Goal: Share content: Share content

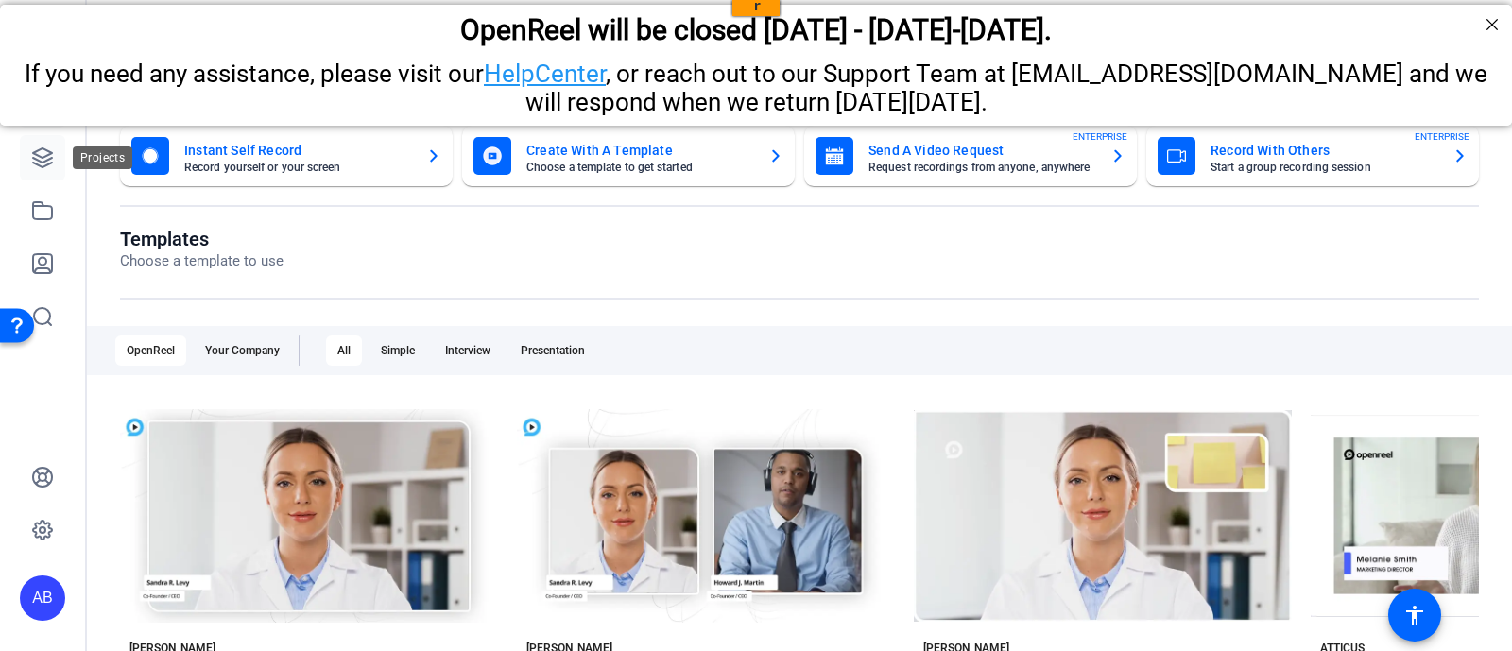
click at [43, 156] on icon at bounding box center [42, 157] width 23 height 23
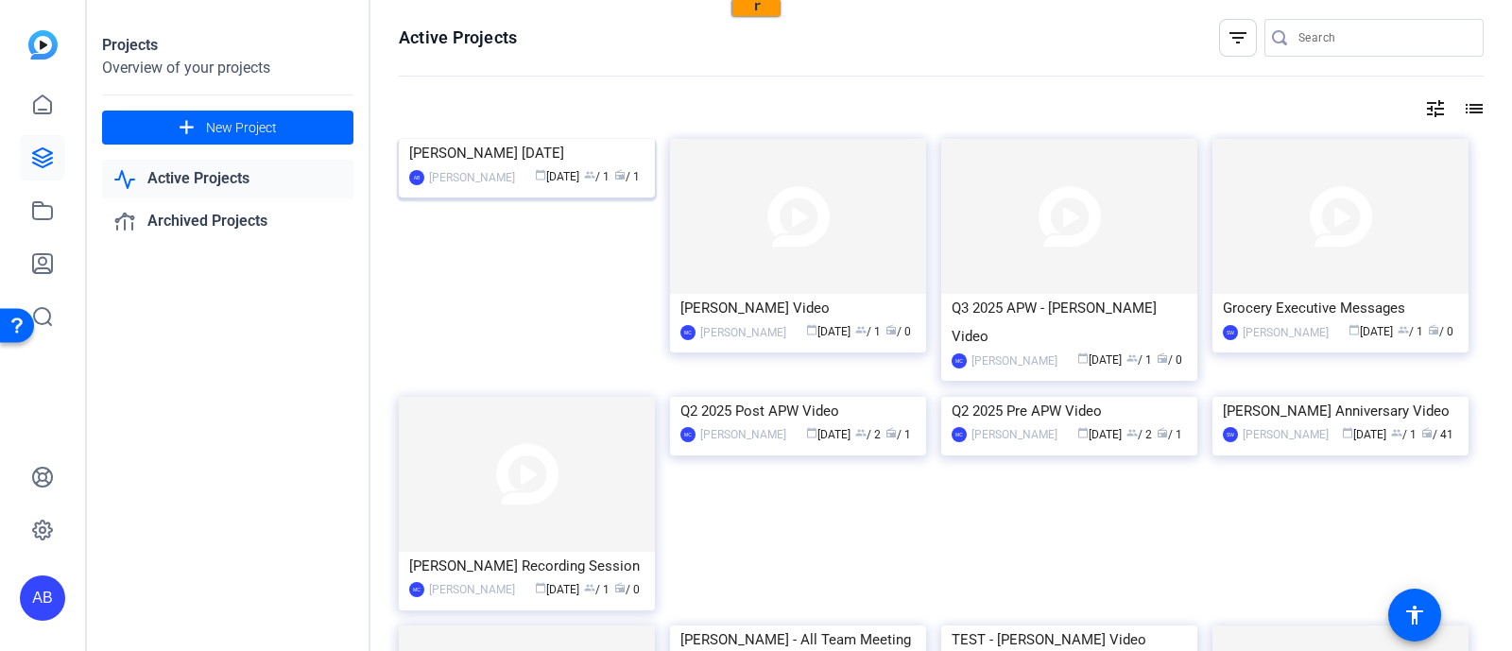
click at [549, 139] on img at bounding box center [527, 139] width 256 height 0
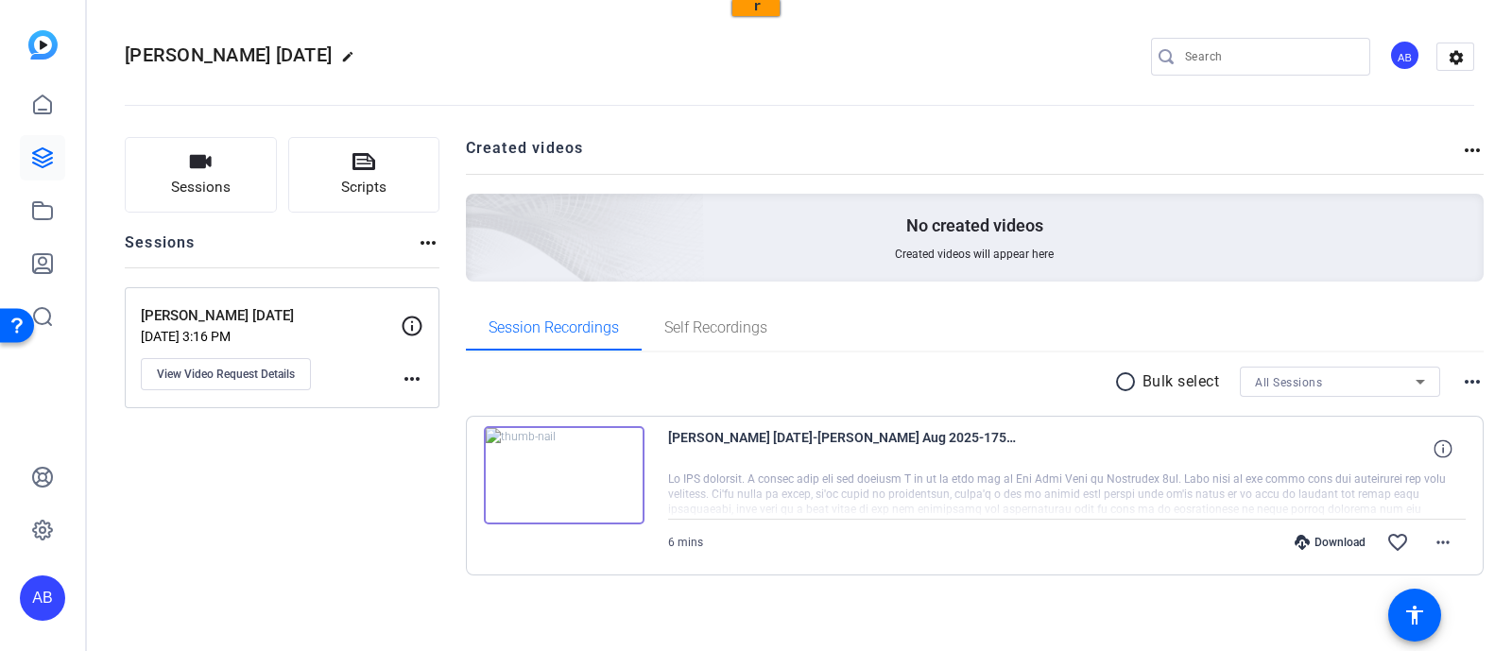
click at [561, 477] on img at bounding box center [564, 475] width 161 height 98
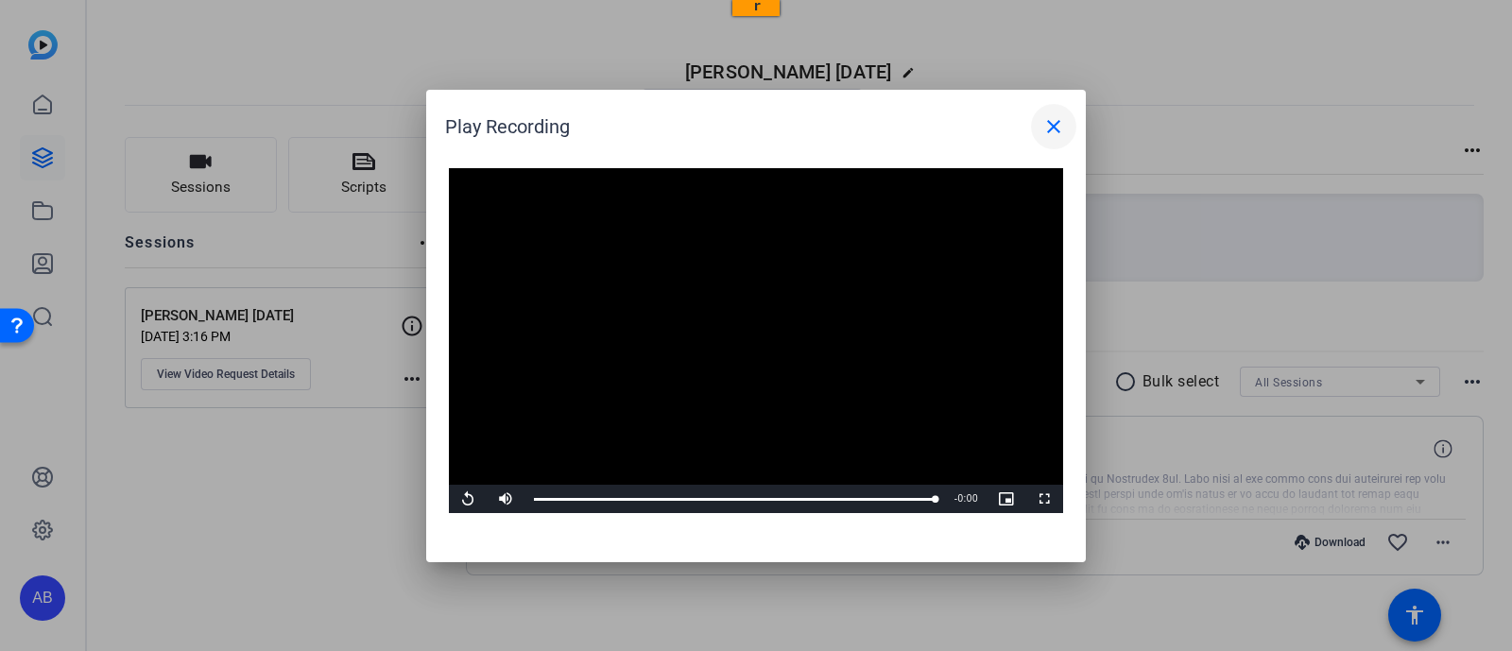
click at [1058, 125] on mat-icon "close" at bounding box center [1053, 126] width 23 height 23
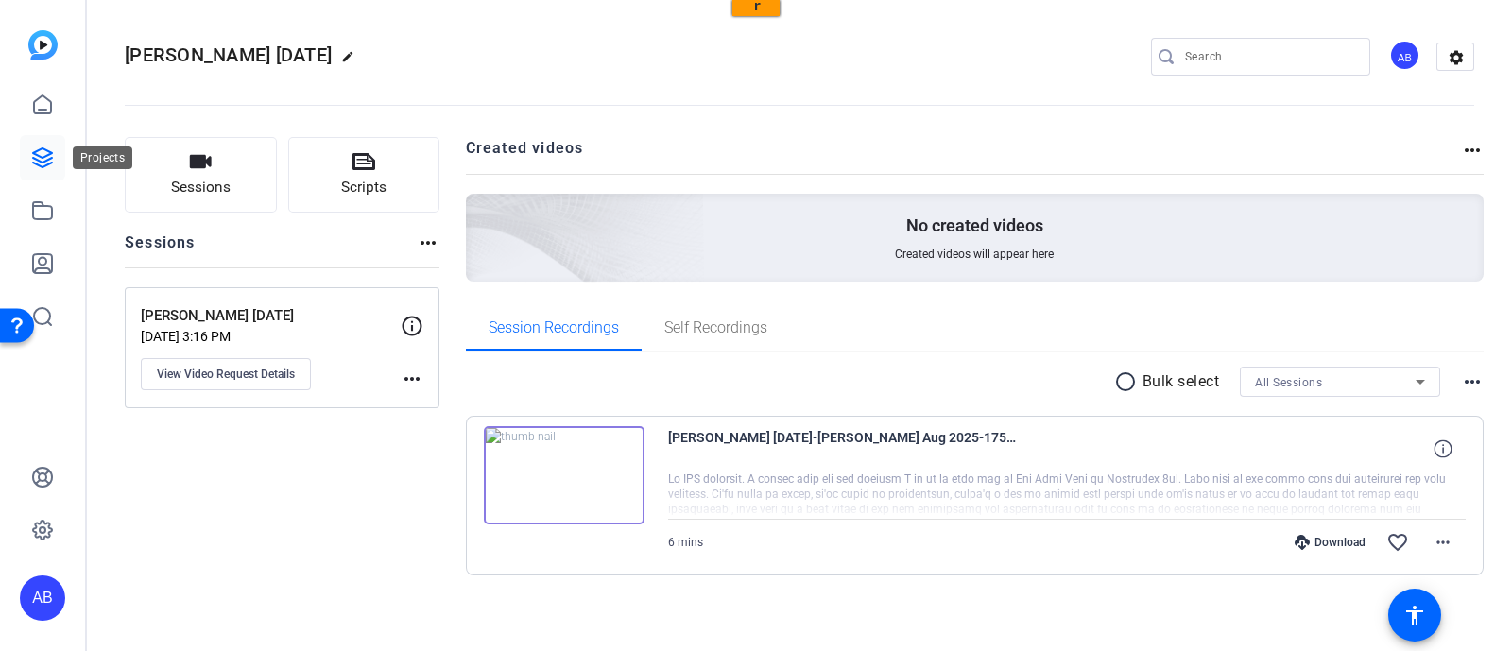
click at [43, 155] on icon at bounding box center [42, 157] width 23 height 23
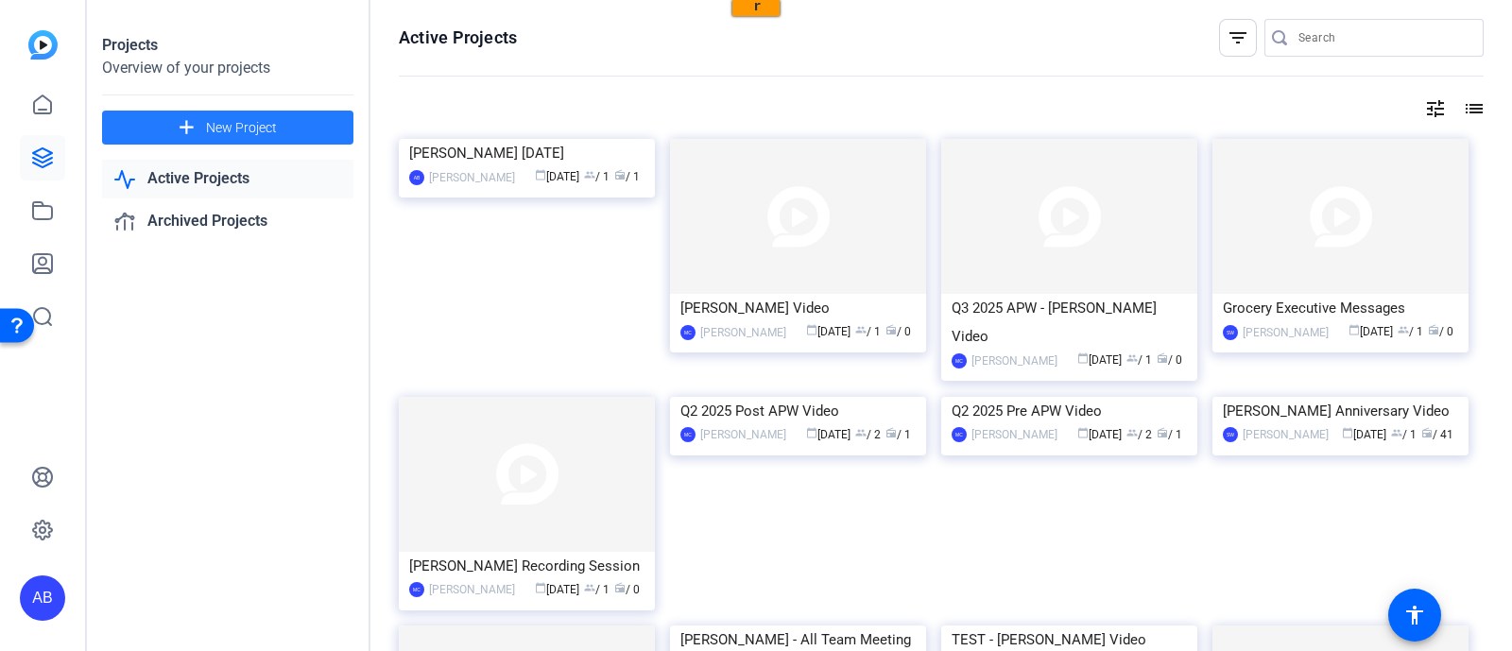
click at [242, 134] on span "New Project" at bounding box center [241, 128] width 71 height 20
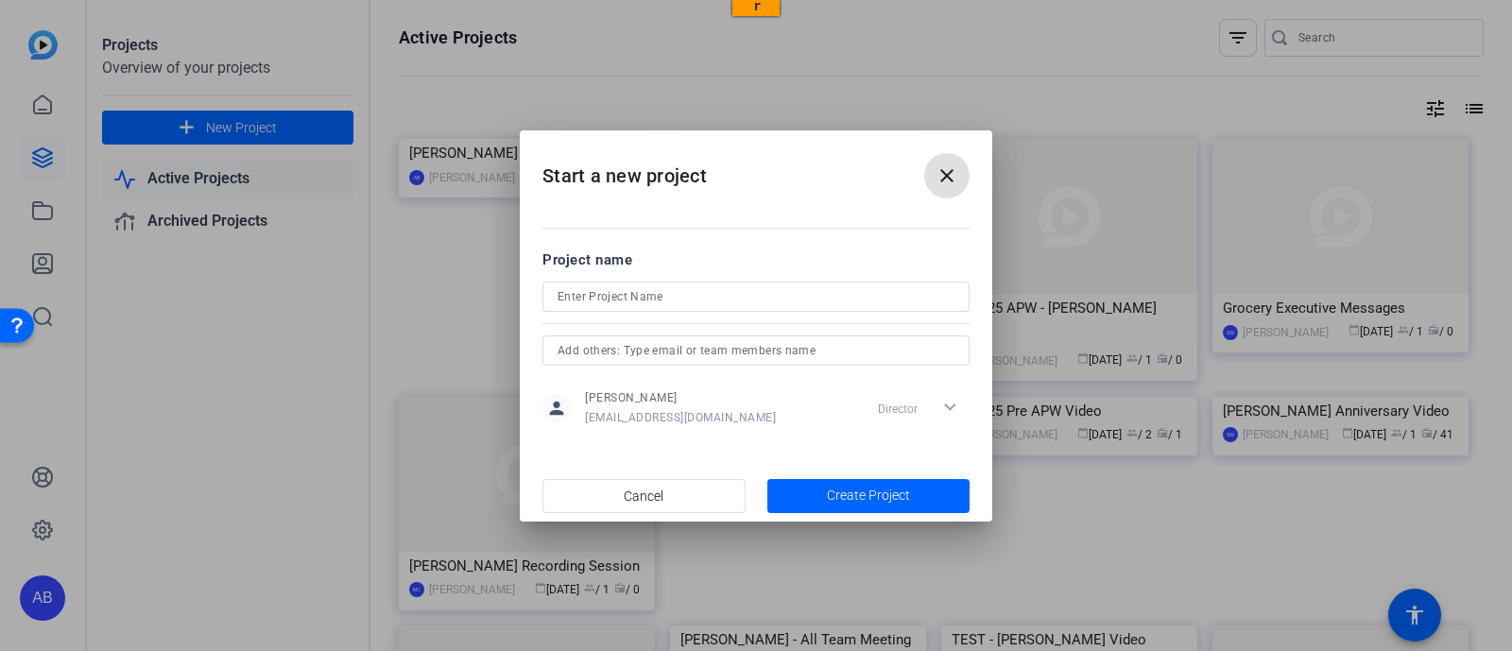
click at [597, 300] on input at bounding box center [756, 296] width 397 height 23
type input "US LCS Manager CTA_Tanner Elton_Aug 2025"
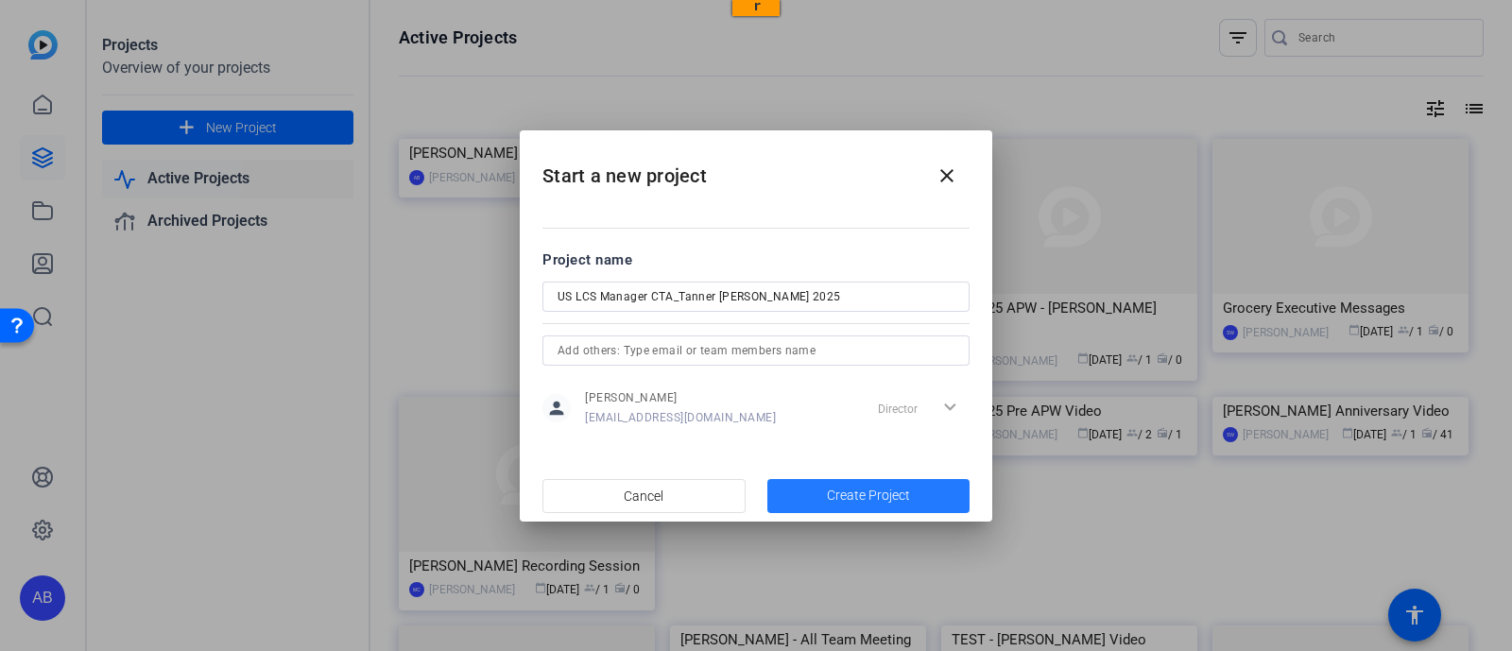
click at [870, 489] on span "Create Project" at bounding box center [868, 496] width 83 height 20
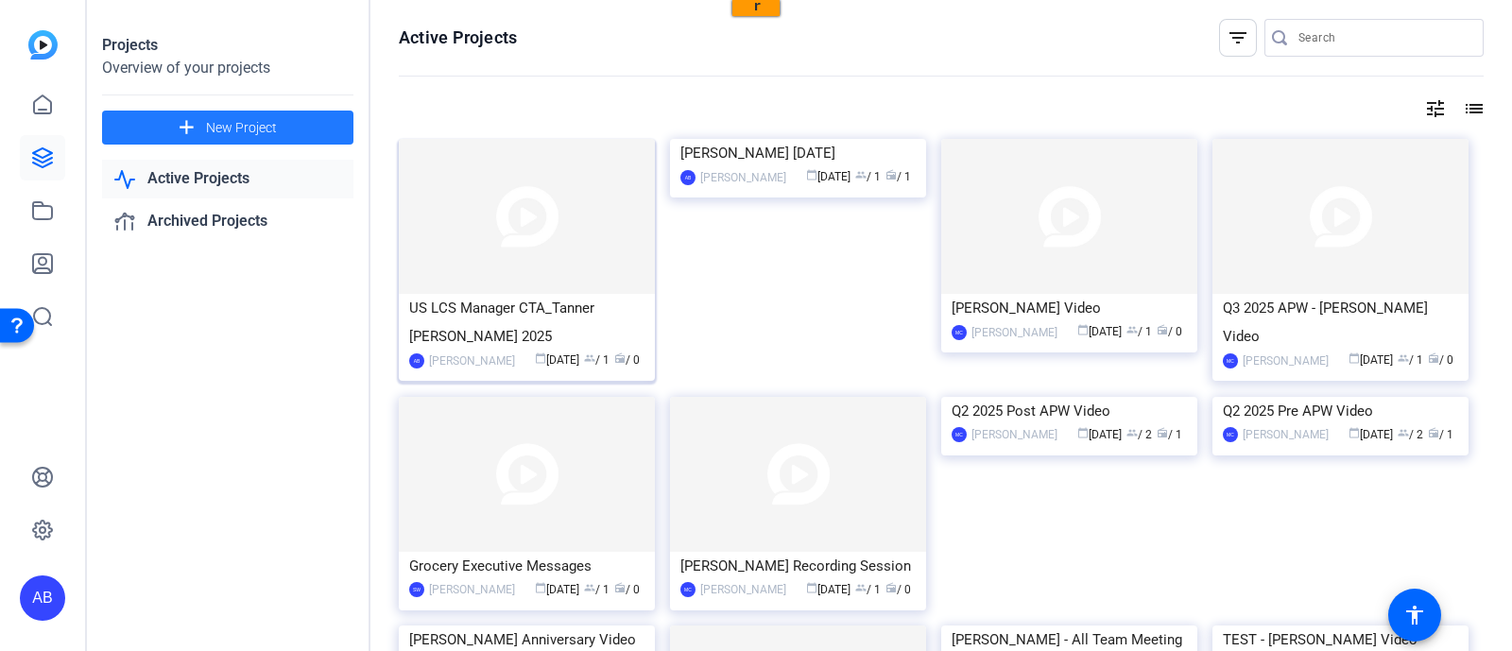
click at [539, 229] on img at bounding box center [527, 216] width 256 height 155
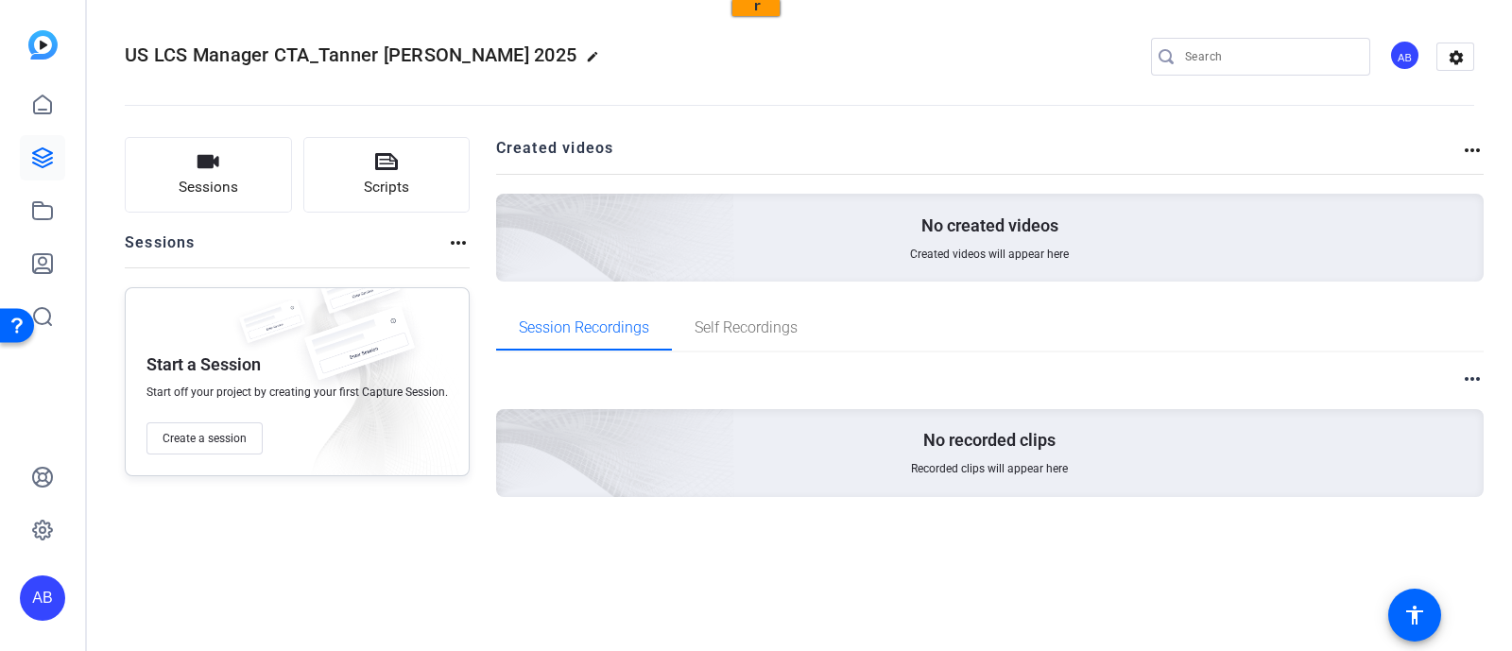
click at [586, 52] on mat-icon "edit" at bounding box center [597, 61] width 23 height 23
click at [317, 53] on span "clear" at bounding box center [323, 56] width 23 height 23
click at [1454, 60] on mat-icon "settings" at bounding box center [1456, 57] width 38 height 28
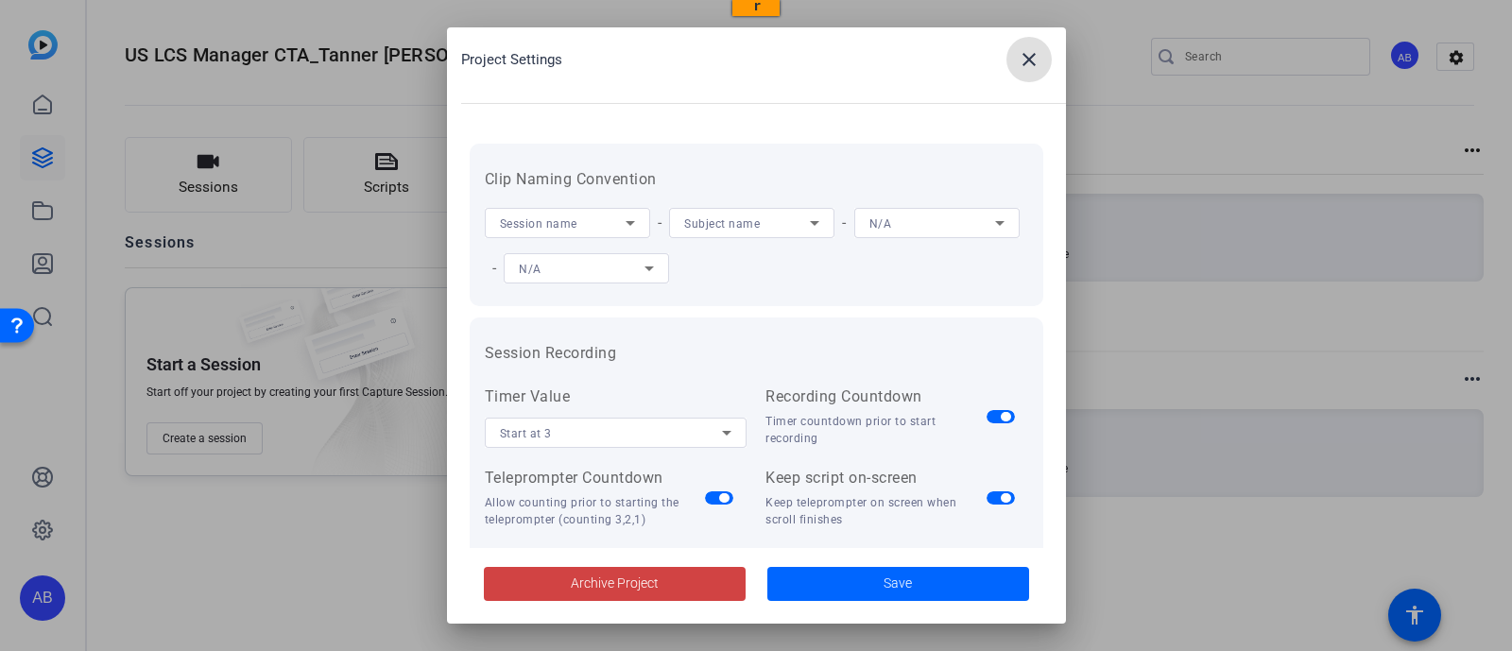
click at [1030, 66] on mat-icon "close" at bounding box center [1029, 59] width 23 height 23
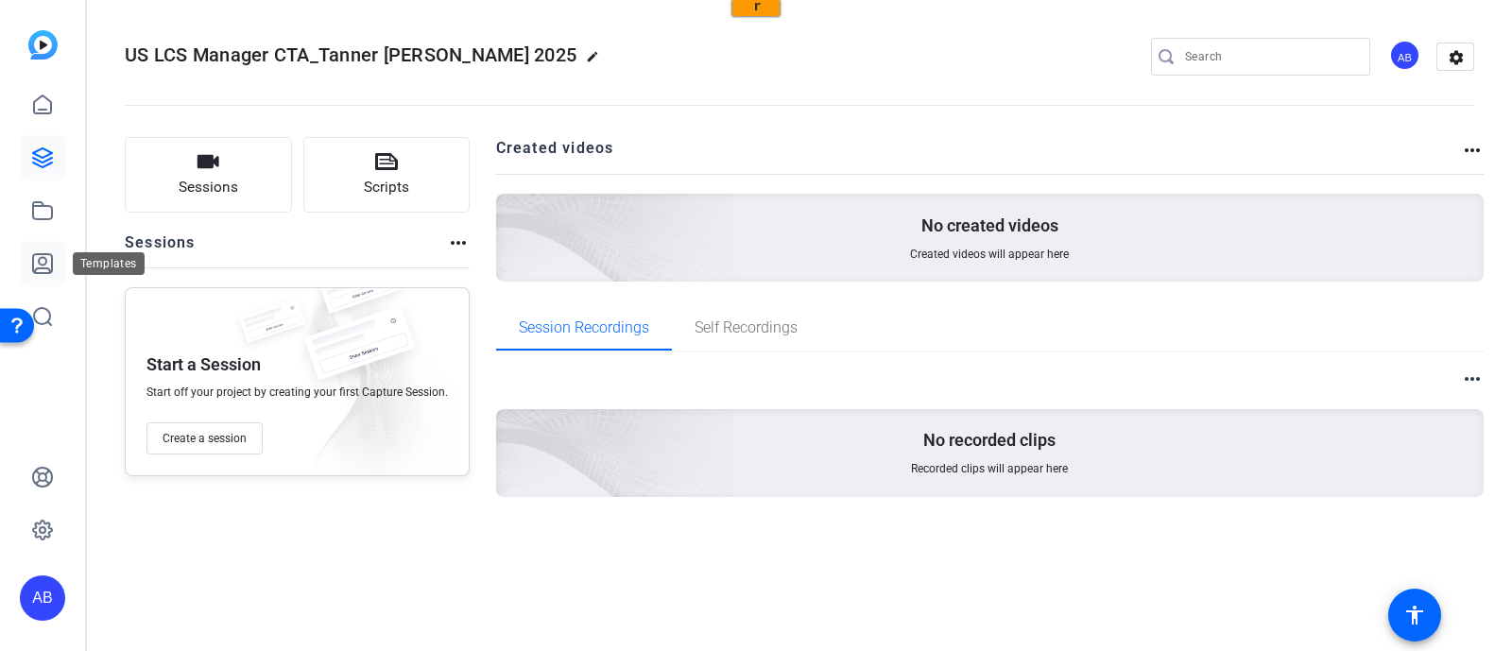
click at [42, 264] on icon at bounding box center [42, 263] width 19 height 19
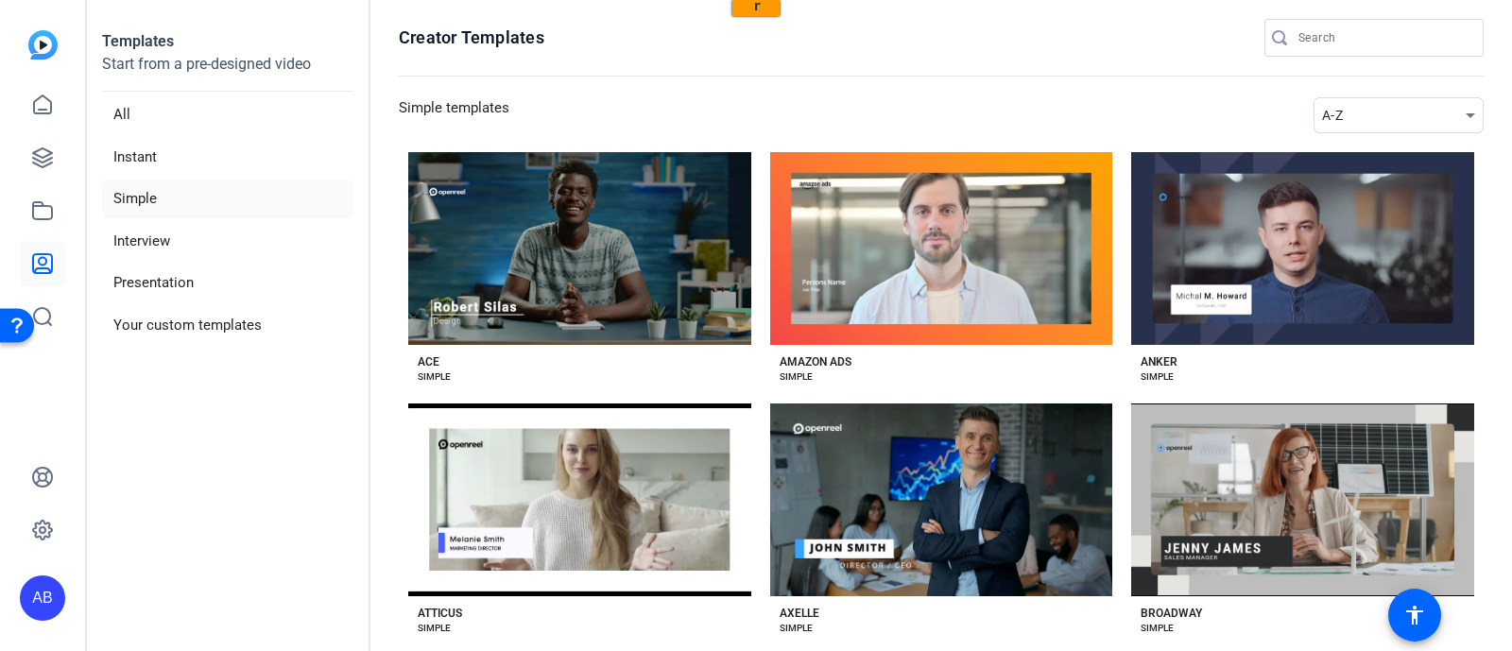
click at [1085, 385] on div "AMAZON ADS SIMPLE" at bounding box center [941, 365] width 343 height 40
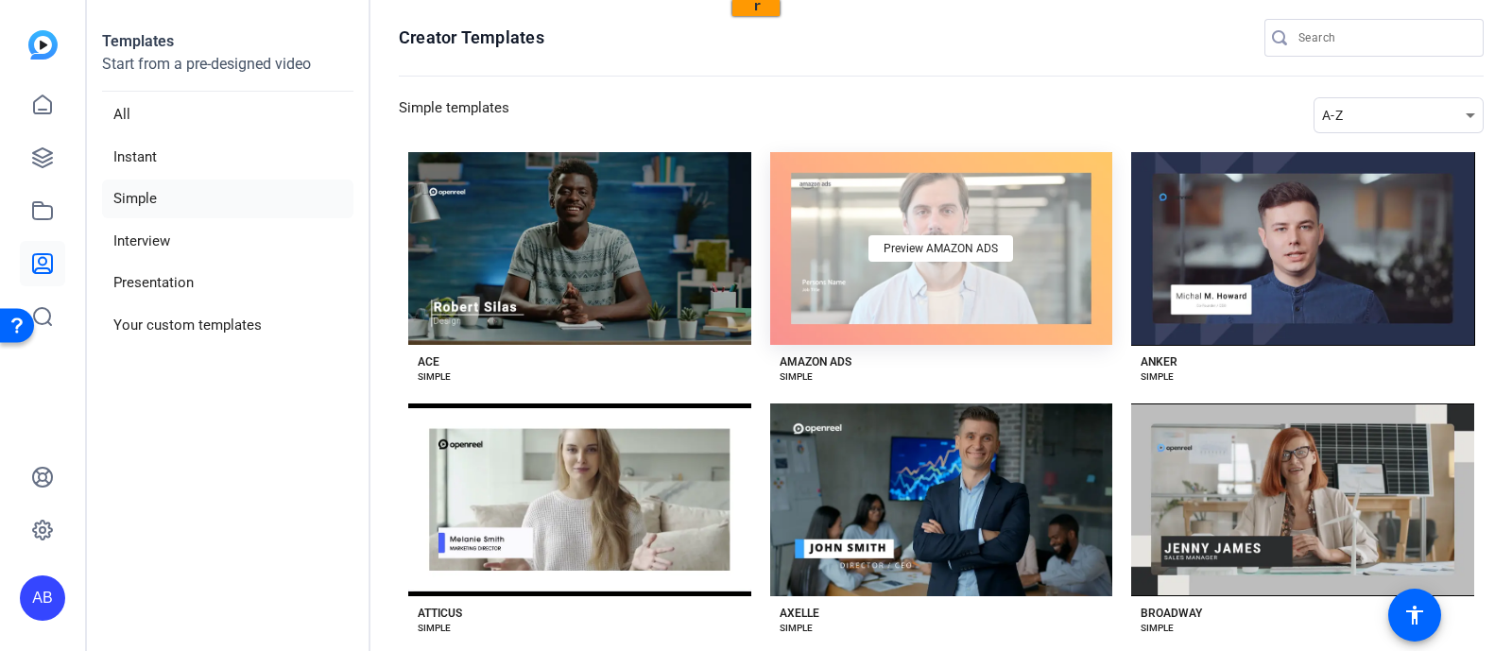
click at [1028, 345] on div "Preview AMAZON ADS" at bounding box center [941, 248] width 343 height 193
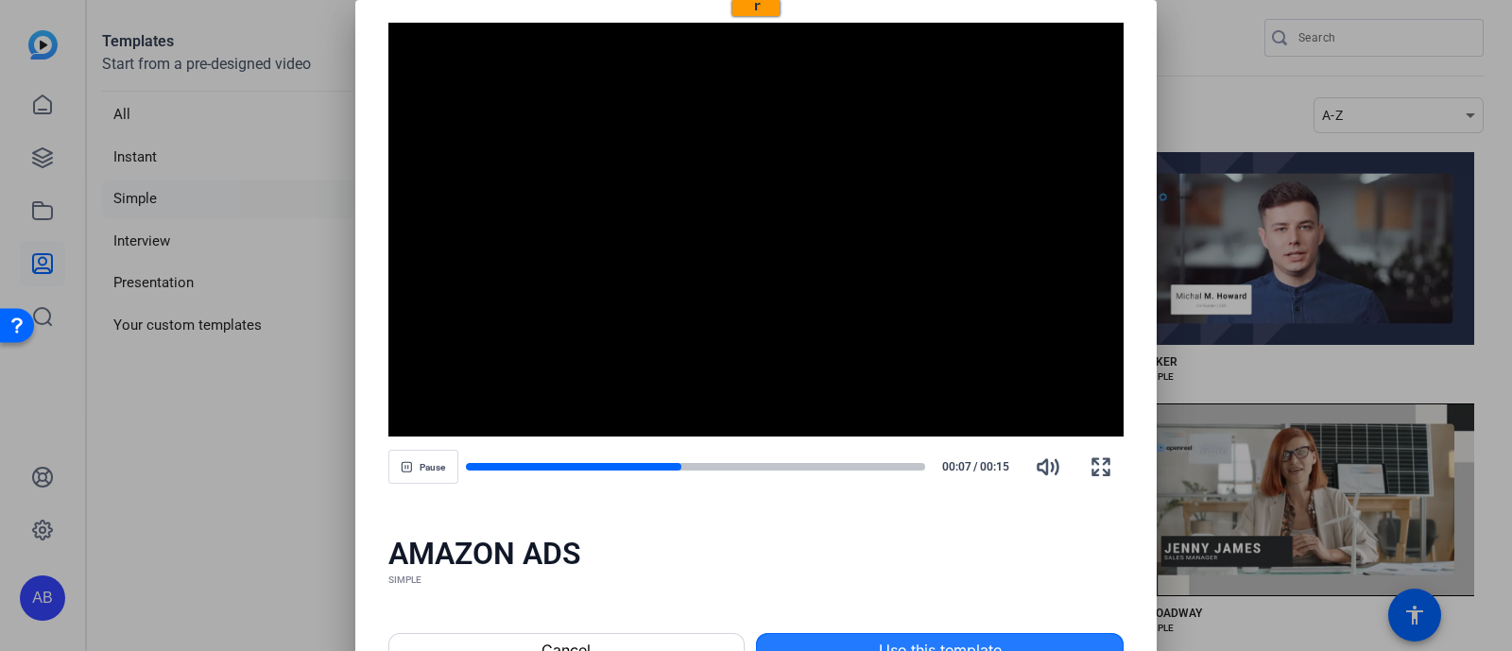
click at [919, 639] on span "Use this template" at bounding box center [940, 650] width 123 height 23
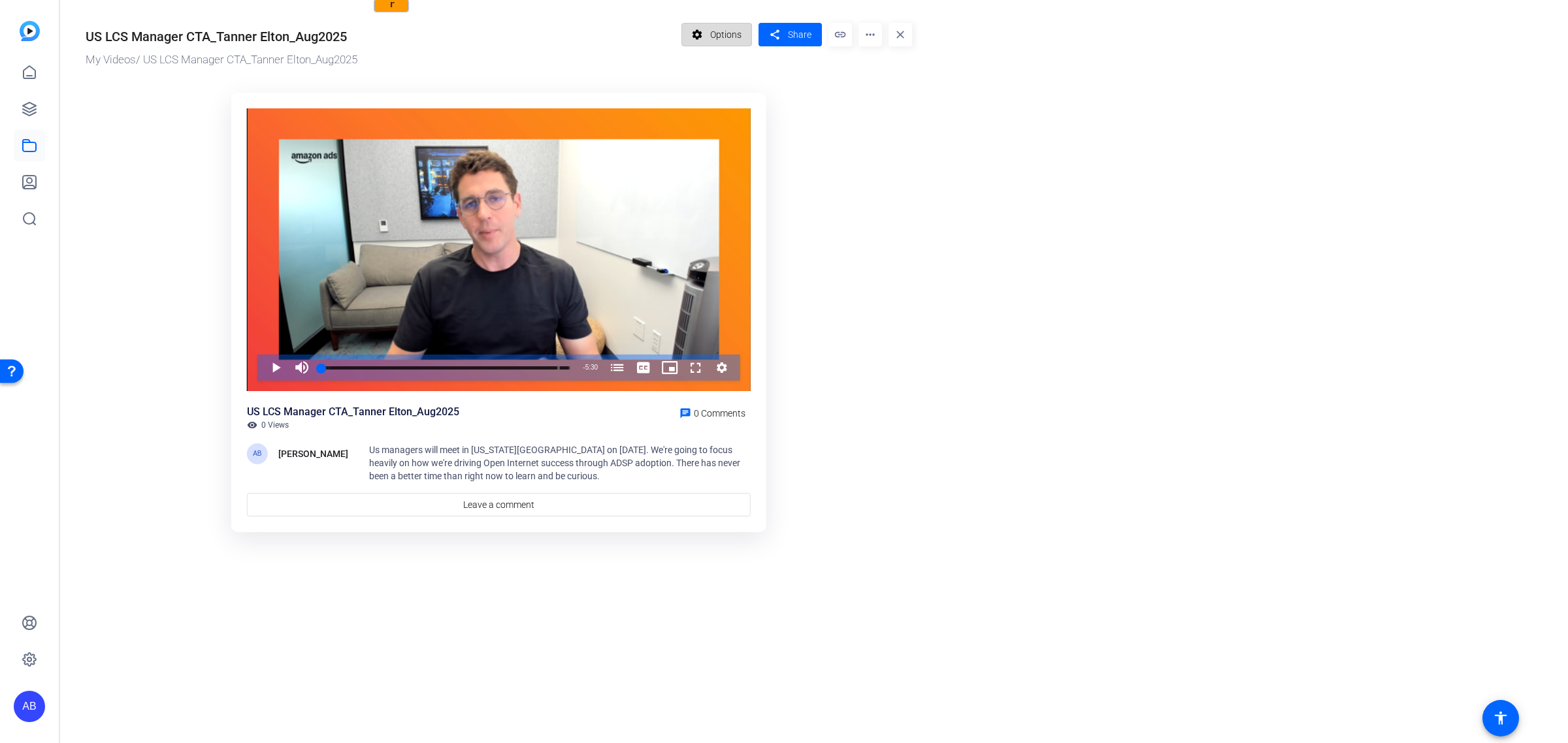
click at [719, 34] on span "Options" at bounding box center [725, 35] width 31 height 25
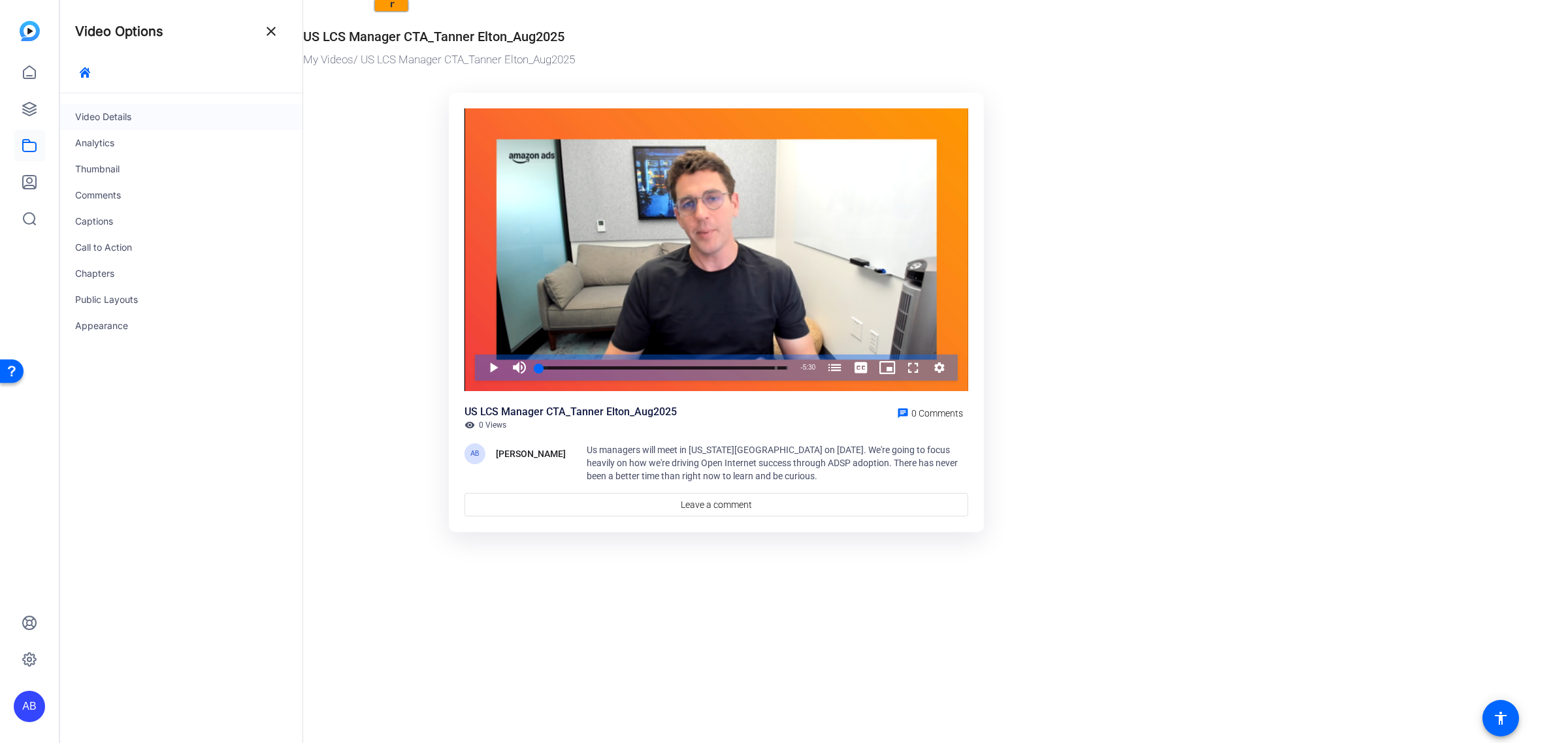
click at [113, 117] on div "Video Details" at bounding box center [181, 117] width 243 height 26
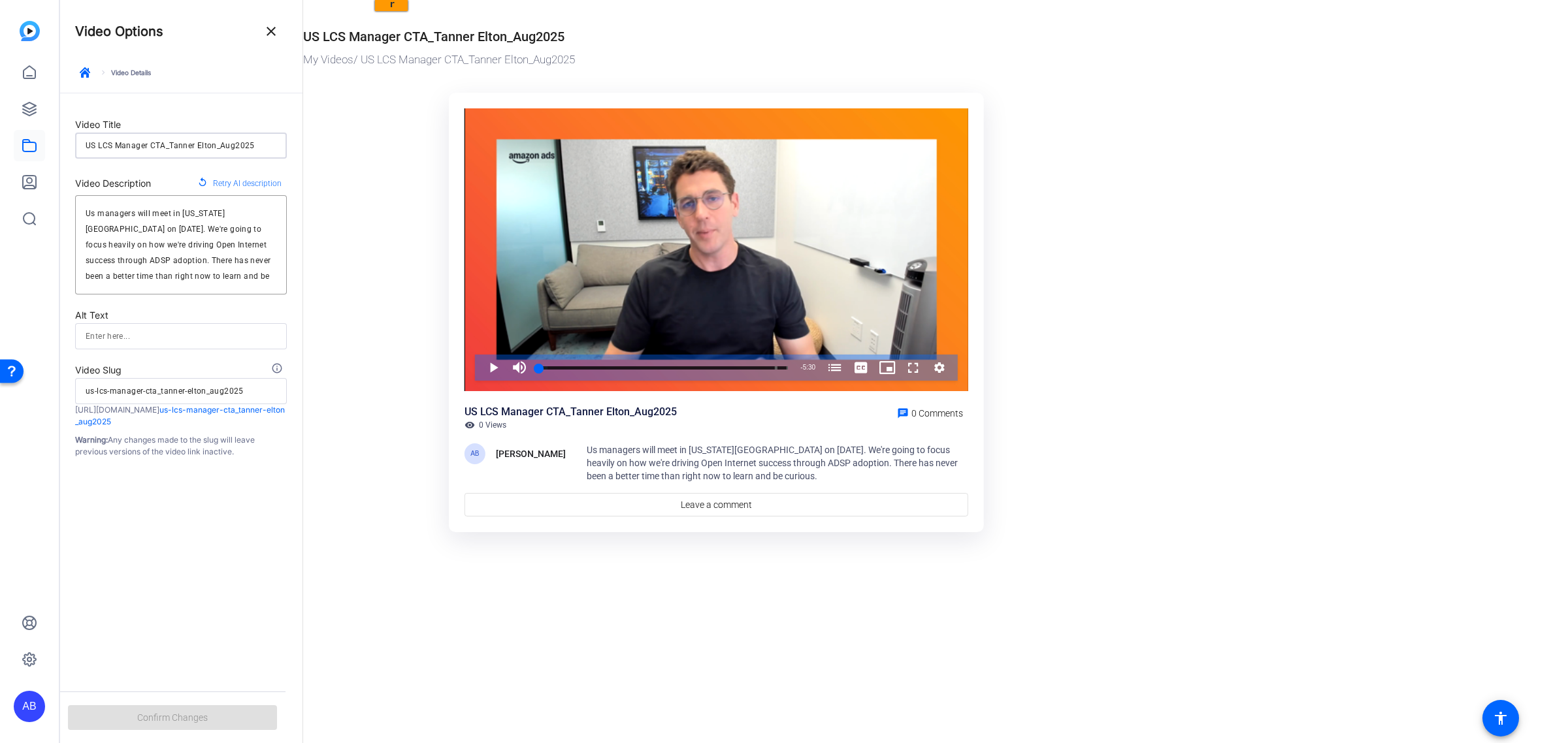
click at [115, 149] on input "US LCS Manager CTA_Tanner Elton_Aug2025" at bounding box center [181, 145] width 191 height 16
drag, startPoint x: 149, startPoint y: 144, endPoint x: 284, endPoint y: 147, distance: 135.0
click at [284, 147] on div "US LCS Manager CTA_Tanner Elton_Aug2025" at bounding box center [181, 146] width 212 height 26
type input "US LCS Manager"
type input "us-lcs-manager"
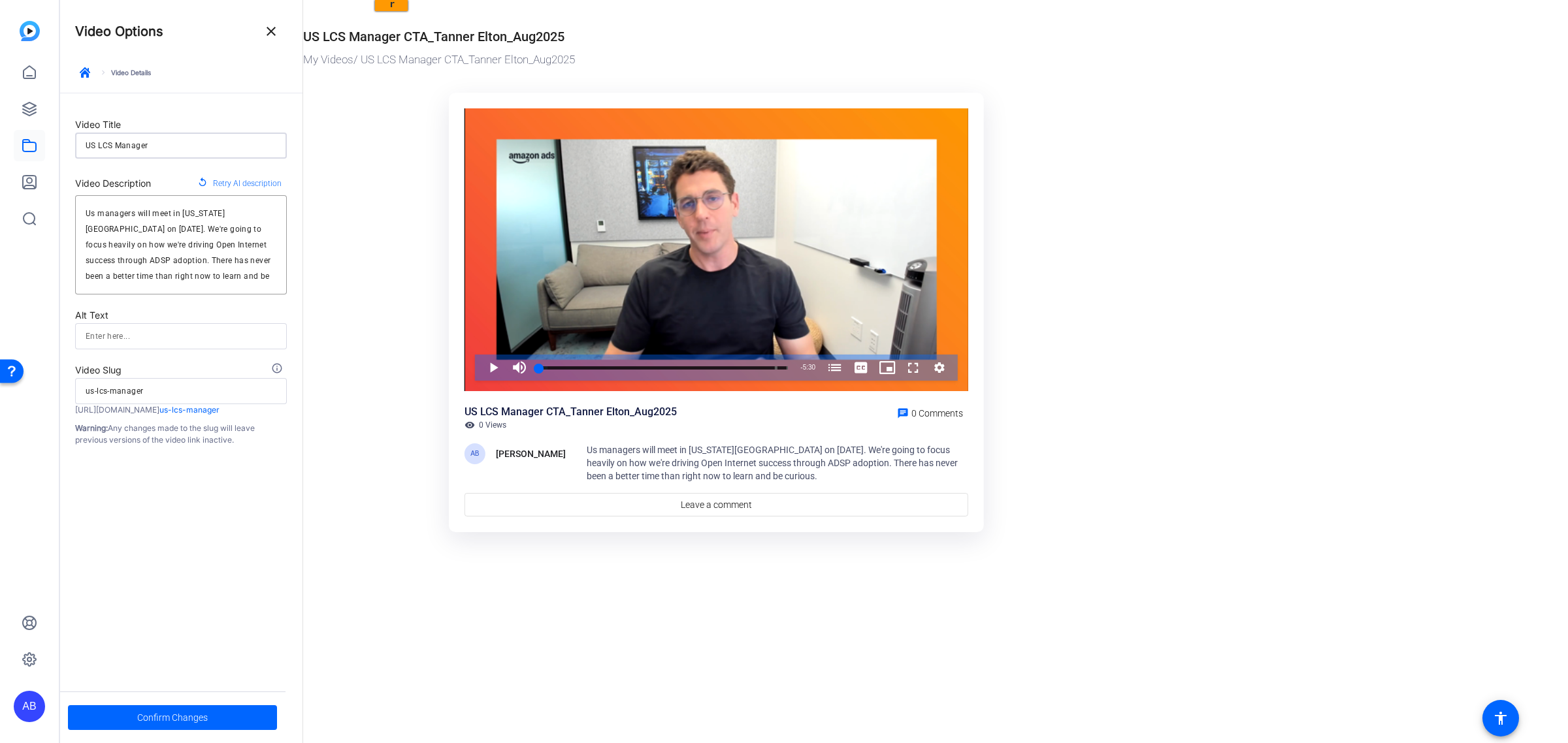
type input "US LCS Manager"
type input "us-lcs-manager"
type input "US LCS Manage"
type input "us-lcs-manage"
type input "US LCS Manag"
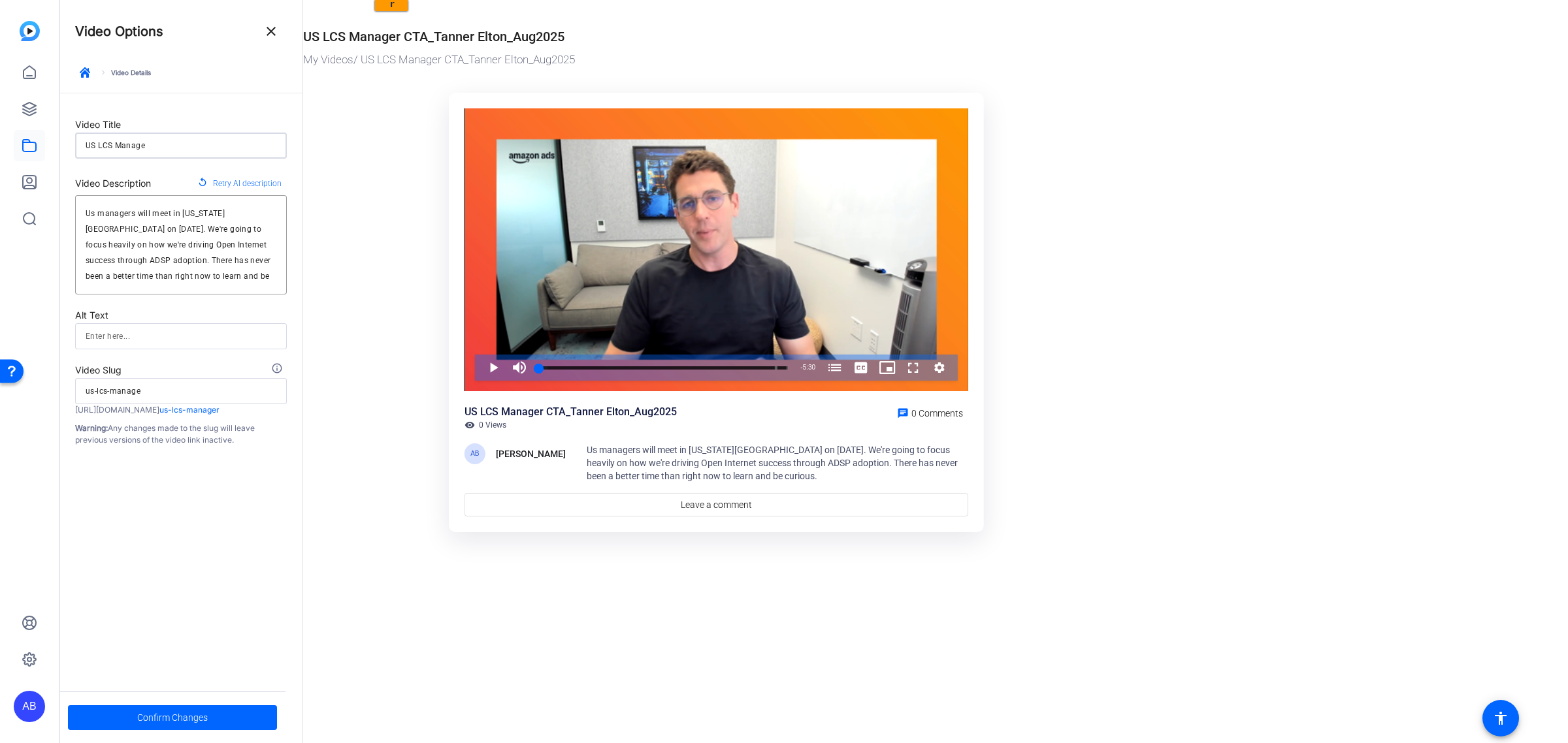
type input "us-lcs-manag"
type input "US LCS Mana"
type input "us-lcs-mana"
type input "US LCS Man"
type input "us-lcs-man"
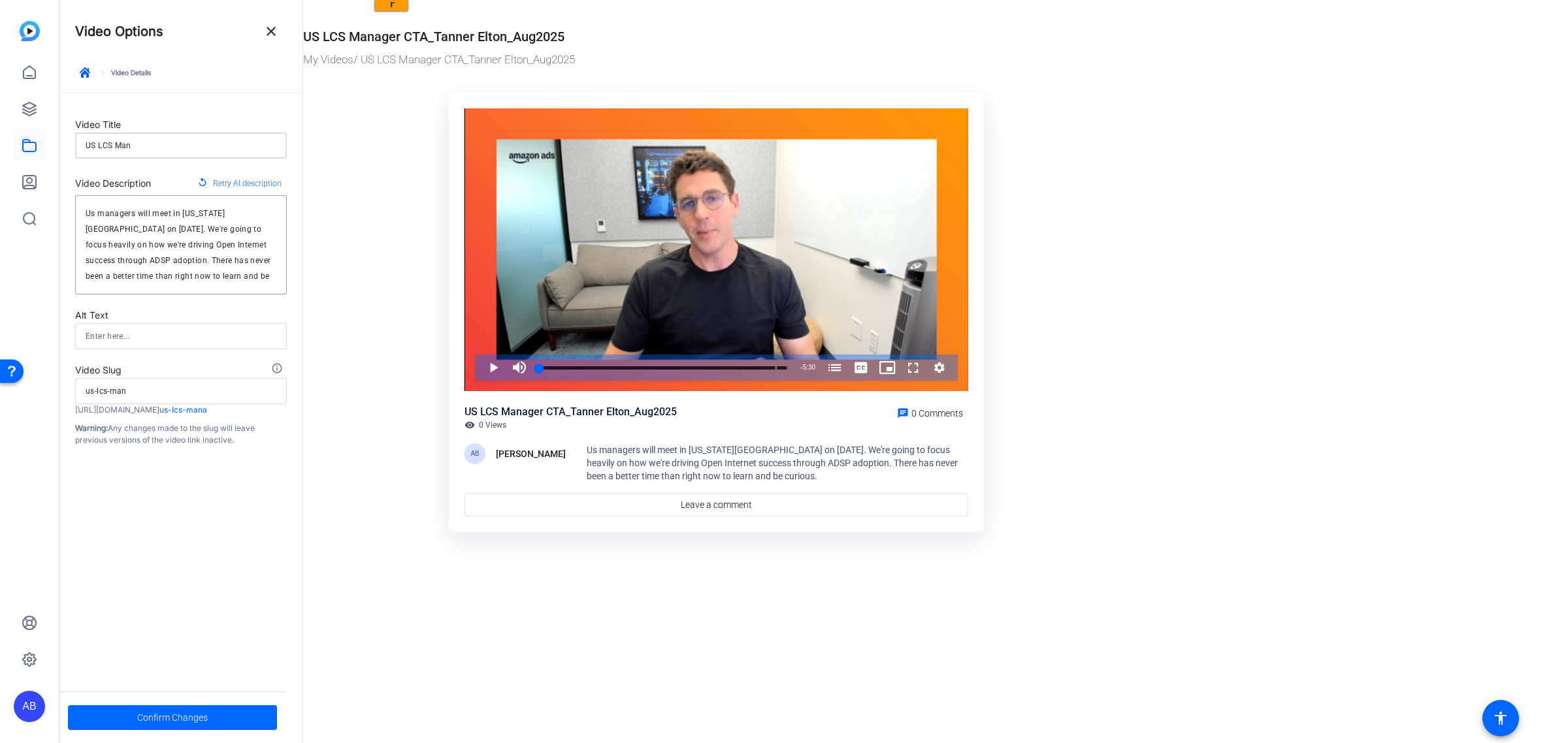
type input "US LCS Ma"
type input "us-lcs-ma"
type input "US LCS M"
type input "us-lcs-m"
type input "US LCS"
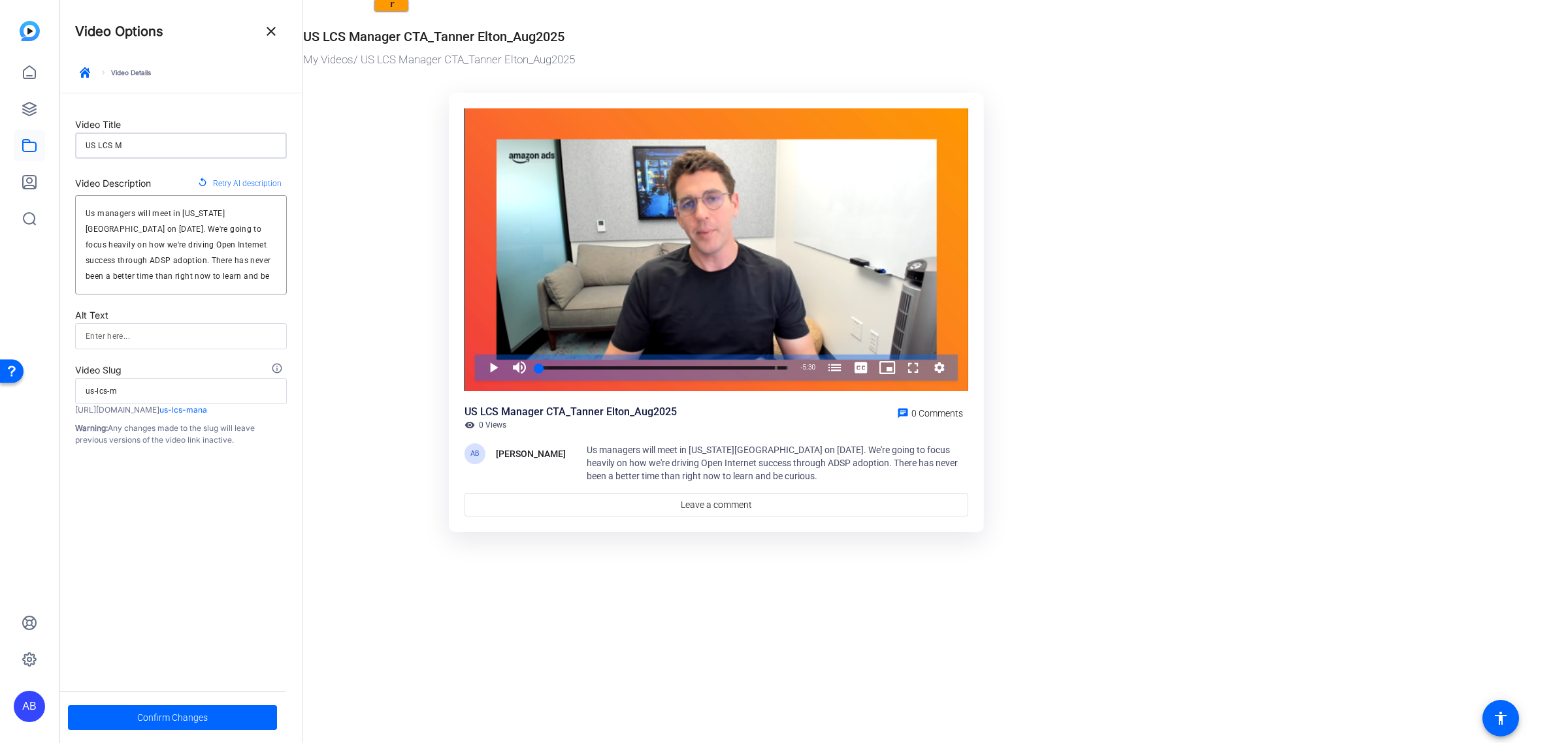
type input "us-lcs"
type input "US LCS"
type input "us-lcs"
type input "US LC"
type input "us-lc"
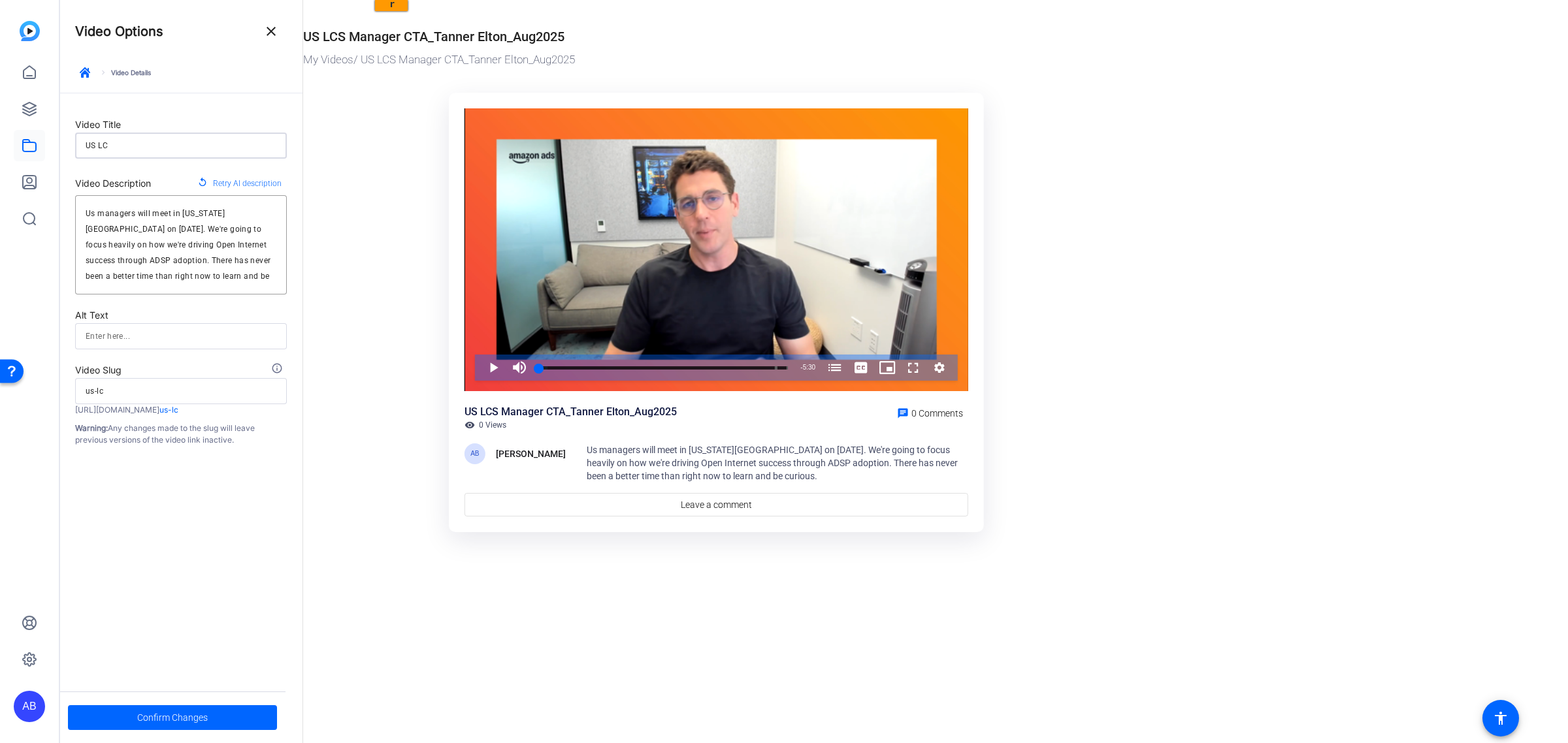
type input "US L"
type input "us-l"
type input "US"
type input "us"
type input "US"
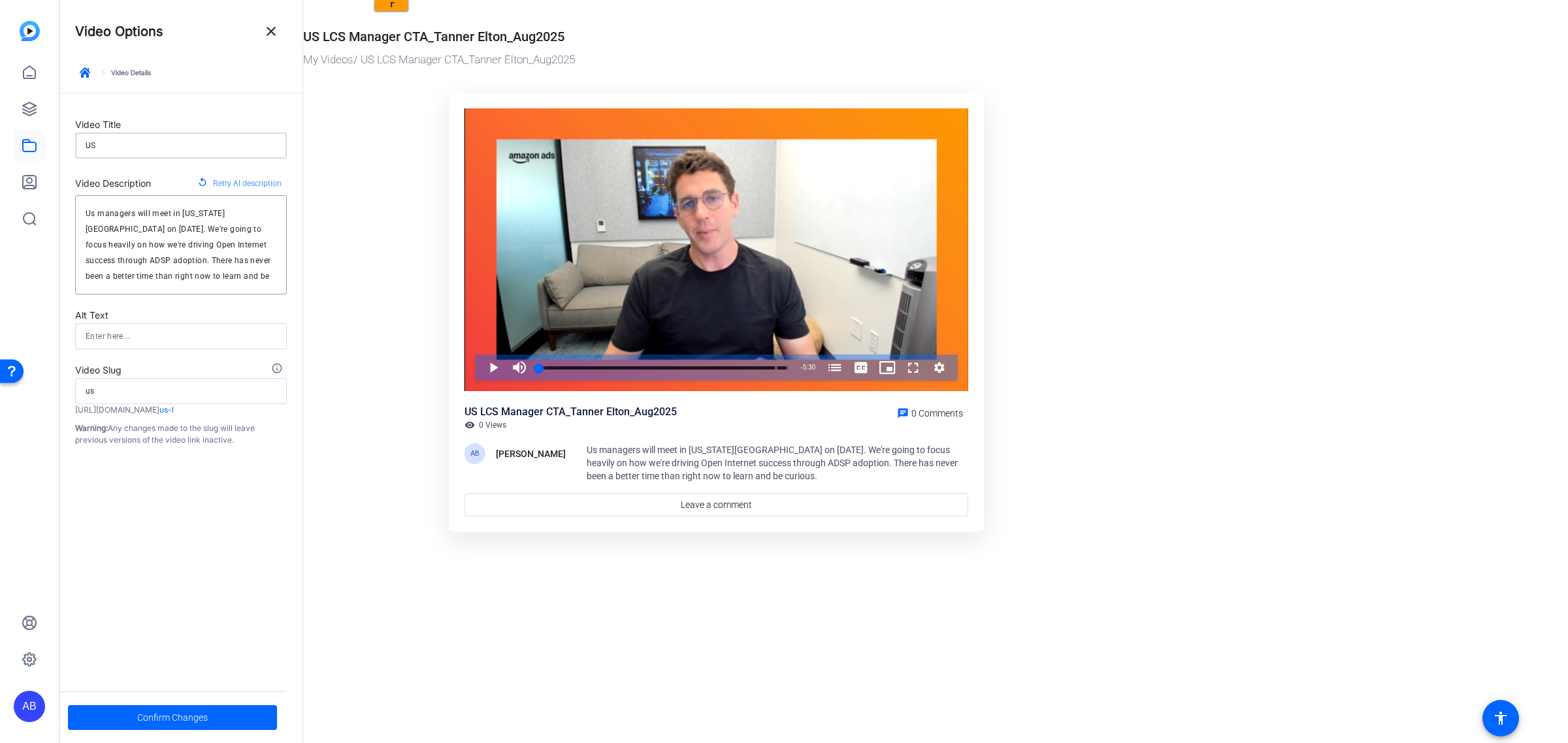
type input "us"
type input "U"
type input "u"
type input "U"
type input "u"
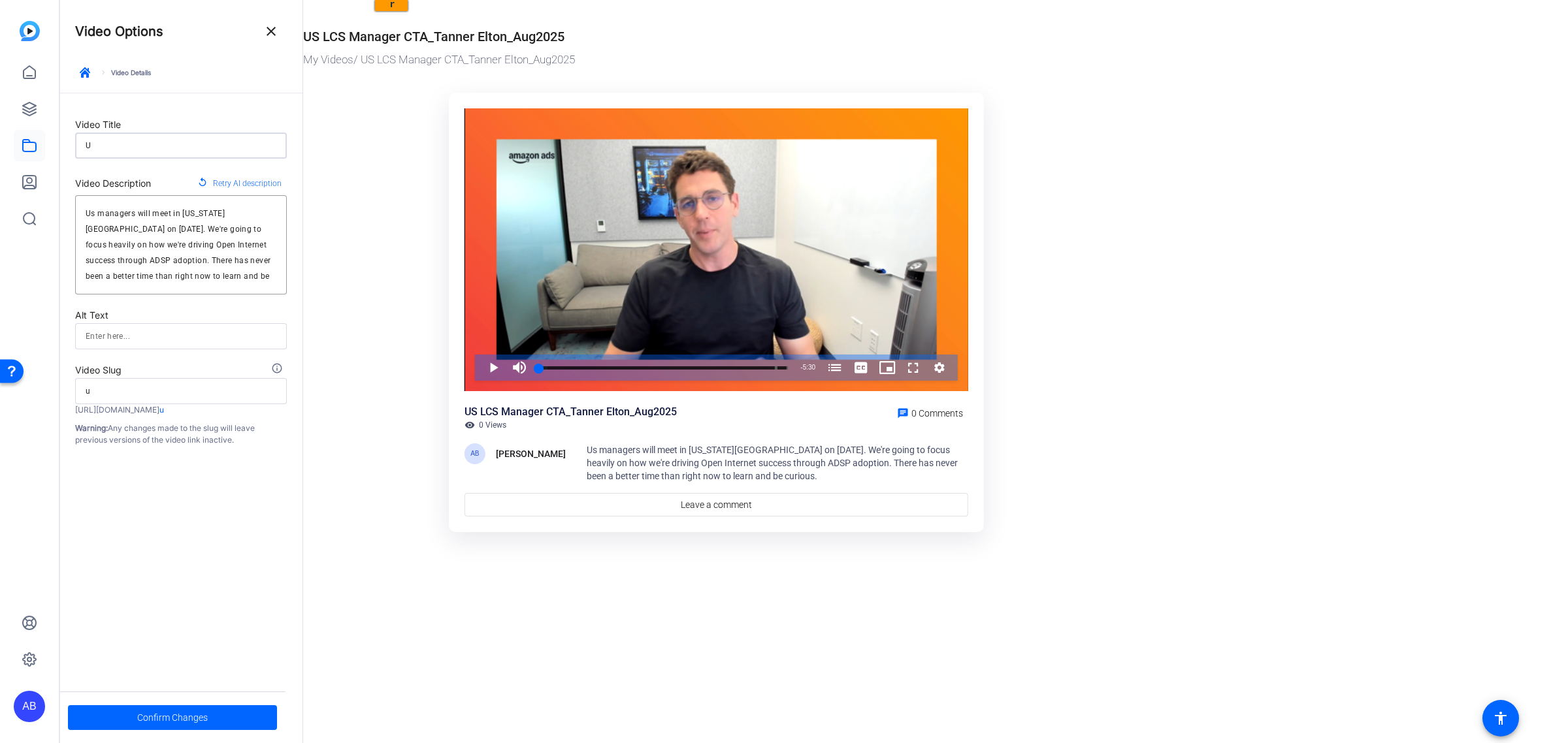
type input "US"
type input "us"
type input "US"
type input "us"
type input "US L"
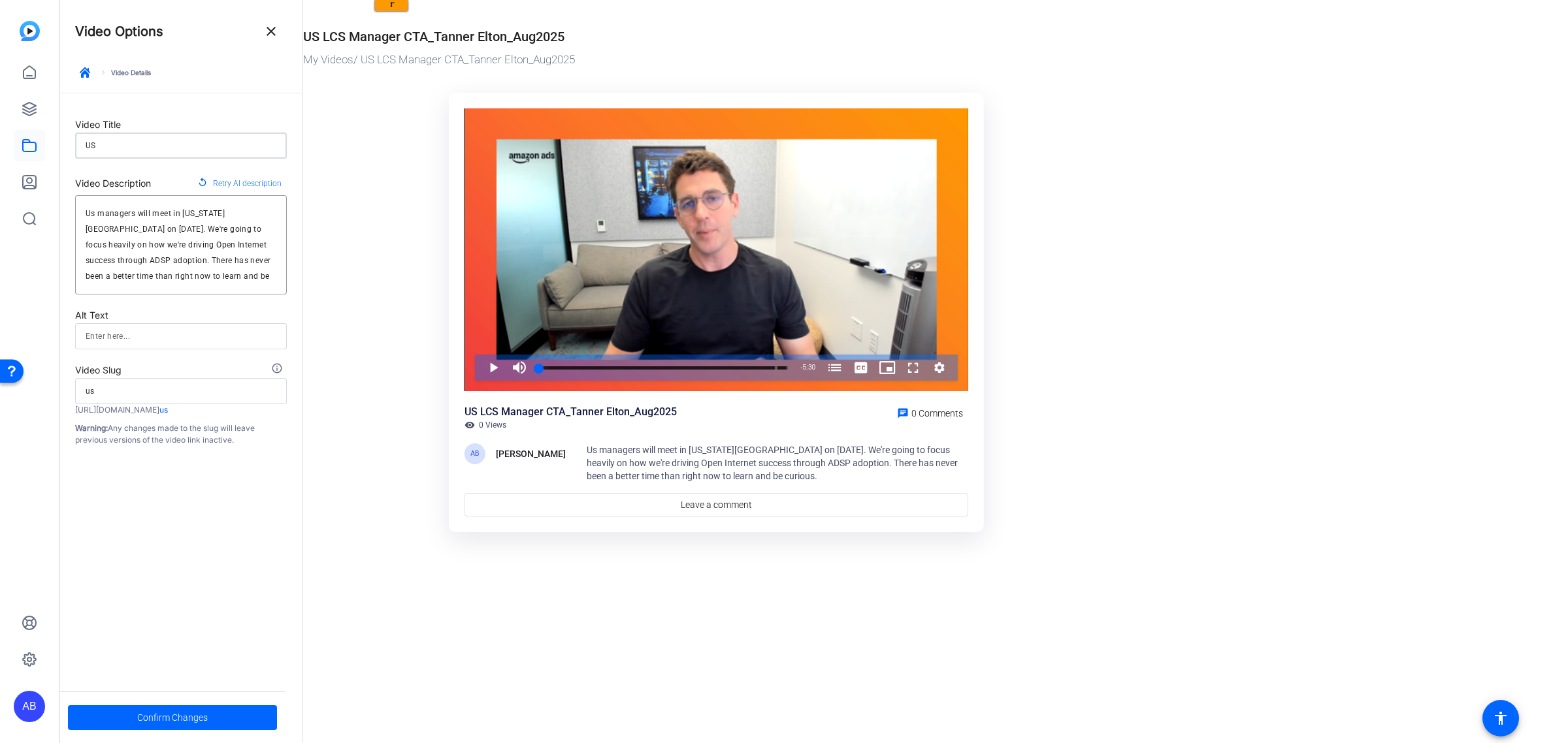
type input "us-l"
type input "US LC"
type input "us-lc"
type input "US LCS"
type input "us-lcs"
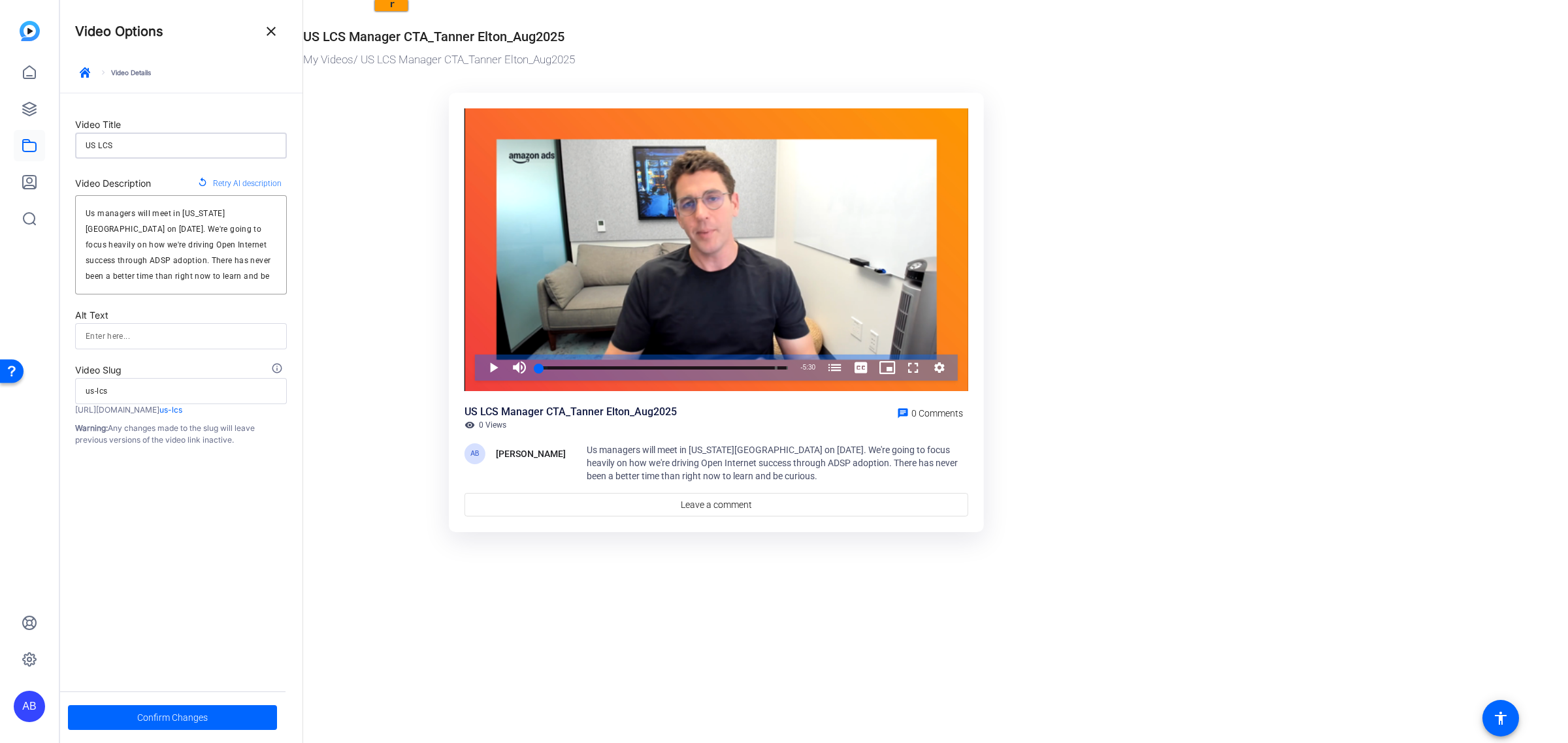
type input "US LCS"
type input "us-lcs"
type input "US LCS M"
type input "us-lcs-m"
type input "US LCS Ma"
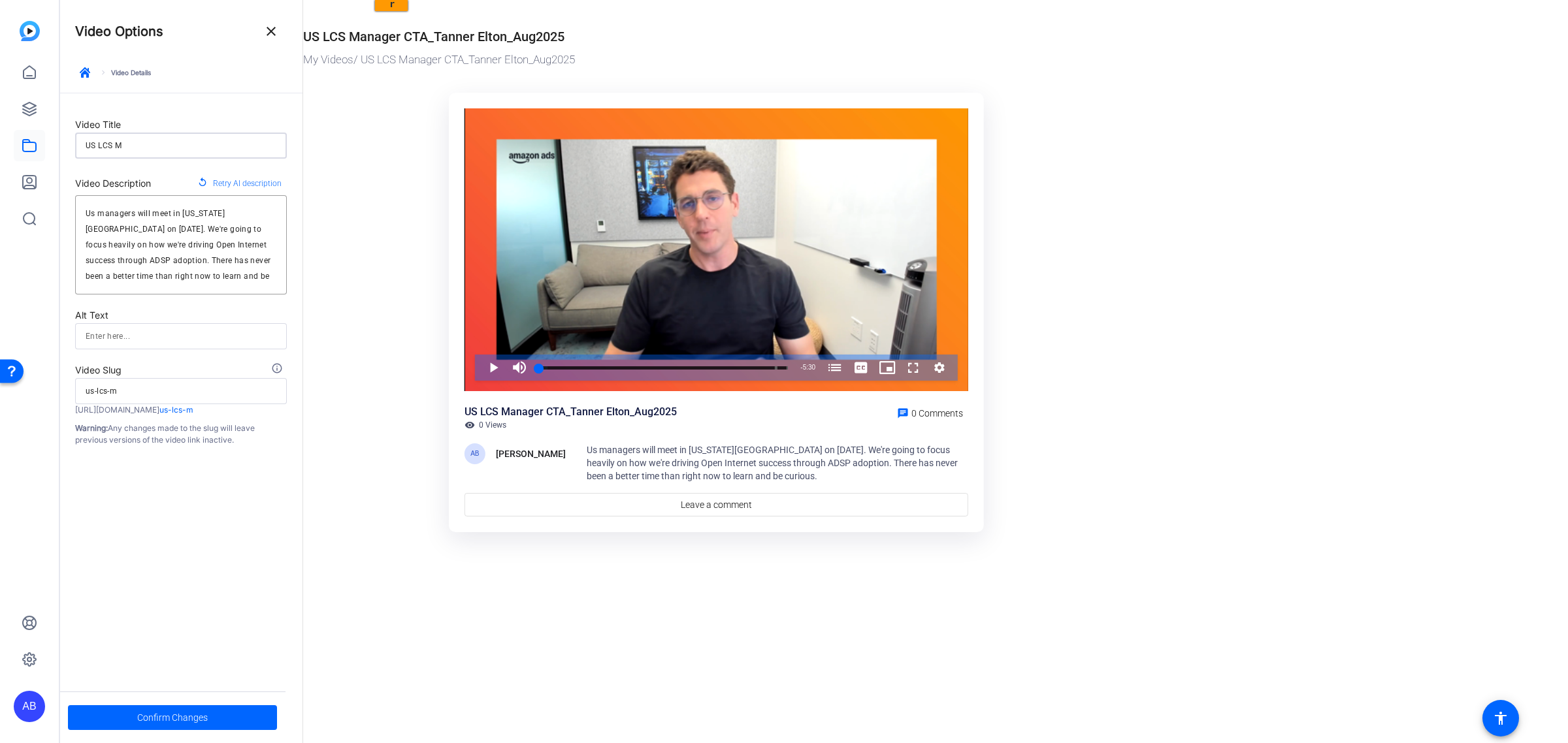
type input "us-lcs-ma"
type input "US LCS Man"
type input "us-lcs-man"
type input "US LCS Mana"
type input "us-lcs-mana"
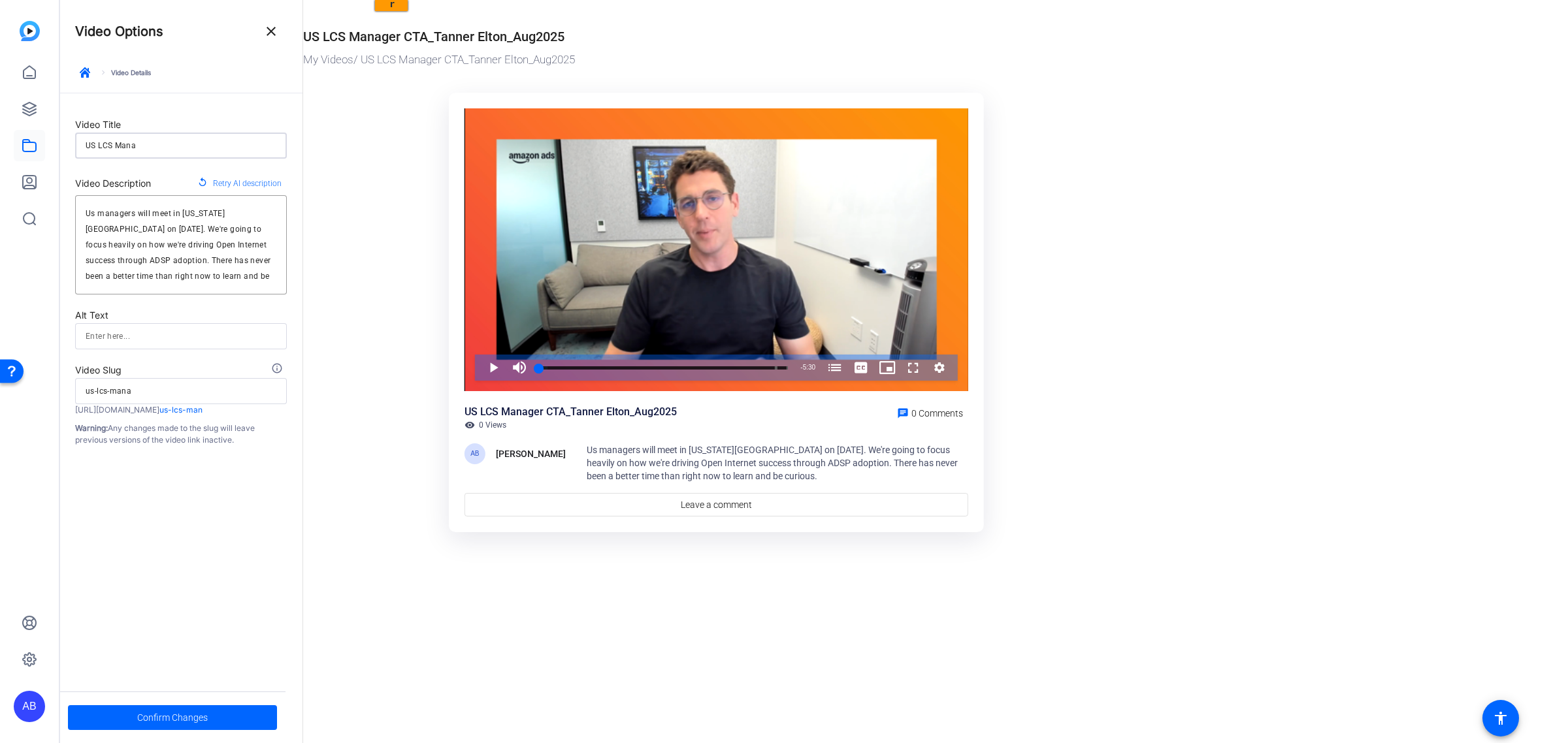
type input "US LCS Manag"
type input "us-lcs-manag"
type input "US LCS Manage"
type input "us-lcs-manage"
type input "US LCS Manager"
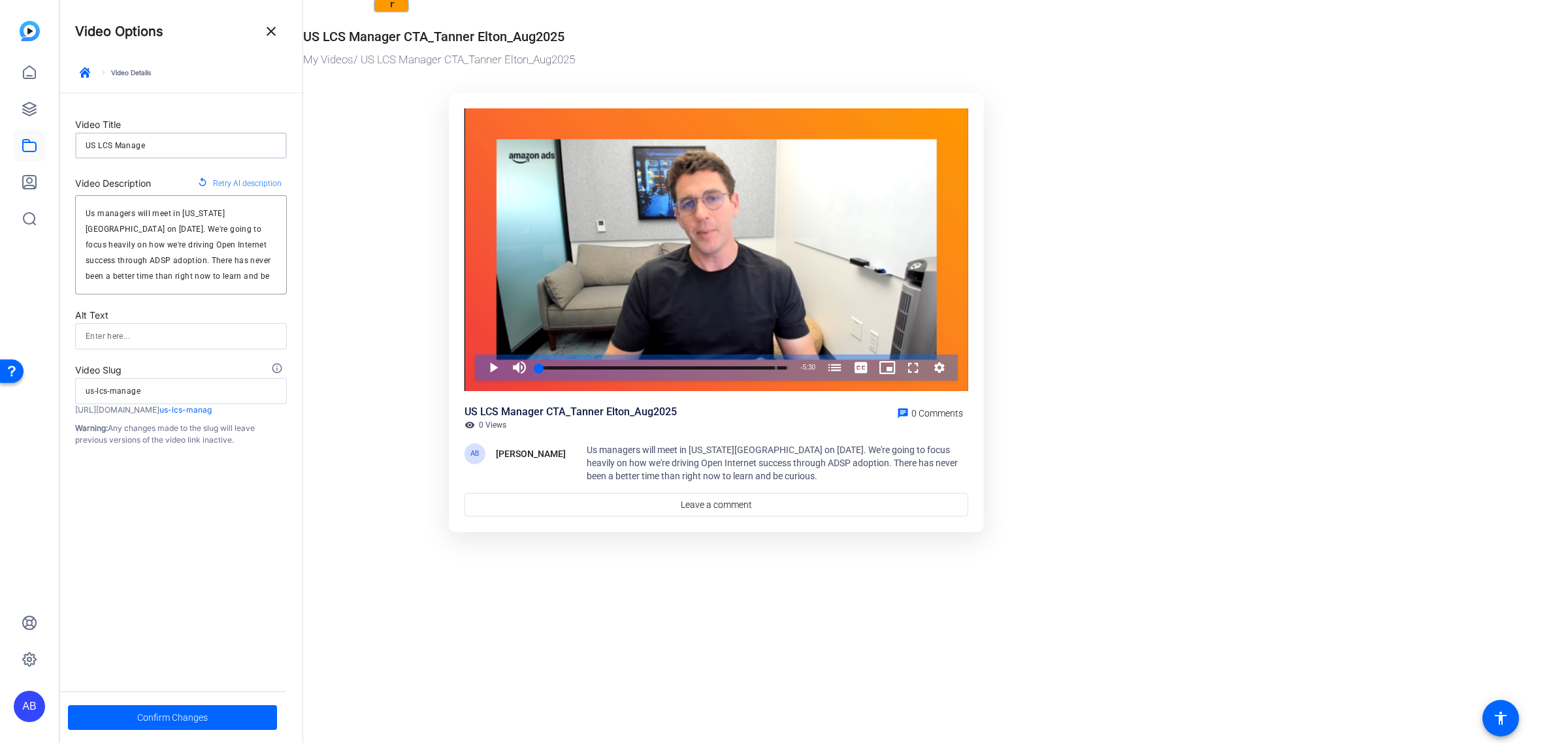
type input "us-lcs-manager"
type input "US LCS Managers"
type input "us-lcs-managers"
type input "US LCS Managers"
type input "us-lcs-managers"
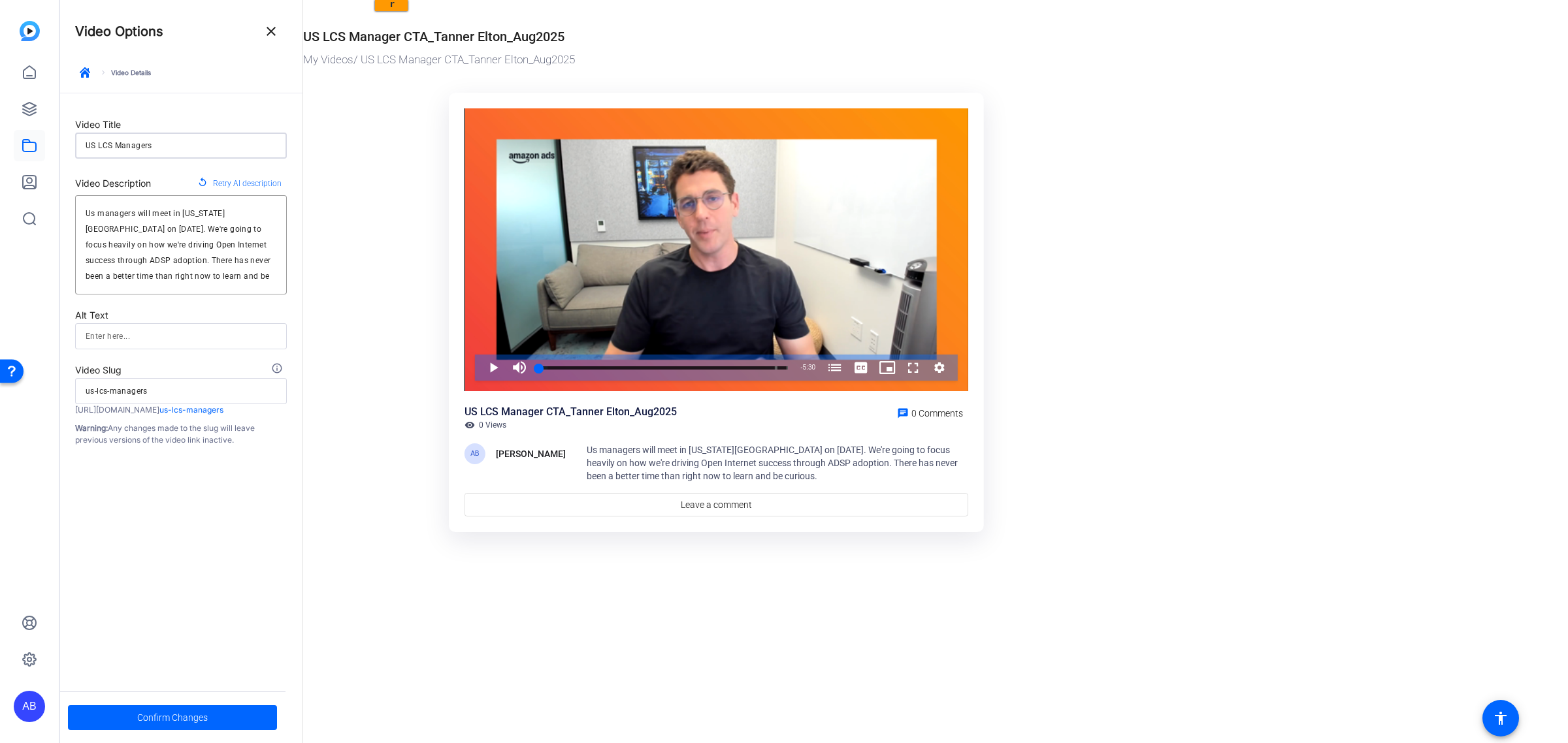
type input "US LCS Managers P"
type input "us-lcs-managers-p"
type input "US LCS Managers Pr"
type input "us-lcs-managers-pr"
type input "US LCS Managers Pre"
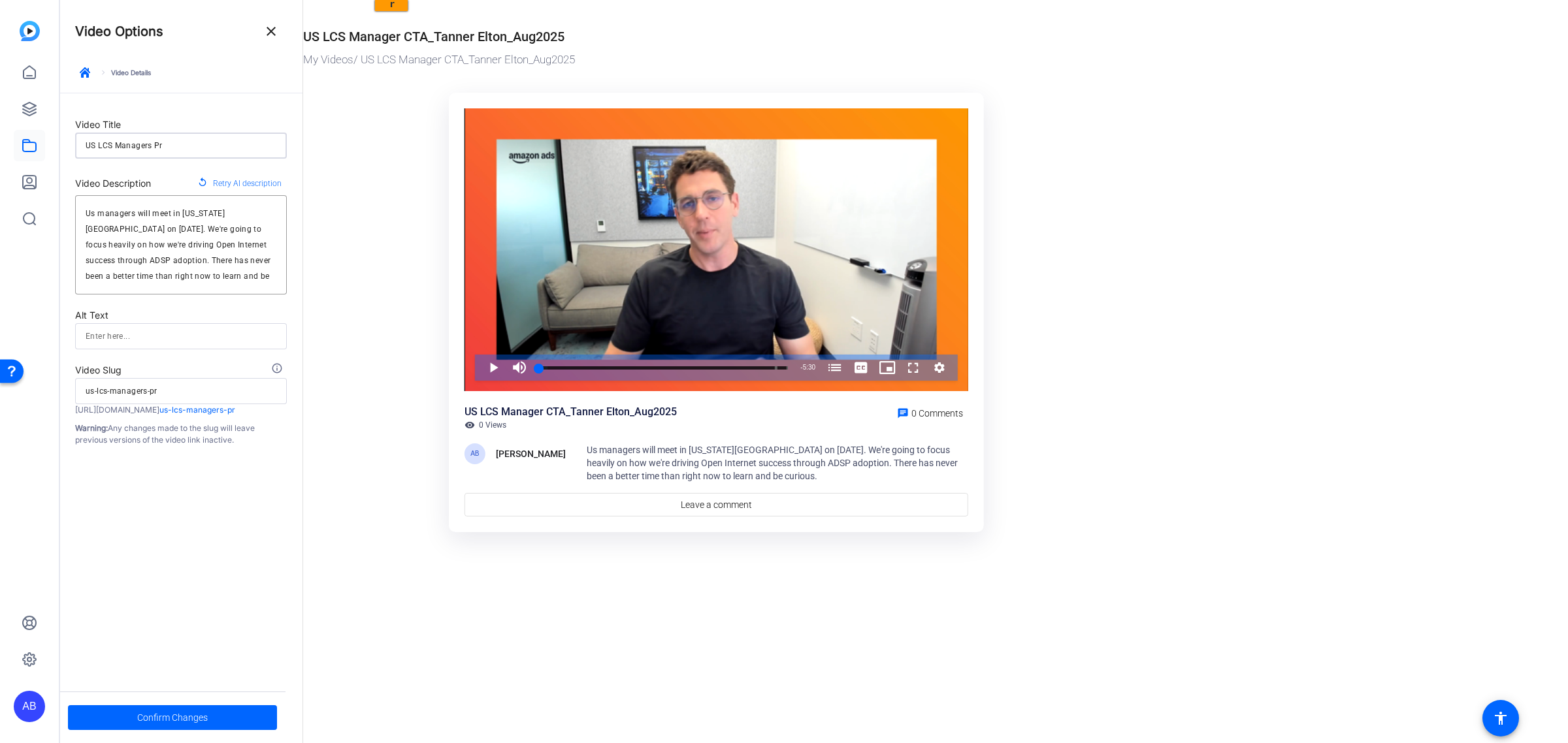
type input "us-lcs-managers-pre"
type input "US LCS Managers Pre-"
type input "us-lcs-managers-pre-"
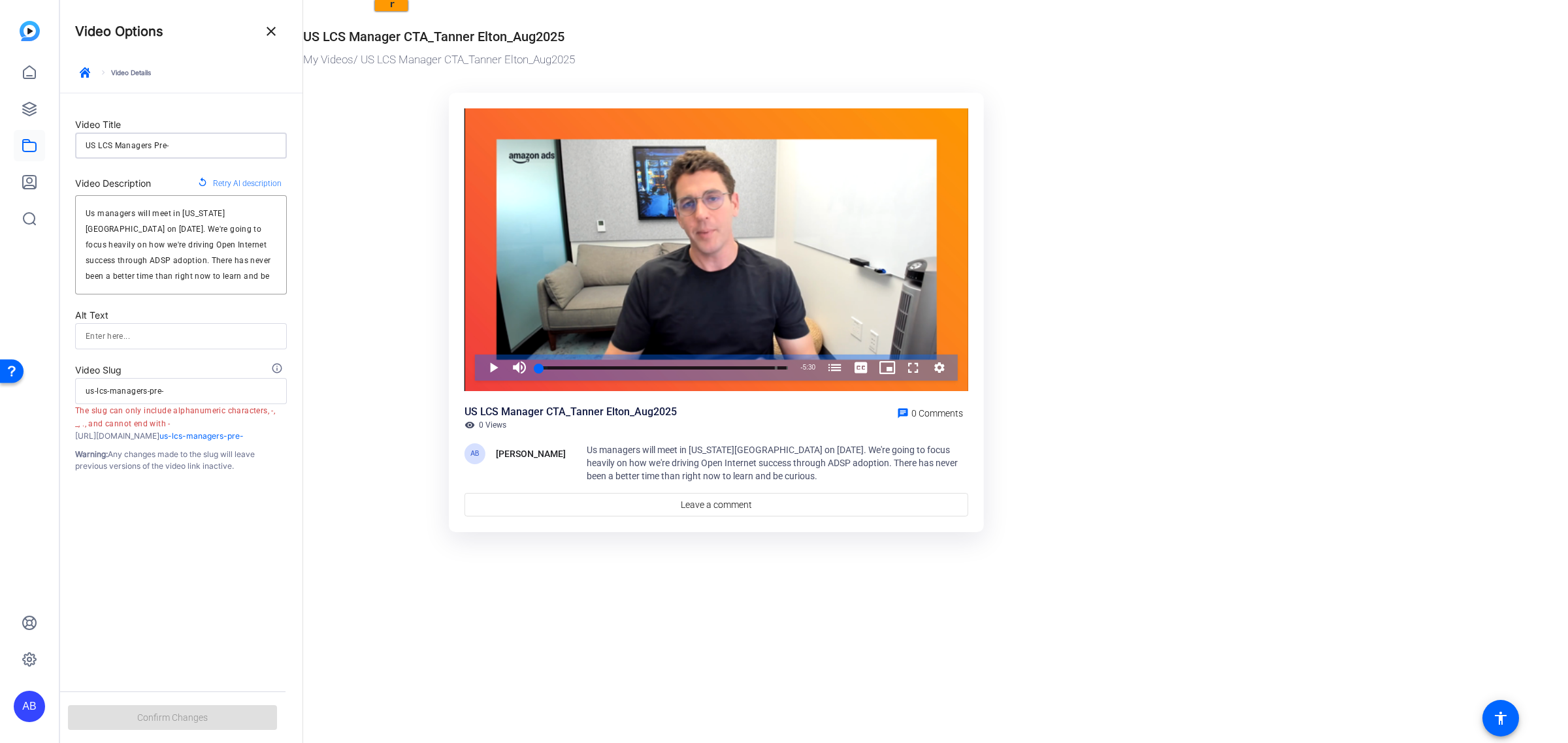
type input "US LCS Managers Pre-O"
type input "us-lcs-managers-pre-o"
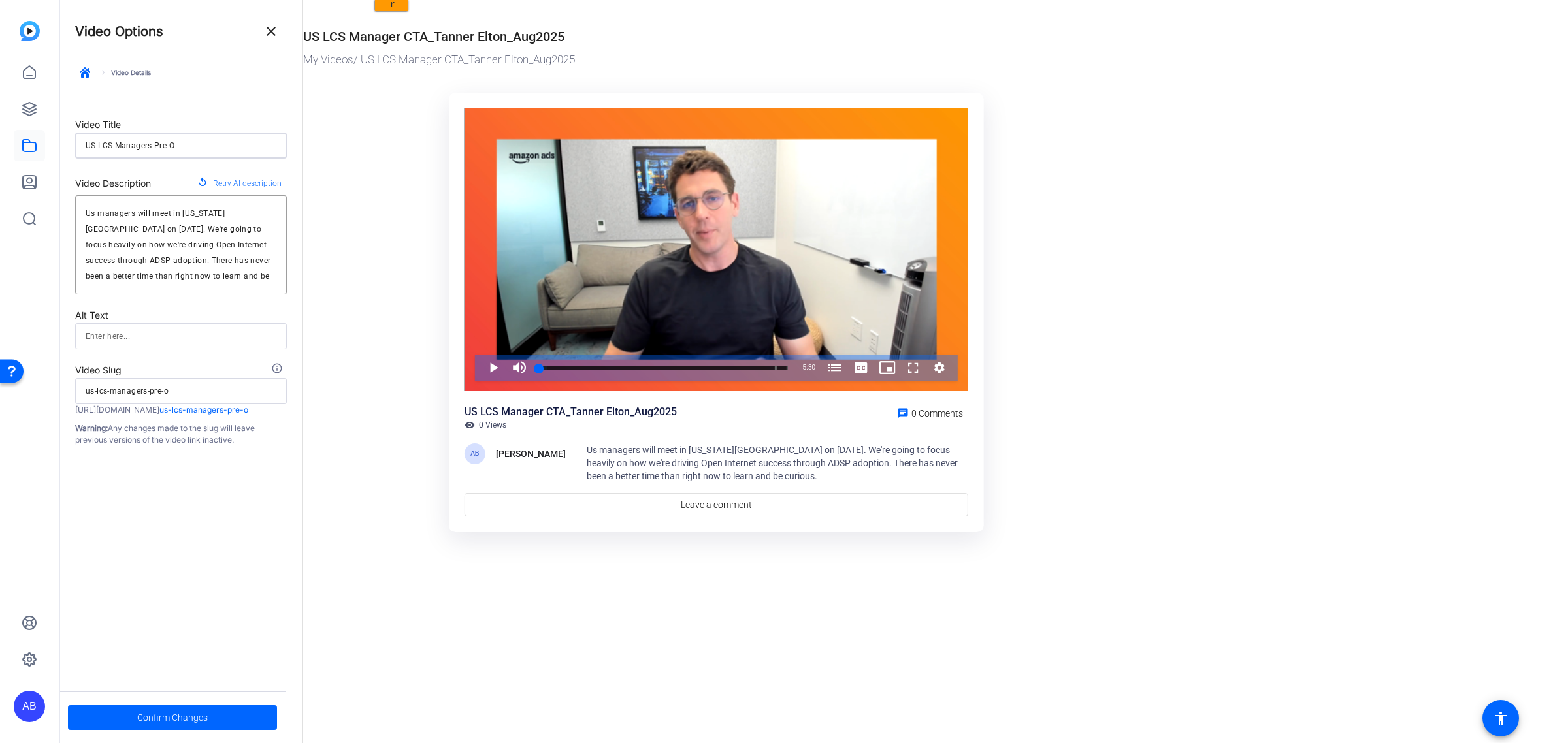
type input "US LCS Managers Pre-Of"
type input "us-lcs-managers-pre-of"
type input "US LCS Managers Pre-Off"
type input "us-lcs-managers-pre-off"
type input "US LCS Managers Pre-Offs"
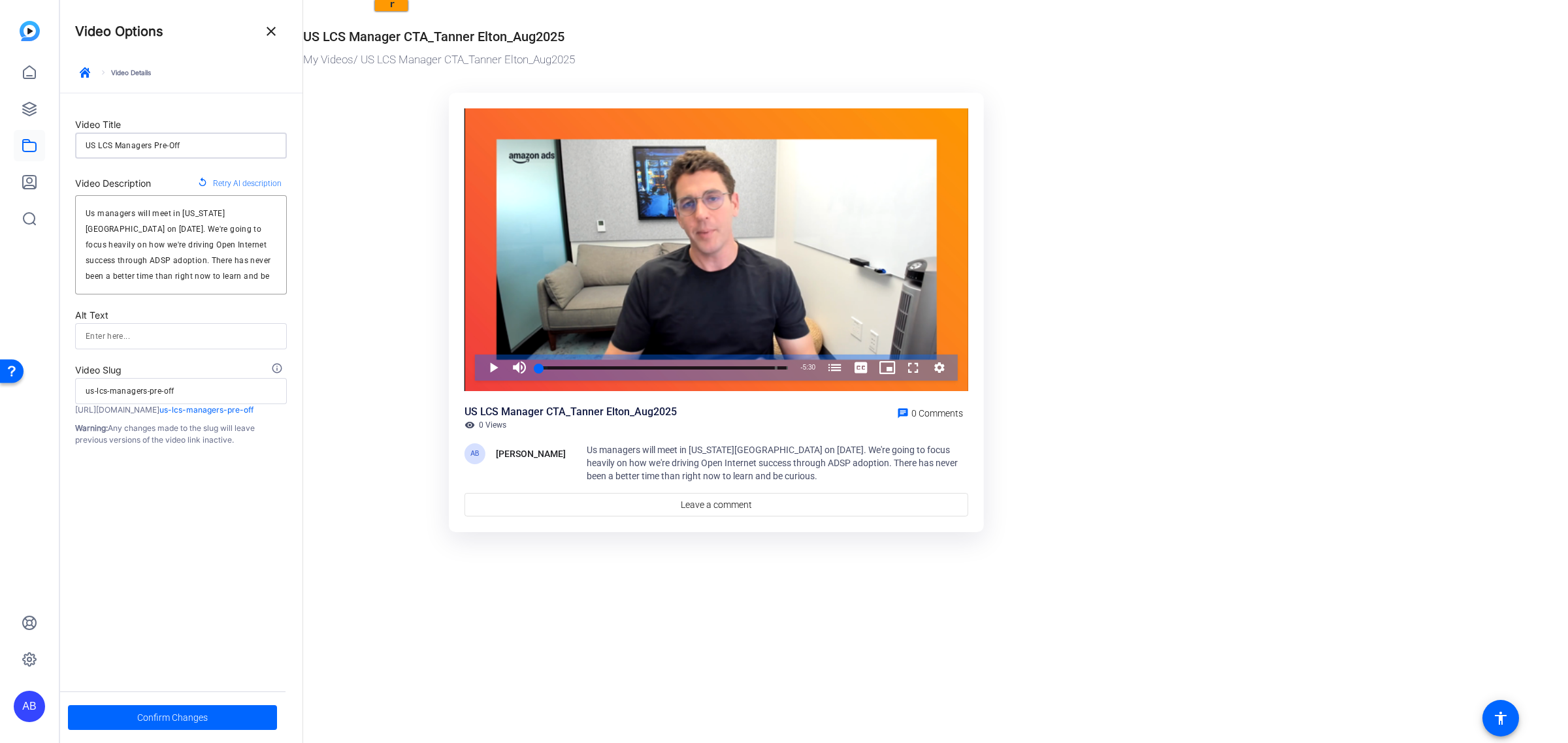
type input "us-lcs-managers-pre-offs"
type input "US LCS Managers Pre-Offsi"
type input "us-lcs-managers-pre-offsi"
type input "US LCS Managers Pre-Offsit"
type input "us-lcs-managers-pre-offsit"
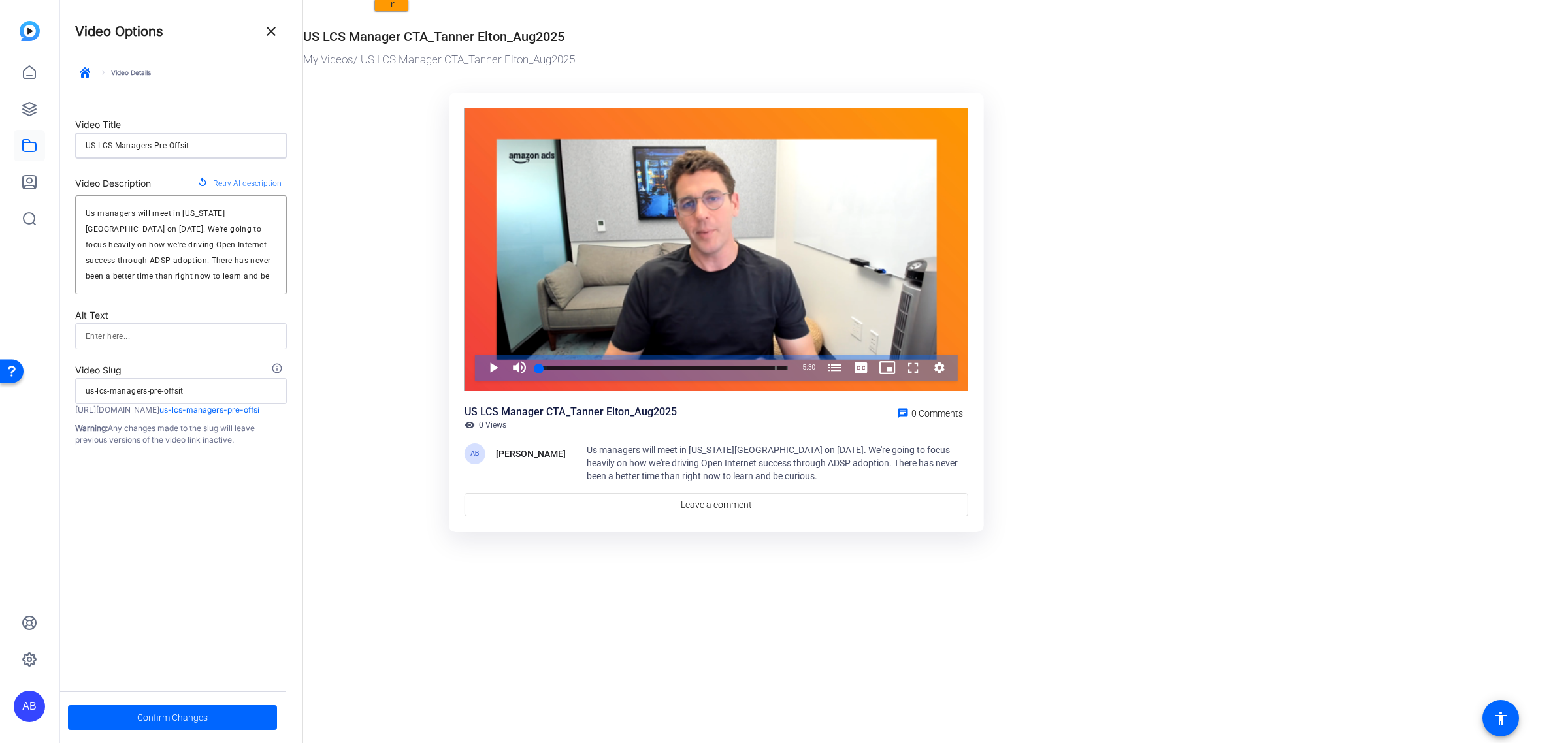
type input "US LCS Managers Pre-Offsite"
type input "us-lcs-managers-pre-offsite"
type input "US LCS Managers Pre-Offsite"
type input "us-lcs-managers-pre-offsite"
type input "US LCS Managers Pre-Offsite C"
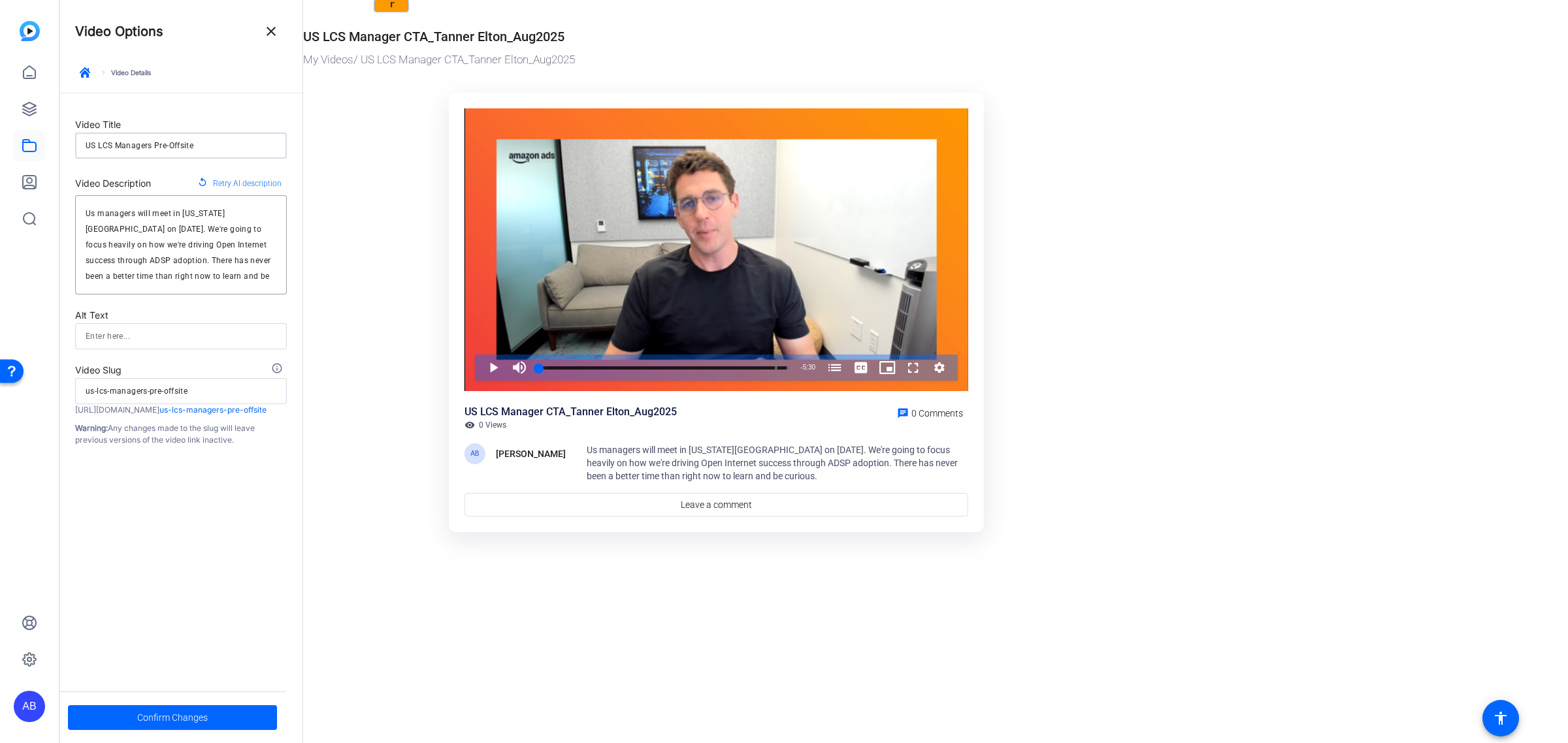
type input "us-lcs-managers-pre-offsite-c"
type input "US LCS Managers Pre-Offsite CA"
type input "us-lcs-managers-pre-offsite-ca"
type input "US LCS Managers Pre-Offsite CAT"
type input "us-lcs-managers-pre-offsite-cat"
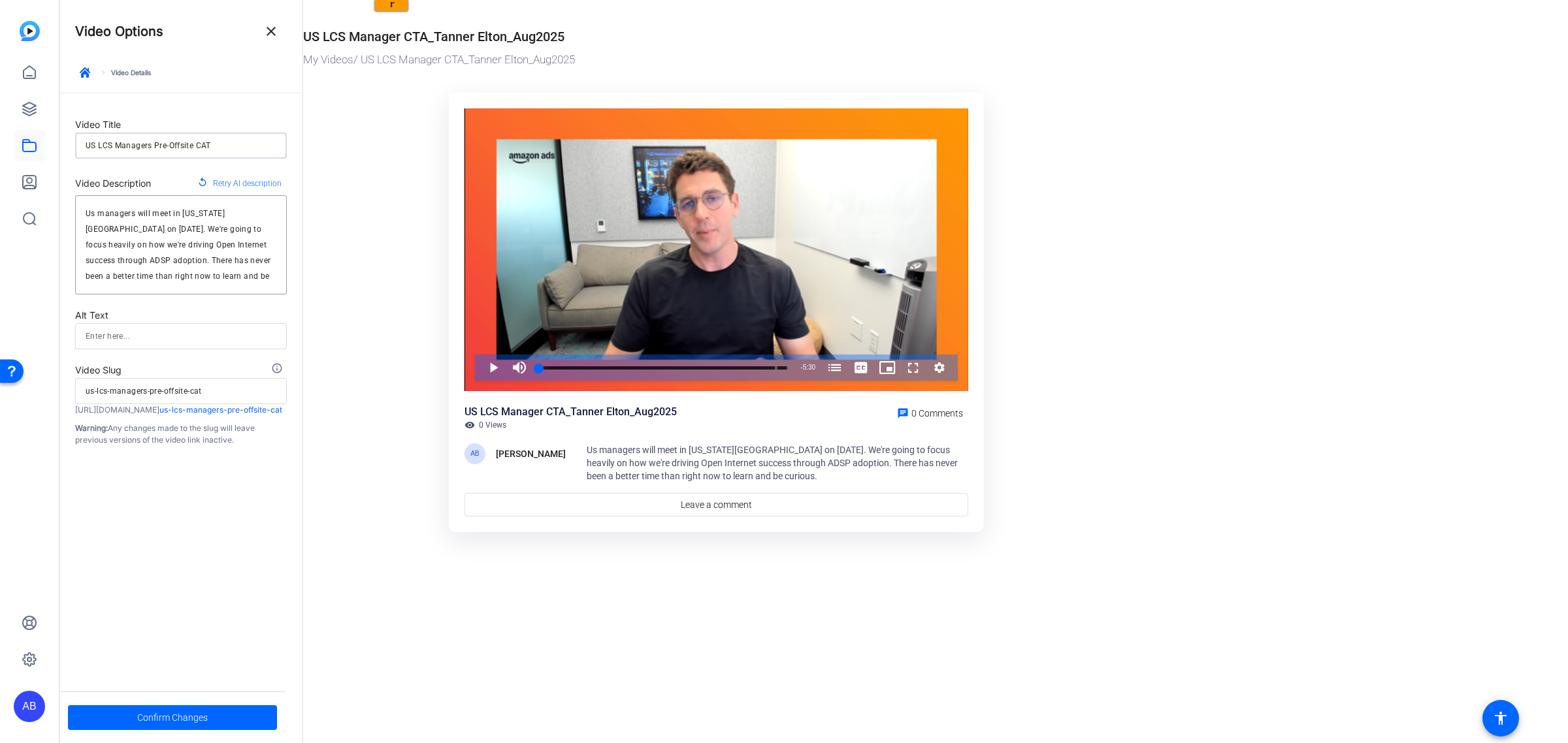
type input "US LCS Managers Pre-Offsite CA"
type input "us-lcs-managers-pre-offsite-ca"
type input "US LCS Managers Pre-Offsite C"
type input "us-lcs-managers-pre-offsite-c"
type input "US LCS Managers Pre-Offsite CT"
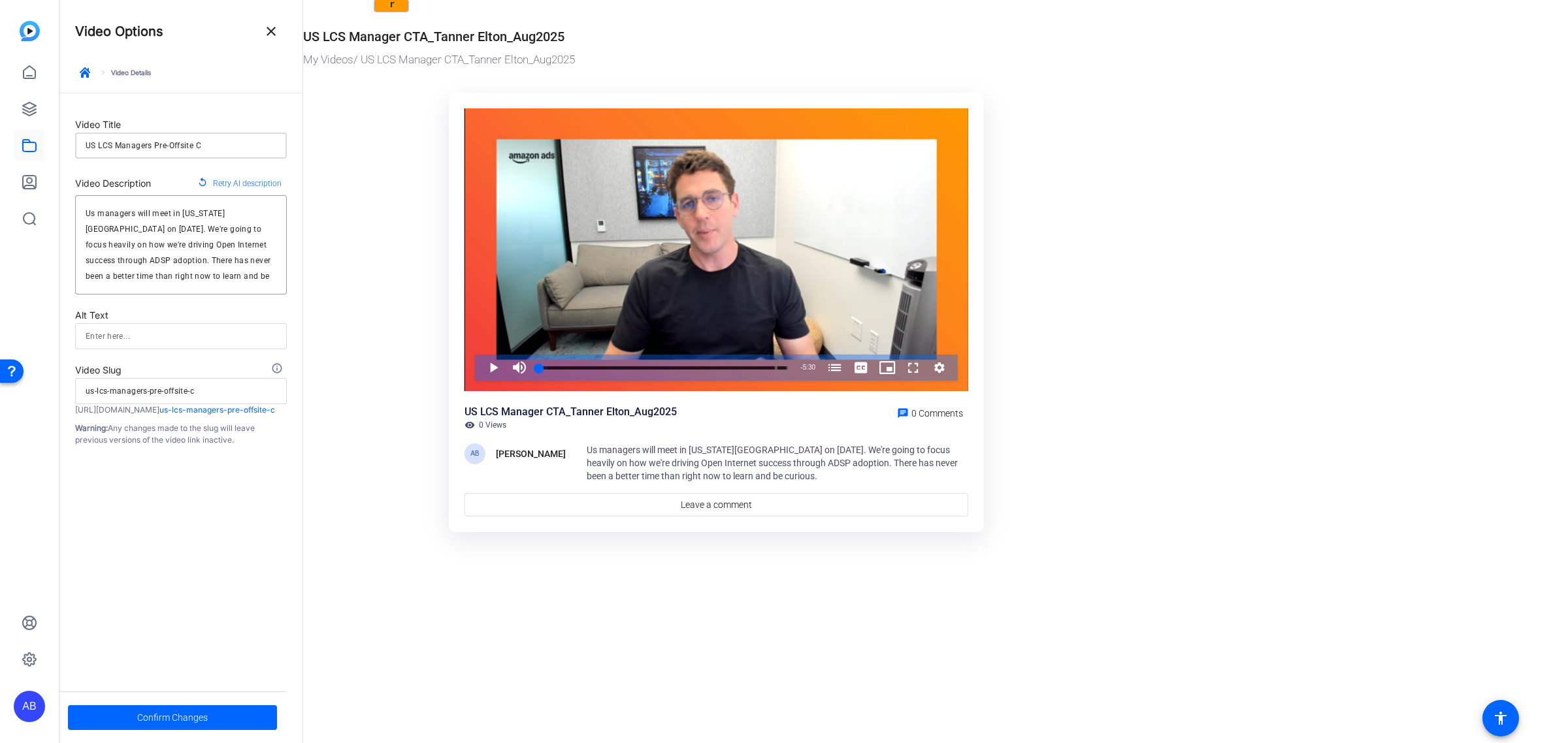
type input "us-lcs-managers-pre-offsite-ct"
type input "US LCS Managers Pre-Offsite CTA"
type input "us-lcs-managers-pre-offsite-cta"
type input "US LCS Managers Pre-Offsite CTA"
click at [227, 182] on span "Retry AI description" at bounding box center [247, 183] width 68 height 17
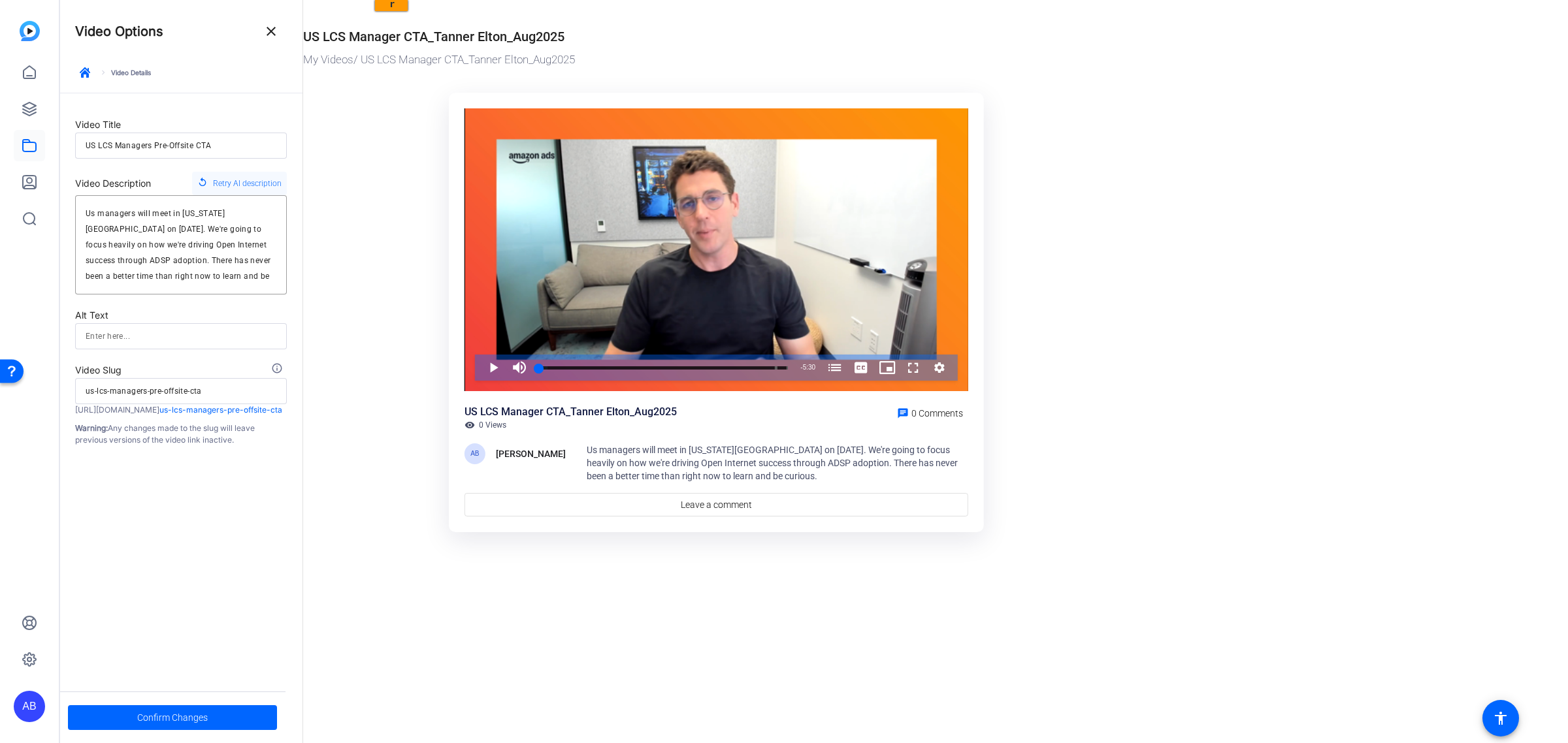
click at [250, 183] on span "Retry AI description" at bounding box center [247, 183] width 68 height 17
click at [91, 216] on textarea "Us managers will meet in [US_STATE][GEOGRAPHIC_DATA] on [DATE]. We're going to …" at bounding box center [181, 245] width 191 height 78
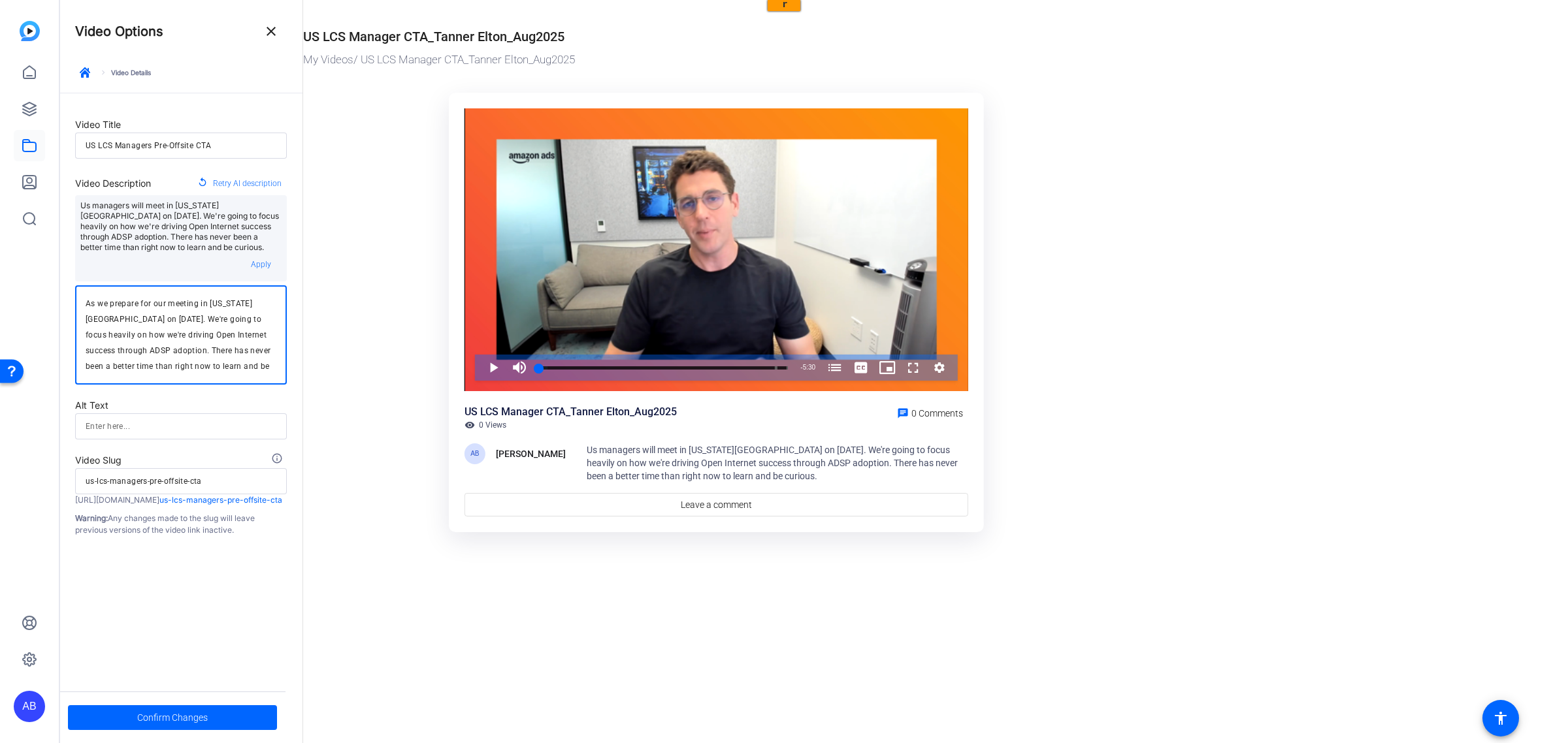
drag, startPoint x: 155, startPoint y: 305, endPoint x: 76, endPoint y: 308, distance: 79.1
click at [76, 308] on div "As we prepare for our meeting in New York City on September 8th. We're going to…" at bounding box center [181, 335] width 212 height 100
click at [95, 320] on textarea "During our meeting in New York City on September 8th. We're going to focus heav…" at bounding box center [181, 335] width 191 height 78
drag, startPoint x: 122, startPoint y: 351, endPoint x: 225, endPoint y: 366, distance: 104.1
click at [225, 321] on textarea "During our meeting in [US_STATE][GEOGRAPHIC_DATA] on [DATE], we're going to foc…" at bounding box center [181, 335] width 191 height 78
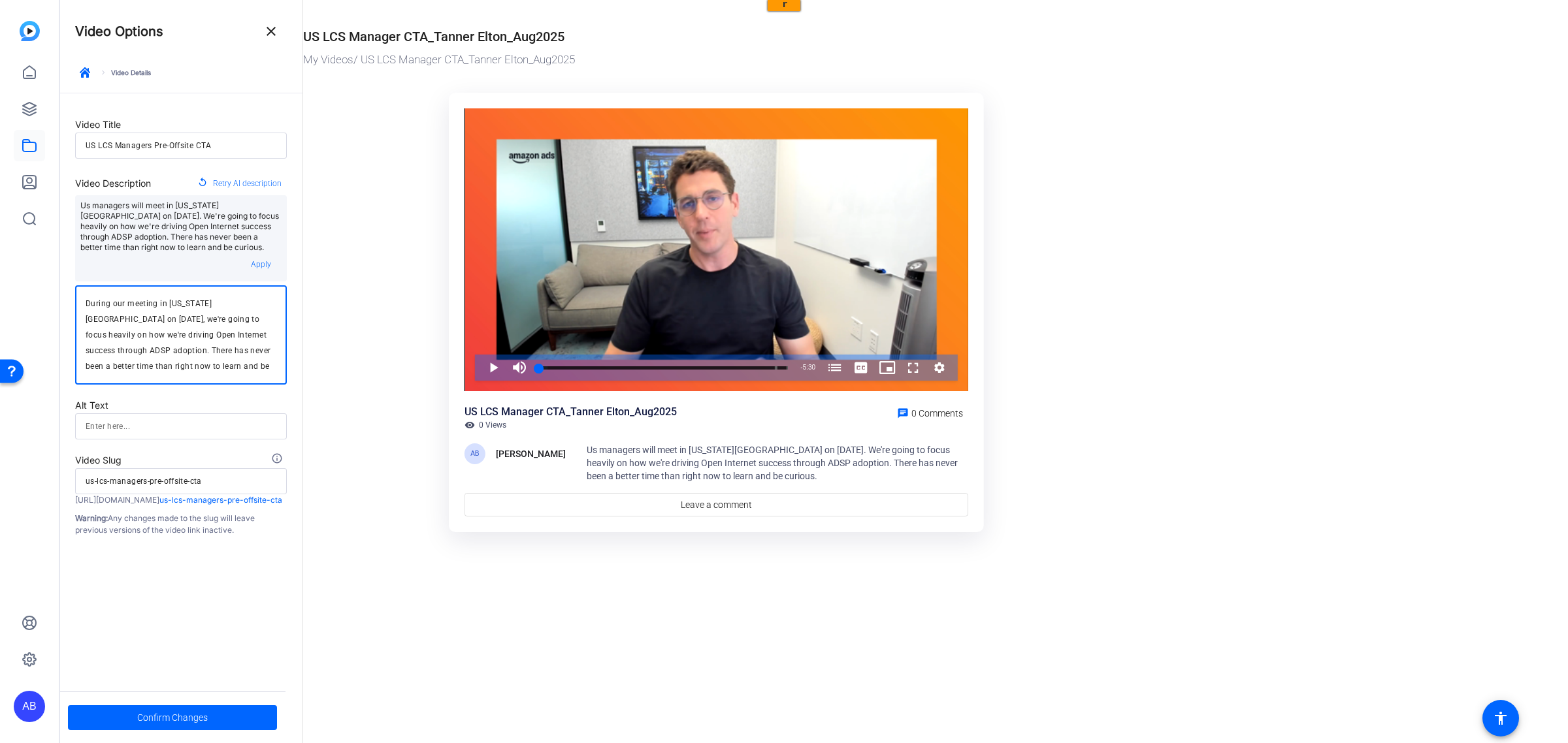
click at [225, 321] on textarea "During our meeting in [US_STATE][GEOGRAPHIC_DATA] on [DATE], we're going to foc…" at bounding box center [181, 335] width 191 height 78
type textarea "During our meeting in [US_STATE][GEOGRAPHIC_DATA] on [DATE], we're going to foc…"
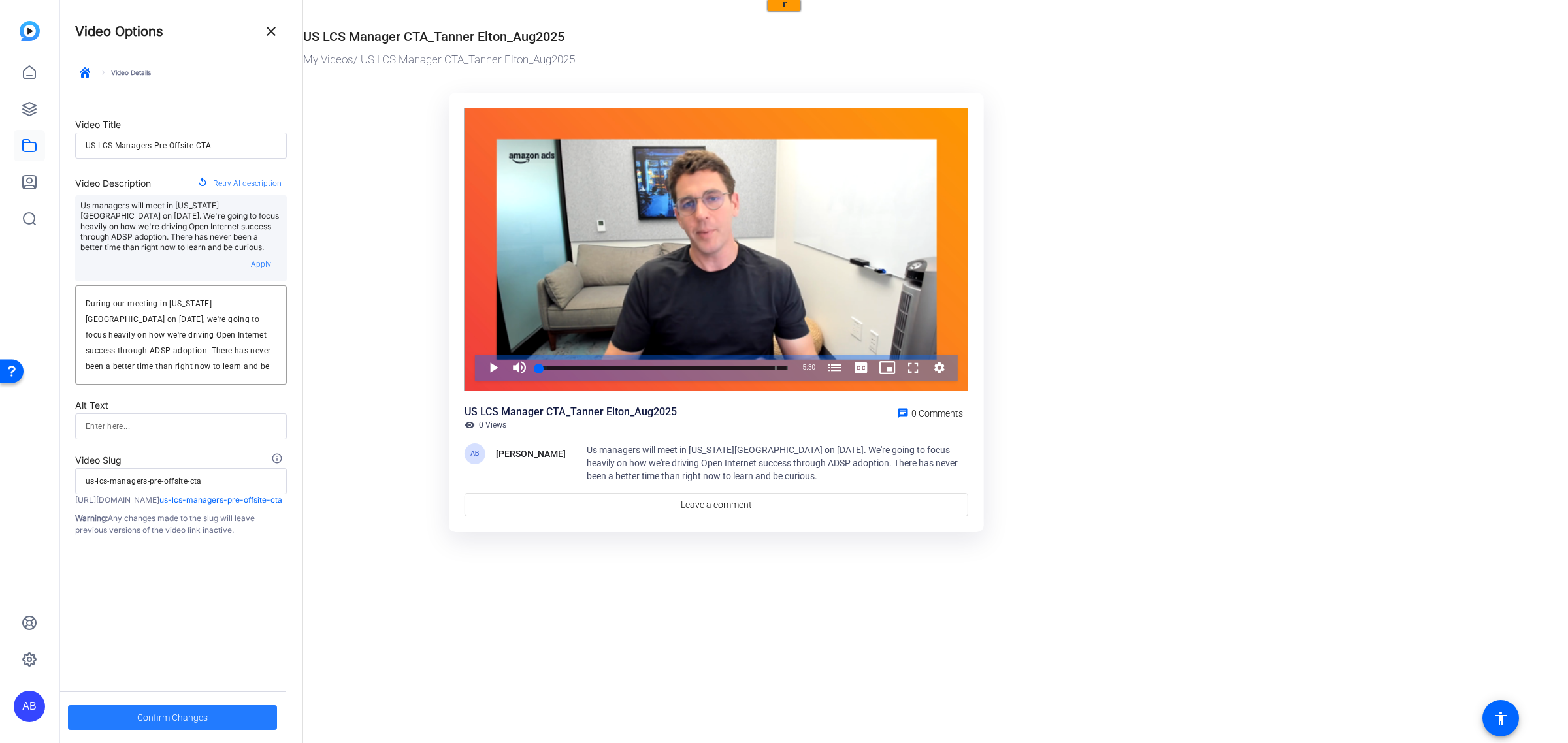
click at [195, 321] on span "Confirm Changes" at bounding box center [172, 718] width 71 height 25
click at [275, 31] on mat-icon "close" at bounding box center [271, 31] width 16 height 16
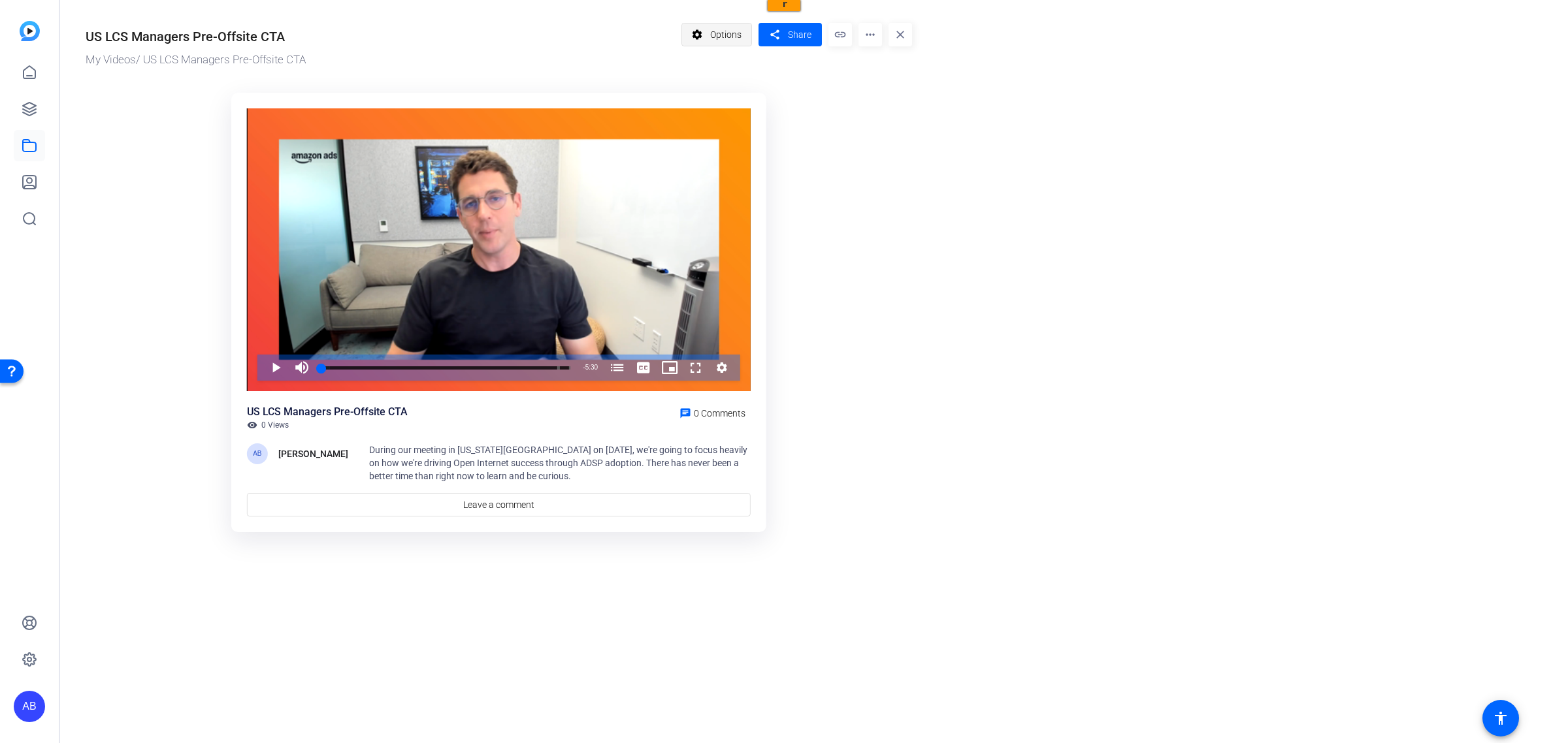
click at [713, 41] on span "Options" at bounding box center [725, 35] width 31 height 25
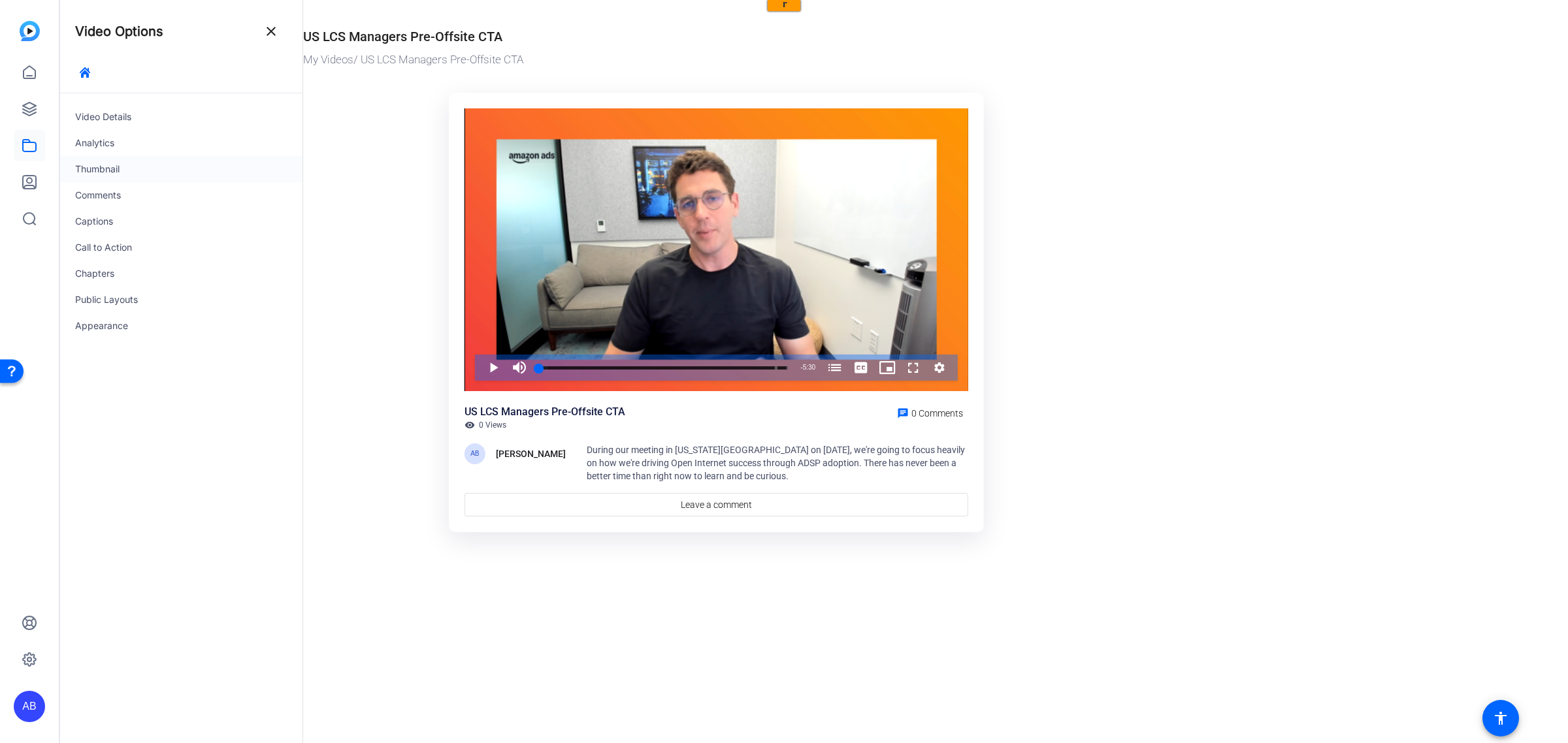
click at [105, 167] on div "Thumbnail" at bounding box center [181, 169] width 243 height 26
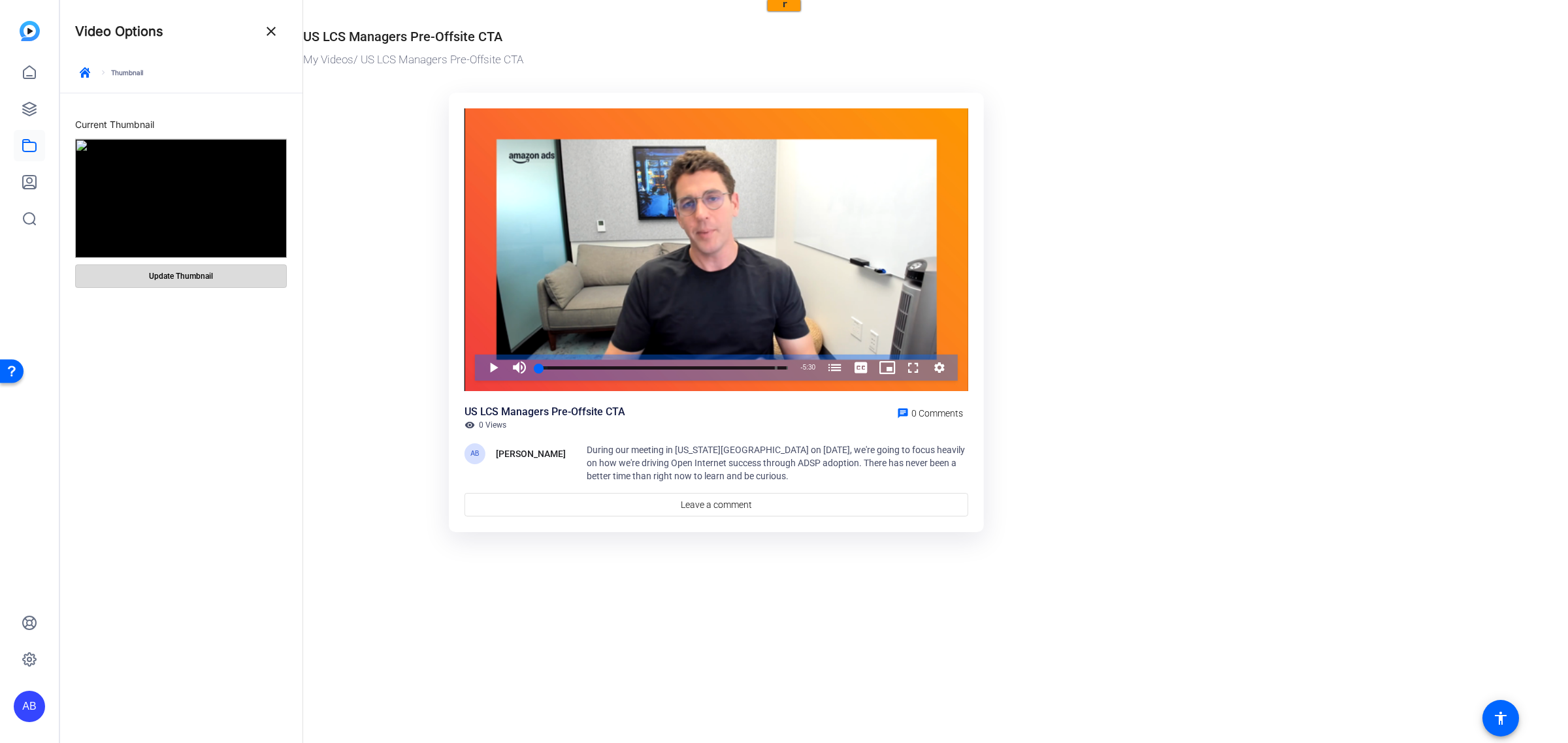
click at [157, 279] on span "Update Thumbnail" at bounding box center [180, 276] width 64 height 10
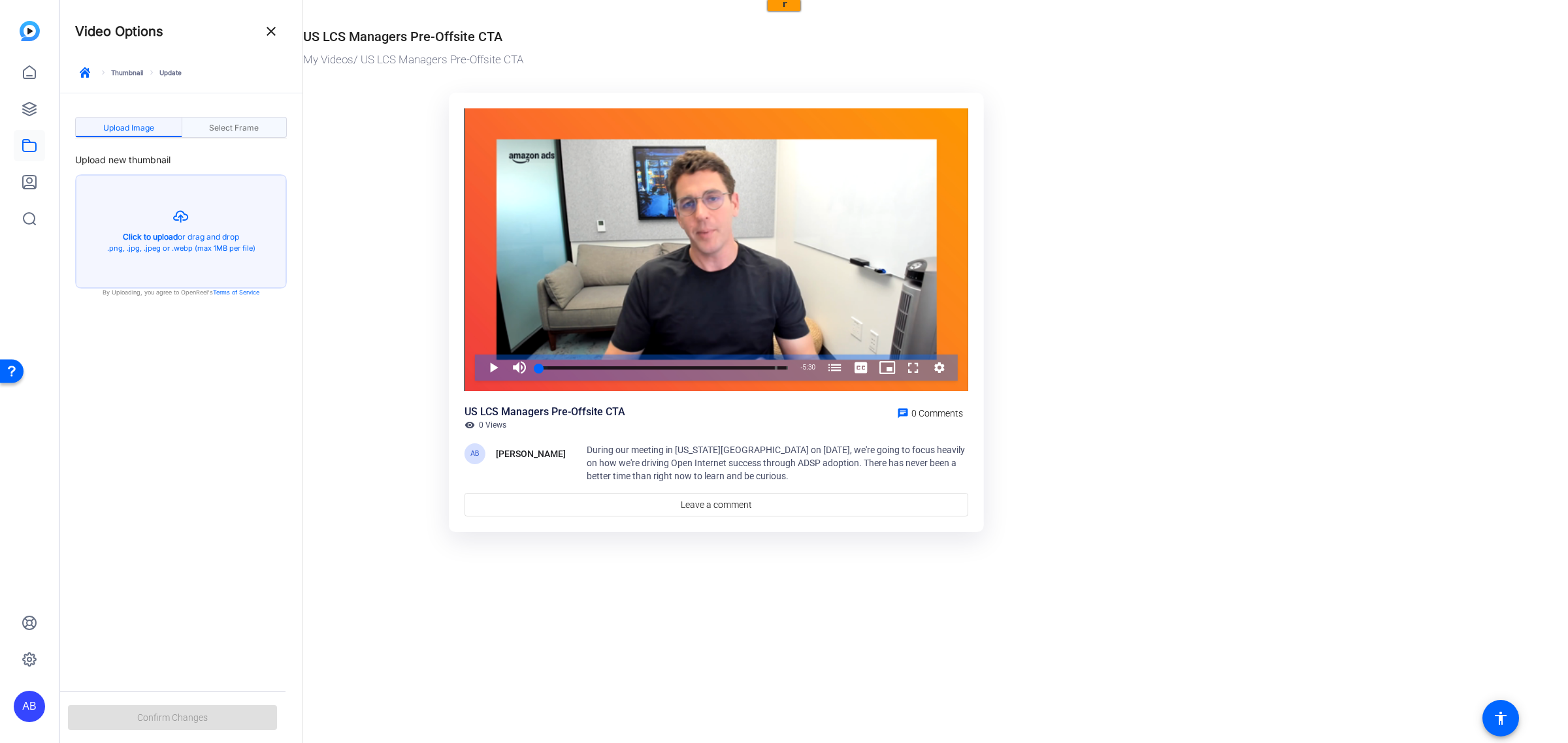
click at [225, 124] on span "Select Frame" at bounding box center [234, 128] width 50 height 8
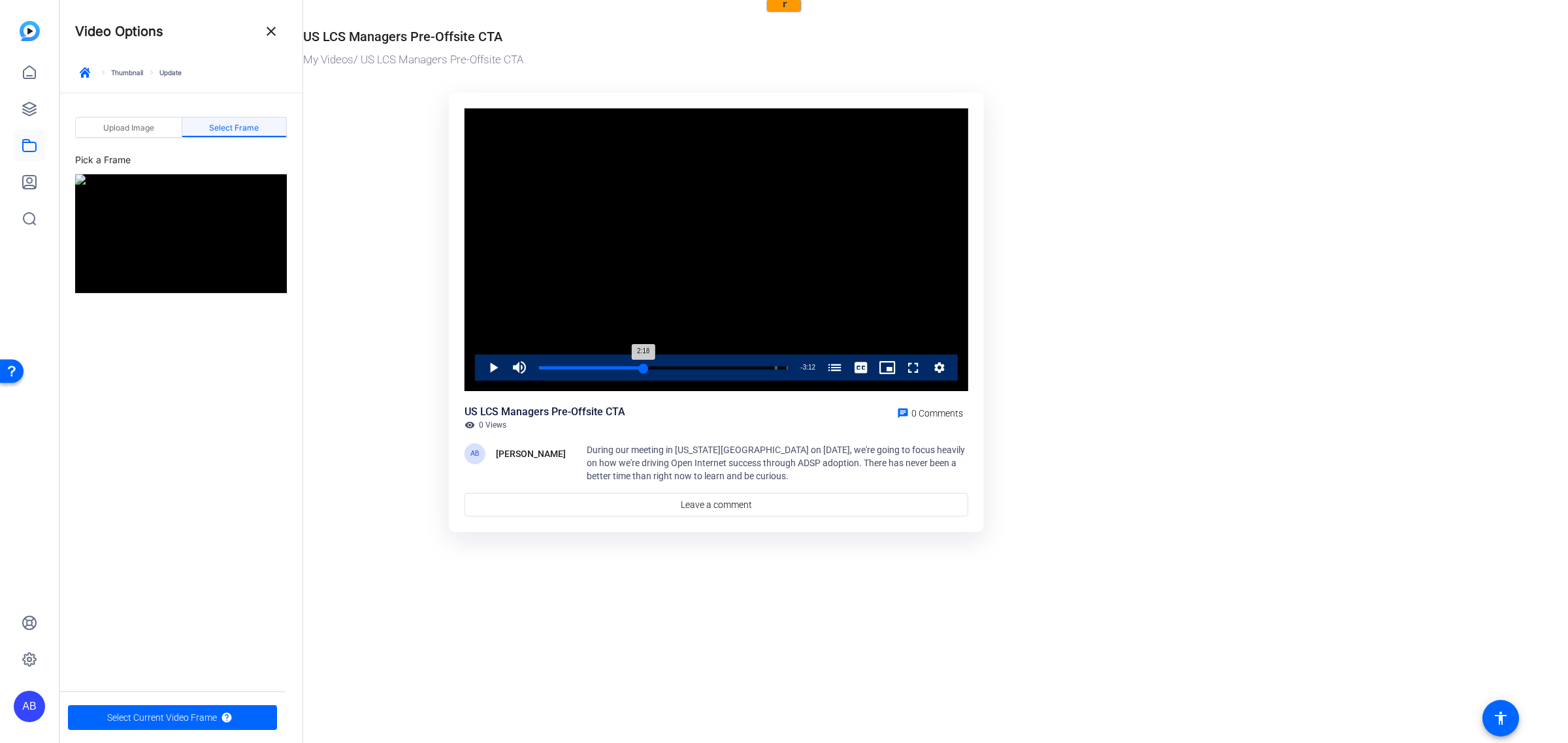
drag, startPoint x: 539, startPoint y: 369, endPoint x: 644, endPoint y: 364, distance: 105.1
click at [644, 321] on div "2:18" at bounding box center [591, 368] width 104 height 3
drag, startPoint x: 645, startPoint y: 366, endPoint x: 778, endPoint y: 364, distance: 133.0
click at [778, 321] on div "5:16" at bounding box center [658, 368] width 239 height 3
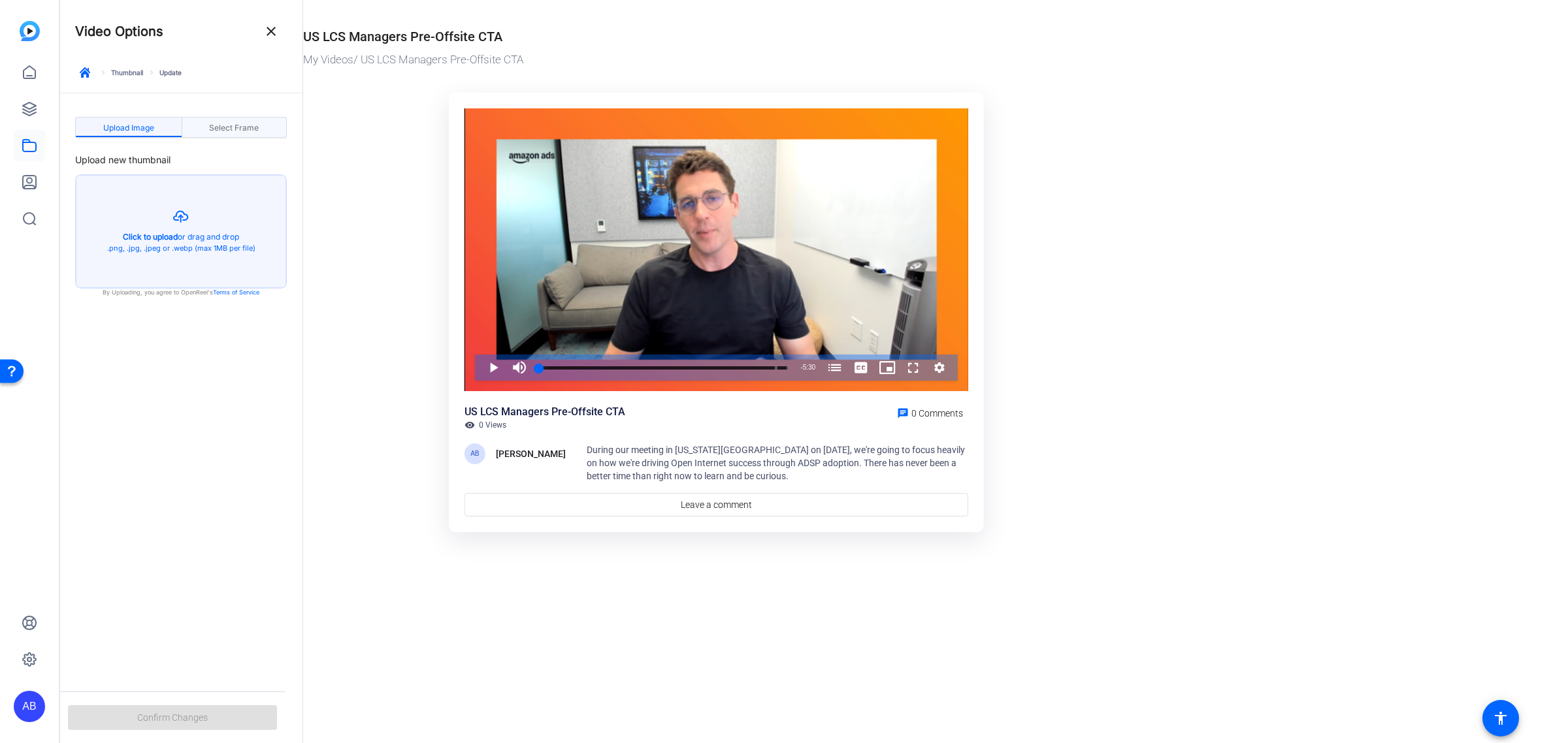
click at [236, 129] on span "Select Frame" at bounding box center [234, 128] width 50 height 8
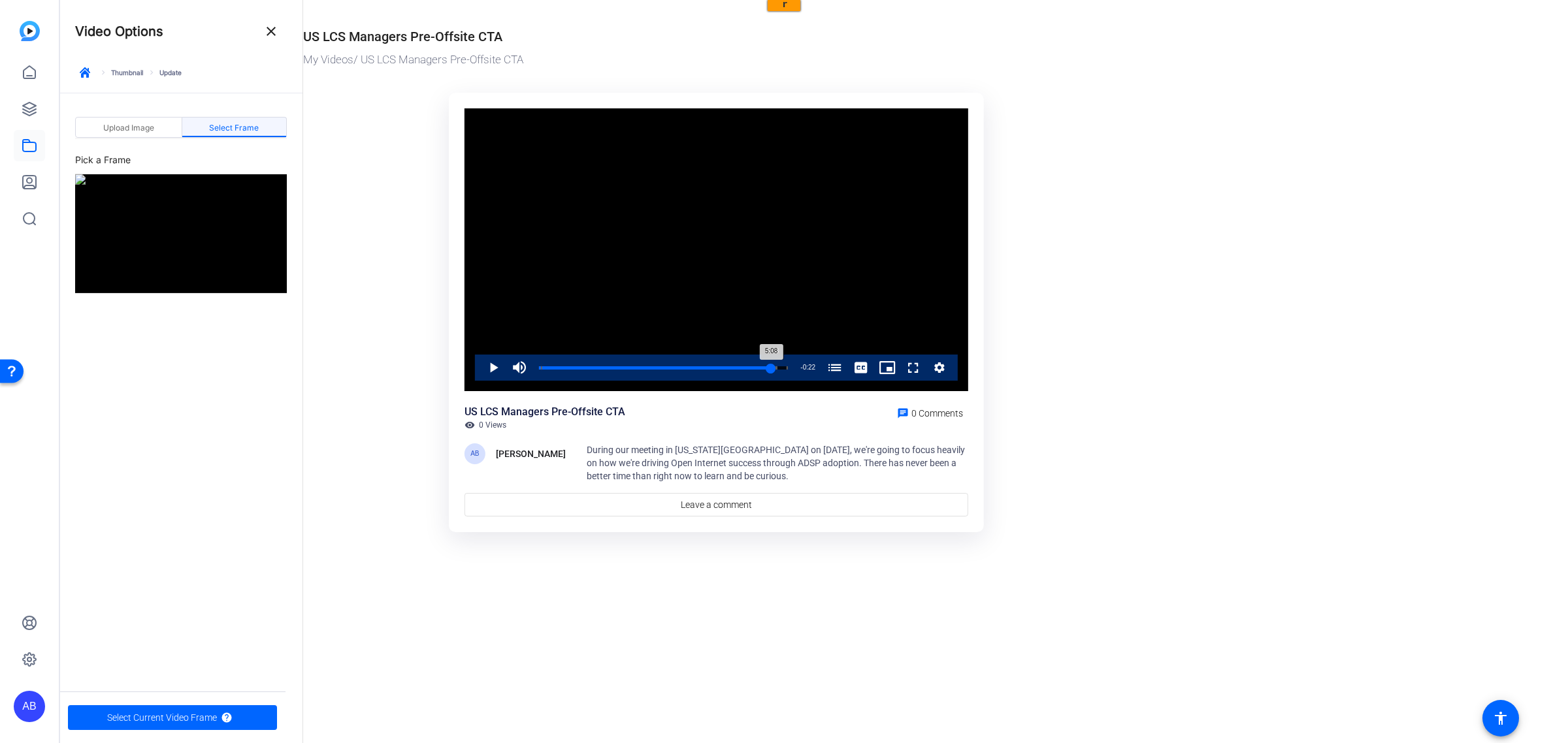
drag, startPoint x: 538, startPoint y: 370, endPoint x: 772, endPoint y: 368, distance: 234.0
click at [772, 368] on div "5:08" at bounding box center [655, 368] width 232 height 3
drag, startPoint x: 772, startPoint y: 366, endPoint x: 782, endPoint y: 368, distance: 10.2
click at [782, 368] on div "5:27" at bounding box center [662, 368] width 245 height 3
click at [151, 714] on span "Select Current Video Frame" at bounding box center [162, 718] width 110 height 25
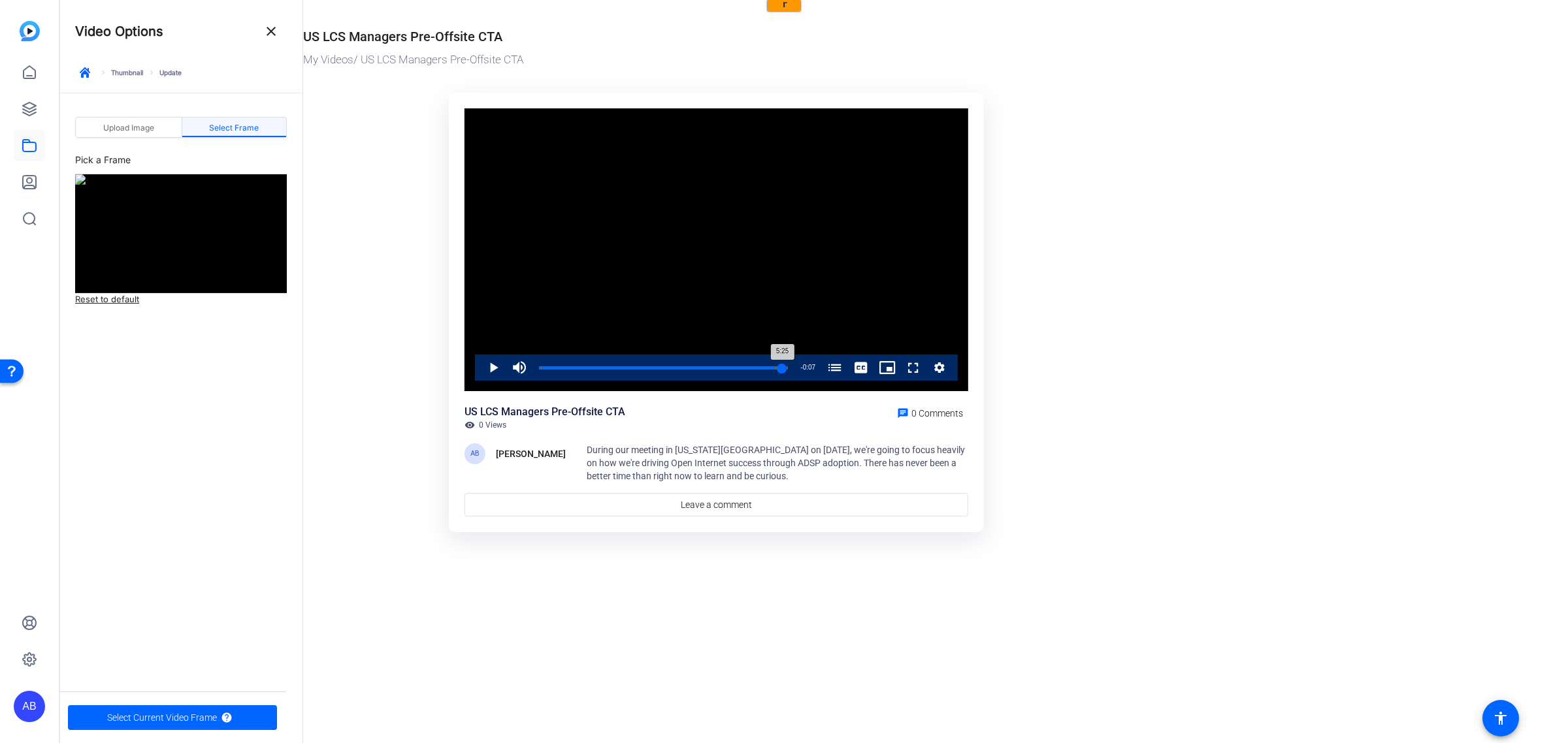
drag, startPoint x: 538, startPoint y: 367, endPoint x: 782, endPoint y: 367, distance: 244.0
click at [782, 367] on div "5:25" at bounding box center [661, 368] width 243 height 3
click at [276, 31] on mat-icon "close" at bounding box center [271, 31] width 16 height 16
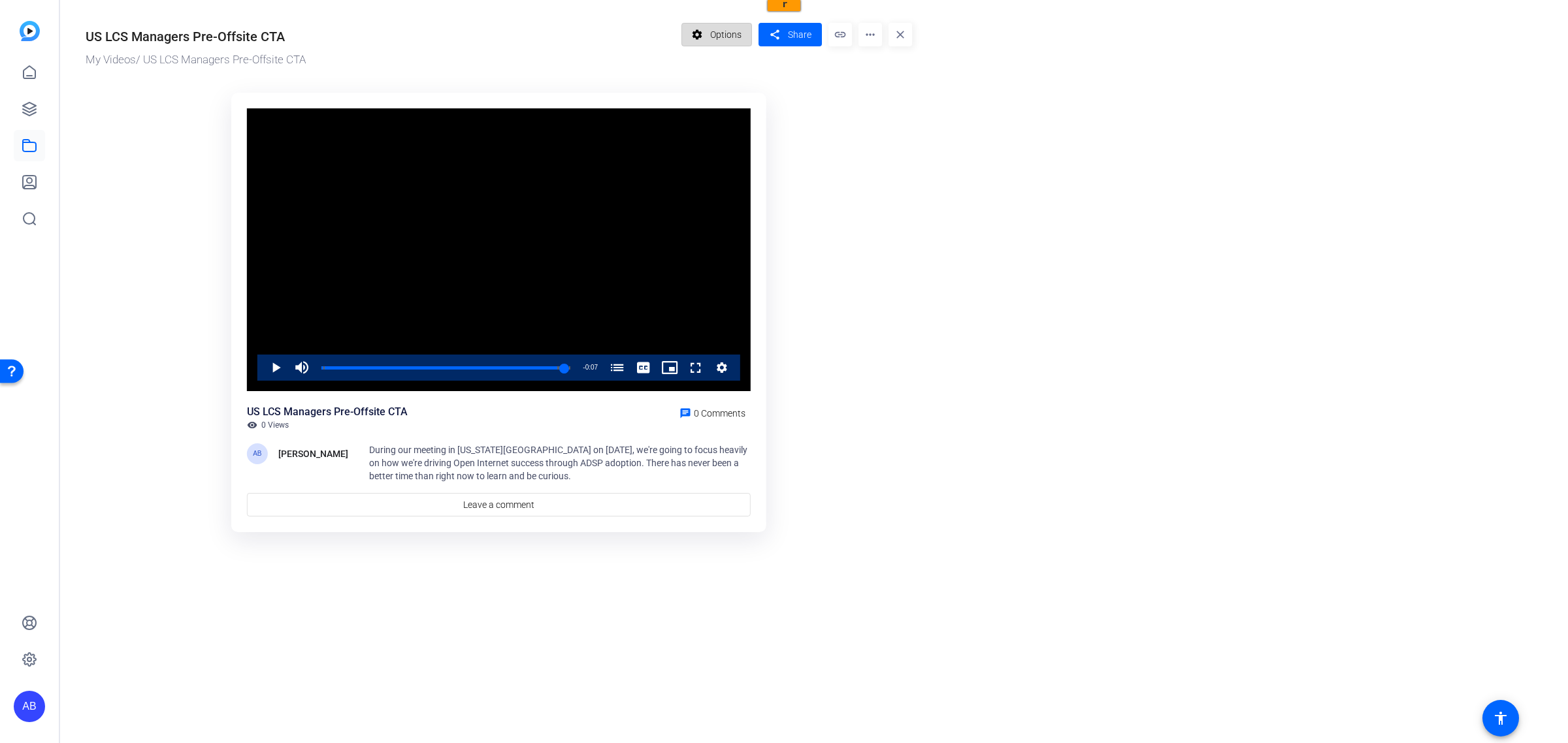
click at [719, 41] on span "Options" at bounding box center [725, 35] width 31 height 25
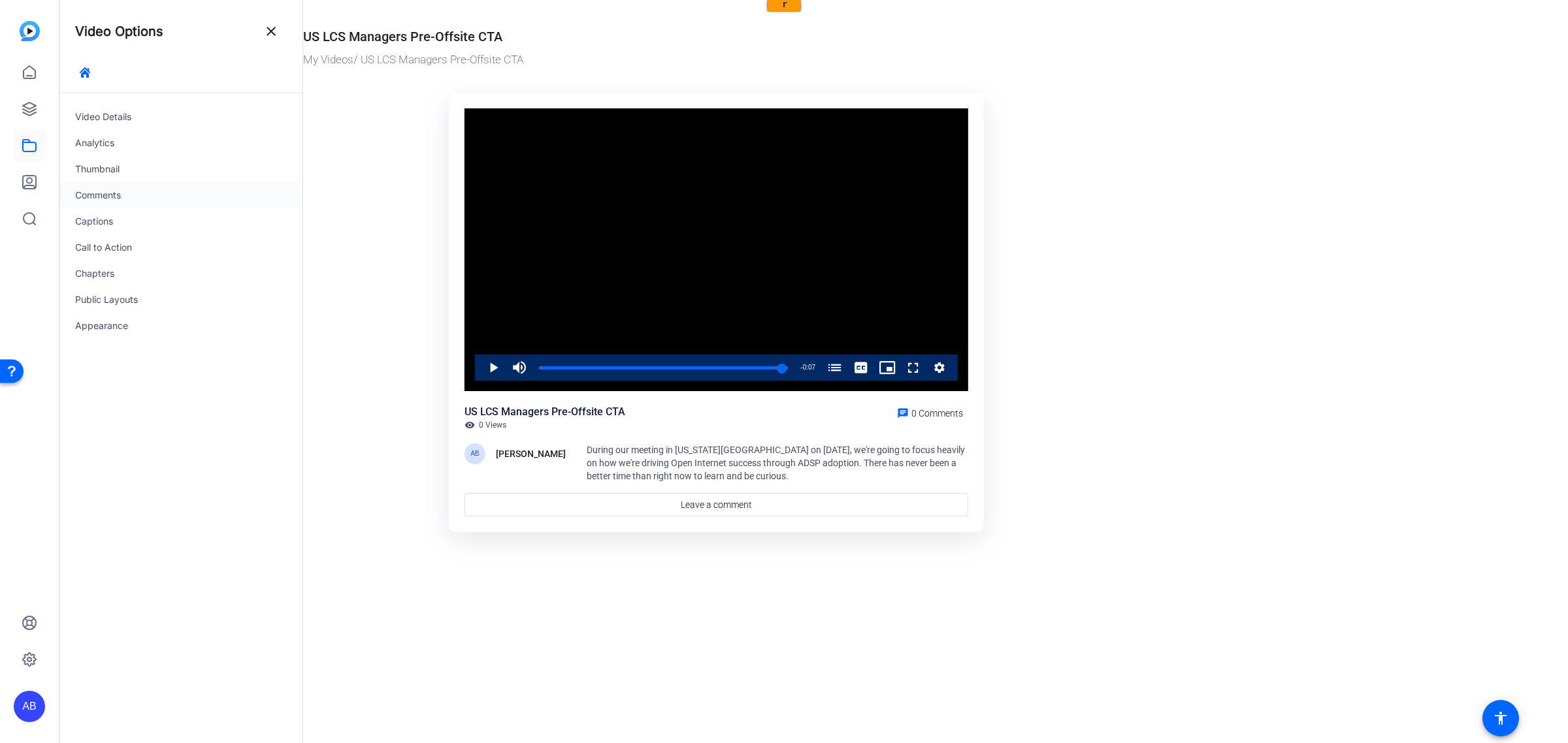
click at [106, 190] on div "Comments" at bounding box center [181, 196] width 243 height 26
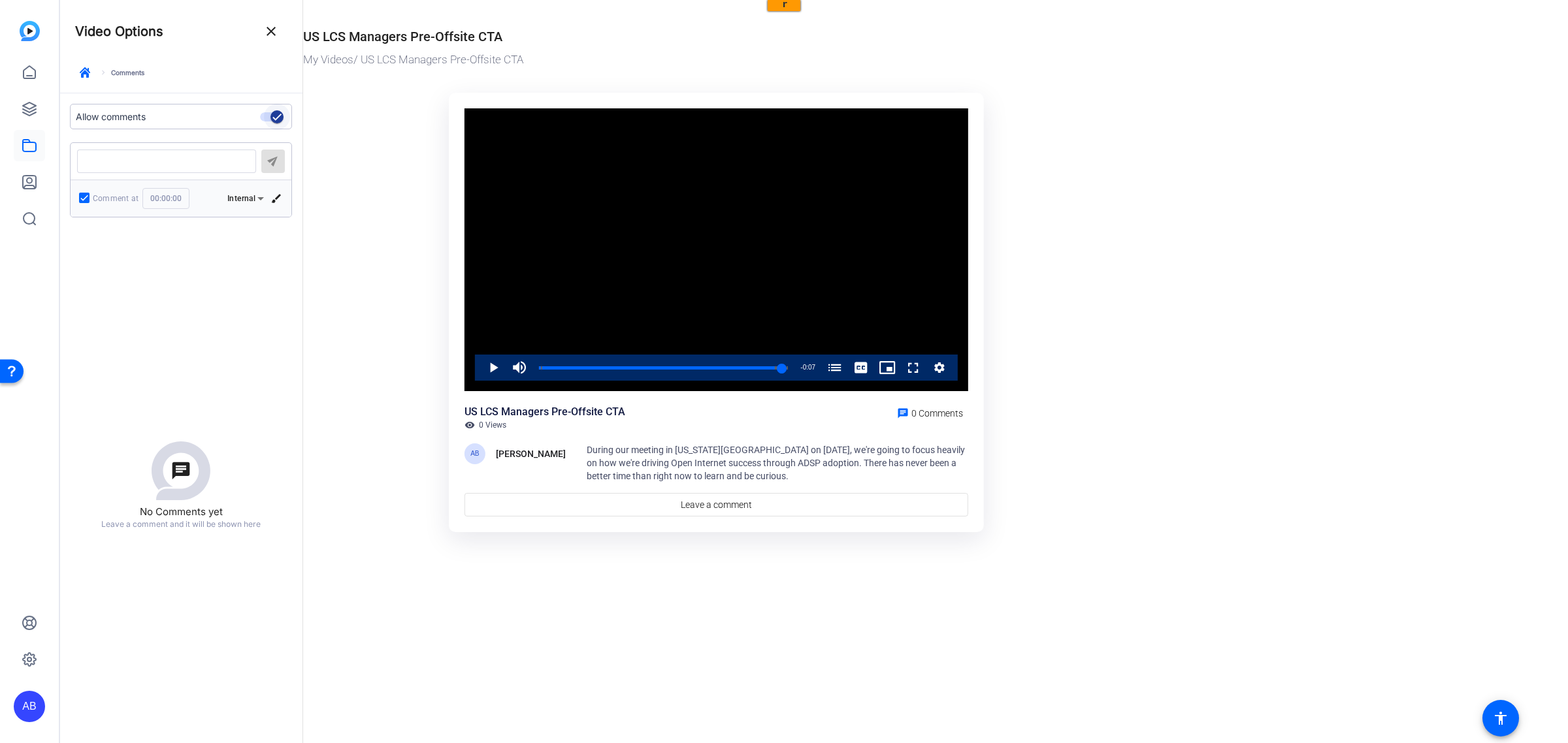
click at [271, 119] on icon "button" at bounding box center [277, 117] width 12 height 12
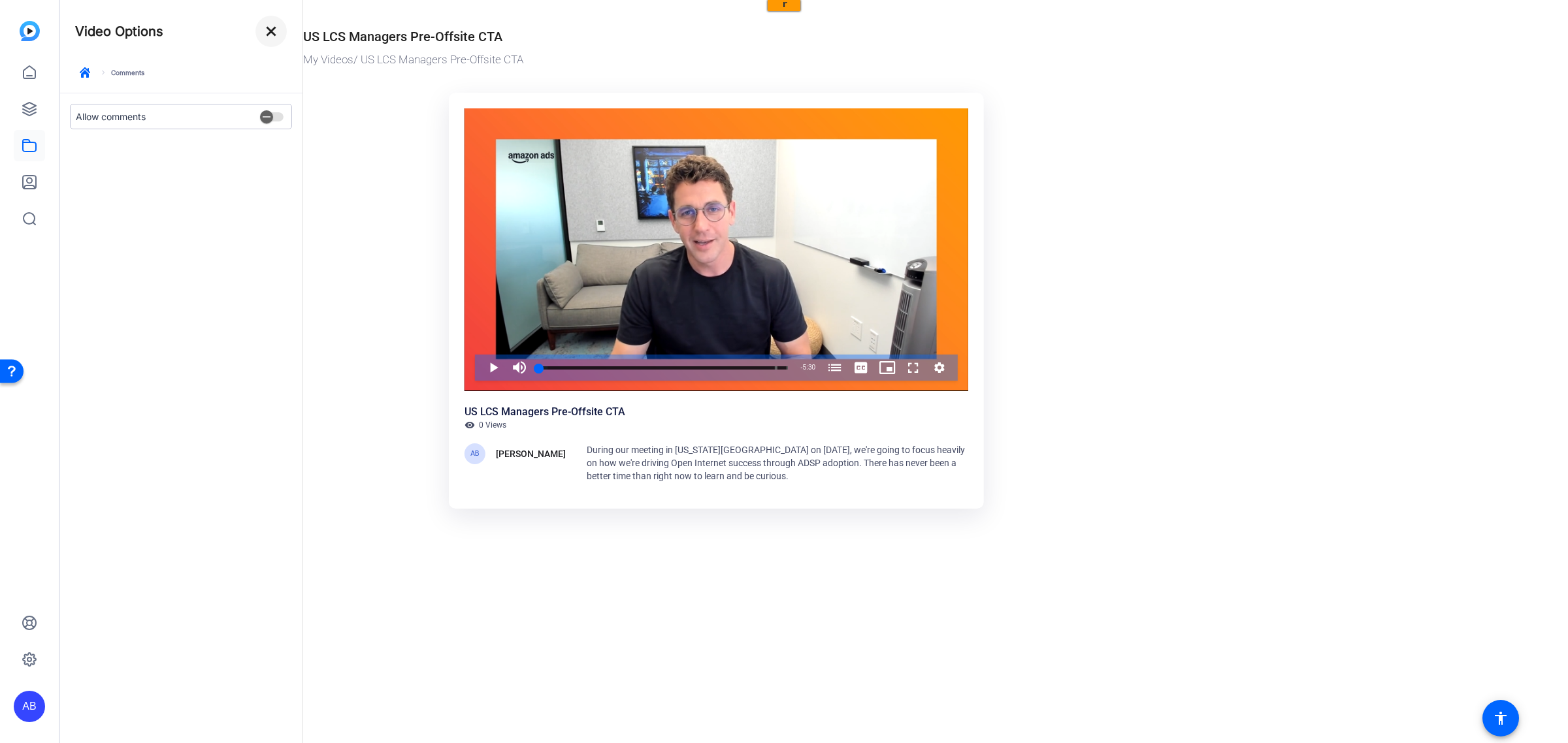
click at [274, 33] on mat-icon "close" at bounding box center [271, 31] width 16 height 16
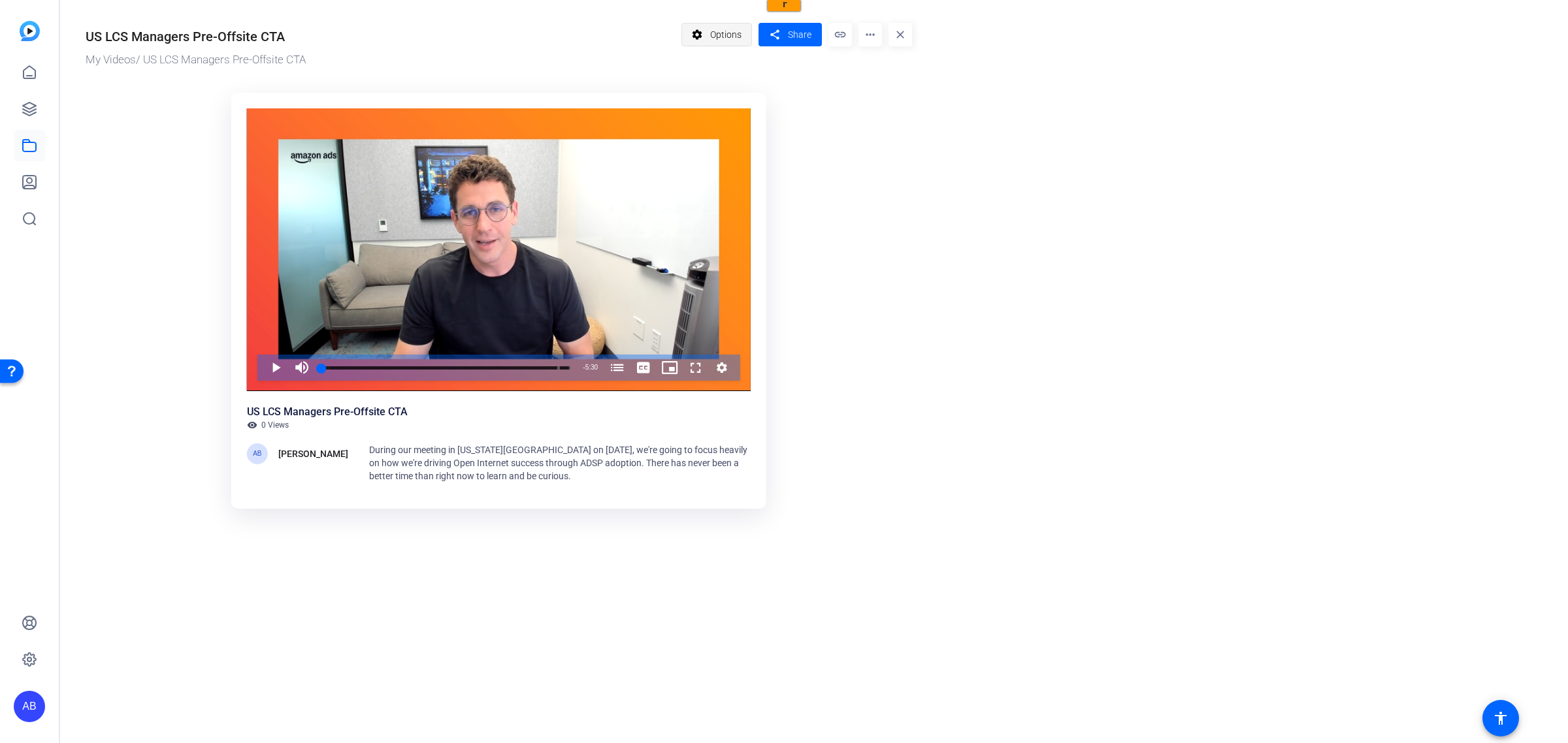
click at [727, 28] on span "Options" at bounding box center [725, 35] width 31 height 25
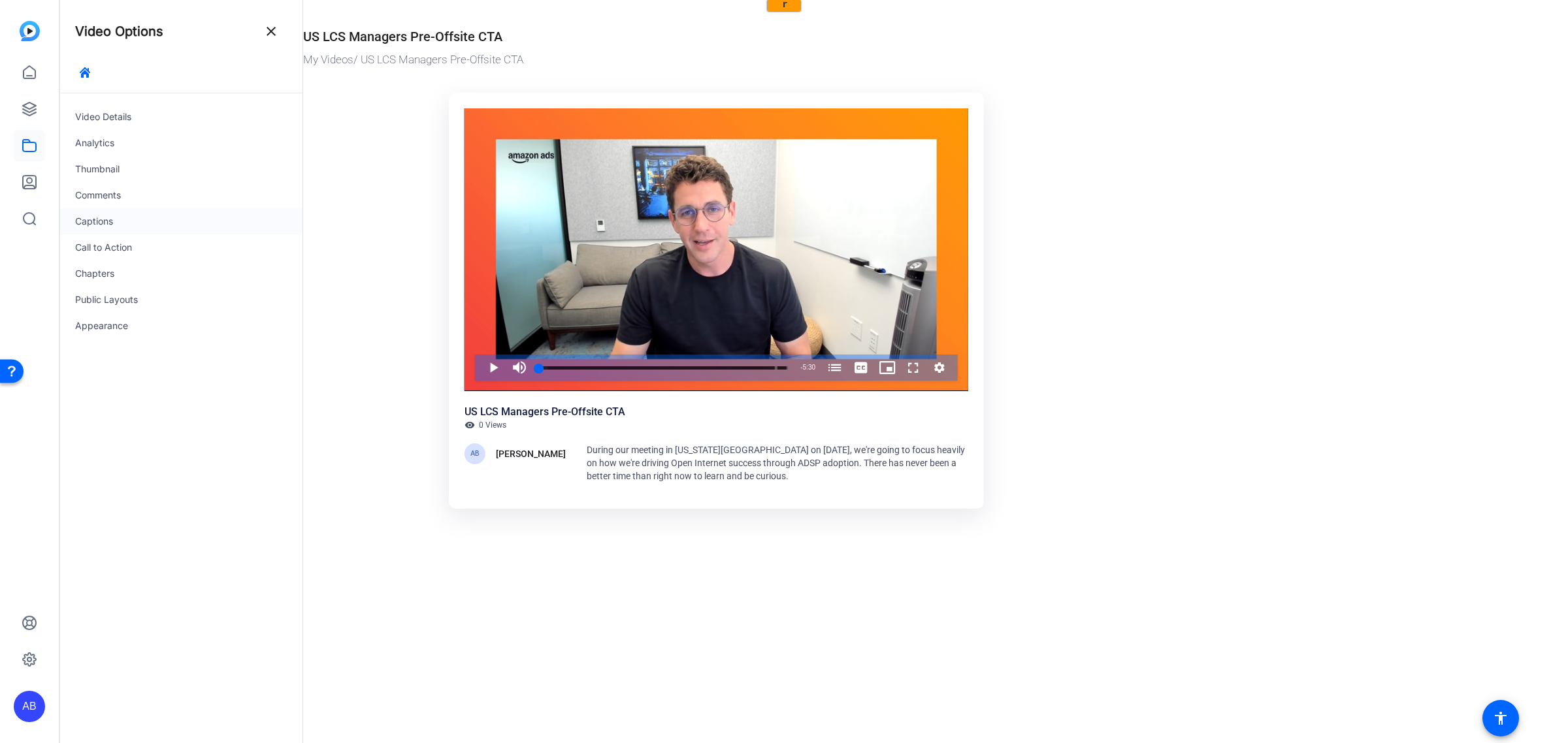
click at [102, 214] on div "Captions" at bounding box center [181, 221] width 243 height 26
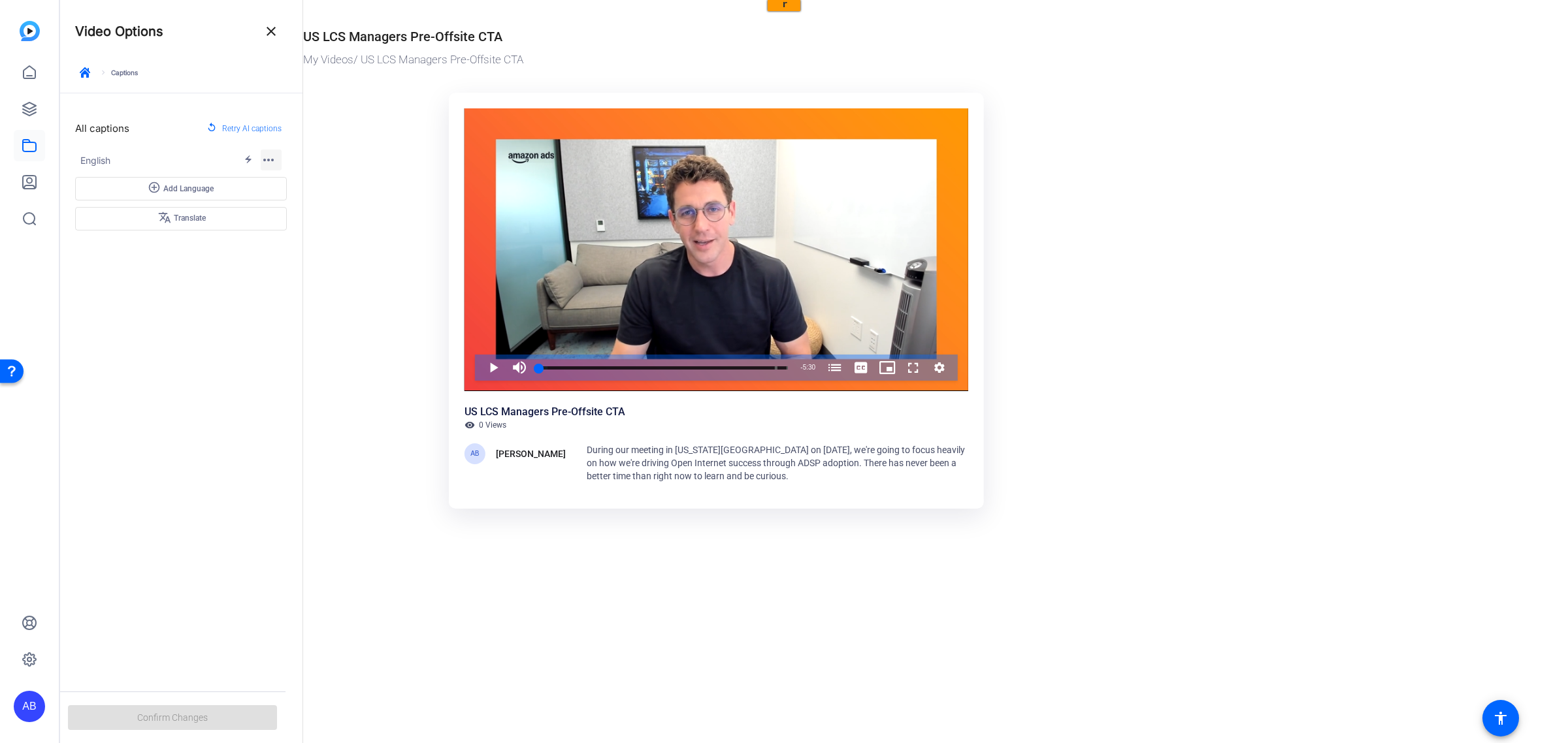
click at [269, 159] on mat-icon "more_horiz" at bounding box center [268, 160] width 16 height 16
click at [292, 180] on span "Edit" at bounding box center [312, 182] width 82 height 16
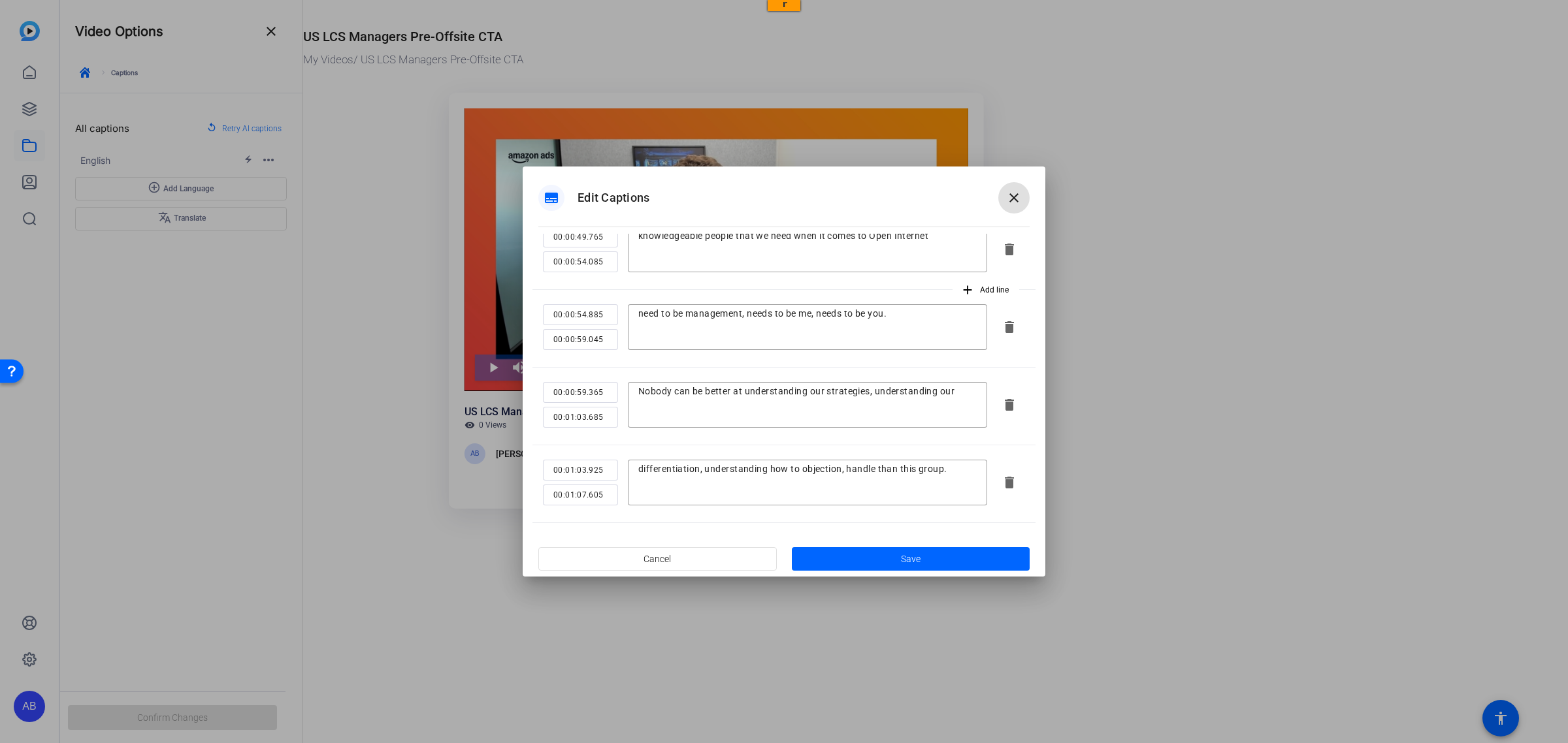
scroll to position [898, 0]
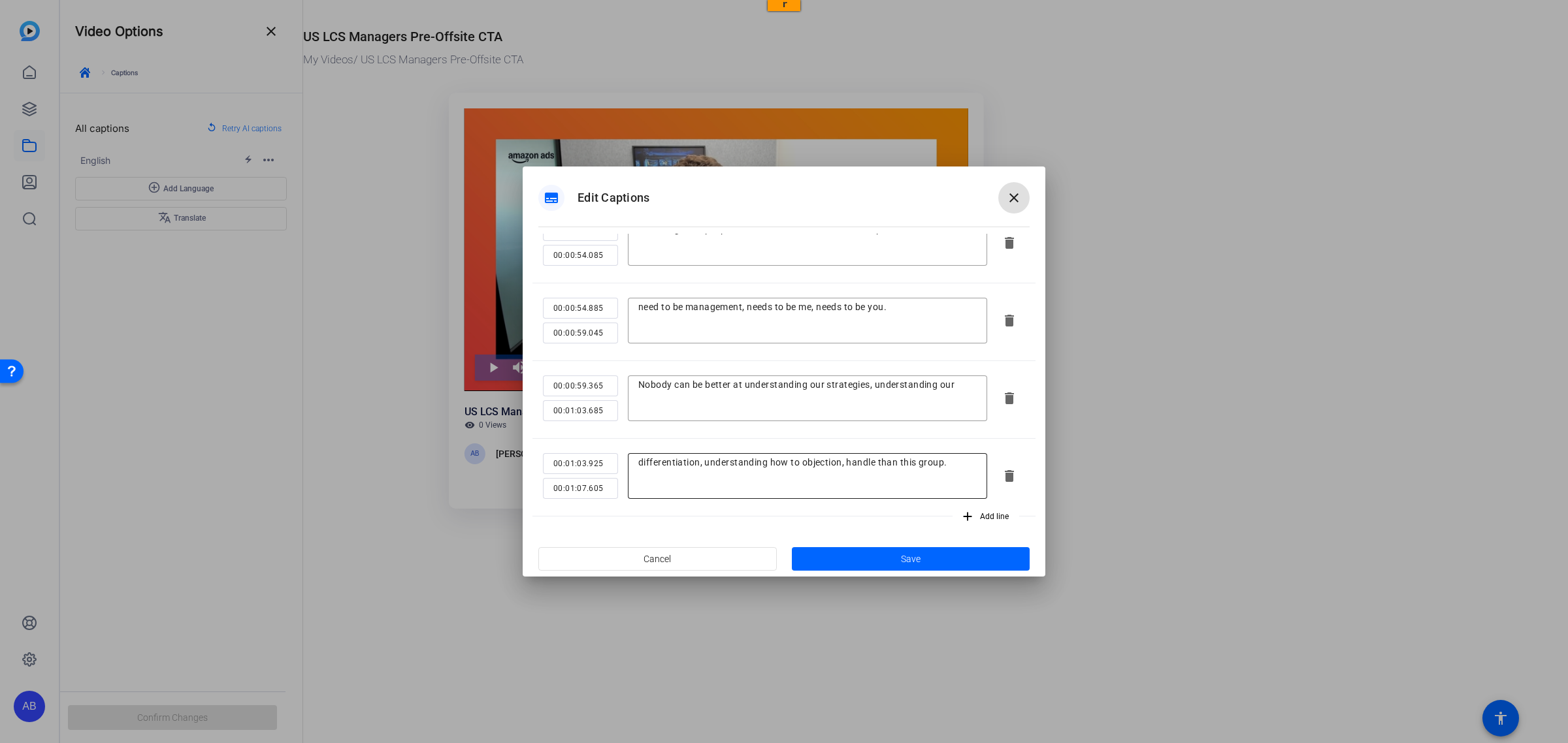
click at [840, 459] on textarea "differentiation, understanding how to objection, handle than this group." at bounding box center [807, 476] width 338 height 39
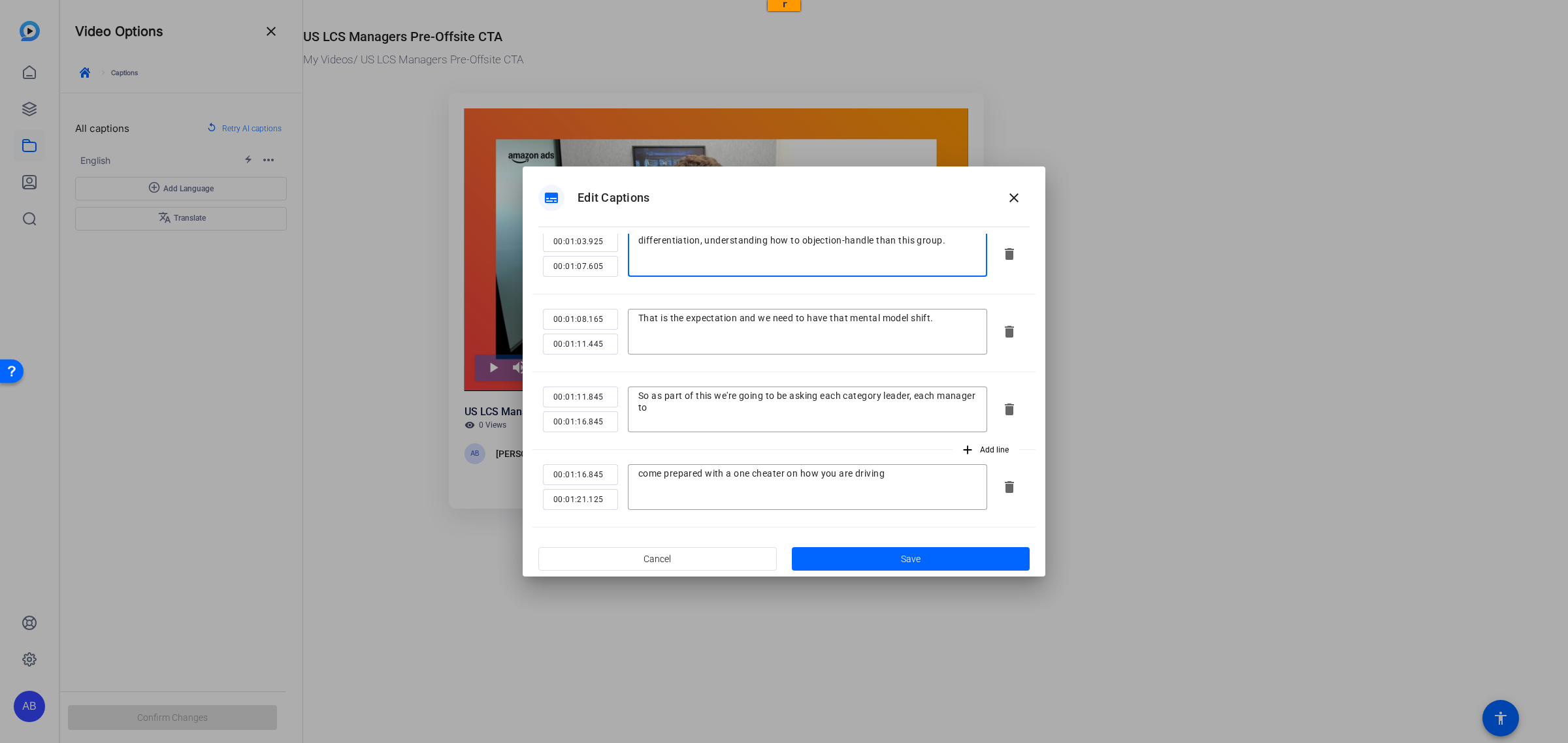
scroll to position [1143, 0]
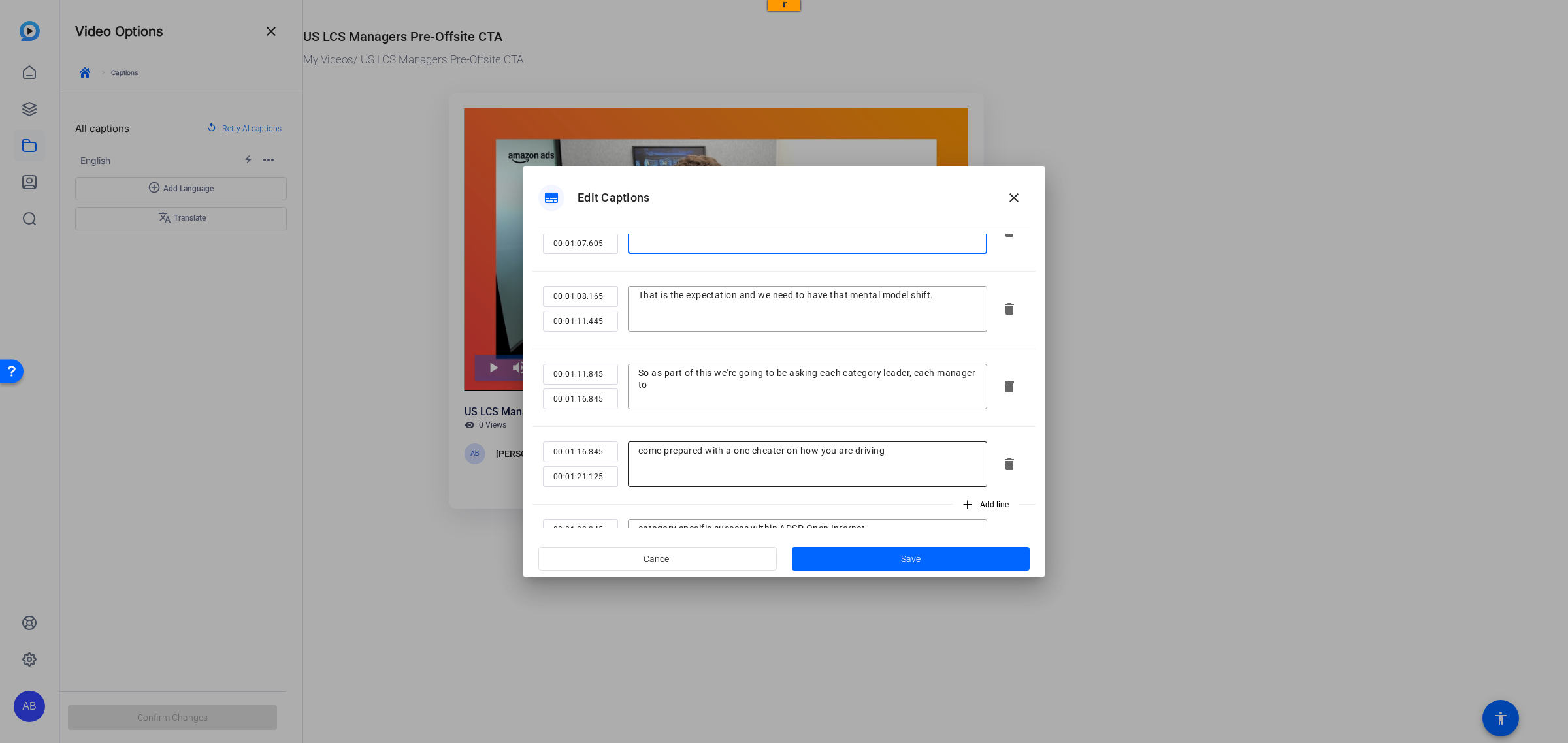
type textarea "differentiation, understanding how to objection-handle than this group."
click at [785, 454] on textarea "come prepared with a one cheater on how you are driving" at bounding box center [807, 464] width 338 height 39
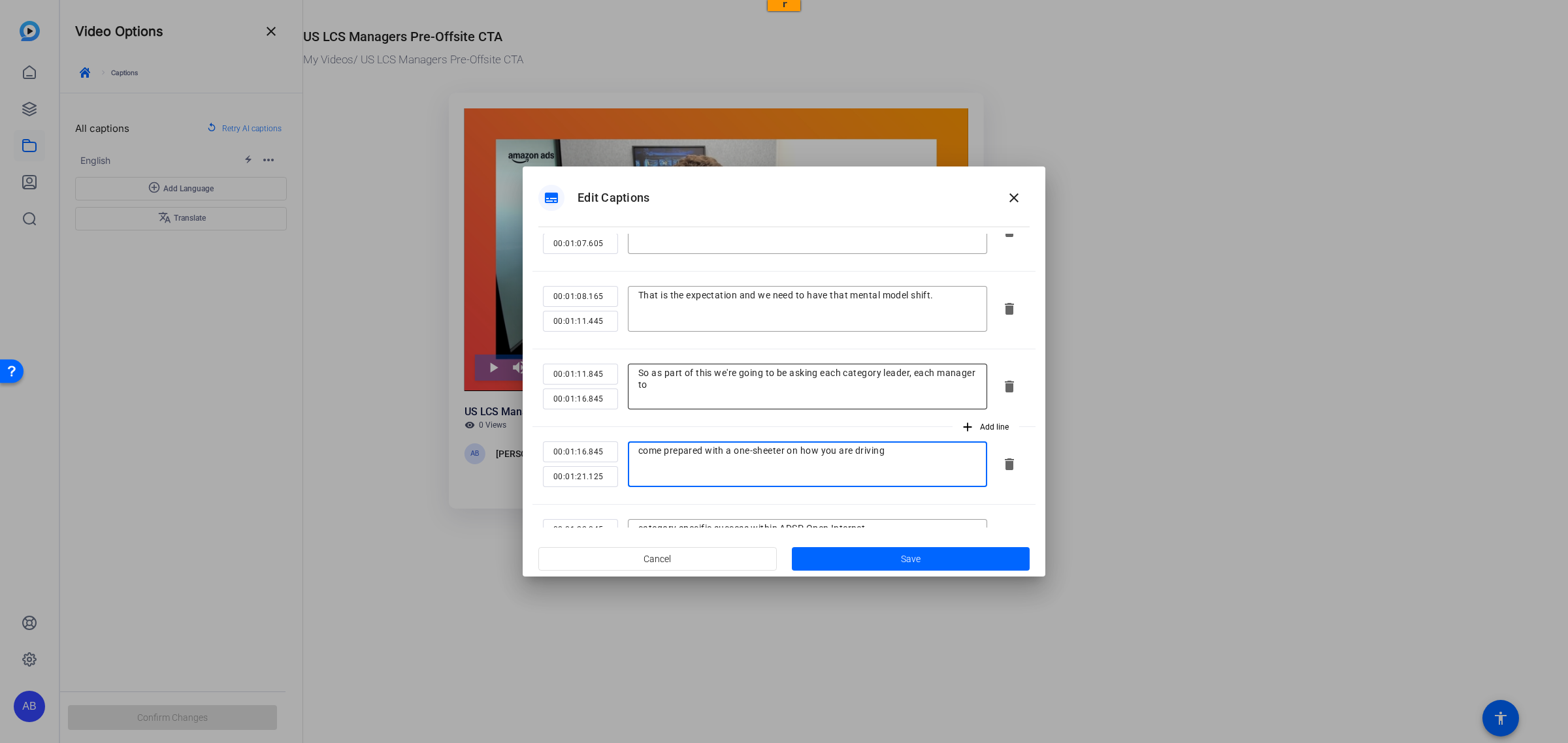
scroll to position [1225, 0]
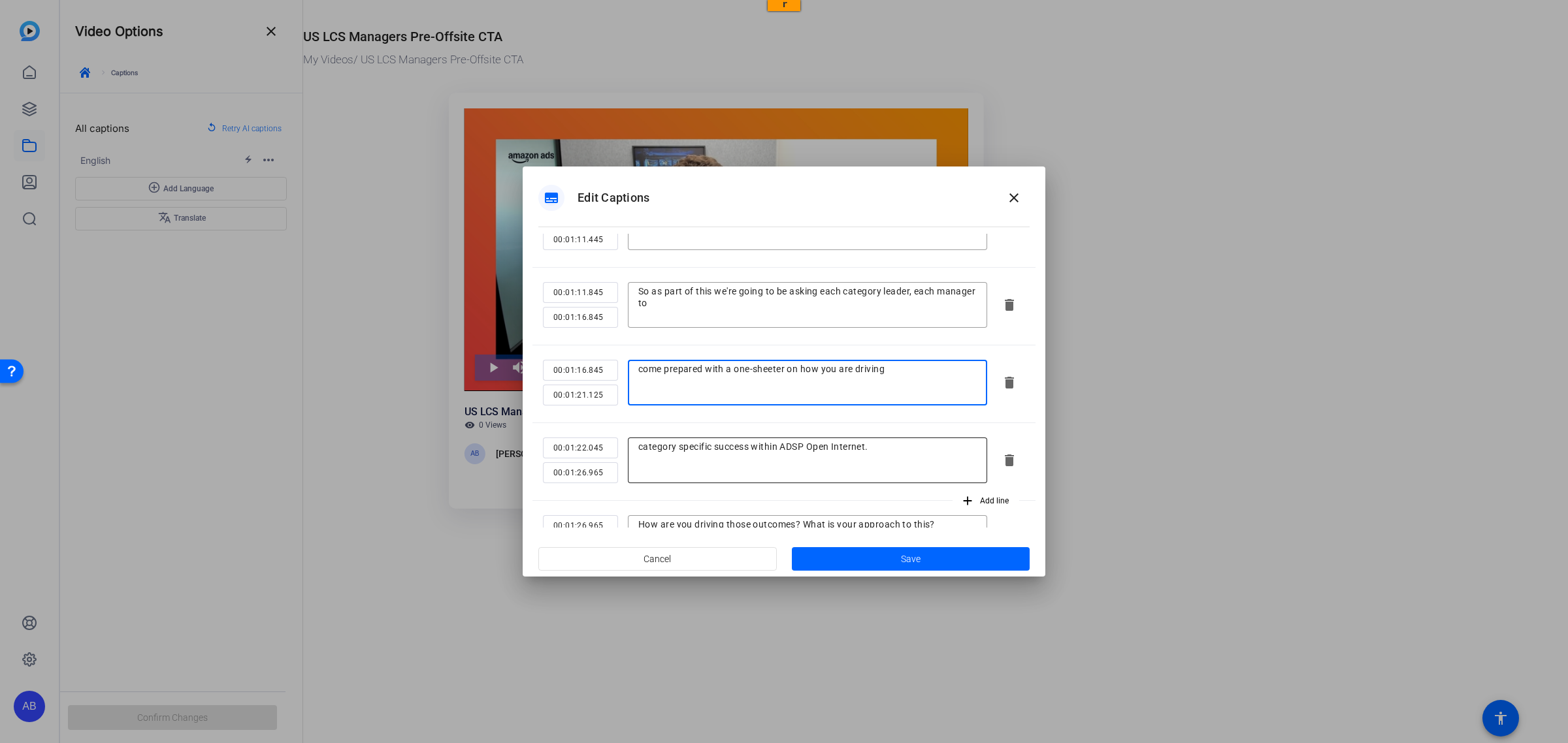
type textarea "come prepared with a one-sheeter on how you are driving"
click at [676, 446] on textarea "category specific success within ADSP Open Internet." at bounding box center [807, 460] width 338 height 39
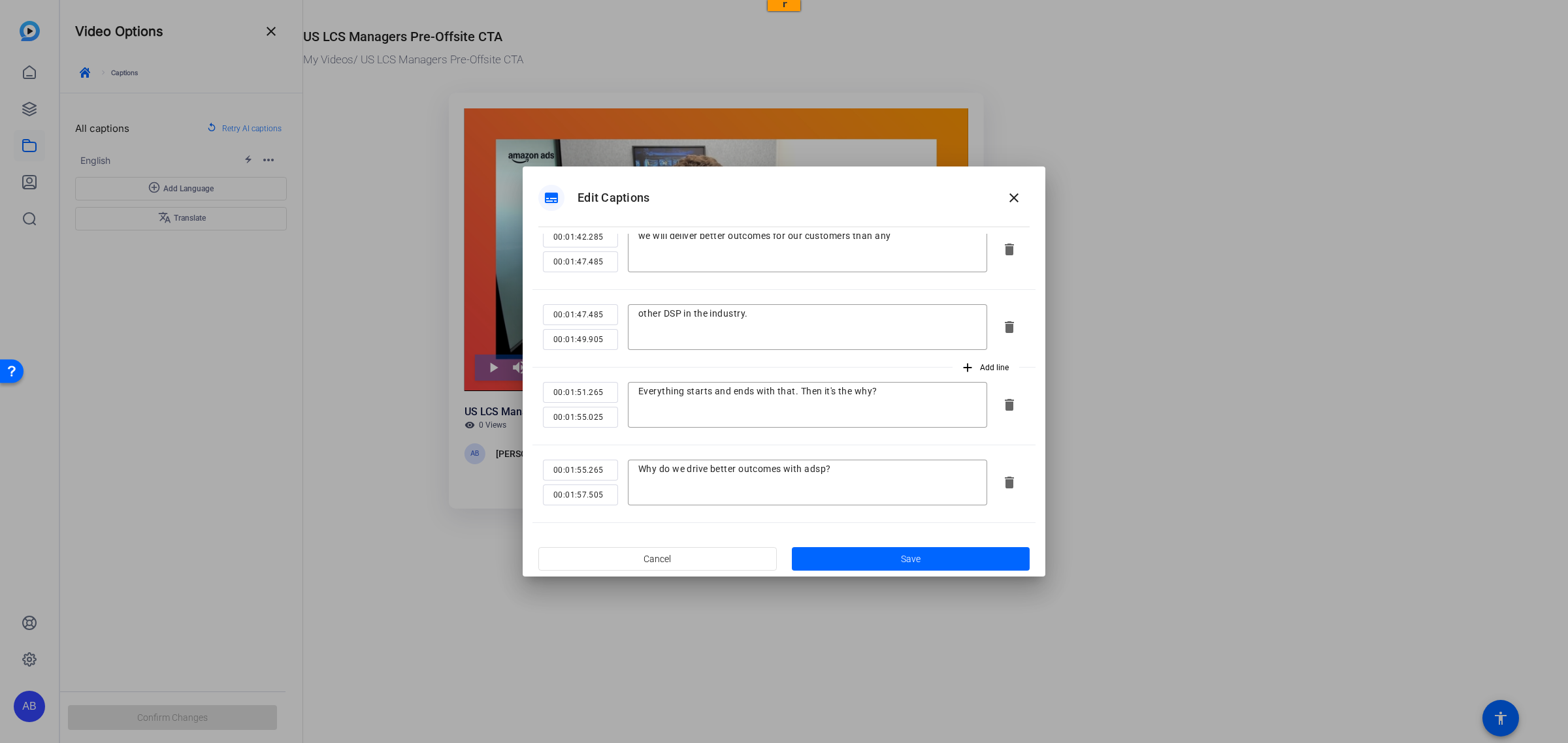
scroll to position [1878, 0]
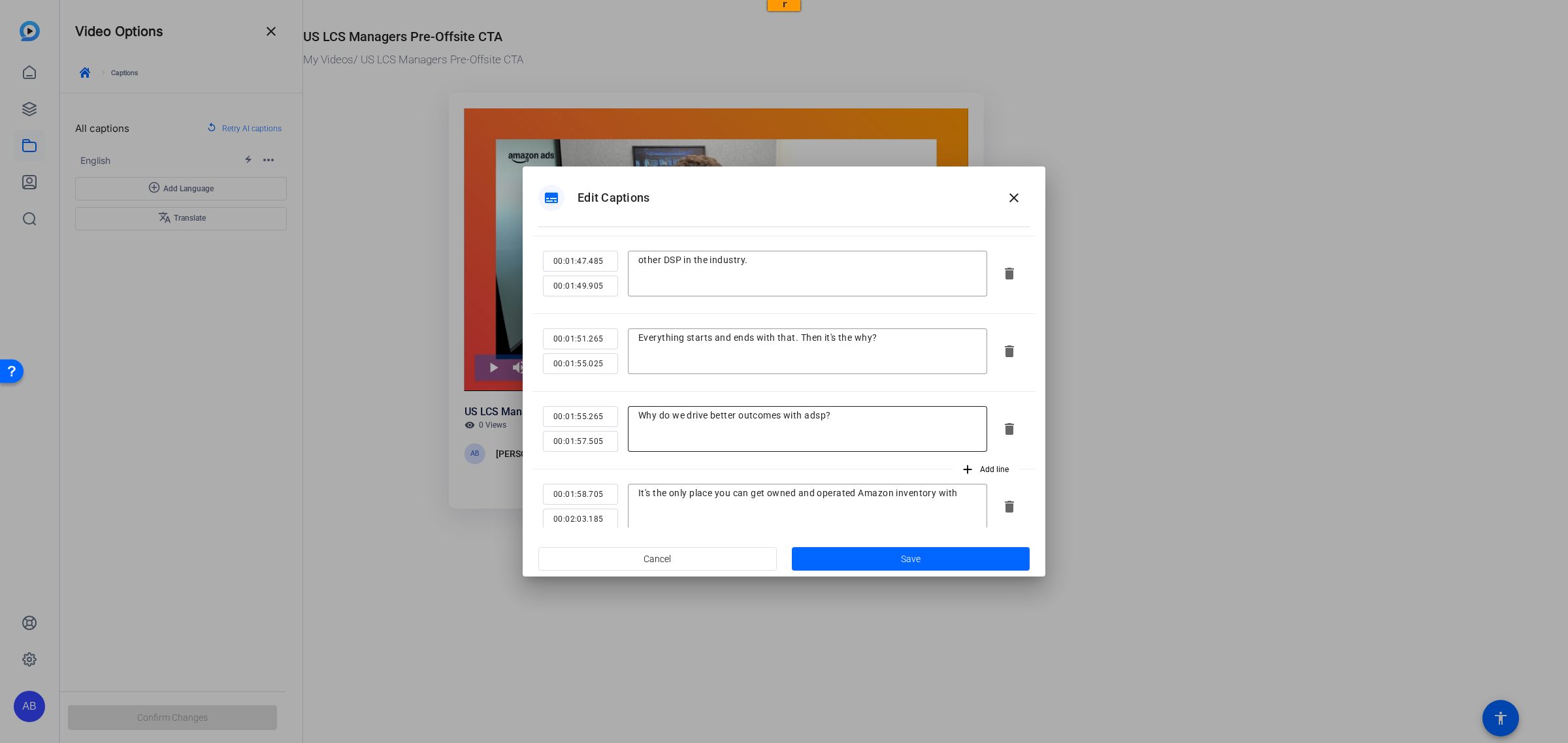
type textarea "category-specific success within ADSP Open Internet."
click at [824, 420] on textarea "Why do we drive better outcomes with adsp?" at bounding box center [807, 429] width 338 height 39
click at [826, 415] on textarea "Why do we drive better outcomes with adsp?" at bounding box center [807, 429] width 338 height 39
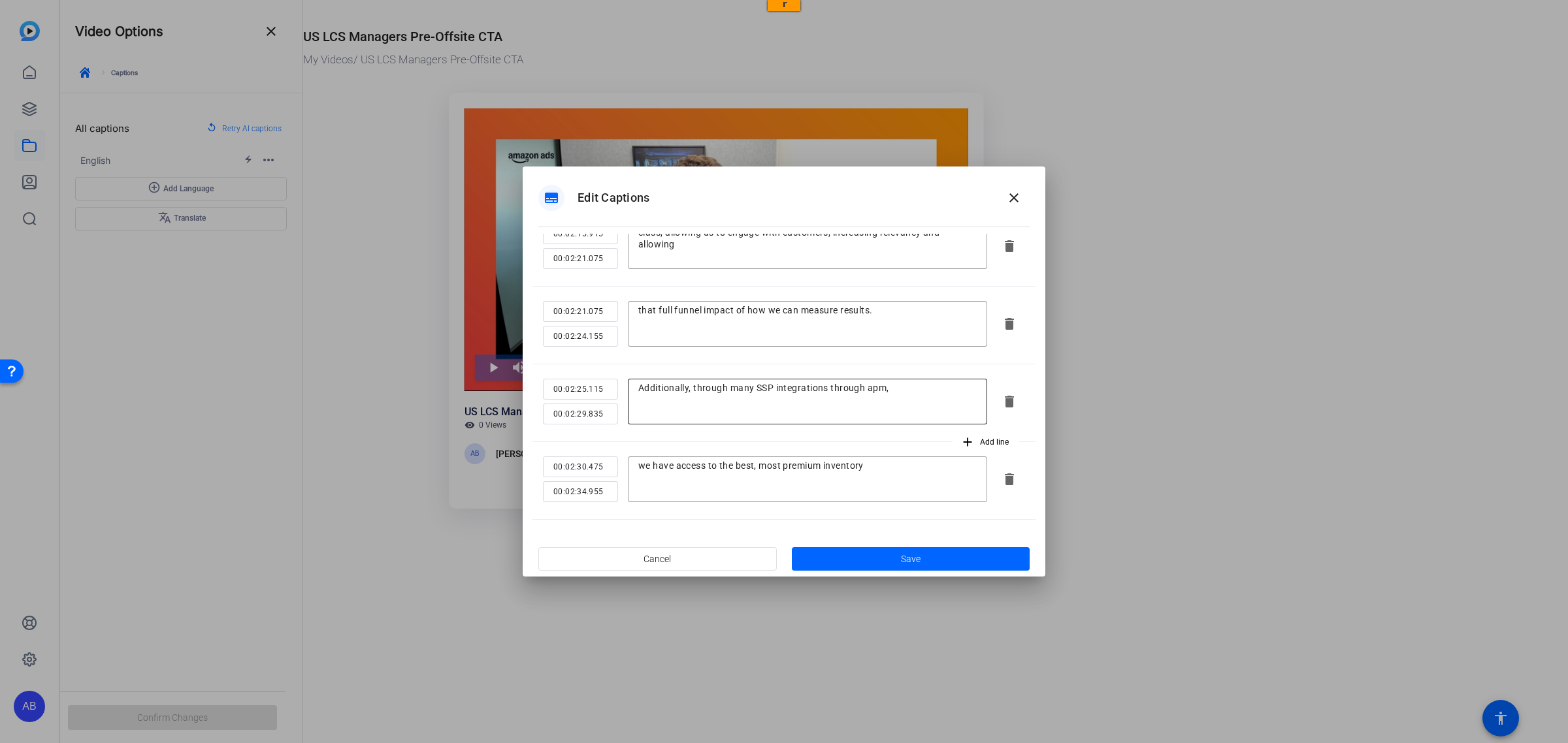
type textarea "Why do we drive better outcomes with ADSP?"
click at [883, 388] on textarea "Additionally, through many SSP integrations through apm," at bounding box center [807, 402] width 338 height 39
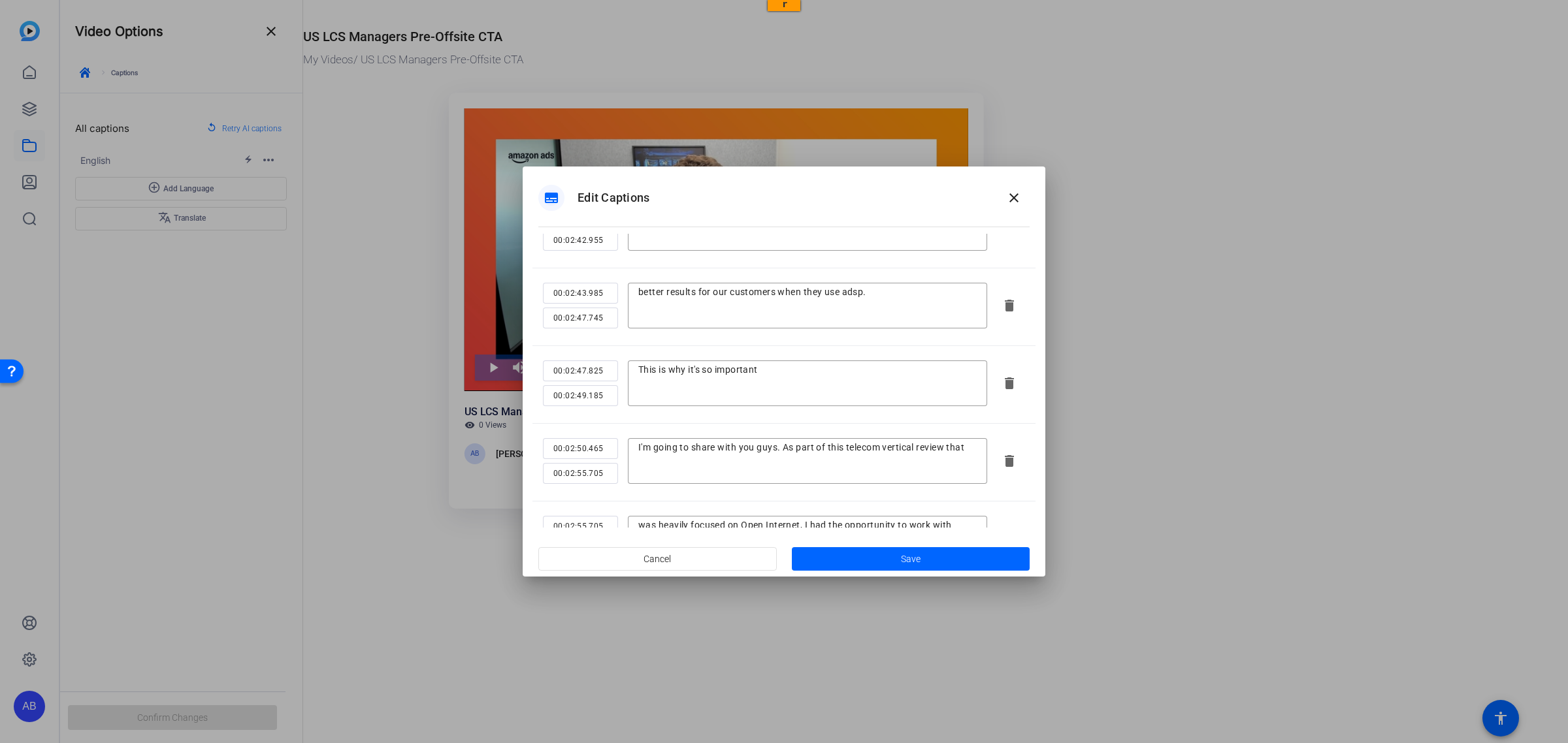
scroll to position [2857, 0]
type textarea "Additionally, through many SSP integrations through APM,"
click at [863, 285] on textarea "better results for our customers when they use adsp." at bounding box center [807, 304] width 338 height 39
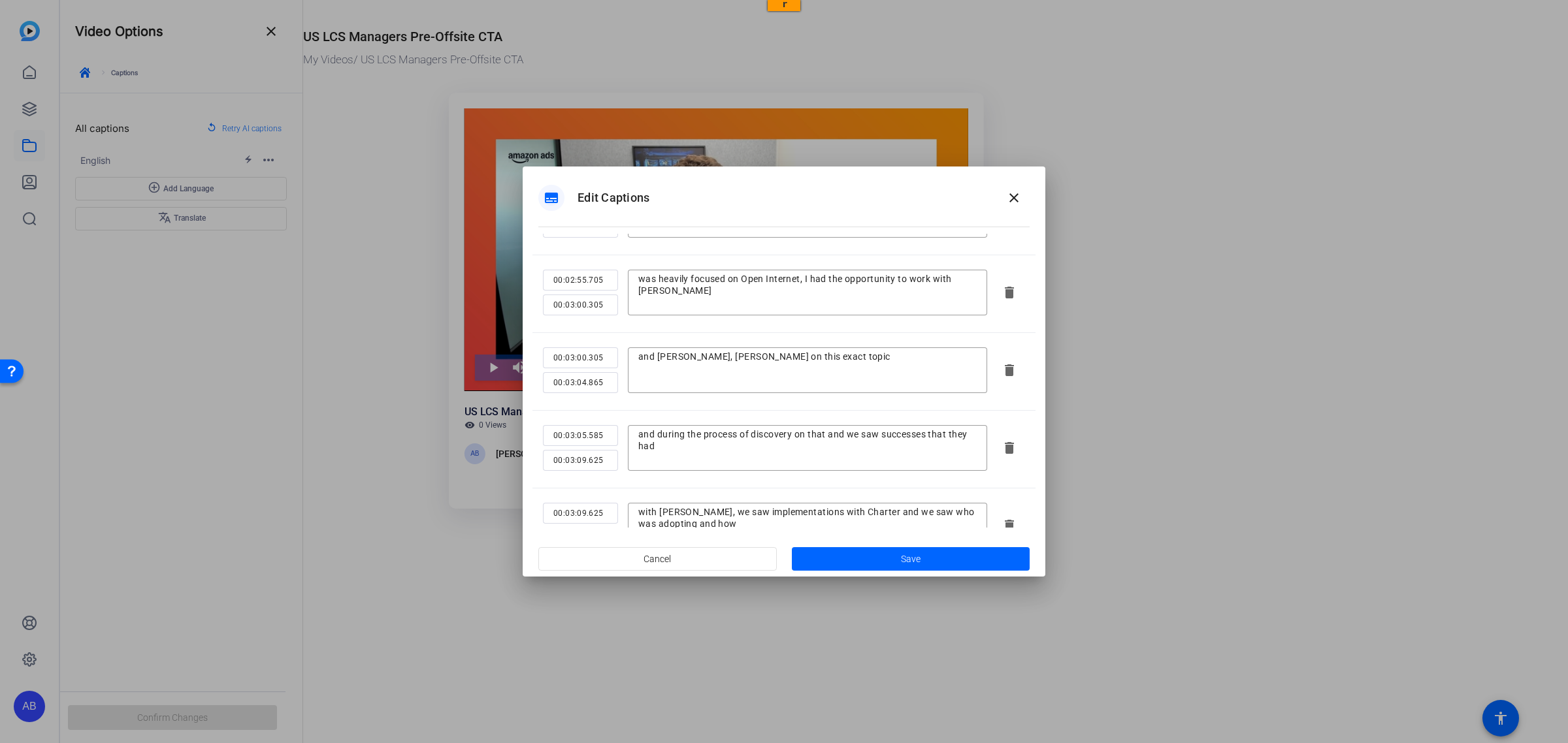
type textarea "better results for our customers when they use ADSP."
click at [747, 357] on textarea "and Bailey Hayes, Paul Gadino on this exact topic" at bounding box center [807, 370] width 338 height 39
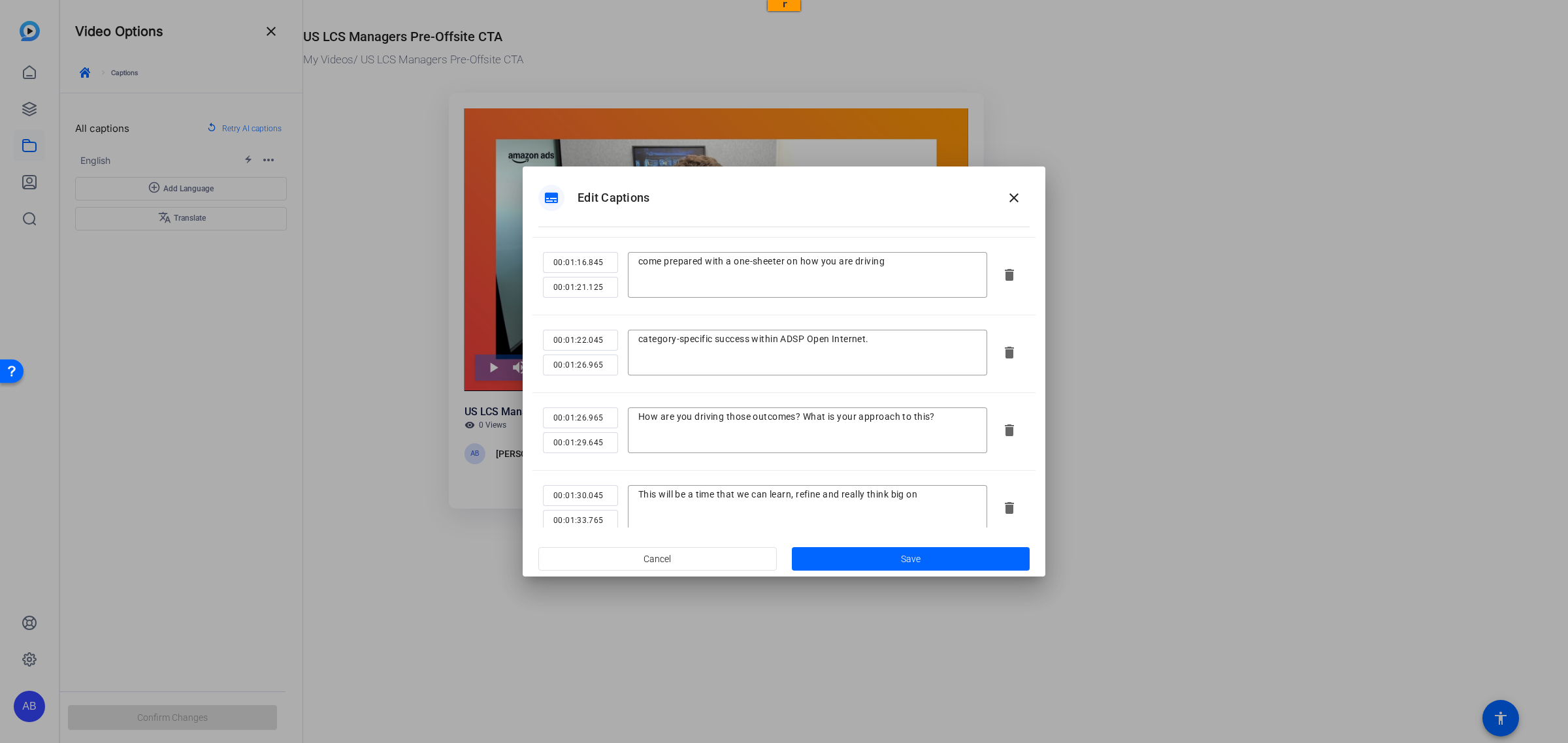
scroll to position [1313, 0]
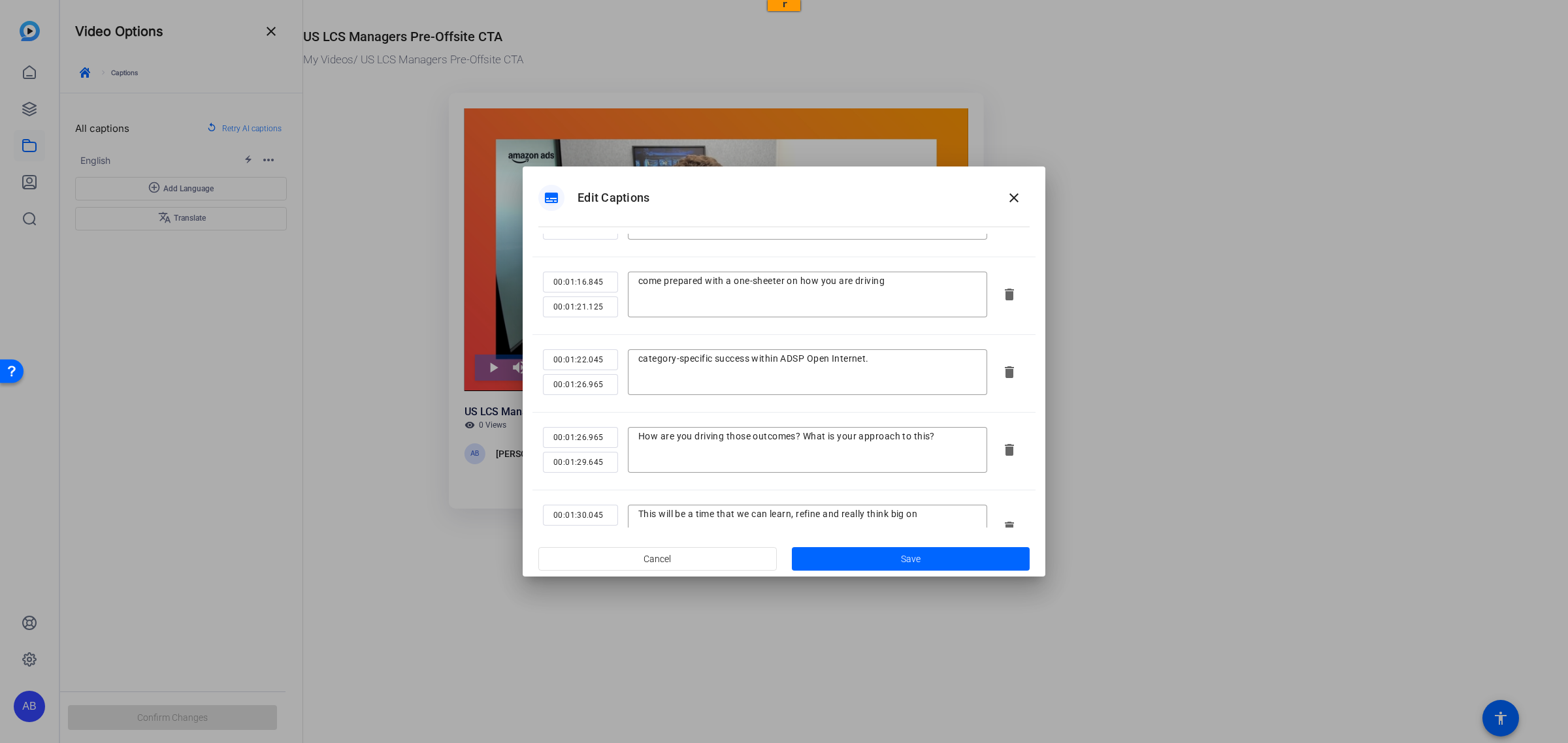
type textarea "and Bailey Hayes, Paul Godino on this exact topic"
click at [883, 557] on span at bounding box center [911, 558] width 239 height 31
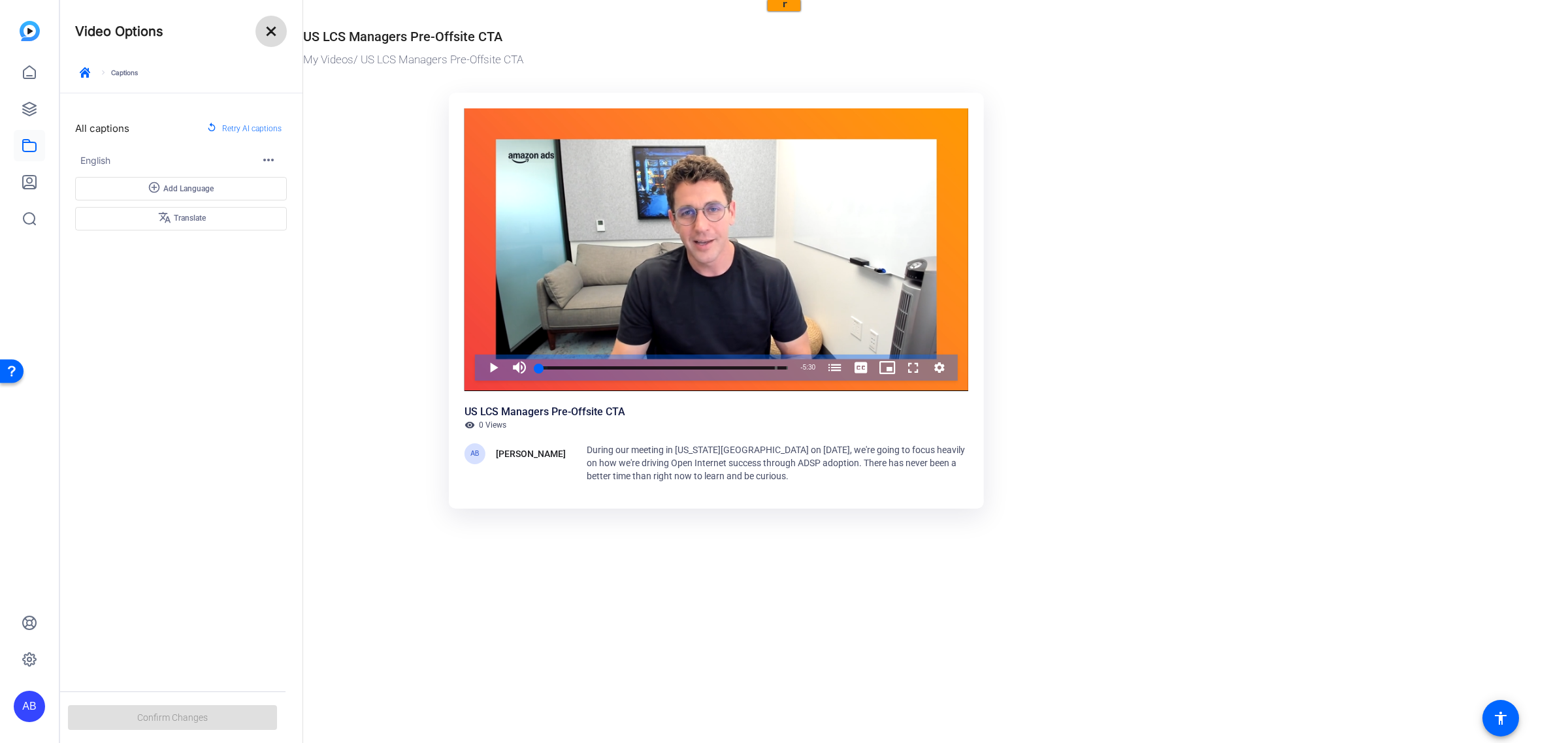
click at [274, 35] on mat-icon "close" at bounding box center [271, 31] width 16 height 16
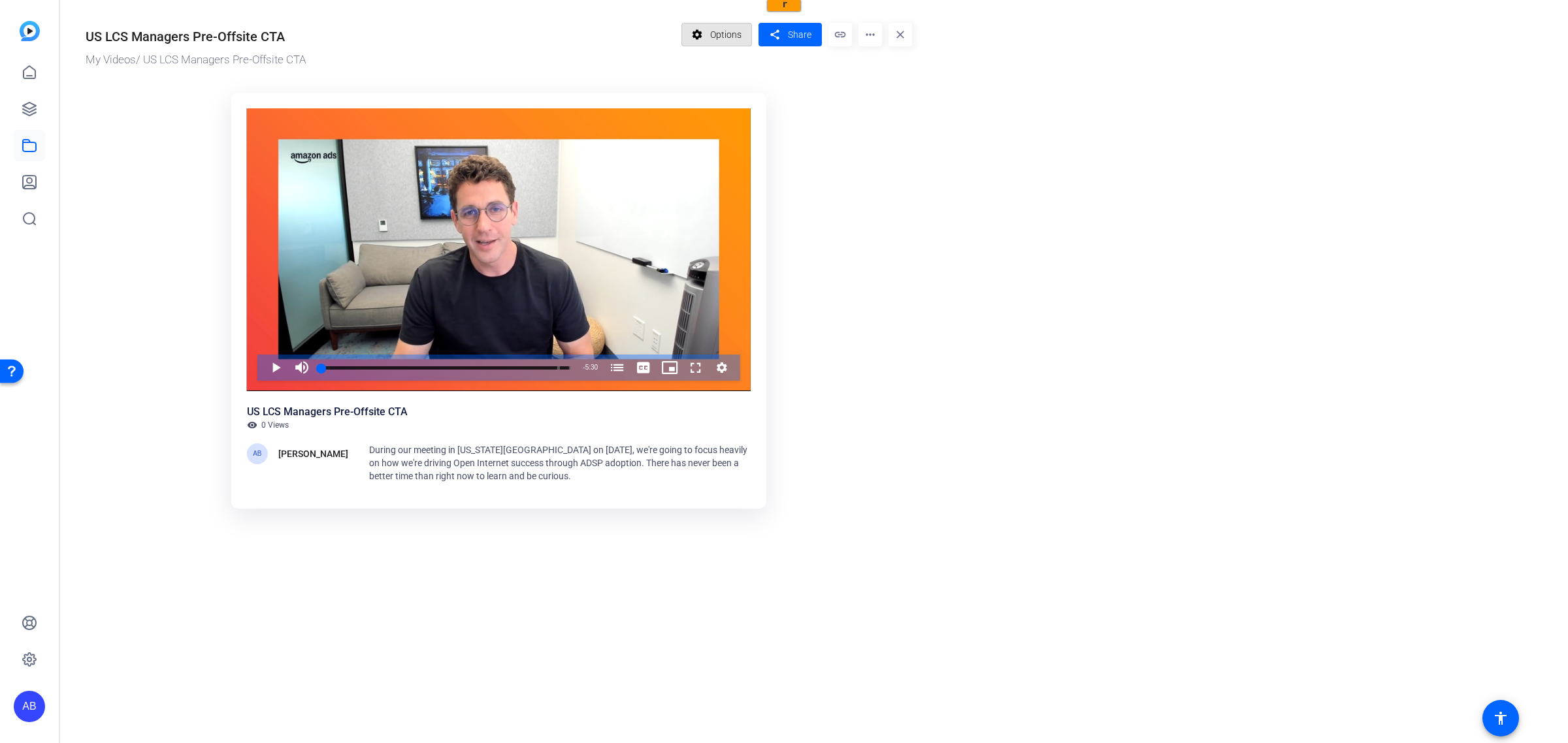
click at [707, 30] on span at bounding box center [717, 34] width 70 height 31
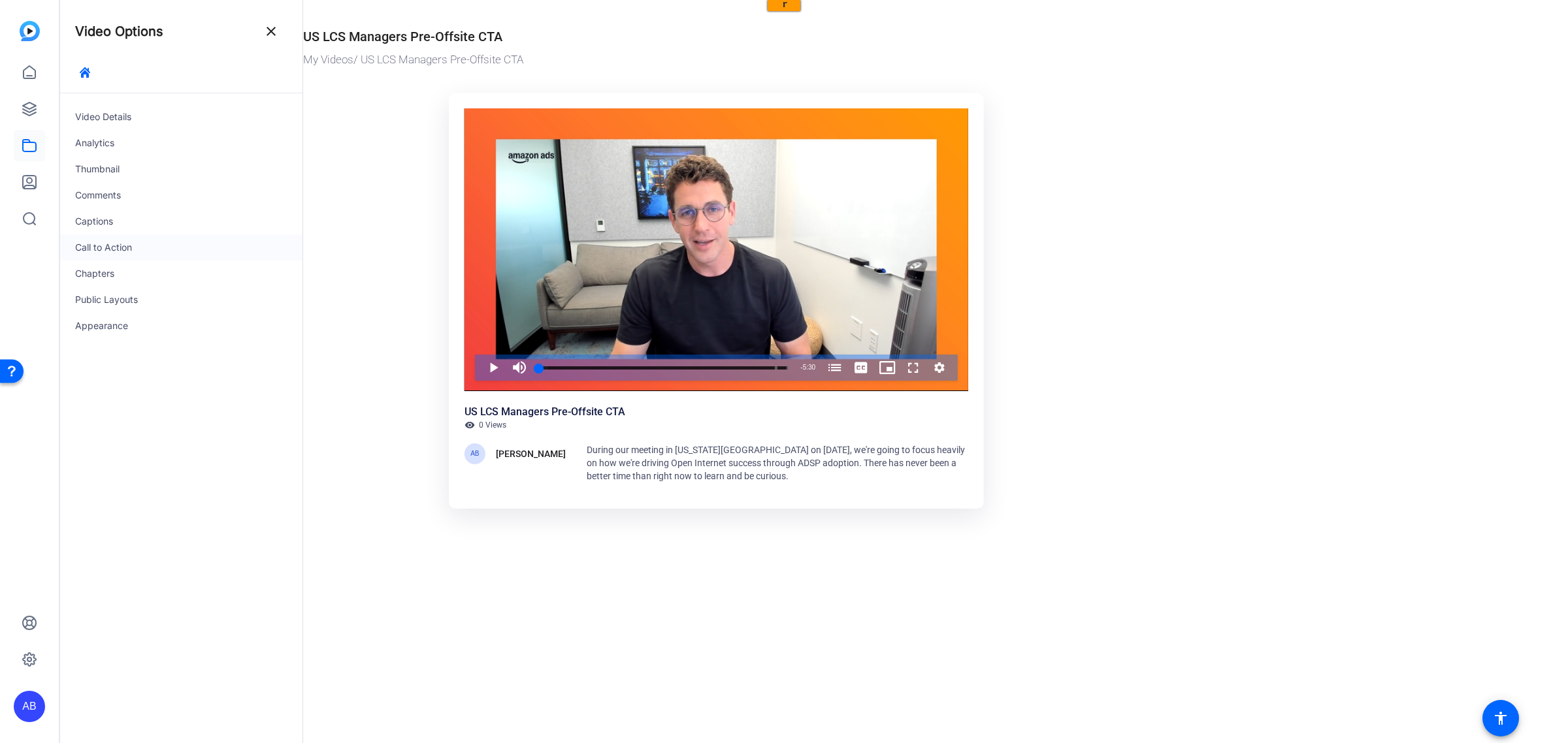
click at [108, 248] on div "Call to Action" at bounding box center [181, 247] width 243 height 26
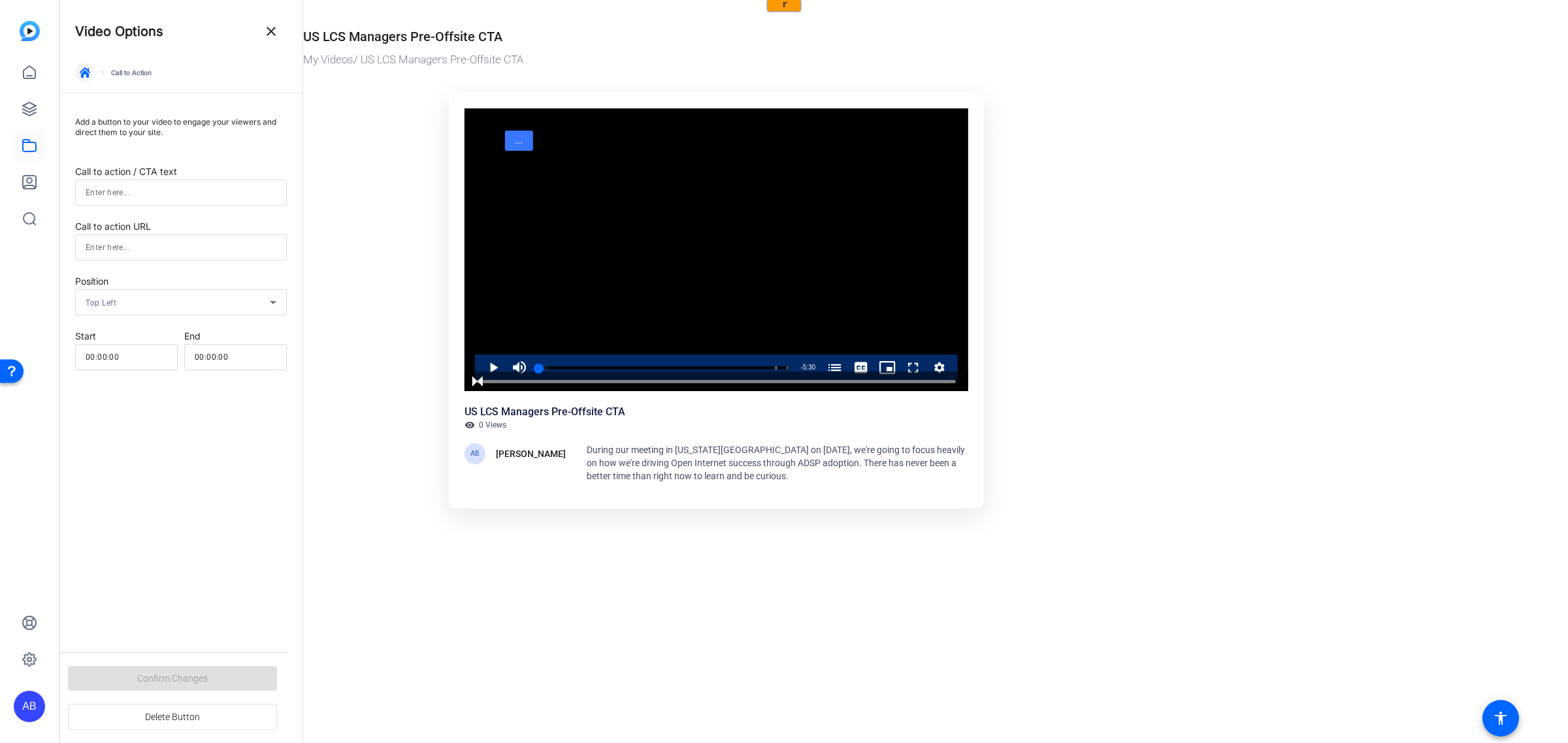
click at [86, 70] on icon "button" at bounding box center [84, 72] width 10 height 10
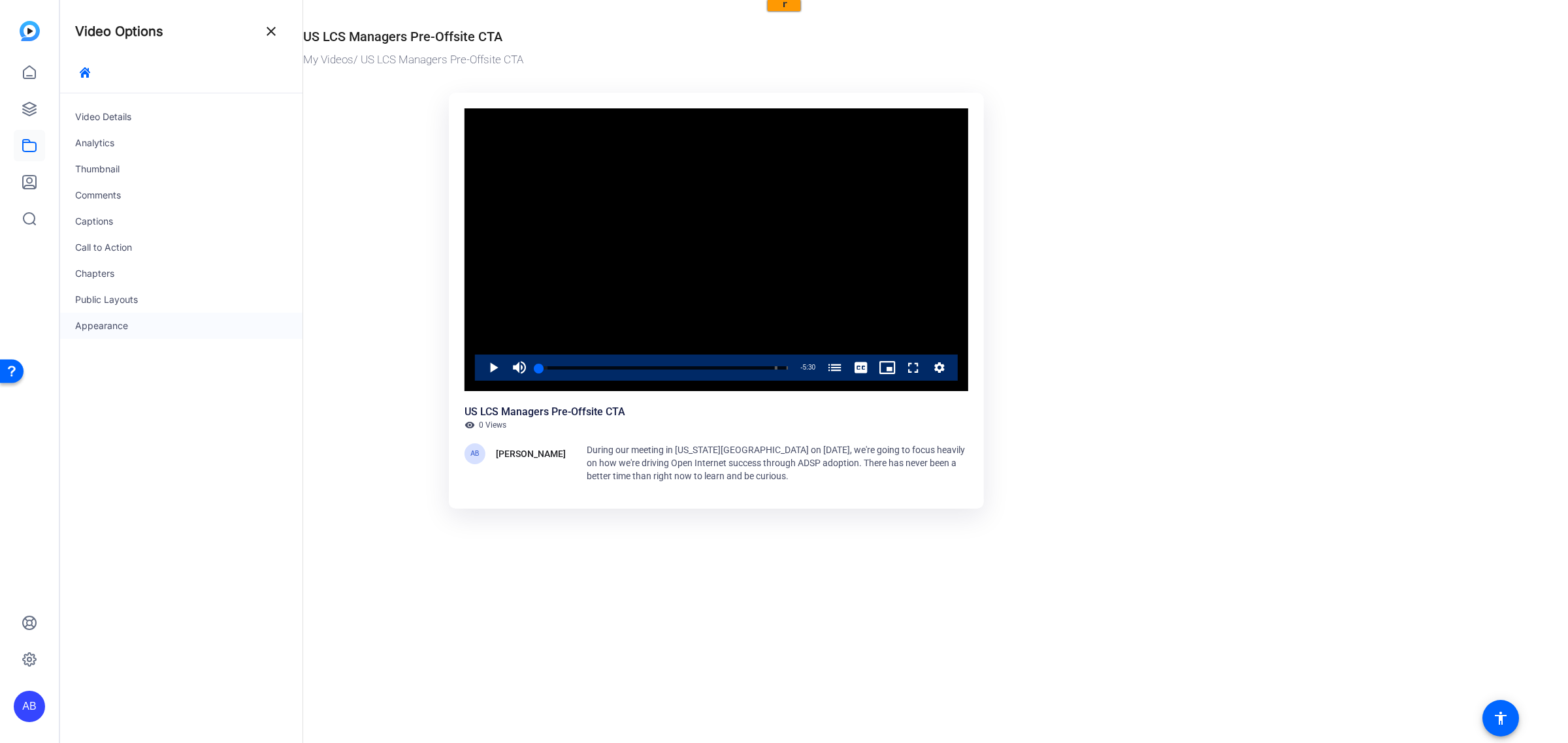
click at [100, 320] on div "Appearance" at bounding box center [181, 326] width 243 height 26
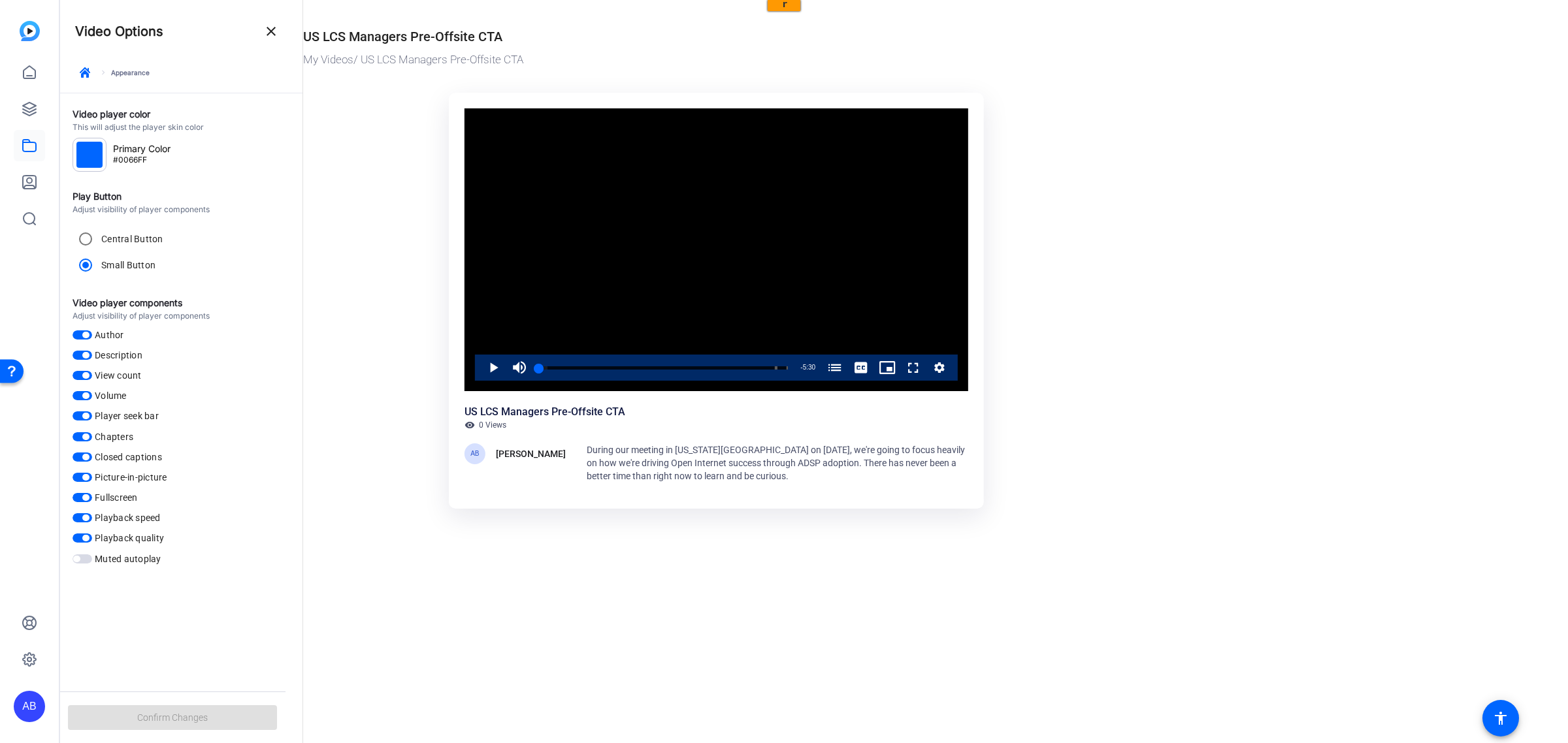
click at [86, 335] on span "button" at bounding box center [85, 335] width 6 height 6
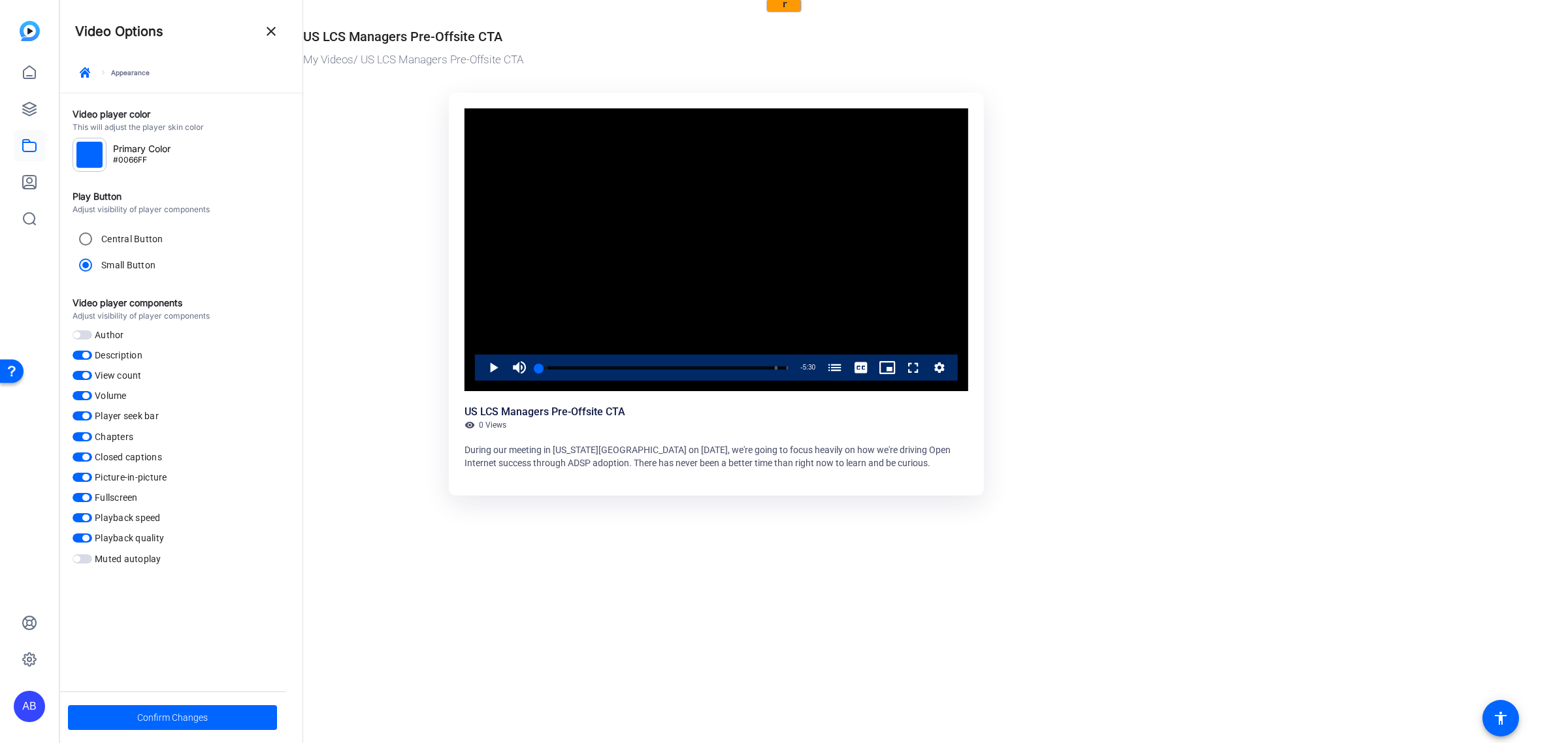
click at [88, 374] on span "button" at bounding box center [85, 375] width 6 height 6
click at [89, 436] on span "button" at bounding box center [85, 436] width 6 height 6
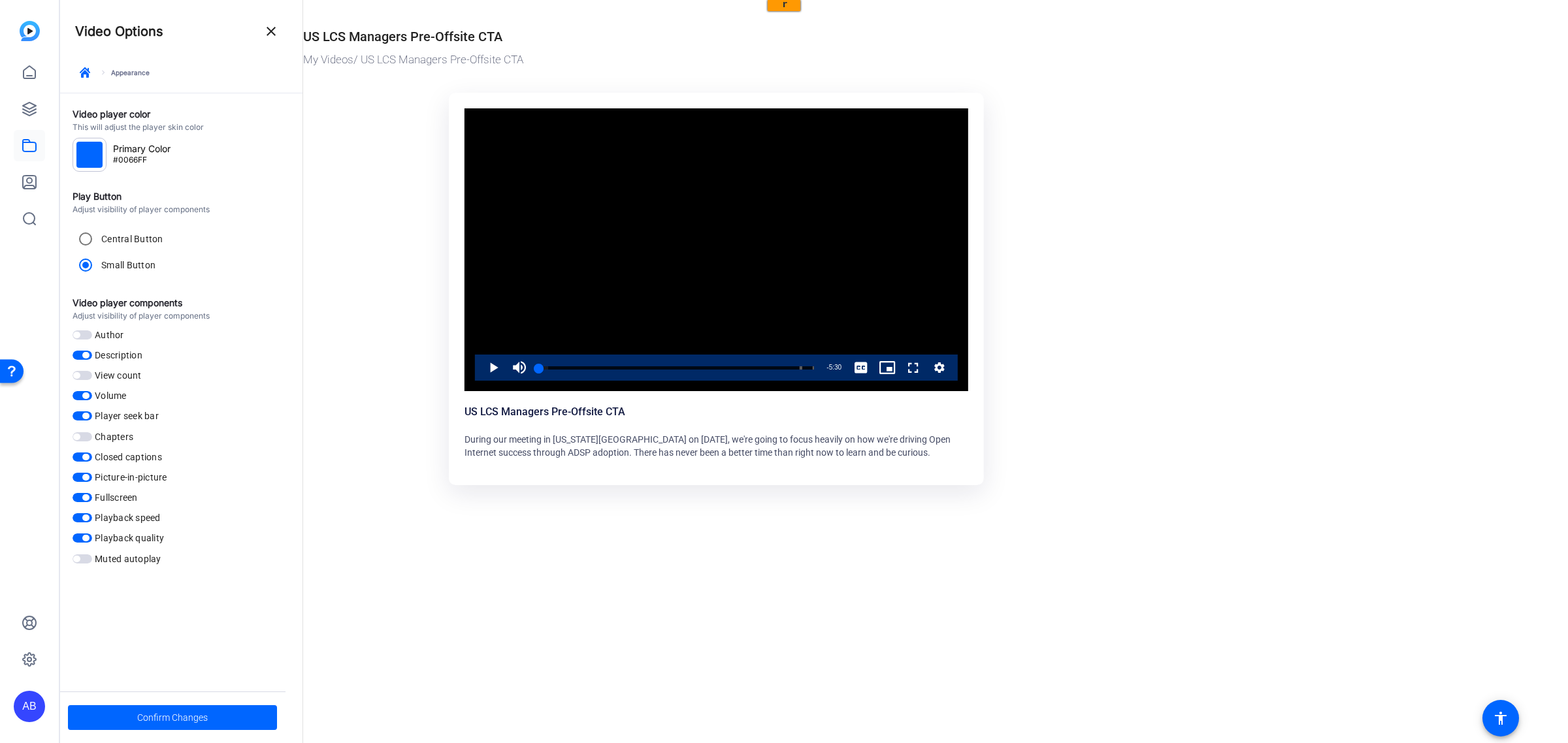
click at [180, 717] on span "Confirm Changes" at bounding box center [172, 718] width 71 height 25
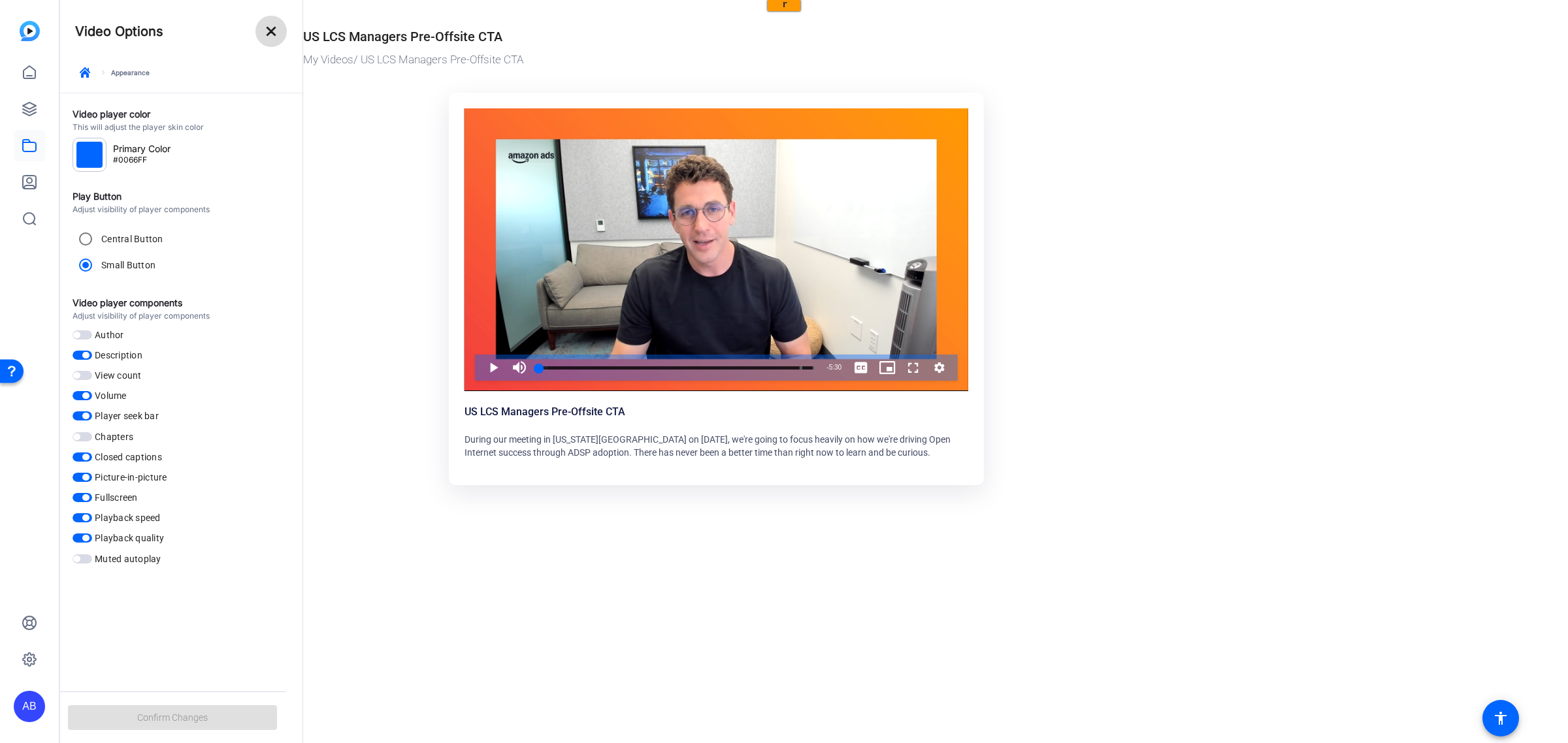
click at [277, 28] on mat-icon "close" at bounding box center [271, 31] width 16 height 16
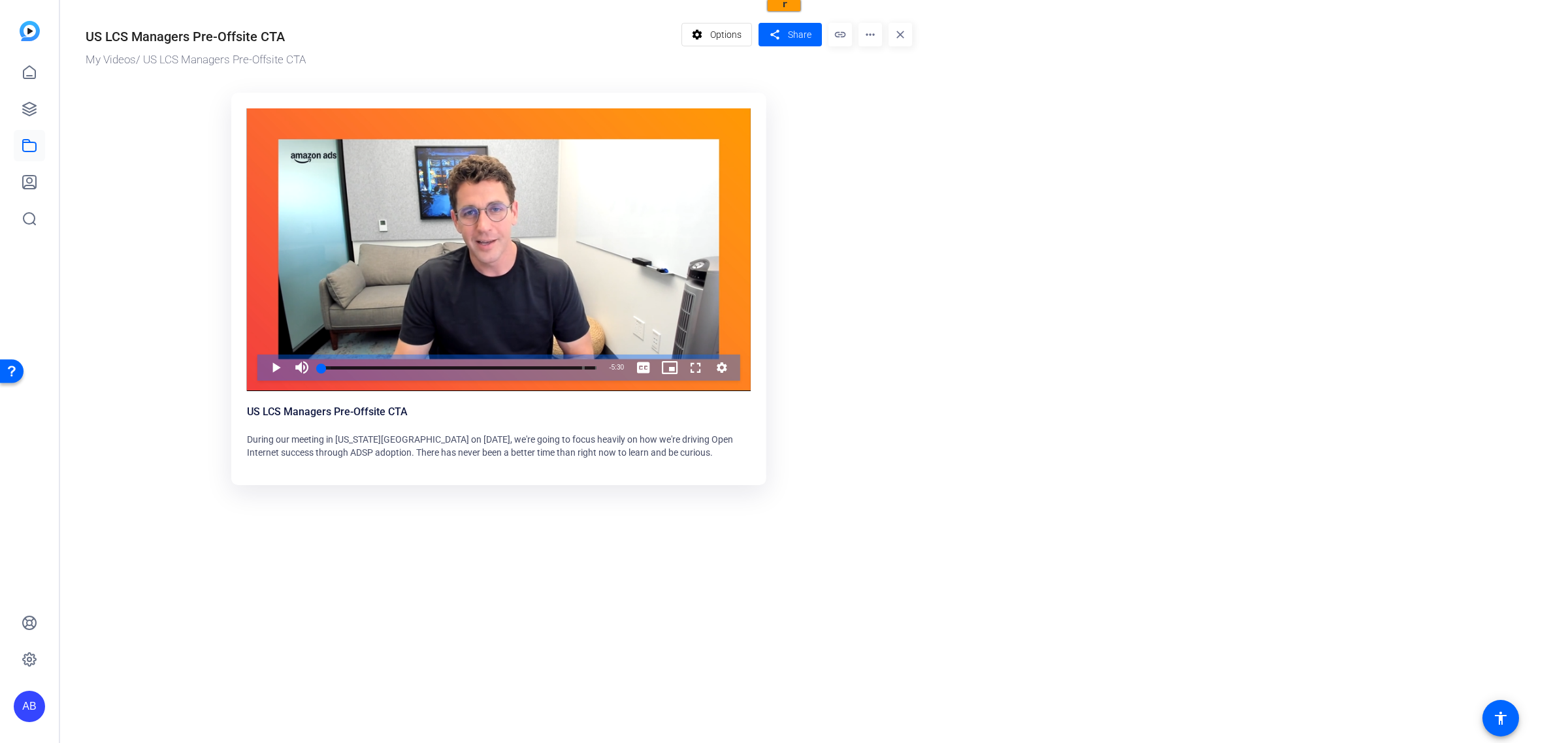
click at [277, 56] on div "My Videos / US LCS Managers Pre-Offsite CTA" at bounding box center [380, 60] width 589 height 17
click at [700, 31] on mat-icon "settings" at bounding box center [698, 35] width 17 height 25
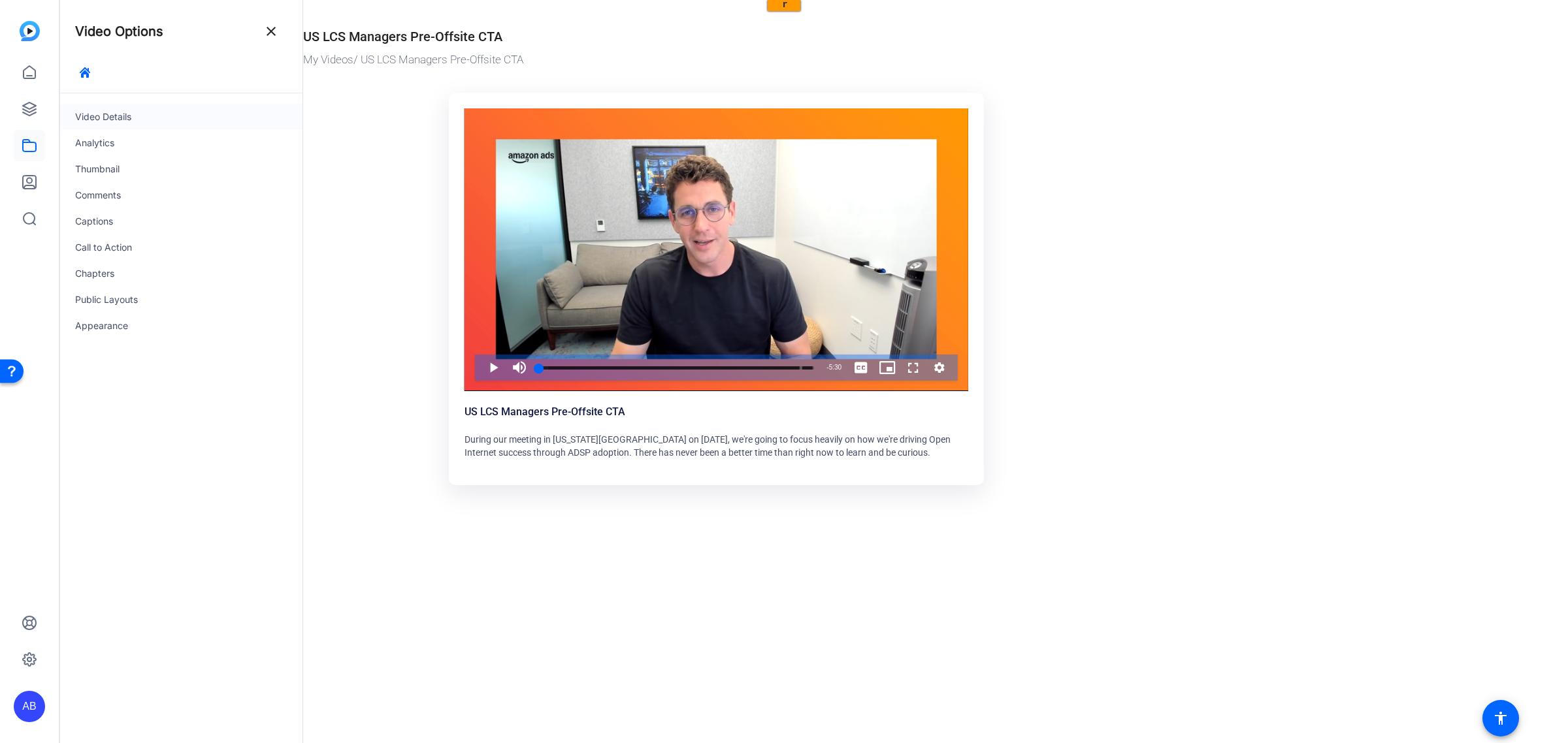
click at [151, 115] on div "Video Details" at bounding box center [181, 117] width 243 height 26
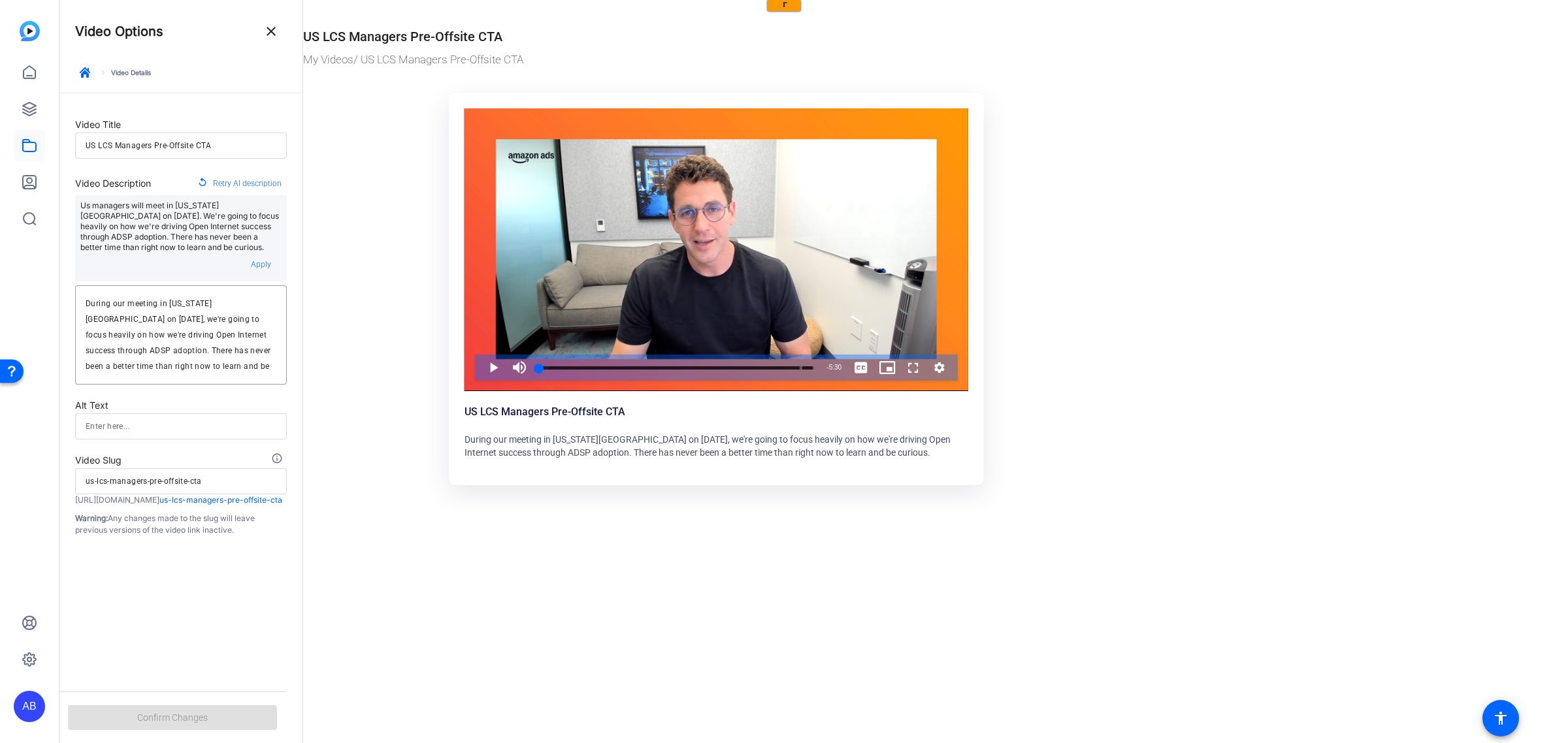
click at [217, 141] on input "US LCS Managers Pre-Offsite CTA" at bounding box center [181, 145] width 191 height 16
type input "US LCS Managers Pre-Offsite CT"
type input "us-lcs-managers-pre-offsite-ct"
type input "US LCS Managers Pre-Offsite C"
type input "us-lcs-managers-pre-offsite-c"
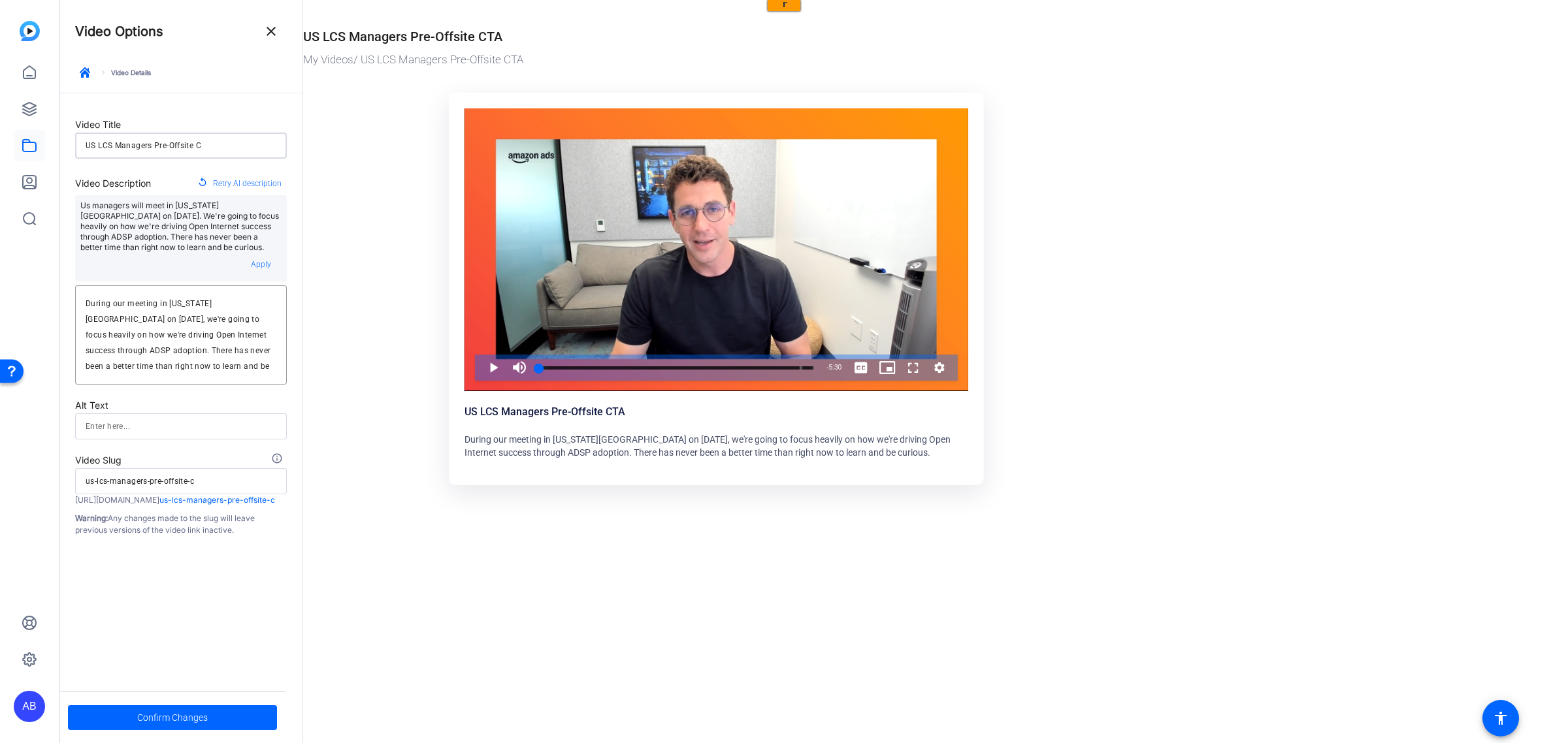
type input "US LCS Managers Pre-Offsite"
type input "us-lcs-managers-pre-offsite"
type input "US LCS Managers Pre-Offsite"
type input "us-lcs-managers-pre-offsite"
type input "US LCS Managers Pre-Offsit"
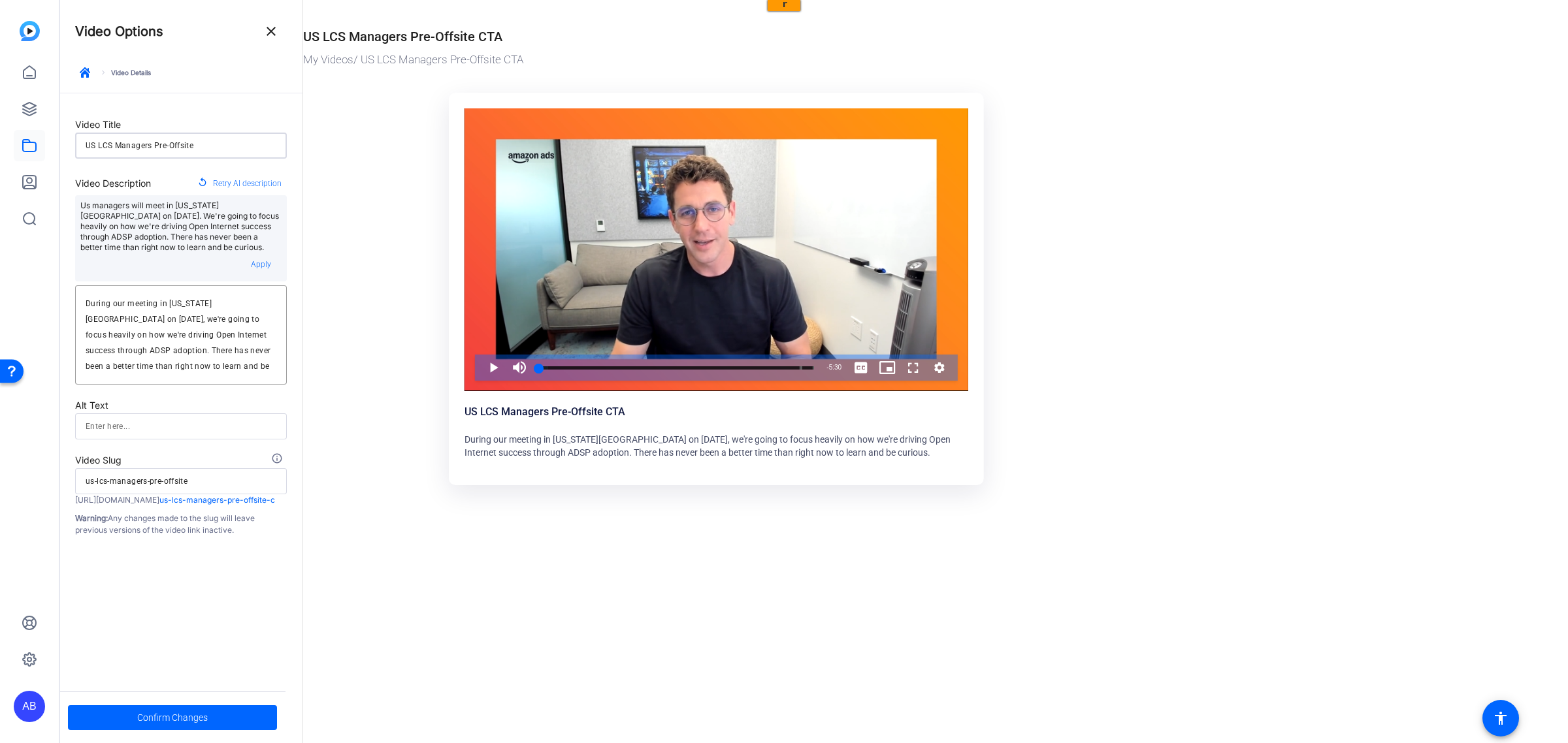
type input "us-lcs-managers-pre-offsit"
type input "US LCS Managers Pre-Offsi"
type input "us-lcs-managers-pre-offsi"
type input "US LCS Managers Pre-Offs"
type input "us-lcs-managers-pre-offs"
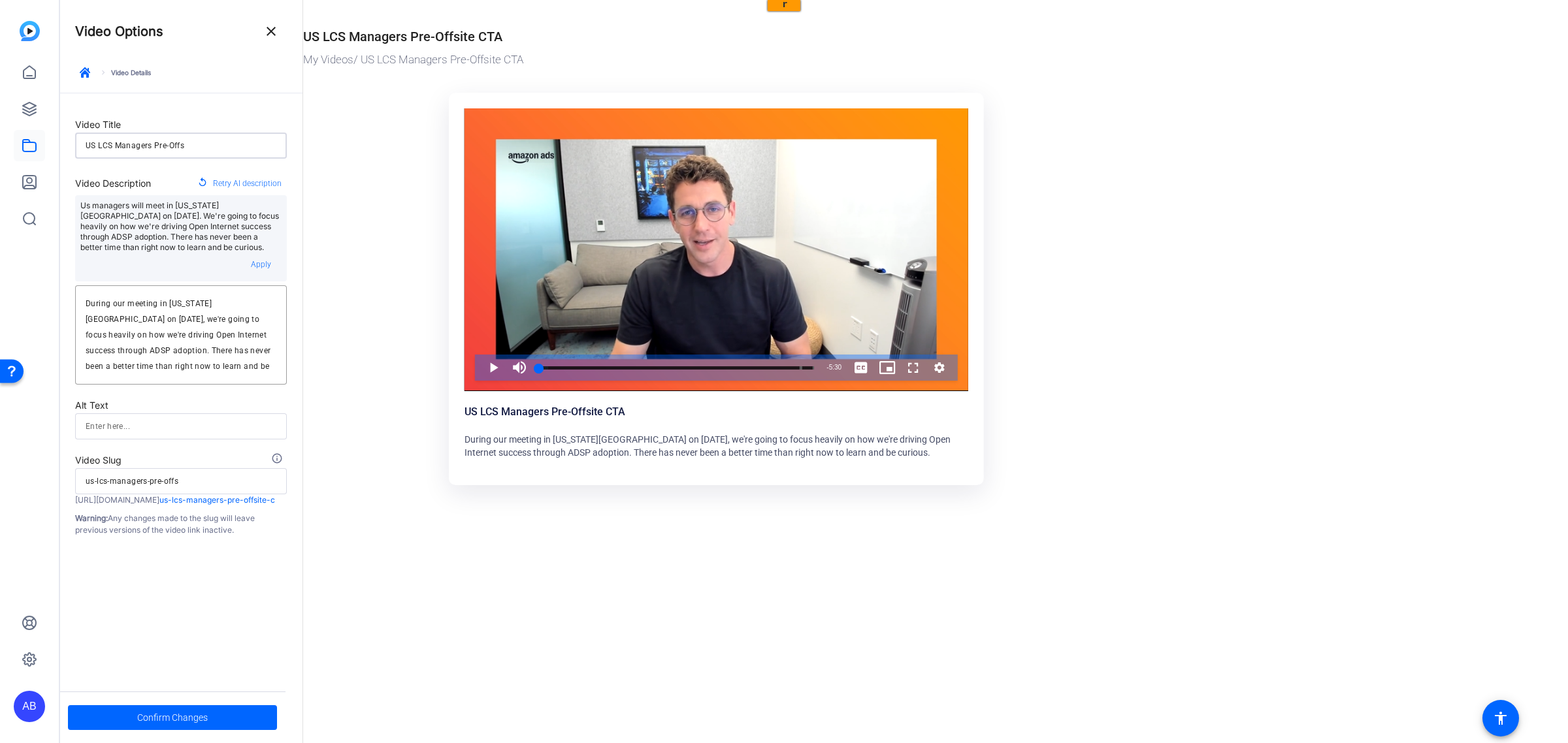
type input "US LCS Managers Pre-Off"
type input "us-lcs-managers-pre-off"
type input "US LCS Managers Pre-Of"
type input "us-lcs-managers-pre-of"
type input "US LCS Managers Pre-O"
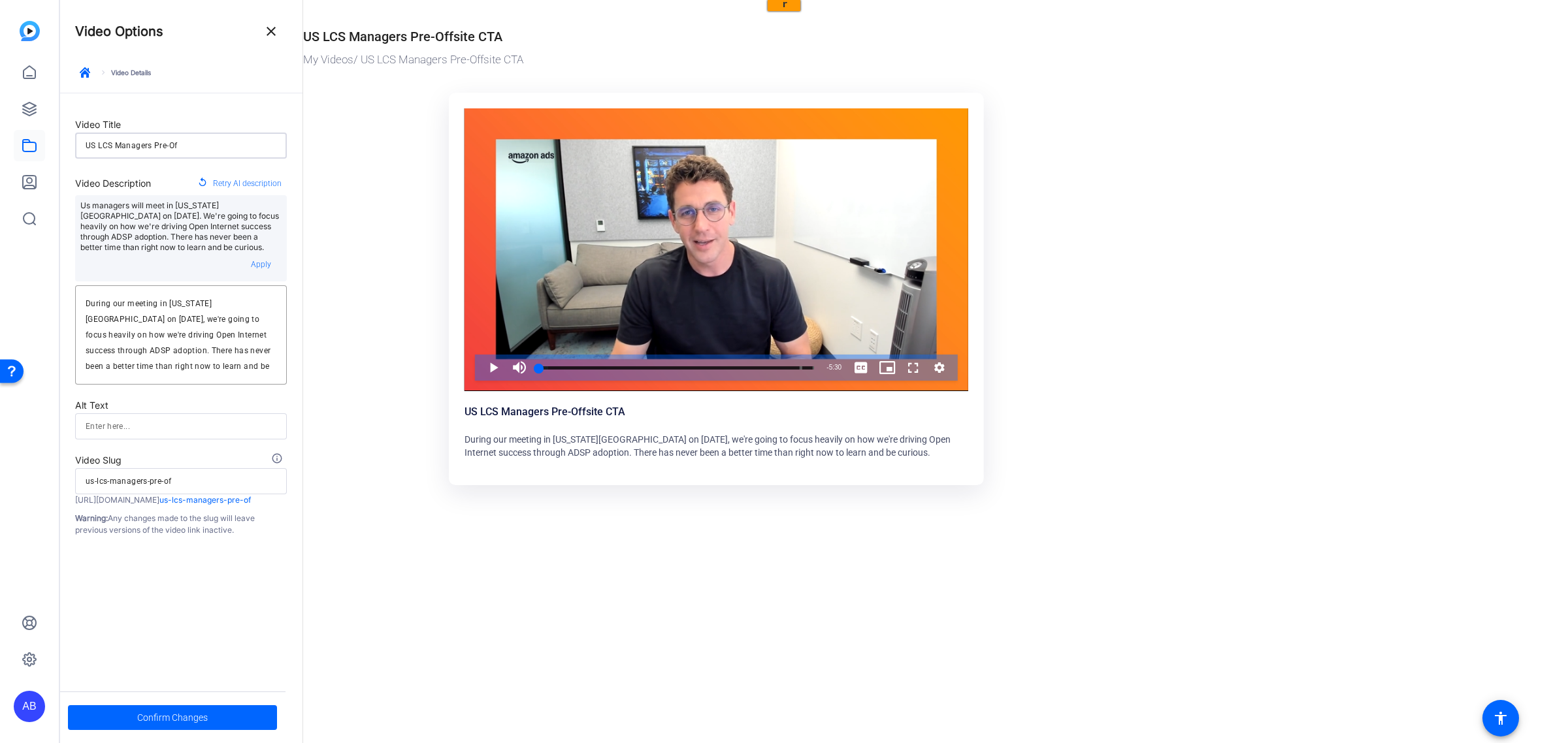
type input "us-lcs-managers-pre-o"
type input "US LCS Managers Pre-"
type input "us-lcs-managers-pre-"
type input "US LCS Managers Pre"
type input "us-lcs-managers-pre"
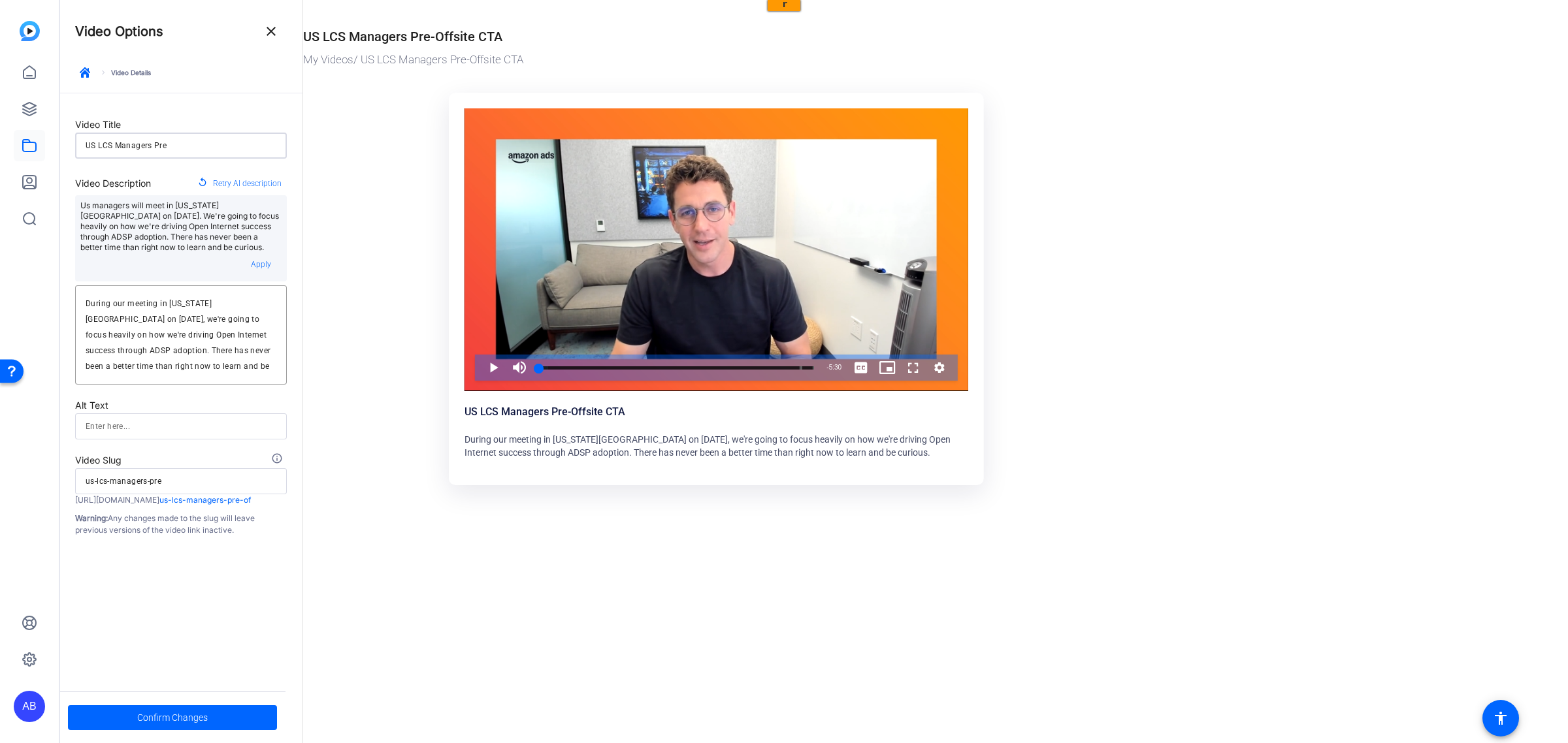
type input "US LCS Managers Pr"
type input "us-lcs-managers-pr"
type input "US LCS Managers P"
type input "us-lcs-managers-p"
type input "US LCS Managers"
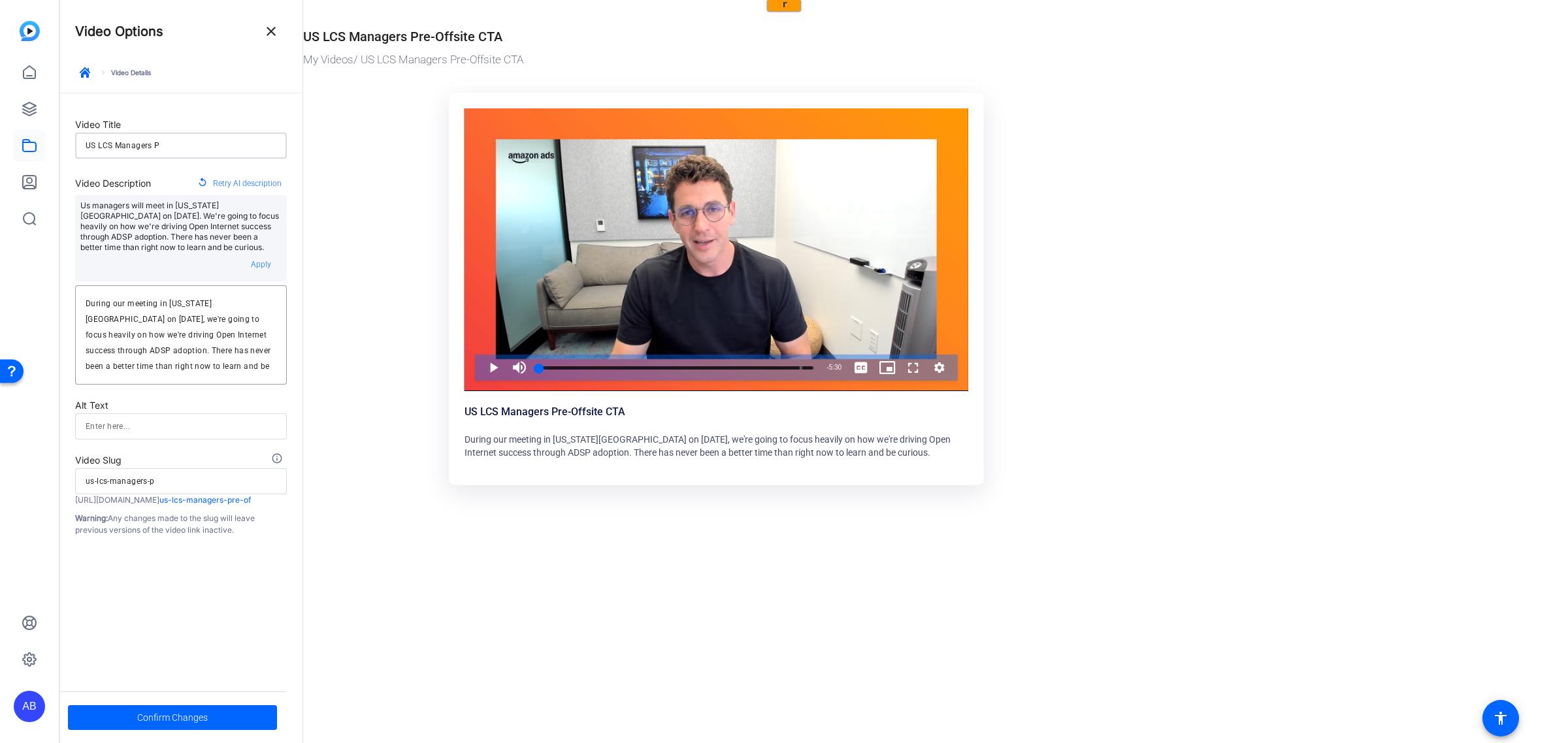
type input "us-lcs-managers"
type input "US LCS Managers"
type input "us-lcs-managers"
type input "US LCS Manager"
type input "us-lcs-manager"
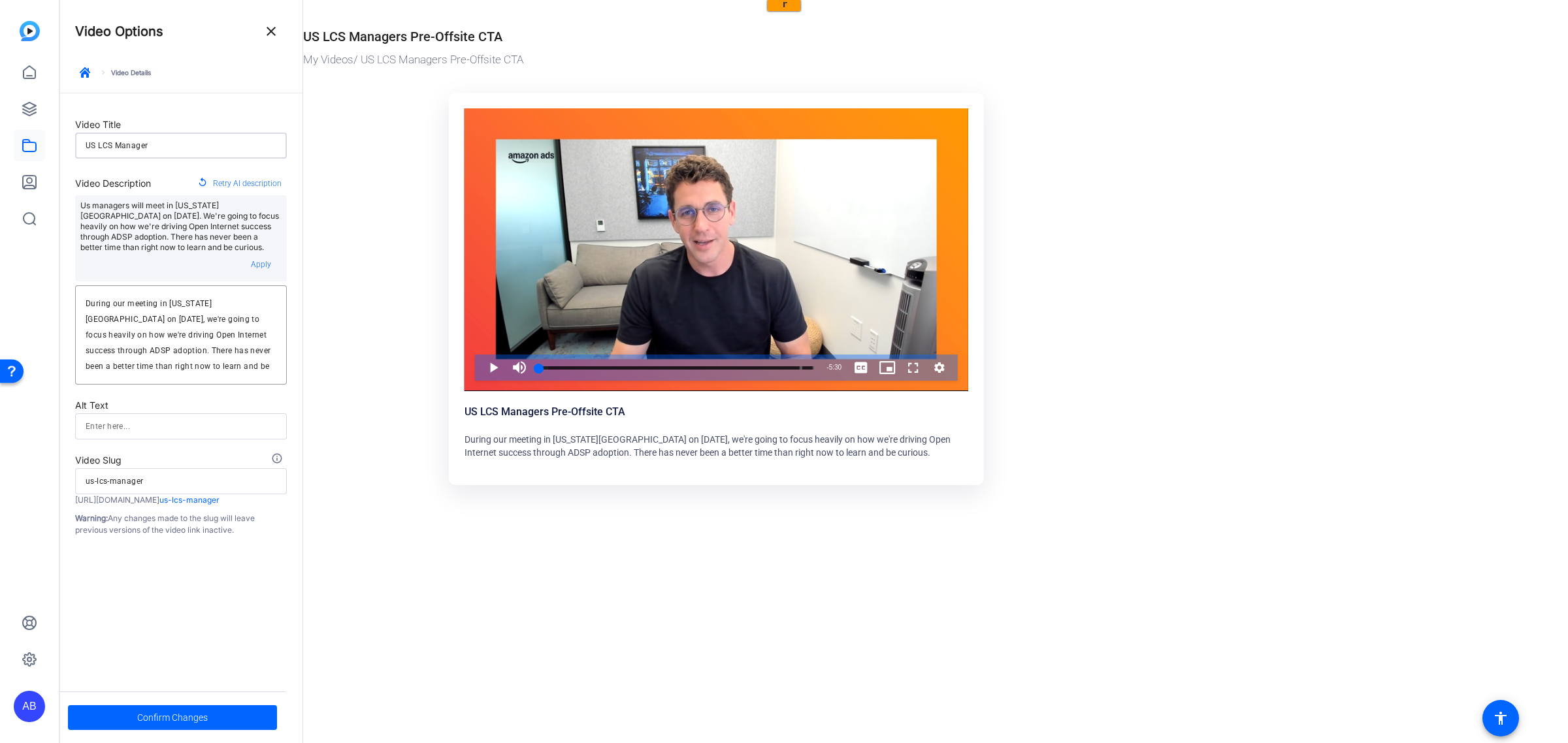
type input "US LCS Manage"
type input "us-lcs-manage"
type input "US LCS Manag"
type input "us-lcs-manag"
type input "US LCS Mana"
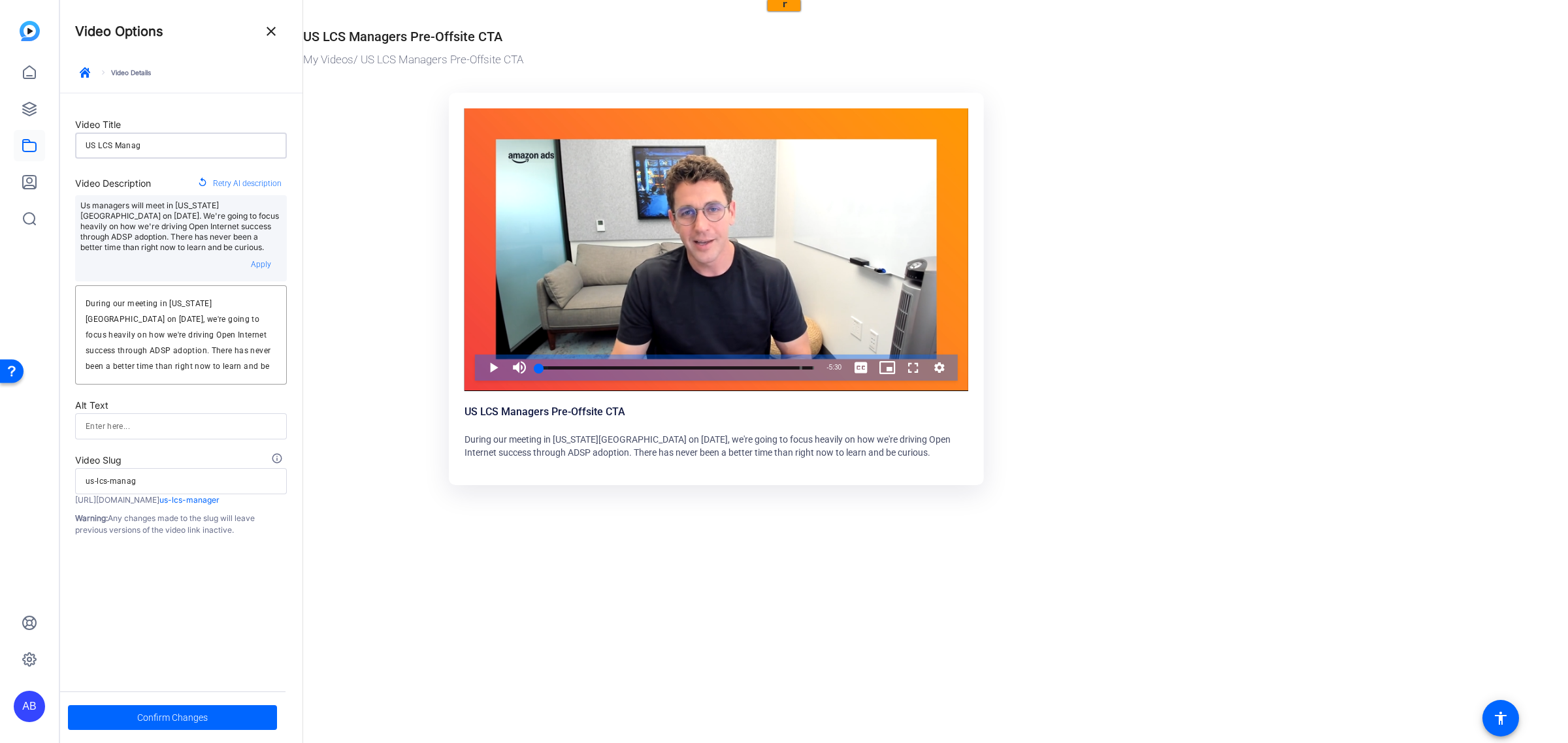
type input "us-lcs-mana"
type input "US LCS Man"
type input "us-lcs-man"
type input "US LCS Ma"
type input "us-lcs-ma"
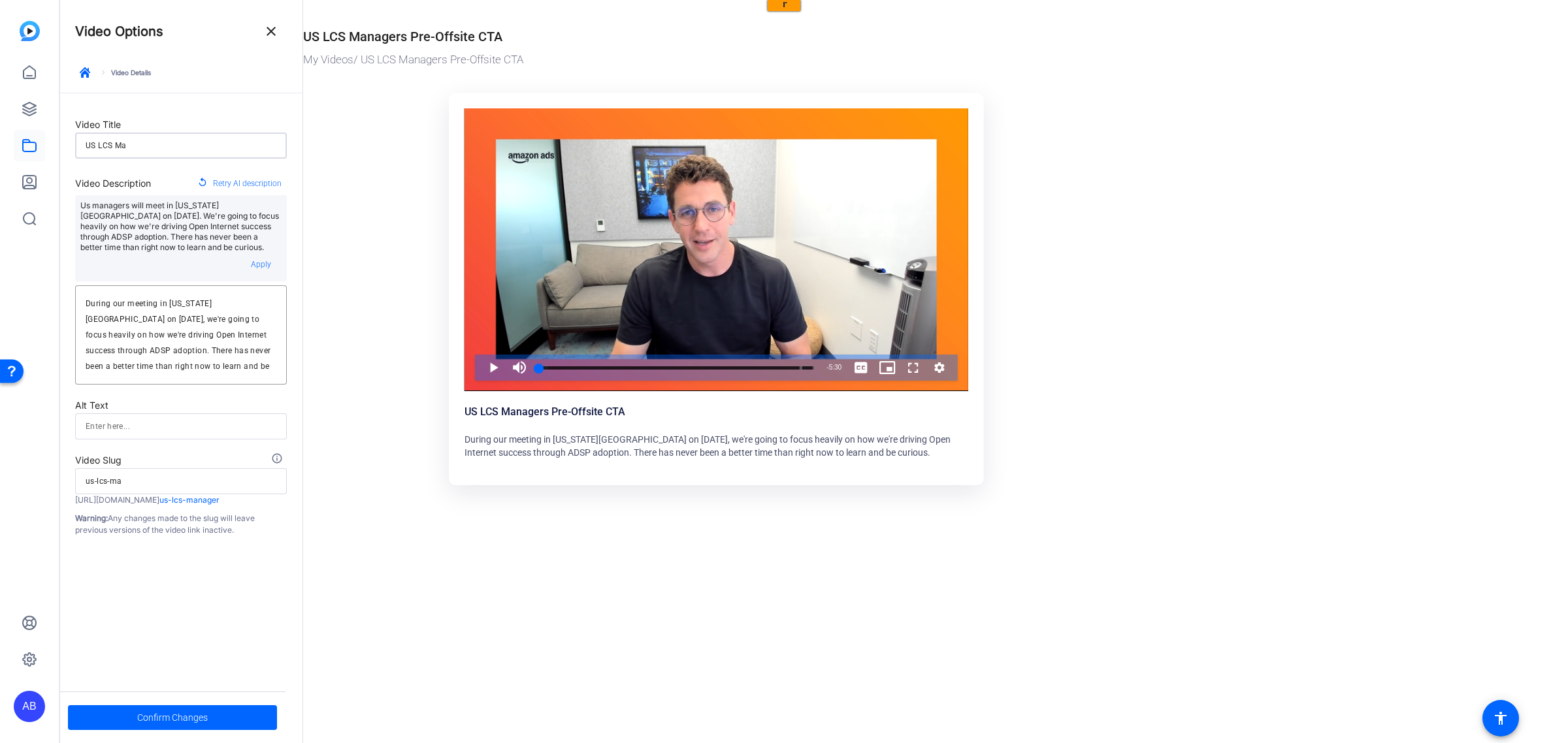
type input "US LCS M"
type input "us-lcs-m"
type input "US LCS"
type input "us-lcs"
type input "US LCS"
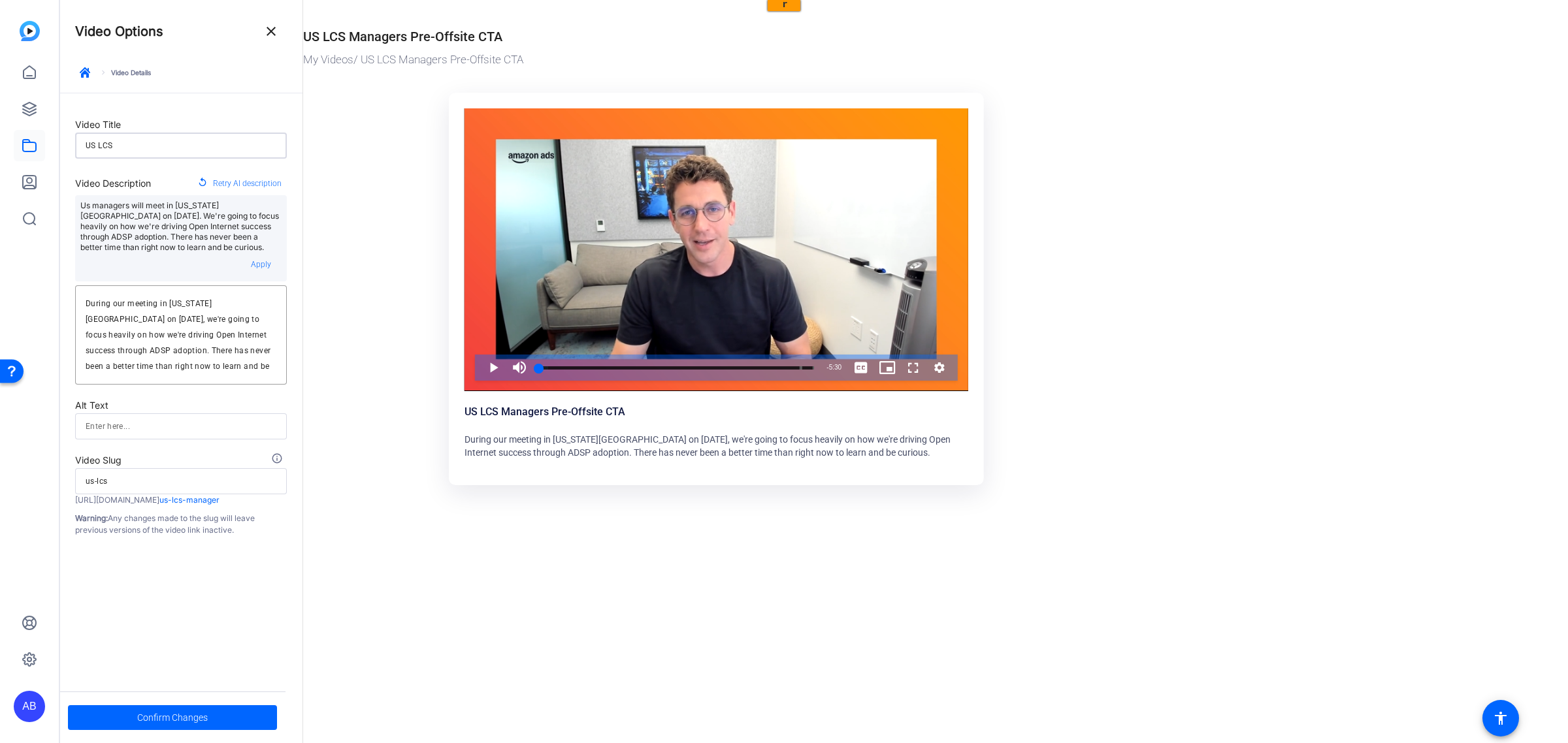
type input "us-lcs"
type input "US LC"
type input "us-lc"
type input "US L"
type input "us-l"
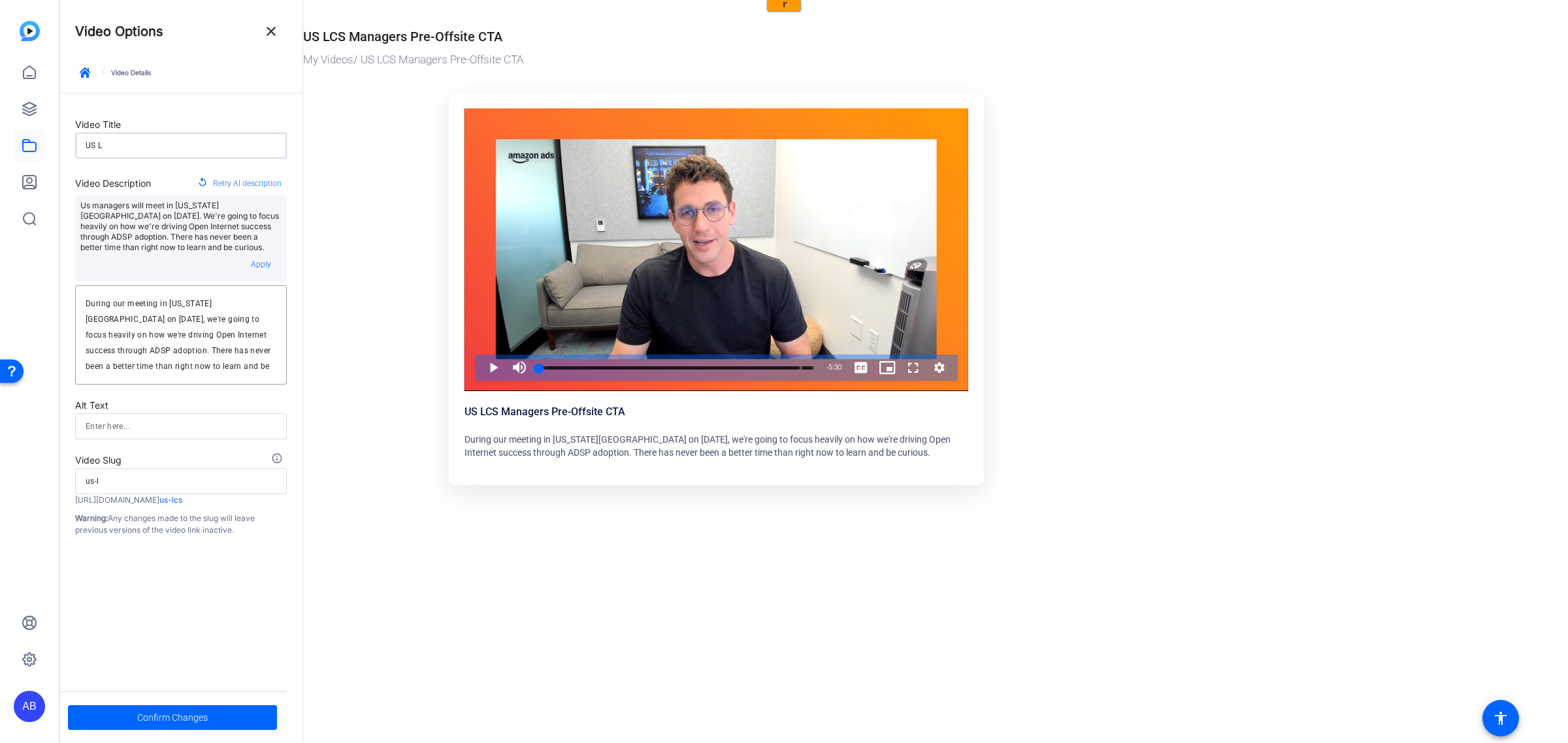
type input "US"
type input "us"
type input "U"
type input "A"
type input "a"
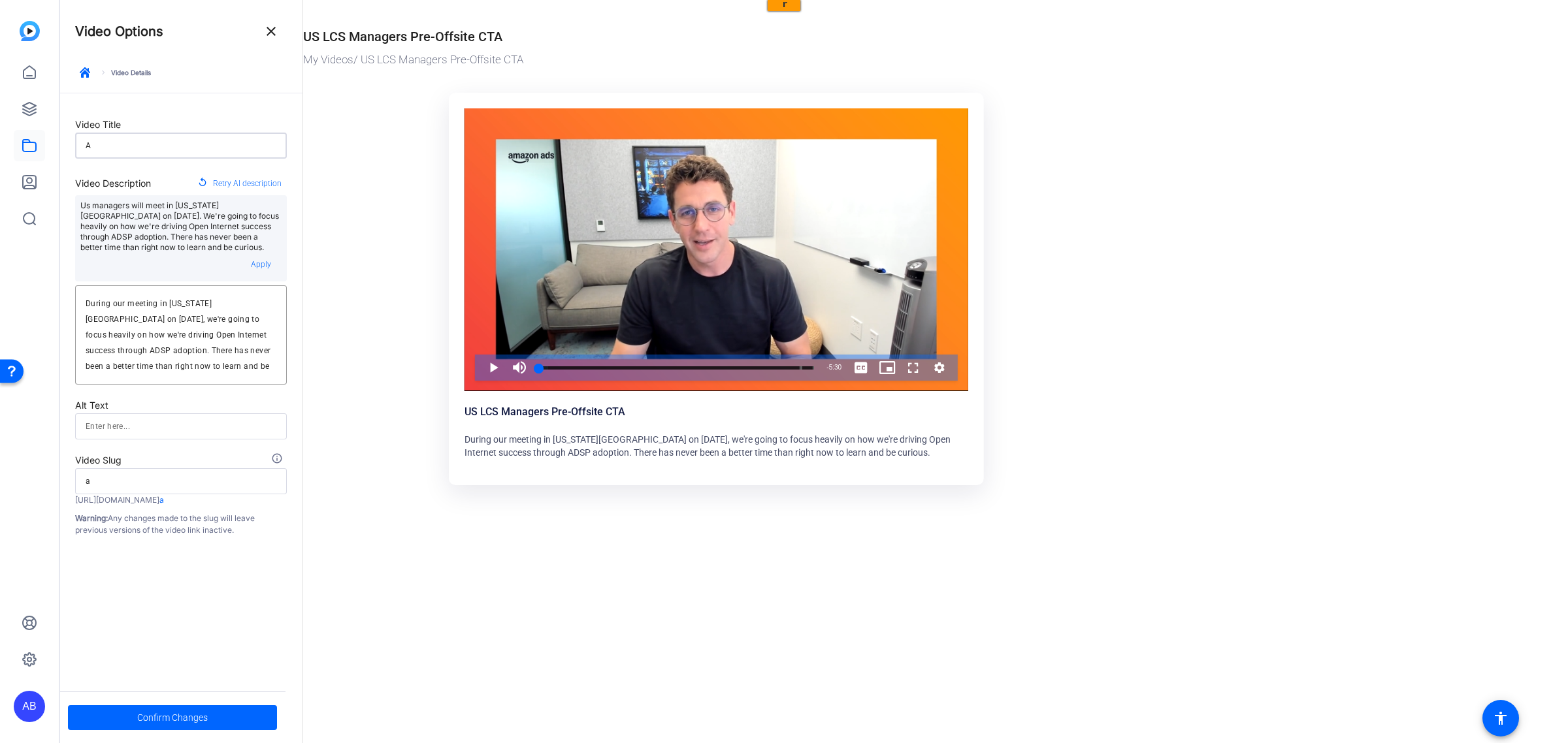
type input "A"
type input "a"
type input "A m"
type input "a-m"
type input "A me"
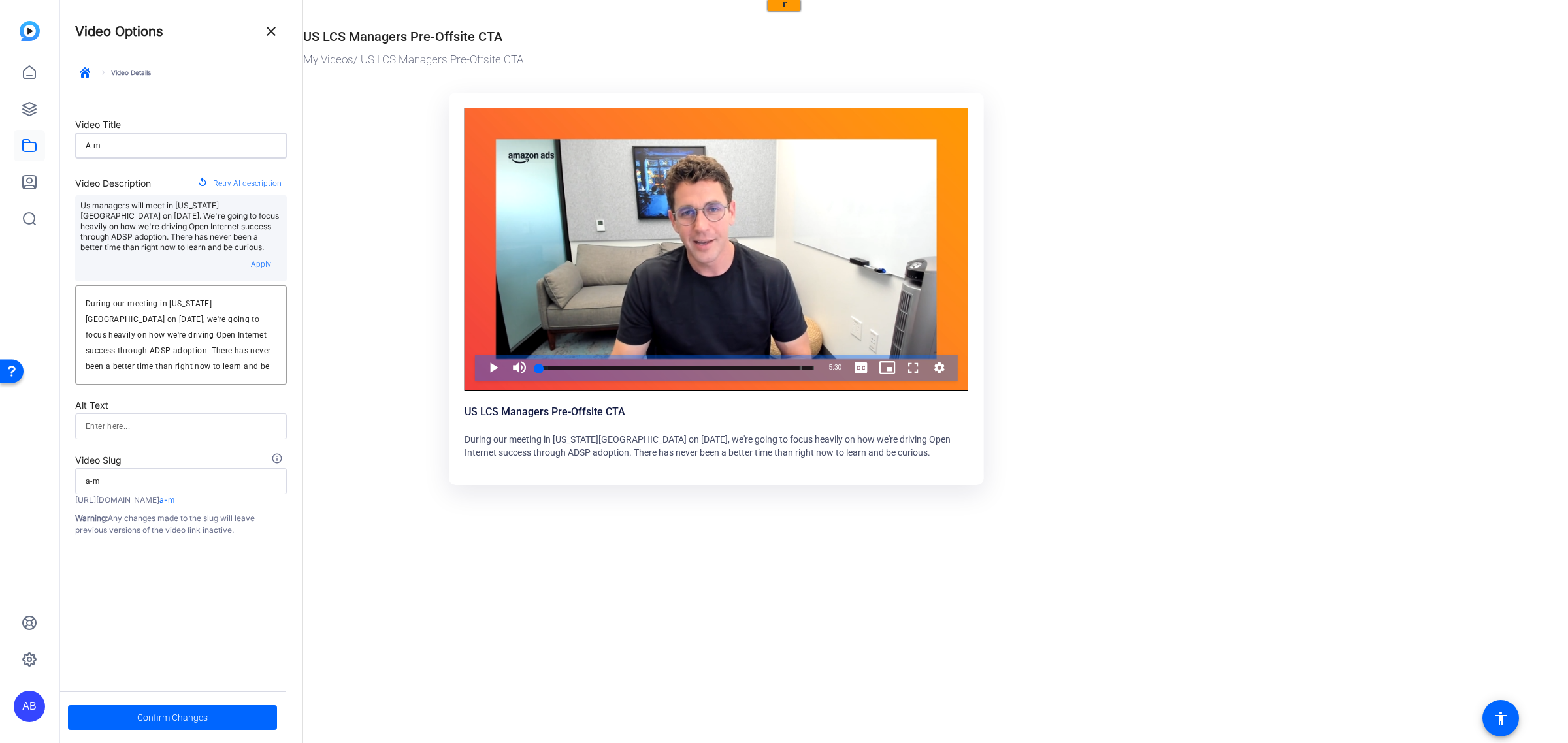
type input "a-me"
type input "A mes"
type input "a-mes"
type input "A mess"
type input "a-mess"
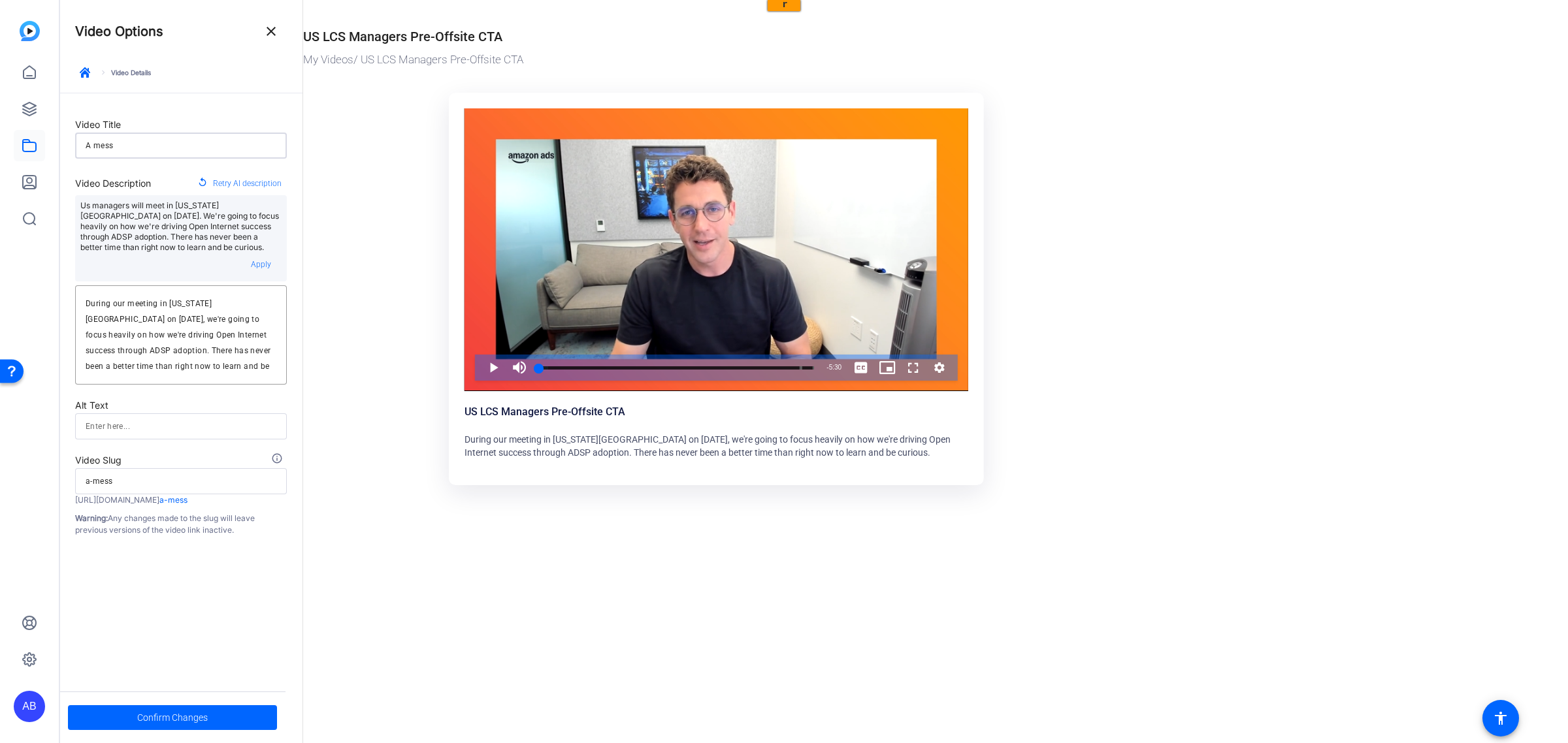
type input "A messa"
type input "a-messa"
type input "A messag"
type input "a-messag"
type input "A message"
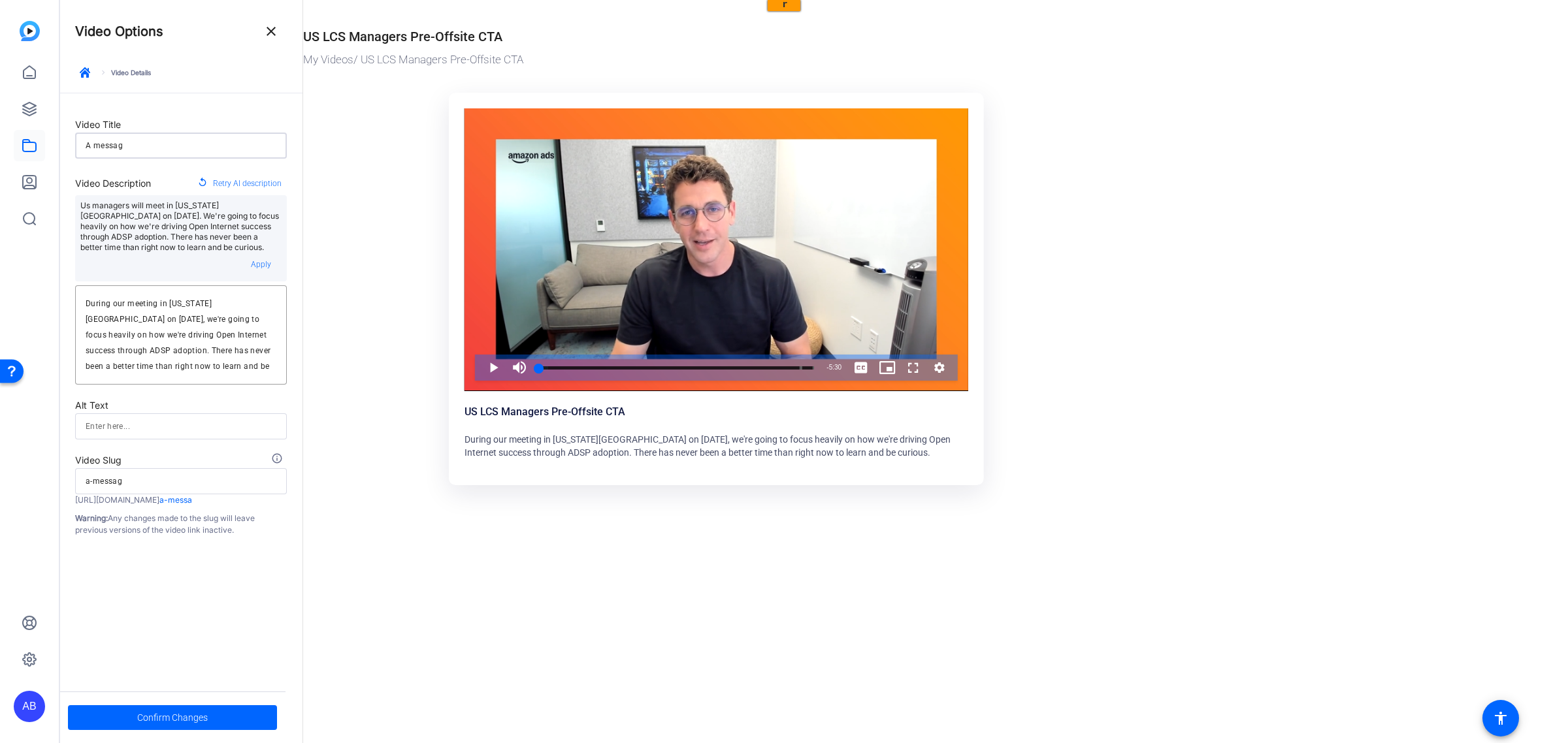
type input "a-message"
type input "A message"
type input "a-message"
type input "A message t"
type input "a-message-t"
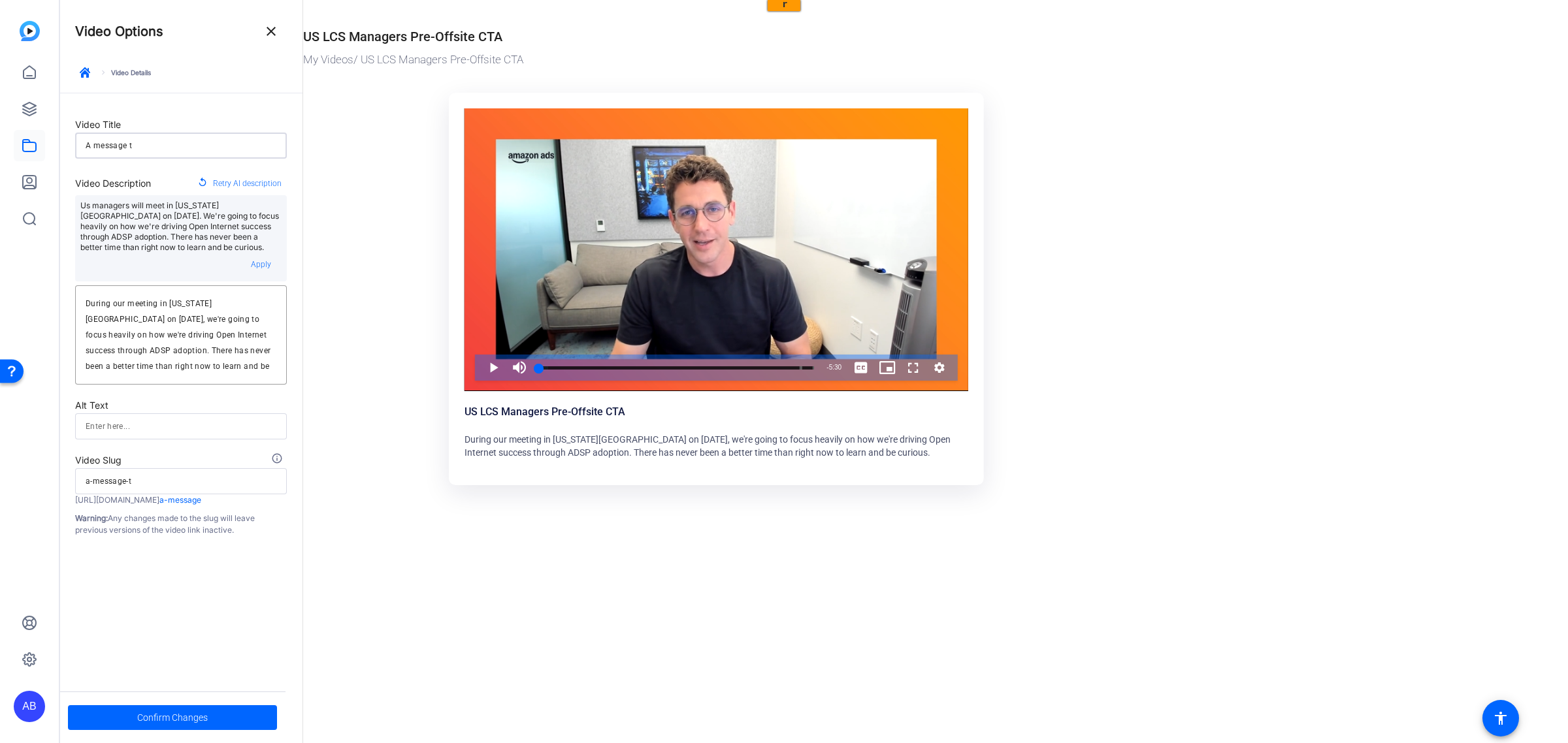
type input "A message to"
type input "a-message-to"
type input "A message to"
type input "a-message-to"
type input "A message to U"
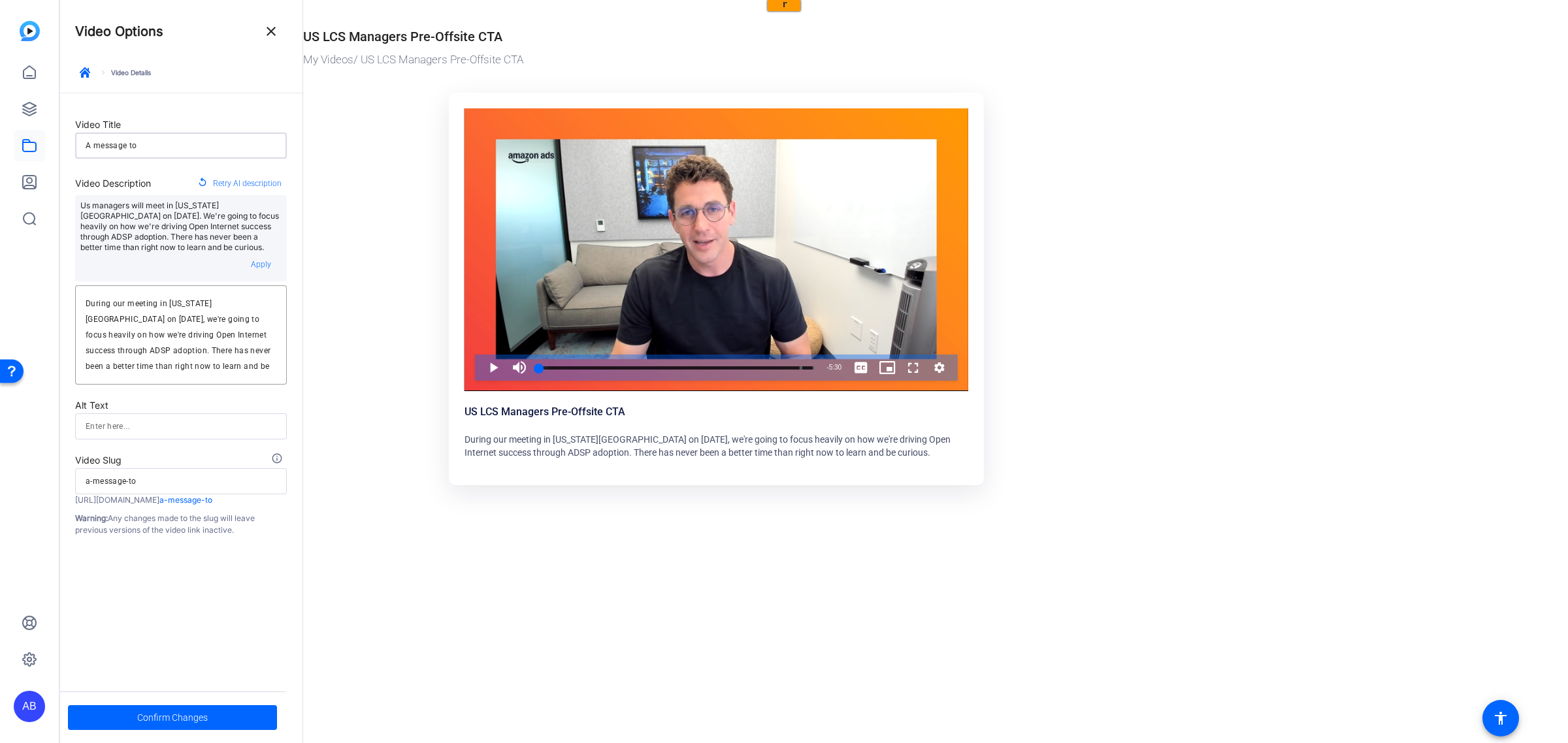
type input "a-message-to-u"
type input "A message to US"
type input "a-message-to-us"
type input "A message to US"
type input "a-message-to-us"
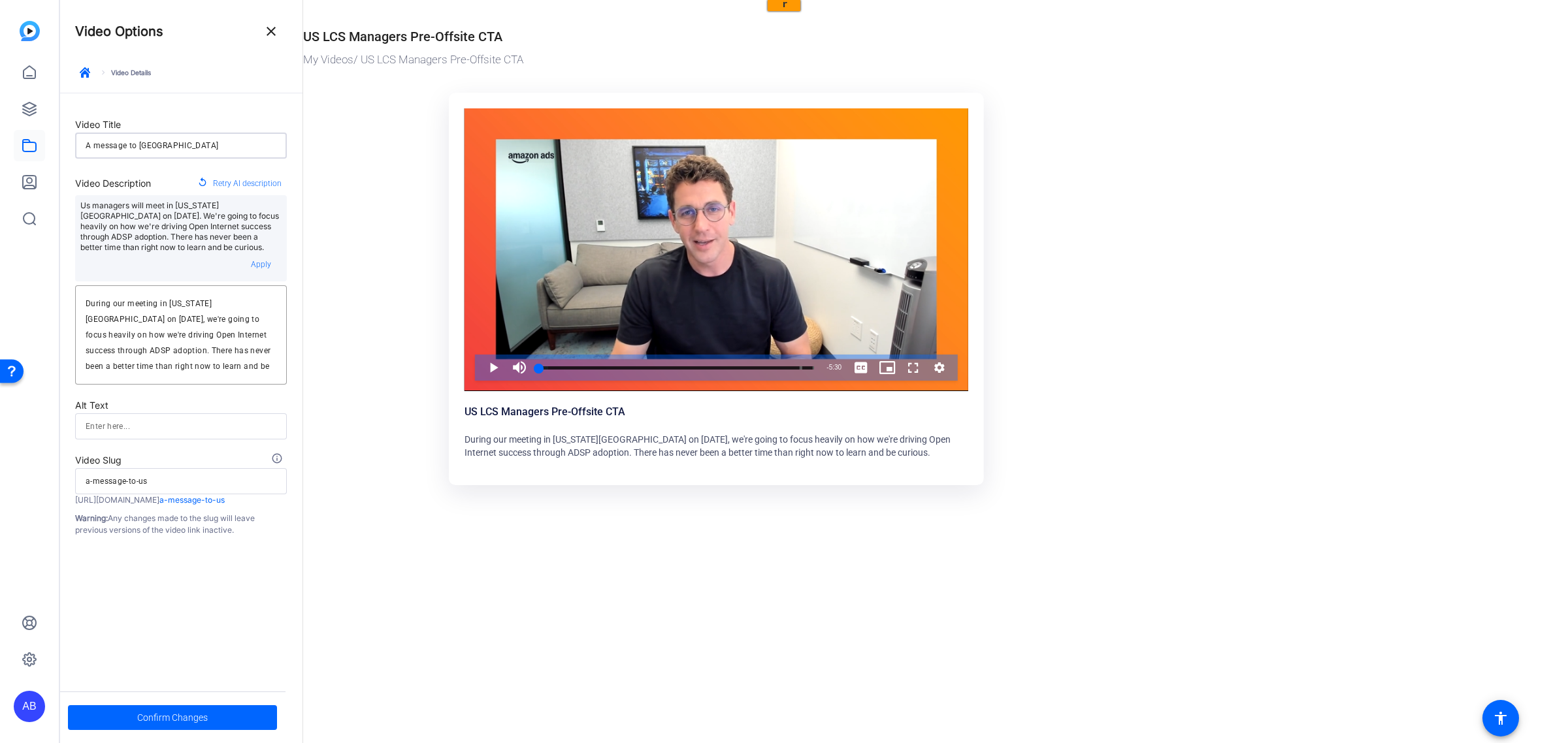
type input "A message to US L"
type input "a-message-to-us-l"
type input "A message to US LC"
type input "a-message-to-us-lc"
type input "A message to US LCS"
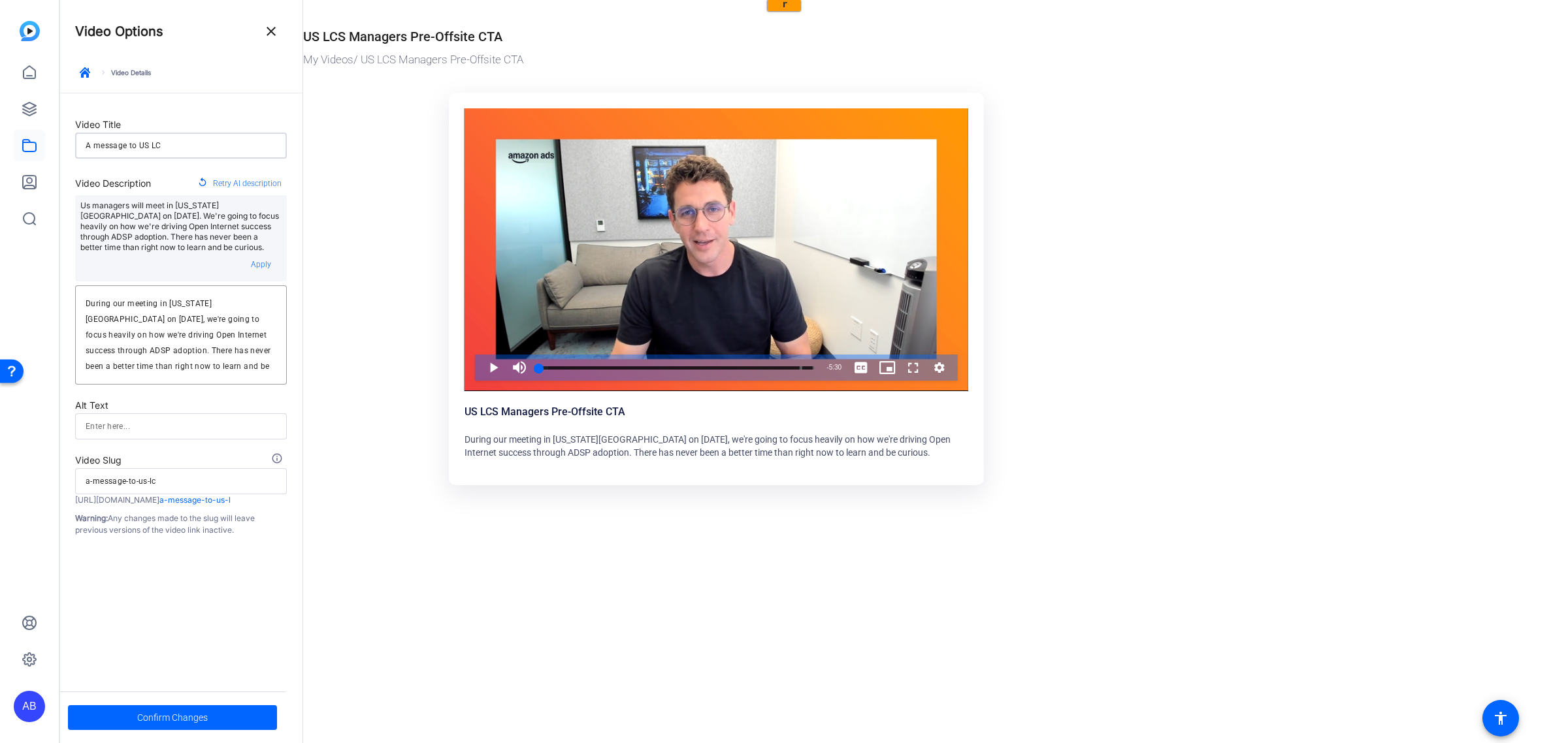
type input "a-message-to-us-lcs"
type input "A message to US LCS"
type input "a-message-to-us-lcs"
type input "A message to US LCS M"
type input "a-message-to-us-lcs-m"
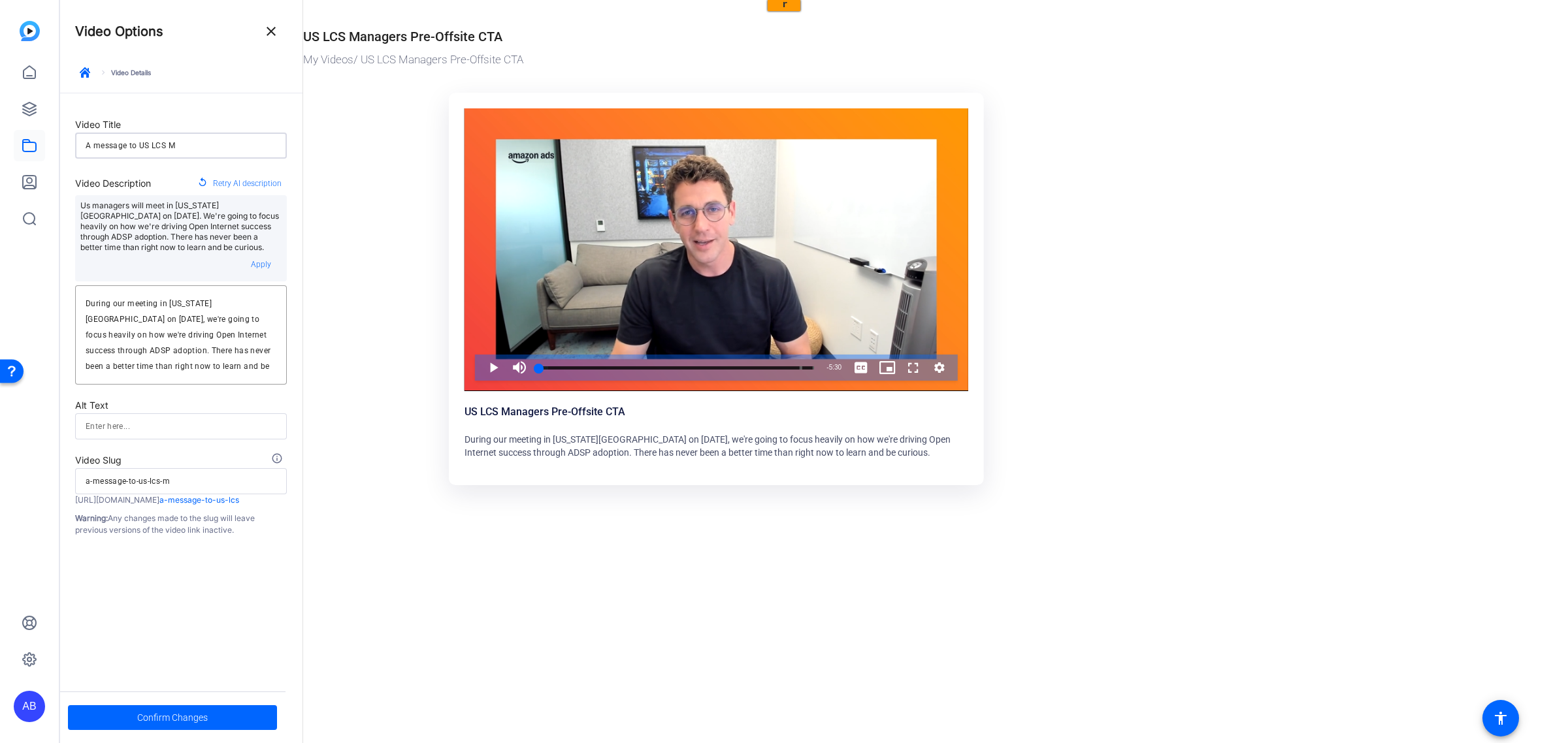
type input "A message to US LCS Ma"
type input "a-message-to-us-lcs-ma"
type input "A message to US LCS Man"
type input "a-message-to-us-lcs-man"
type input "A message to US LCS Mana"
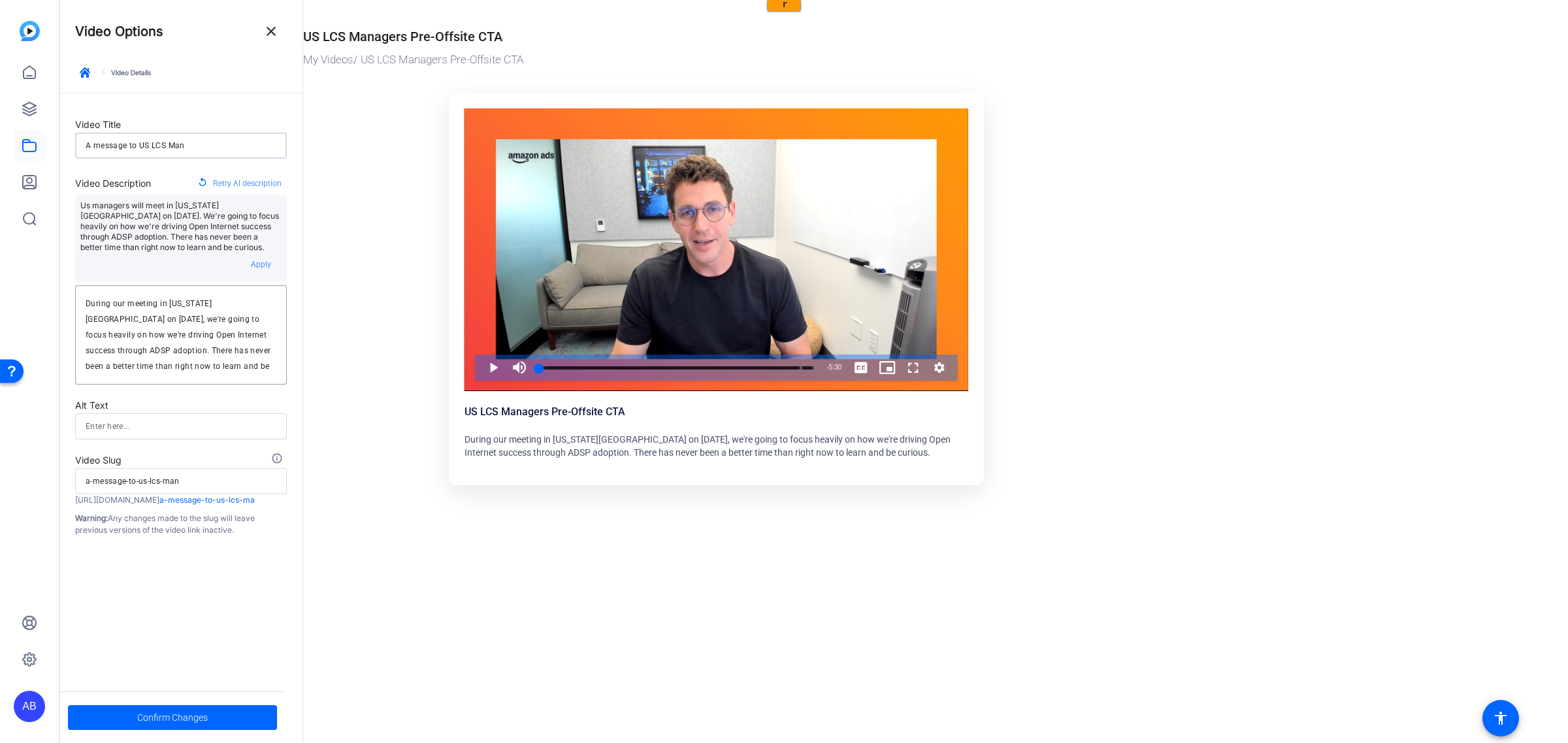
type input "a-message-to-us-lcs-mana"
type input "A message to US LCS Manag"
type input "a-message-to-us-lcs-manag"
type input "A message to US LCS Manage"
type input "a-message-to-us-lcs-manage"
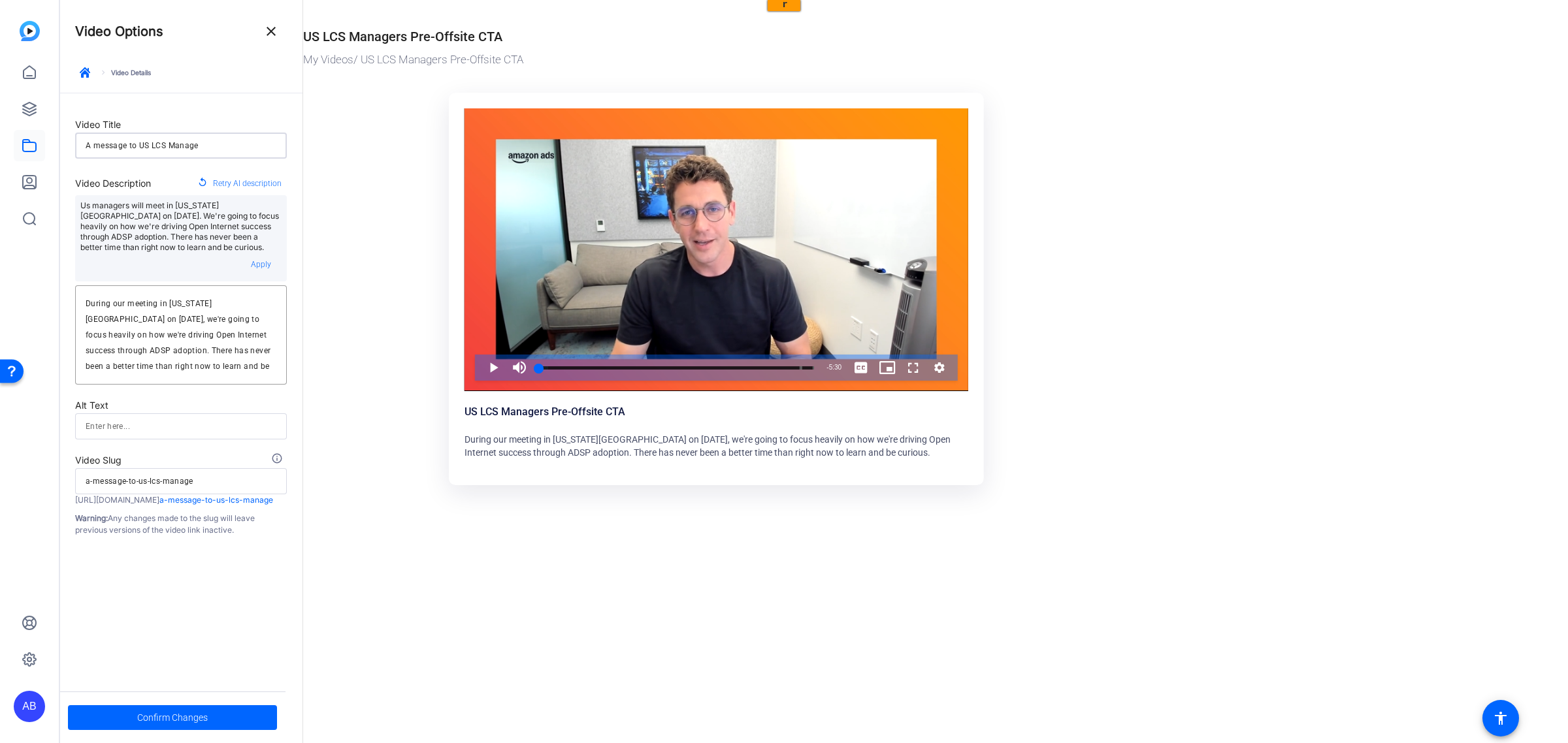
type input "A message to US LCS Manager"
type input "a-message-to-us-lcs-manager"
type input "A message to US LCS Managers"
type input "a-message-to-us-lcs-managers"
type input "A message to US LCS Managers"
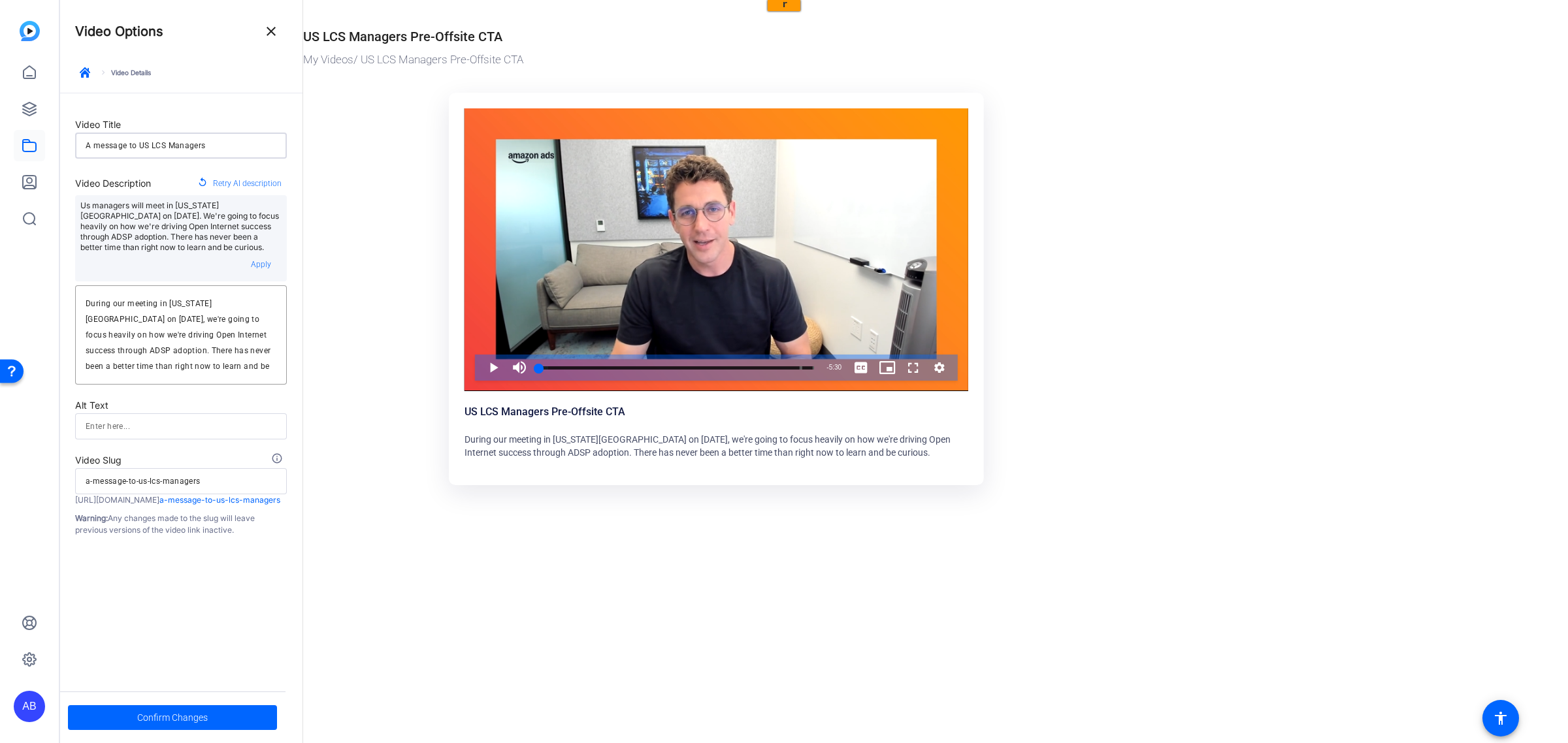
type input "a-message-to-us-lcs-managers"
type input "A message to US LCS Managers f"
type input "a-message-to-us-lcs-managers-f"
type input "A message to US LCS Managers fr"
type input "a-message-to-us-lcs-managers-fr"
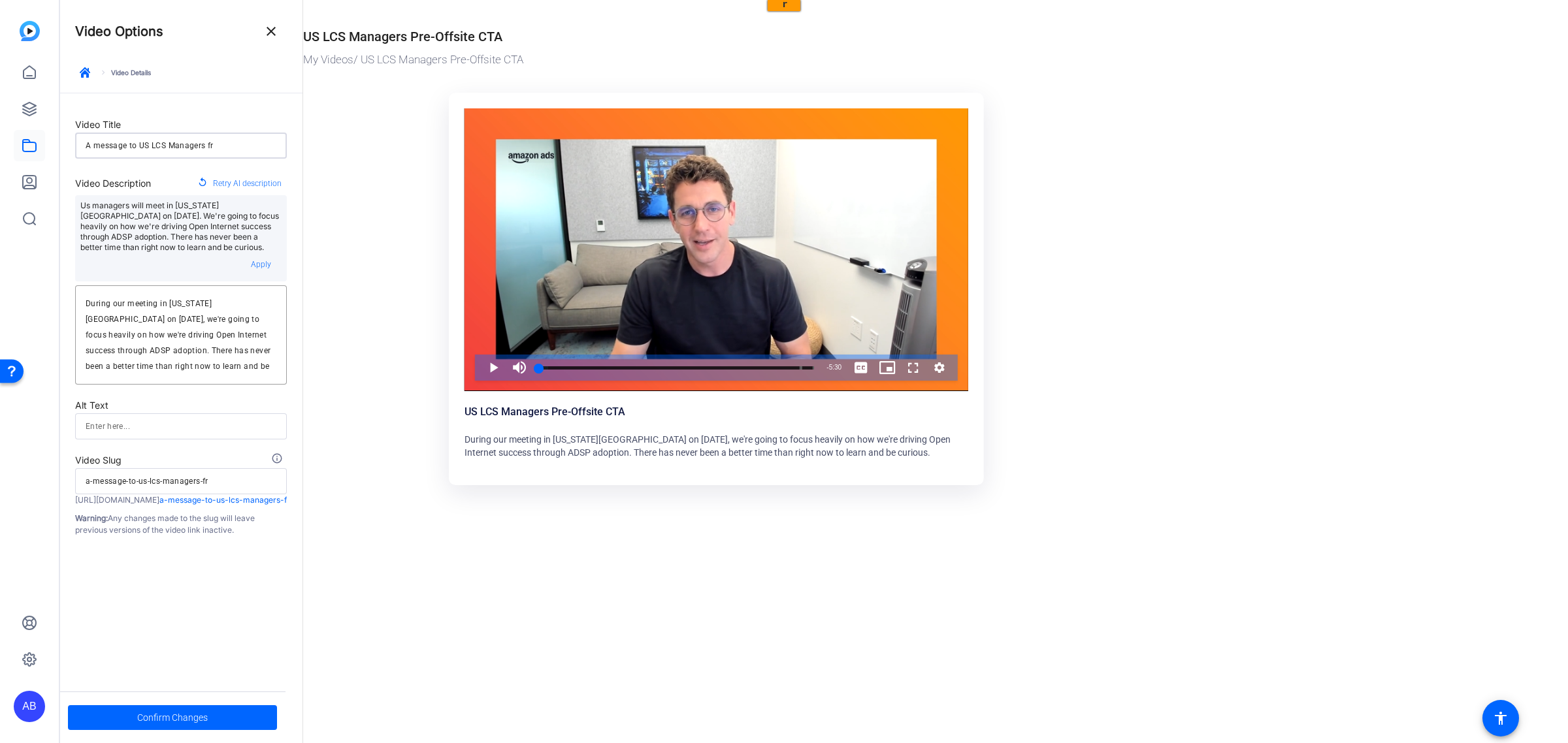
type input "A message to US LCS Managers fro"
type input "a-message-to-us-lcs-managers-fro"
type input "A message to US LCS Managers from"
type input "a-message-to-us-lcs-managers-from"
type input "A message to US LCS Managers from"
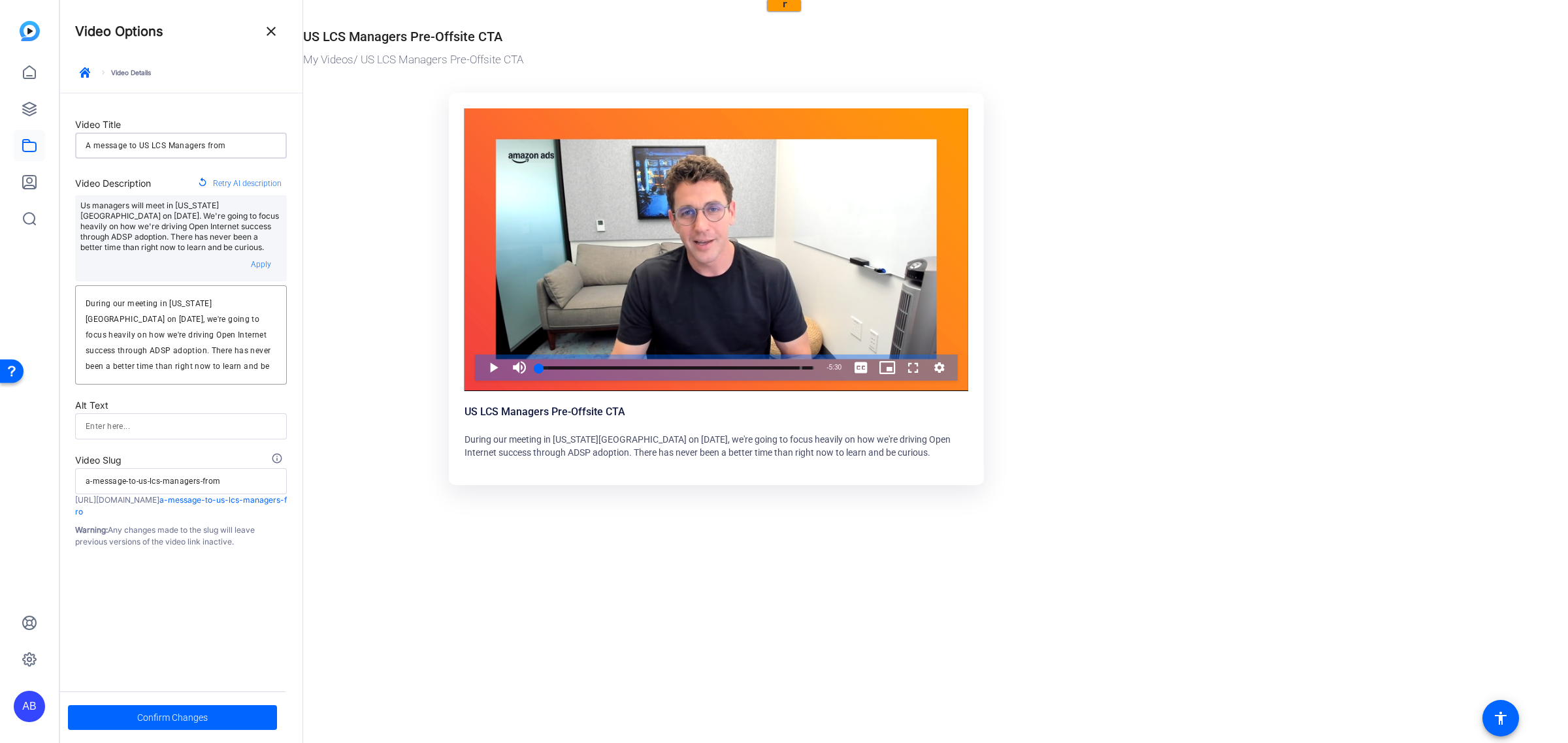
type input "a-message-to-us-lcs-managers-from"
type input "A message to US LCS Managers from T"
type input "a-message-to-us-lcs-managers-from-t"
type input "A message to US LCS Managers from Ta"
type input "a-message-to-us-lcs-managers-from-ta"
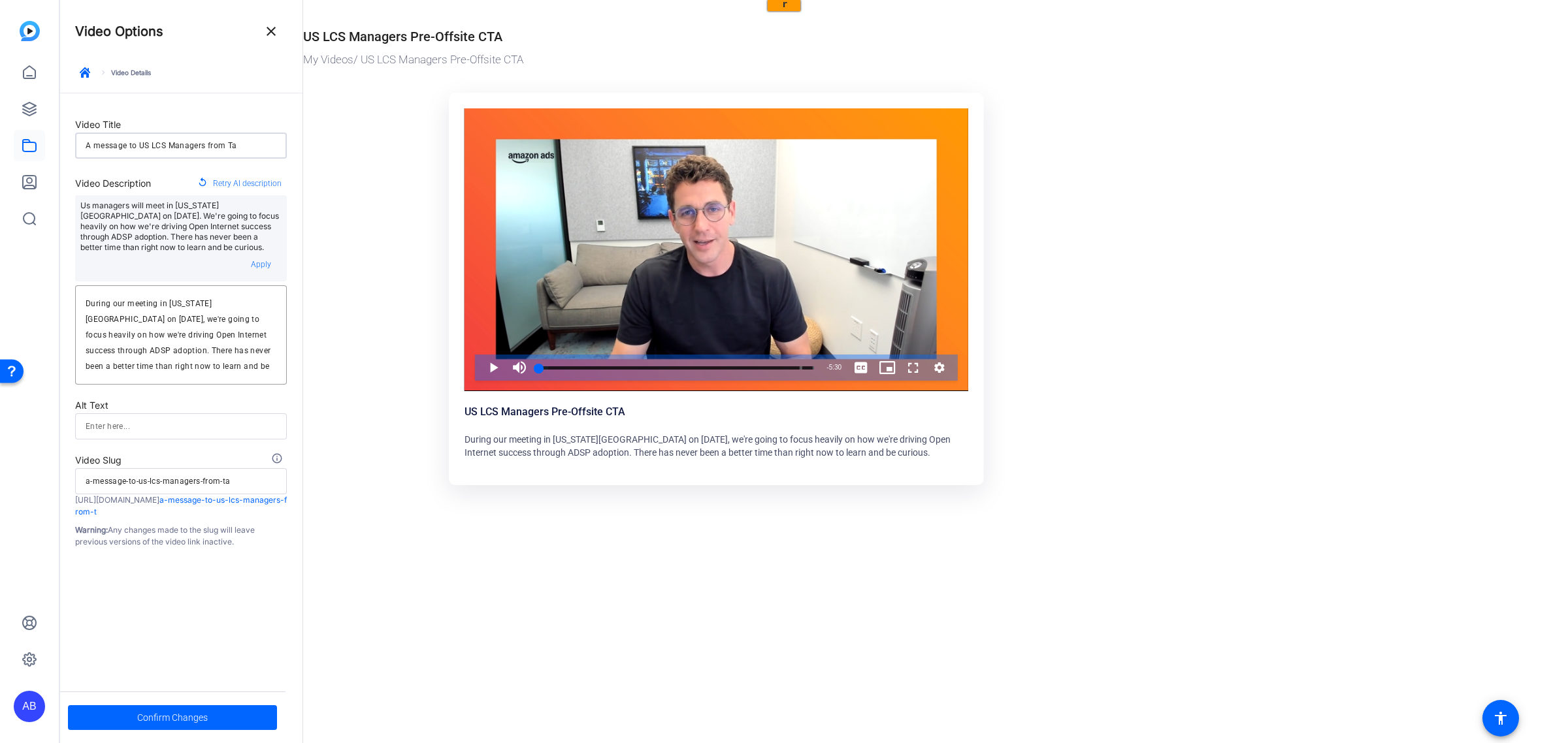
type input "A message to US LCS Managers from Tan"
type input "a-message-to-us-lcs-managers-from-tan"
type input "A message to US LCS Managers from Tann"
type input "a-message-to-us-lcs-managers-from-tann"
type input "A message to US LCS Managers from Tanne"
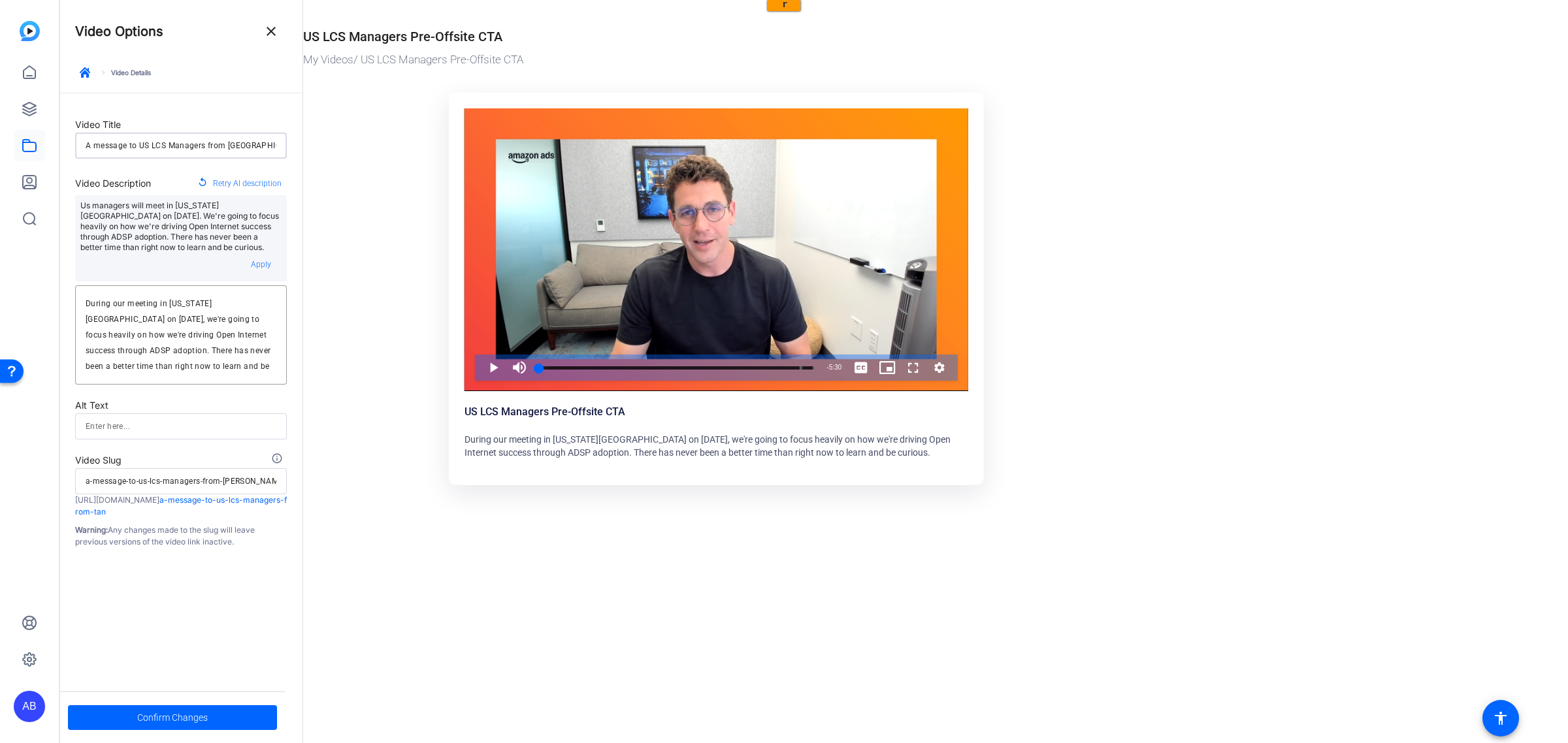
type input "a-message-to-us-lcs-managers-from-tanne"
type input "A message to US LCS Managers from Tanner"
type input "a-message-to-us-lcs-managers-from-tanner"
type input "A message to US LCS Managers from Tanner"
type input "a-message-to-us-lcs-managers-from-tanner"
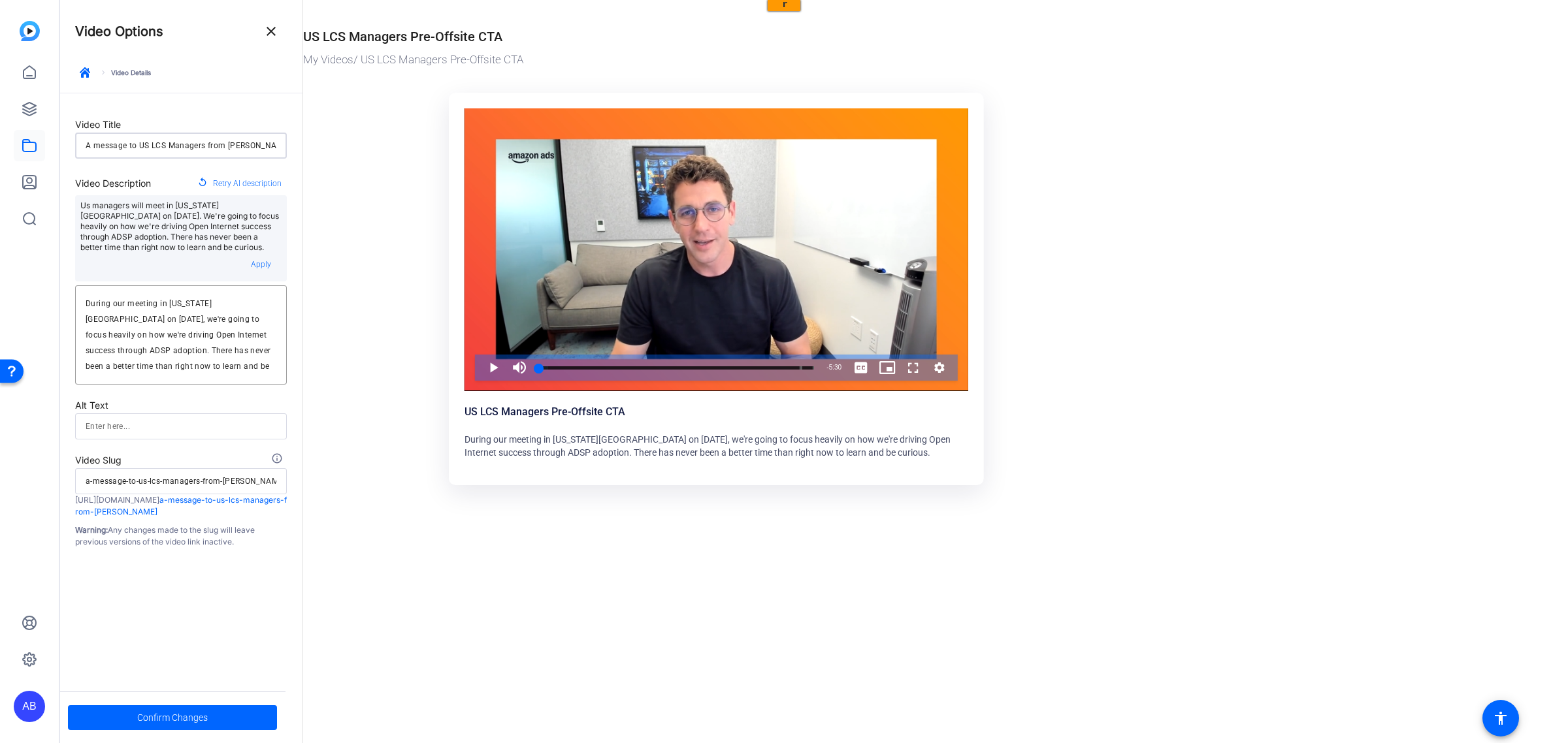
type input "A message to US LCS Managers from Tanner E"
type input "a-message-to-us-lcs-managers-from-tanner-e"
type input "A message to US LCS Managers from Tanner El"
type input "a-message-to-us-lcs-managers-from-tanner-el"
type input "A message to US LCS Managers from Tanner Elt"
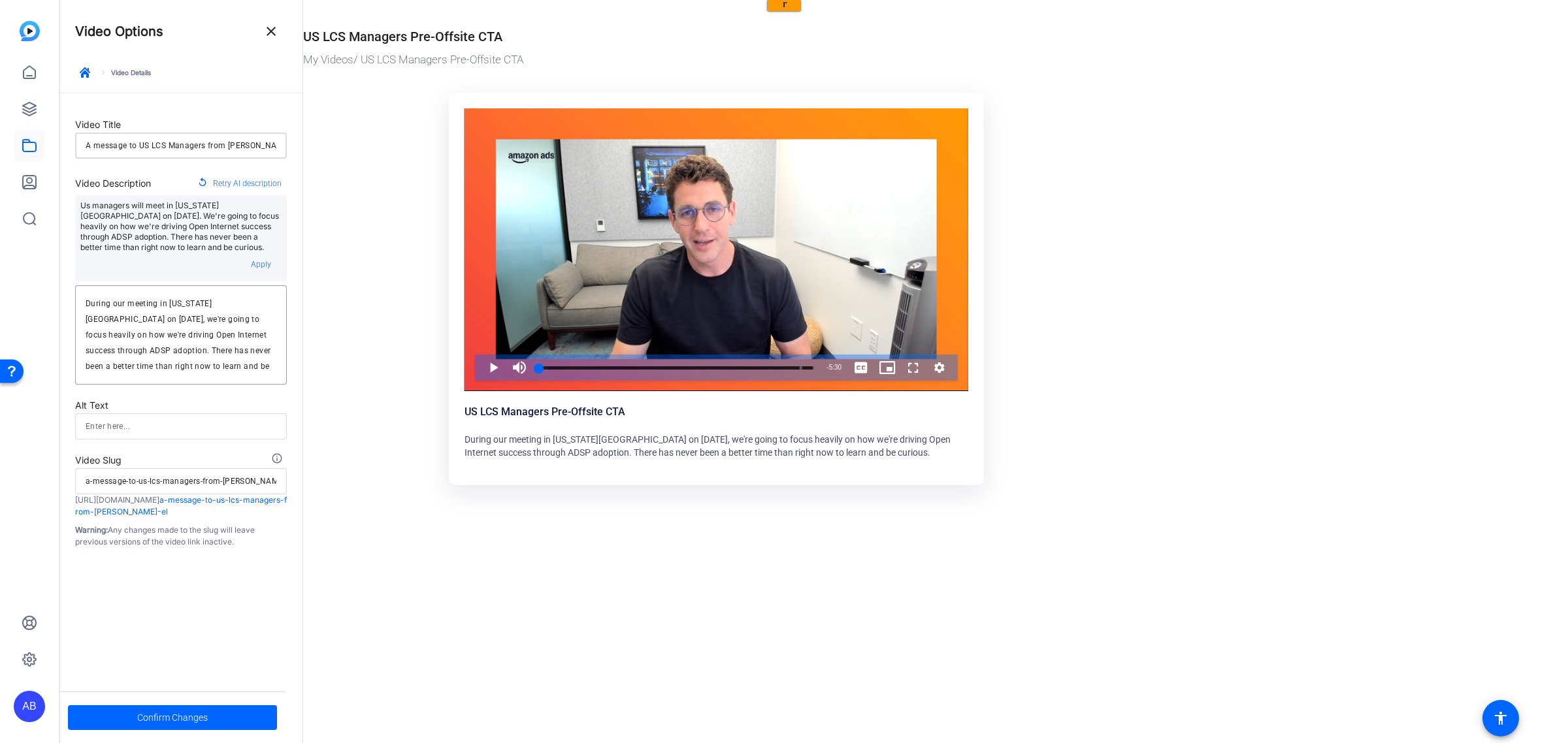
type input "a-message-to-us-lcs-managers-from-tanner-elt"
type input "A message to US LCS Managers from Tanner Elto"
type input "a-message-to-us-lcs-managers-from-tanner-elto"
type input "A message to US LCS Managers from [PERSON_NAME]"
type input "a-message-to-us-lcs-managers-from-tanner-elton"
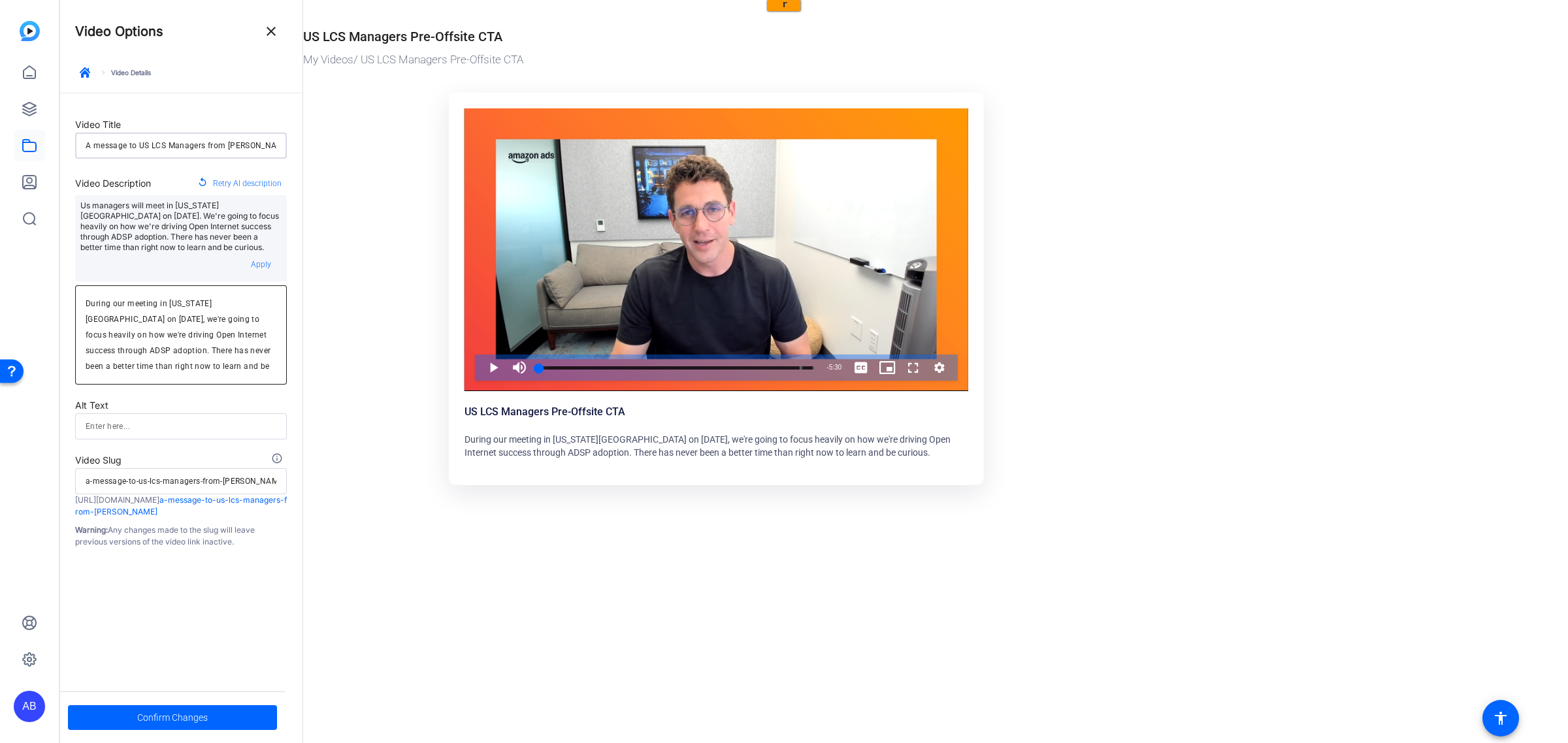
type input "A message to US LCS Managers from [PERSON_NAME]"
drag, startPoint x: 225, startPoint y: 369, endPoint x: 122, endPoint y: 356, distance: 103.8
click at [122, 356] on textarea "During our meeting in New York City on September 8th, we're going to focus heav…" at bounding box center [181, 335] width 191 height 78
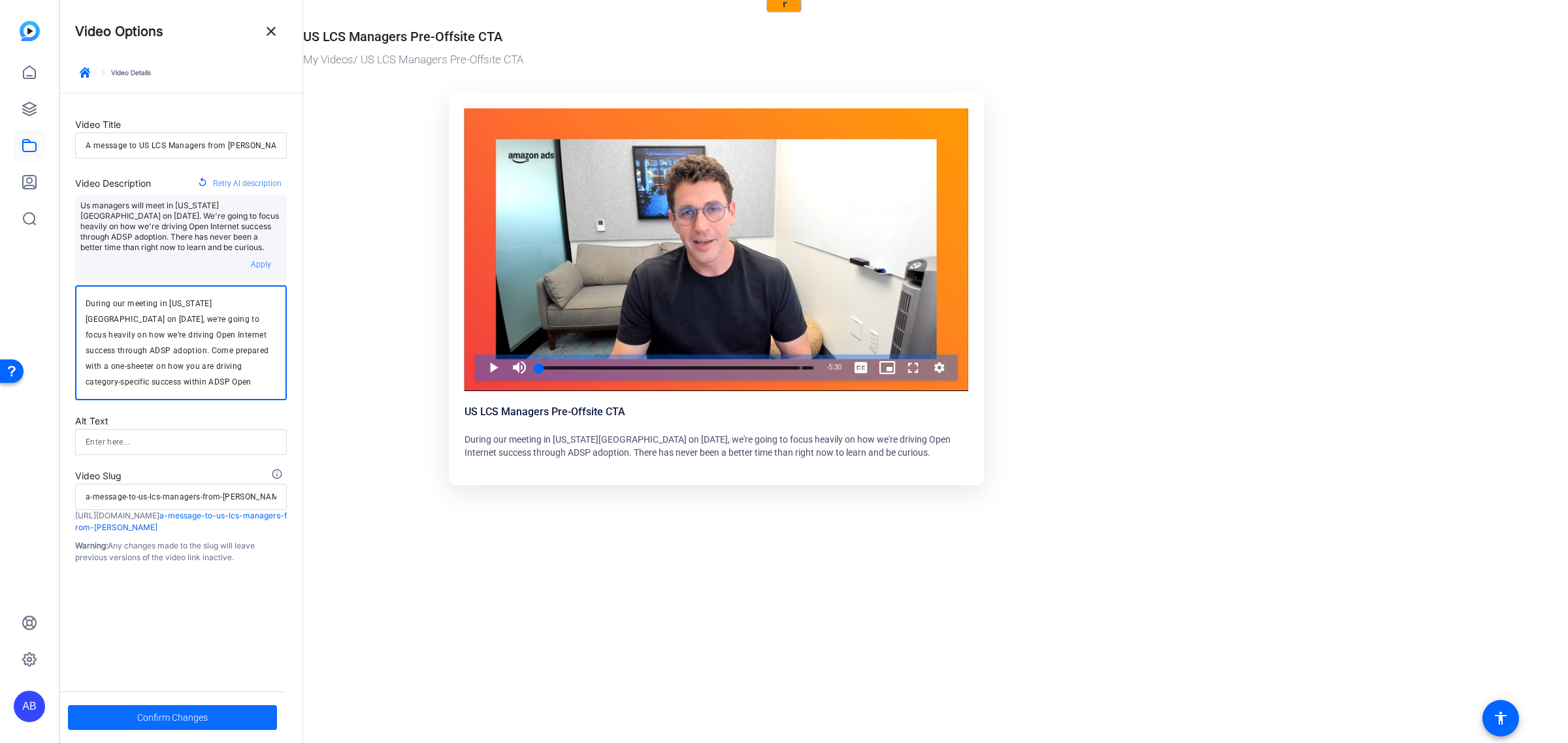
type textarea "During our meeting in [US_STATE][GEOGRAPHIC_DATA] on [DATE], we're going to foc…"
click at [196, 716] on span "Confirm Changes" at bounding box center [172, 718] width 71 height 25
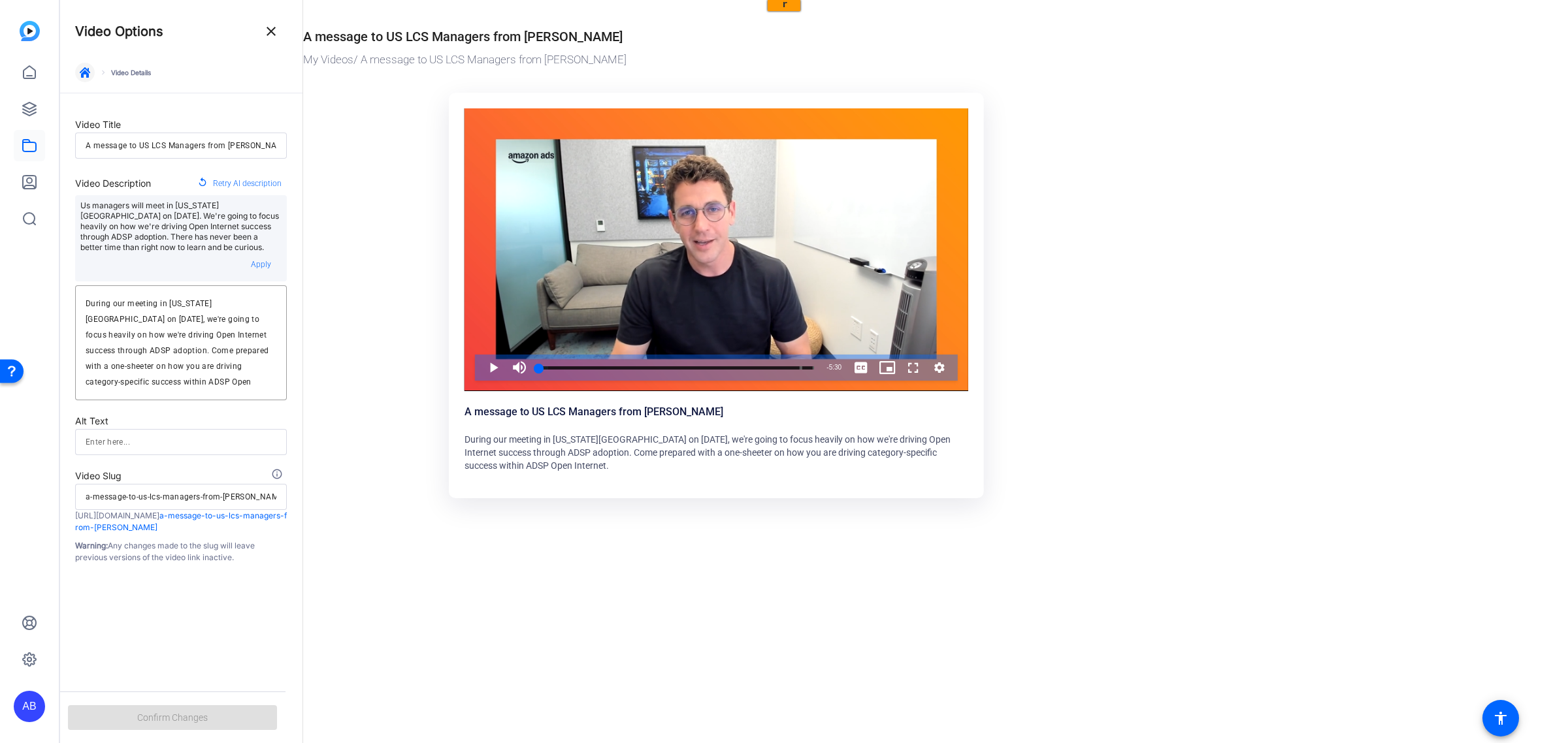
click at [82, 72] on icon "button" at bounding box center [84, 72] width 10 height 10
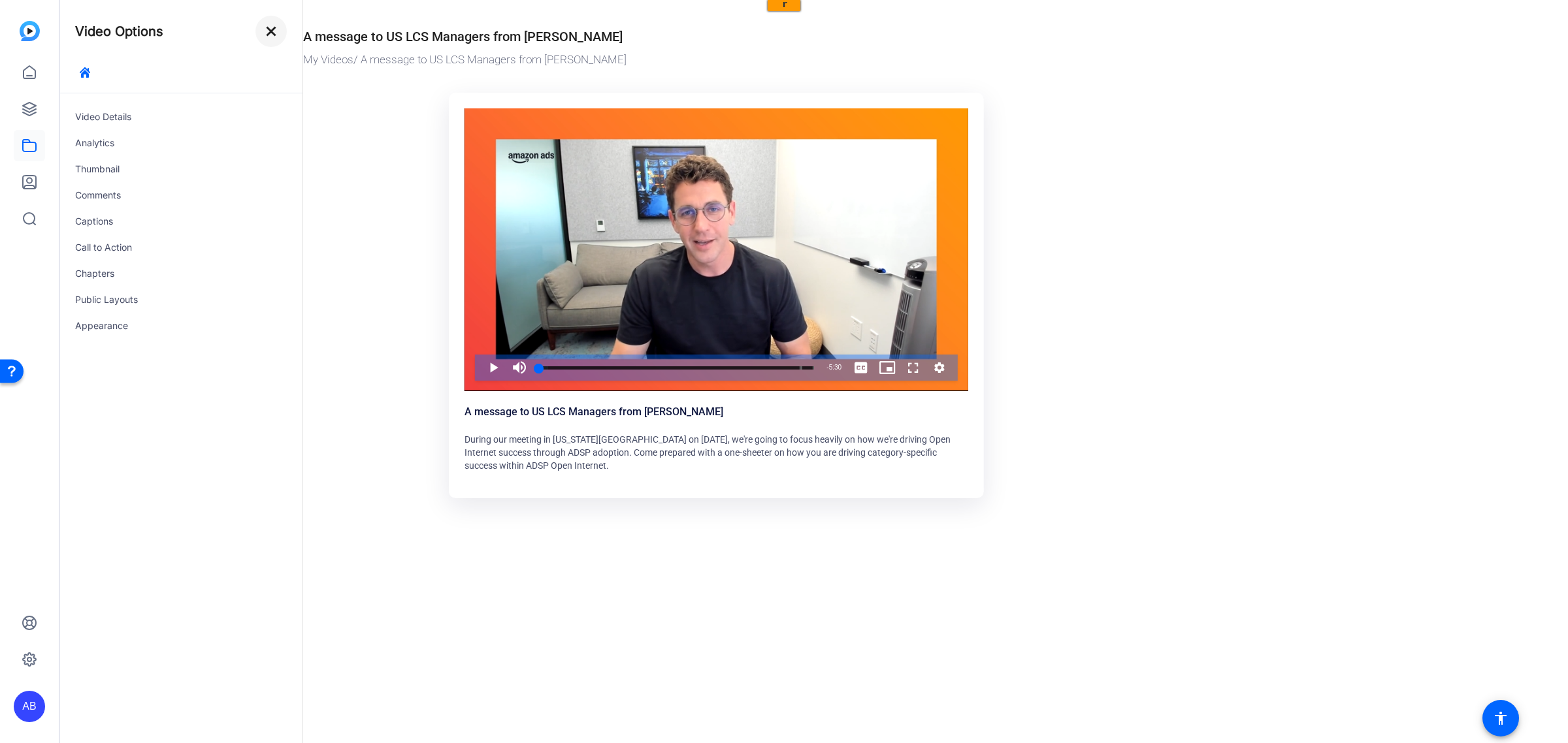
click at [268, 27] on mat-icon "close" at bounding box center [271, 31] width 16 height 16
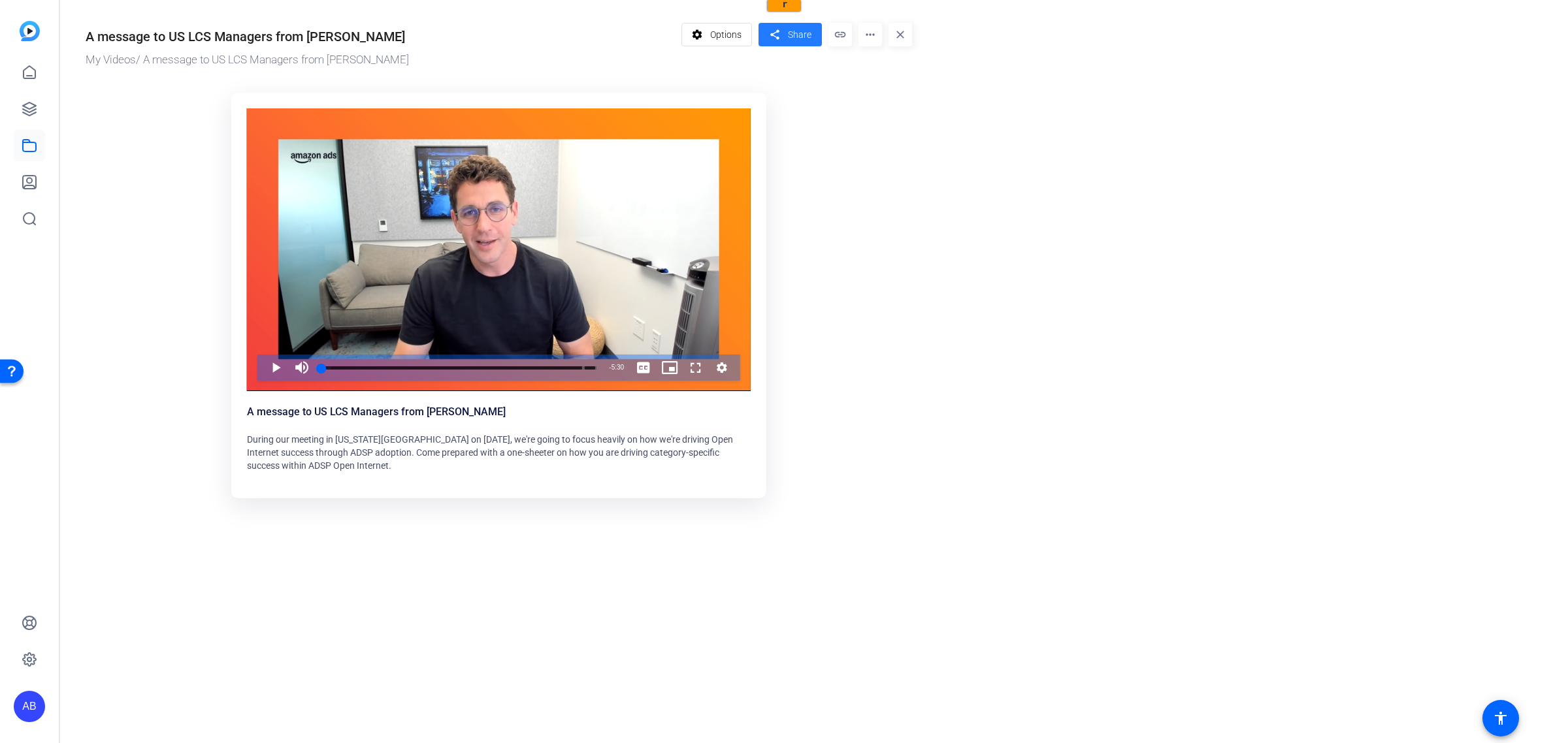
click at [784, 34] on span at bounding box center [790, 34] width 64 height 31
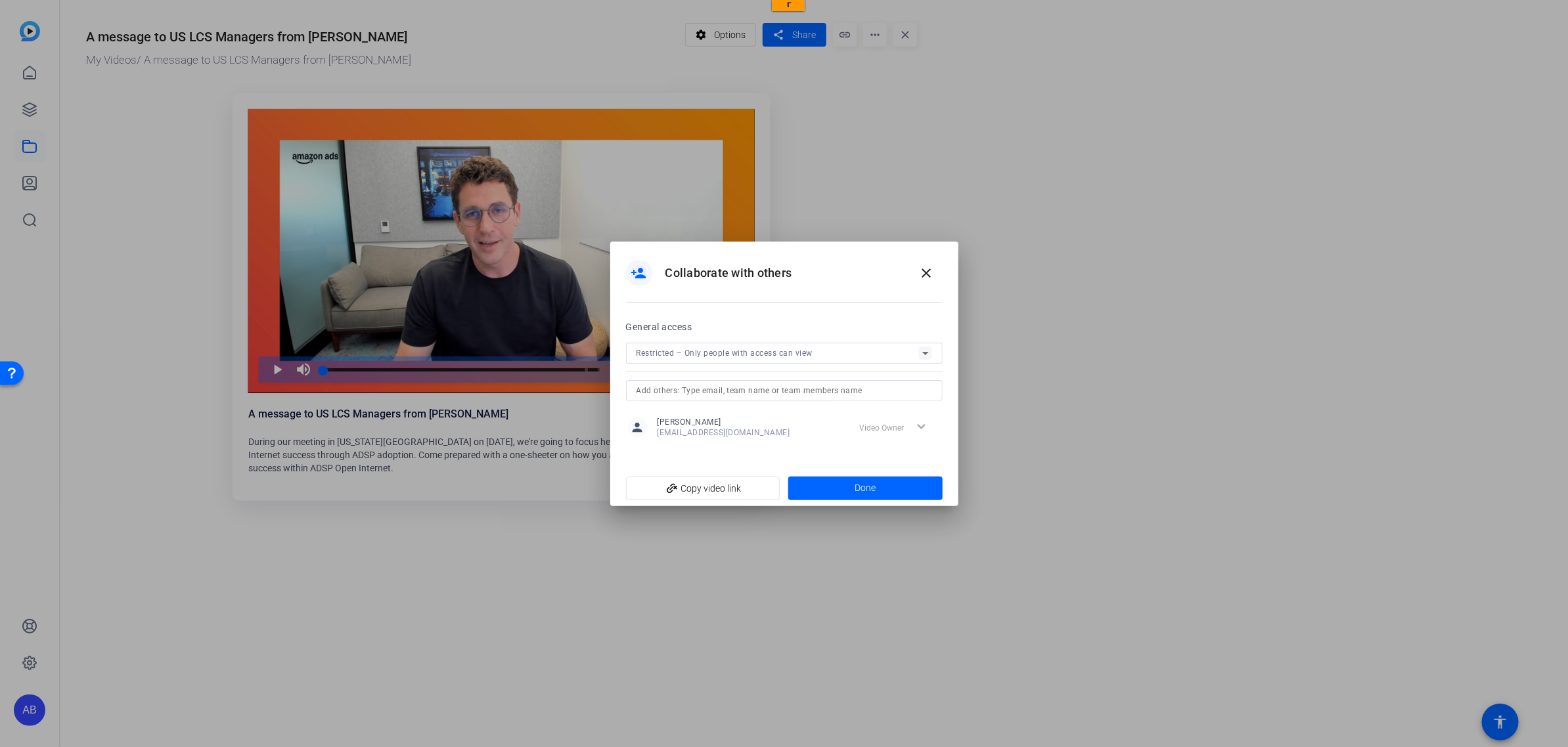
click at [922, 352] on icon at bounding box center [925, 353] width 16 height 16
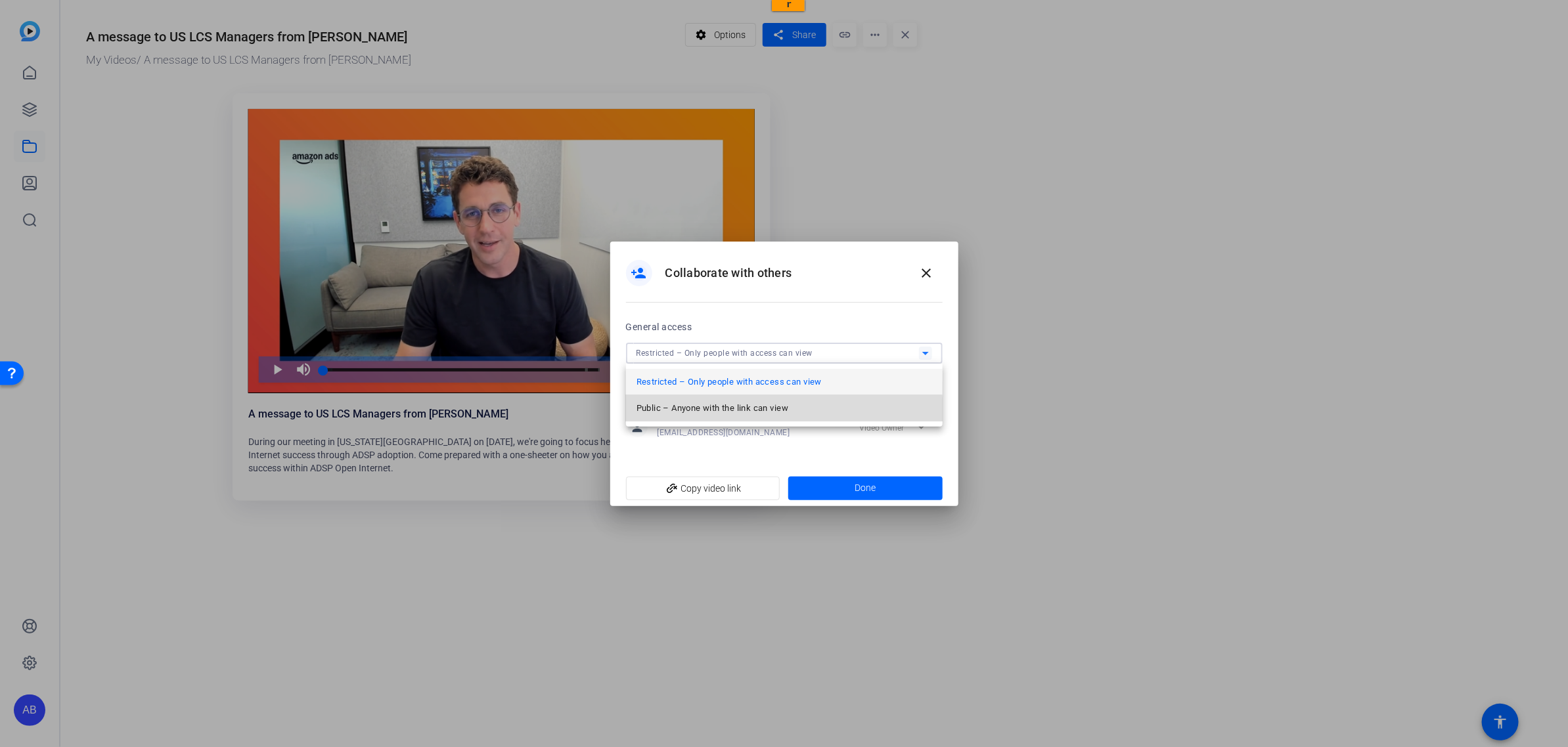
click at [723, 414] on span "Public – Anyone with the link can view" at bounding box center [712, 408] width 152 height 16
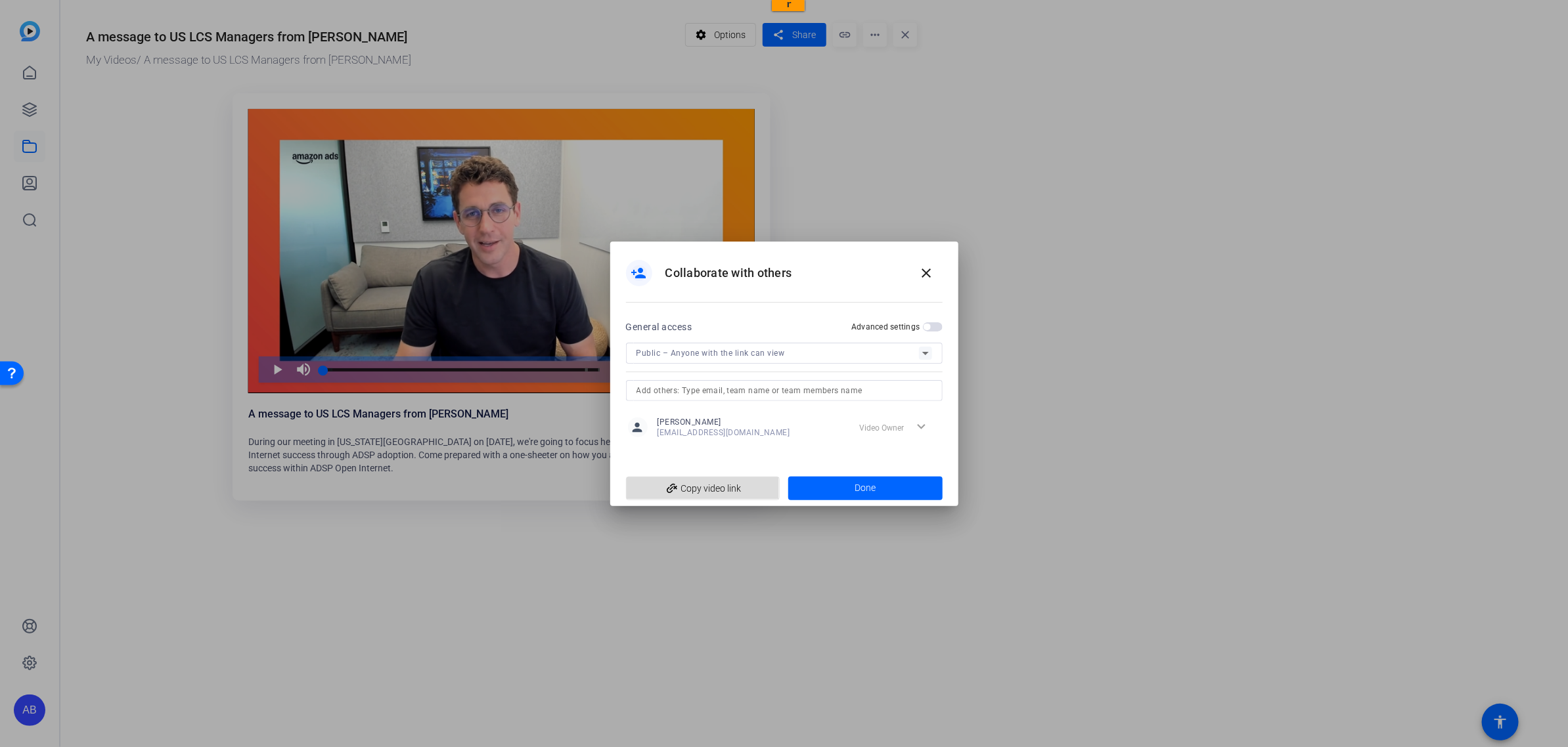
click at [737, 484] on span "add_link Copy video link" at bounding box center [703, 489] width 133 height 25
click at [901, 491] on span at bounding box center [865, 488] width 154 height 31
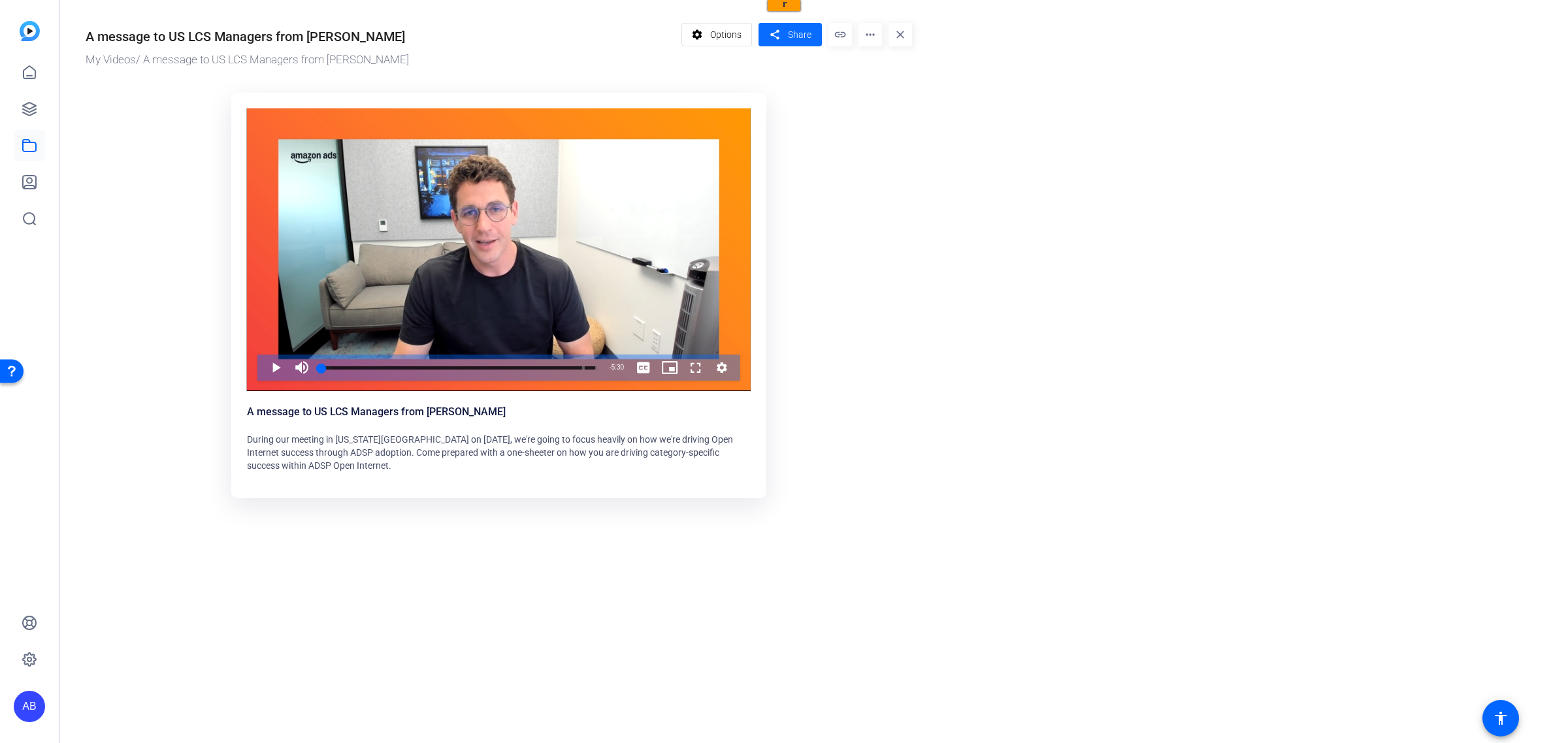
click at [781, 37] on span "Share" at bounding box center [800, 35] width 24 height 14
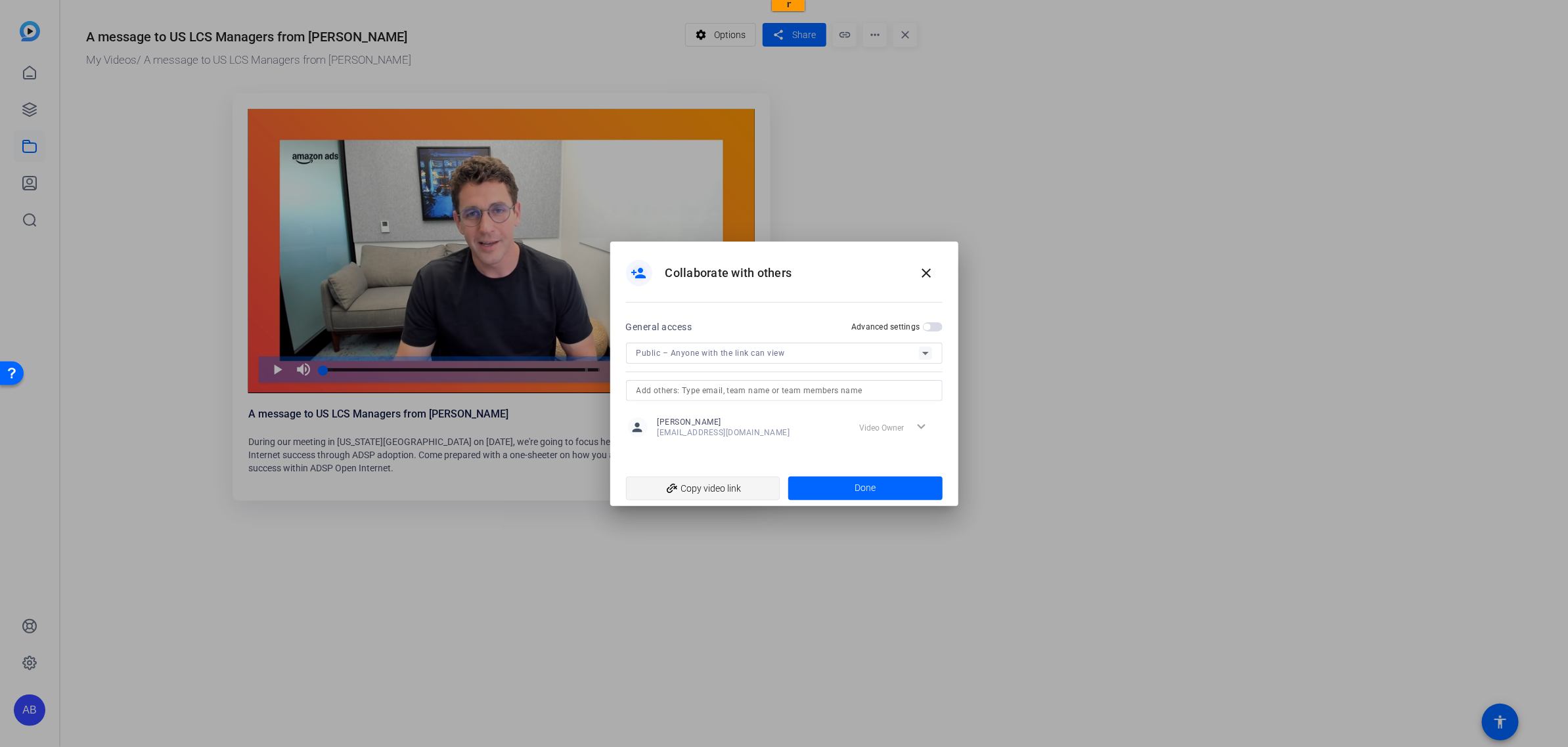
click at [710, 322] on span "add_link Copy video link" at bounding box center [703, 489] width 133 height 25
click at [785, 322] on div at bounding box center [784, 373] width 1568 height 747
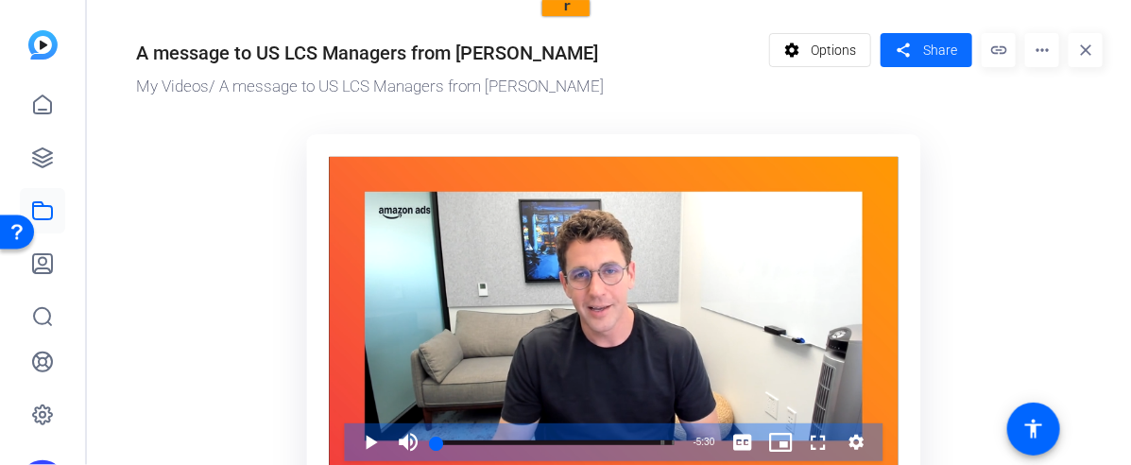
click at [926, 57] on span "Share" at bounding box center [940, 51] width 34 height 20
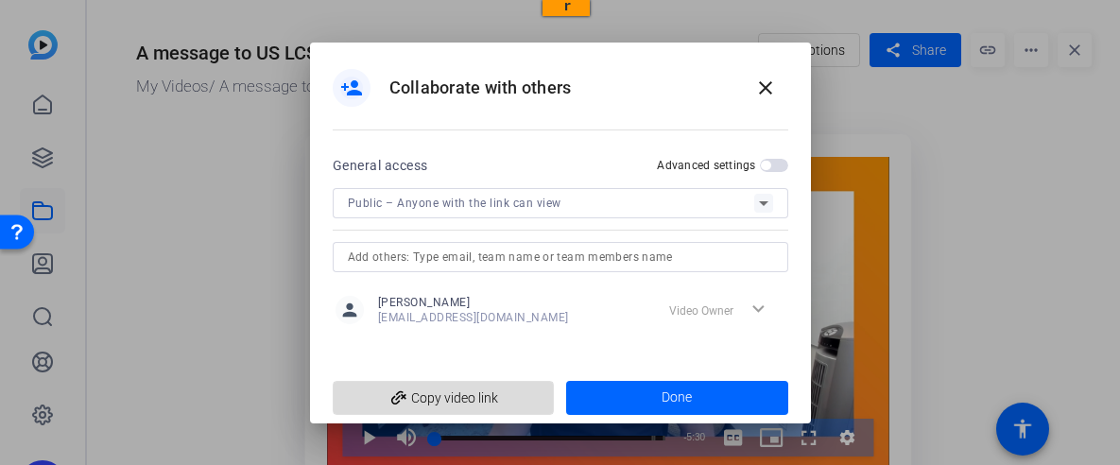
click at [475, 395] on span "add_link Copy video link" at bounding box center [444, 398] width 192 height 36
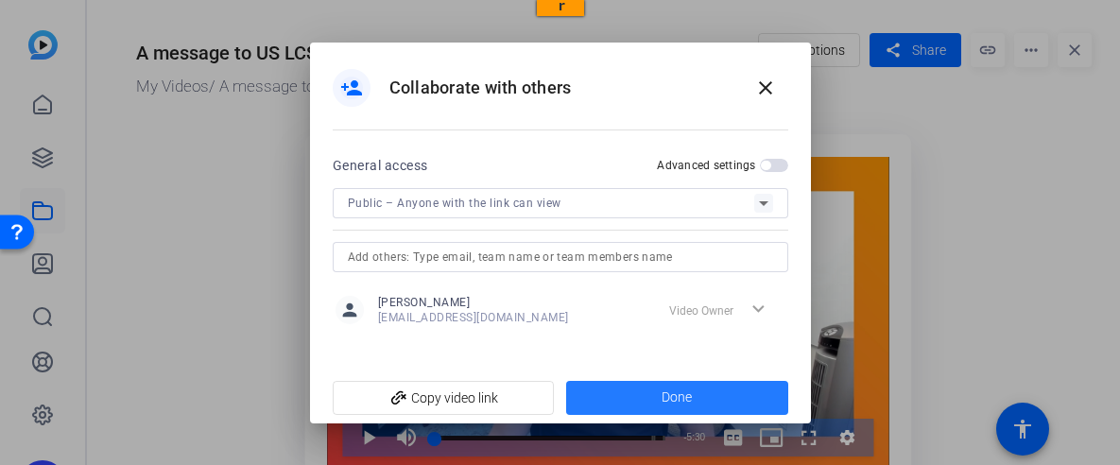
click at [723, 394] on span at bounding box center [677, 397] width 222 height 45
